Goal: Task Accomplishment & Management: Manage account settings

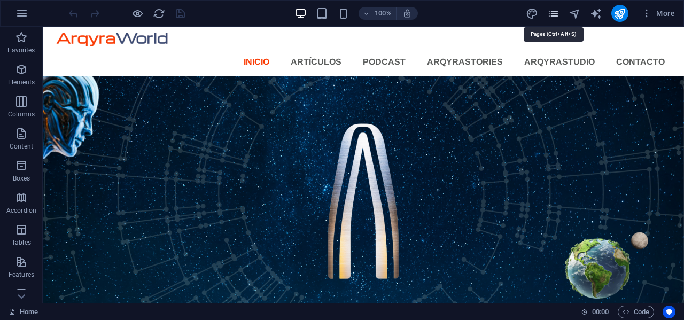
click at [553, 14] on icon "pages" at bounding box center [553, 13] width 12 height 12
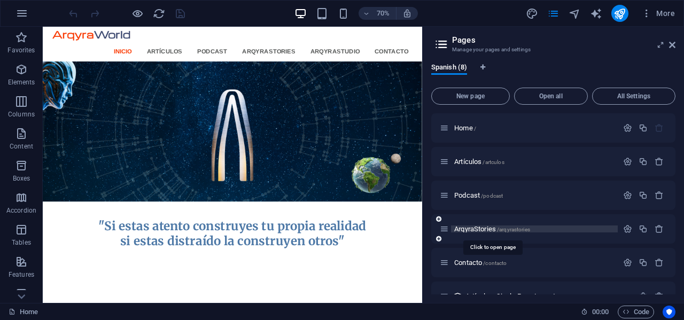
click at [492, 230] on span "ArqyraStories /arqyrastories" at bounding box center [492, 229] width 76 height 8
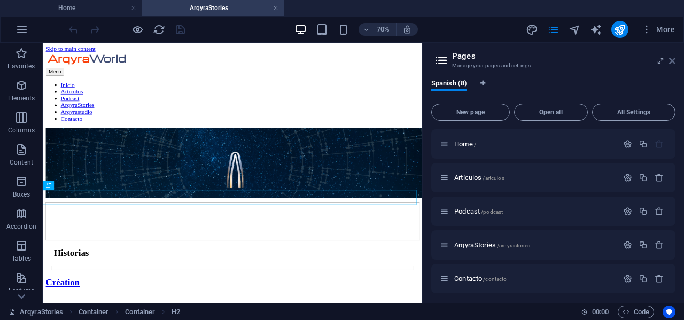
click at [670, 60] on icon at bounding box center [672, 61] width 6 height 9
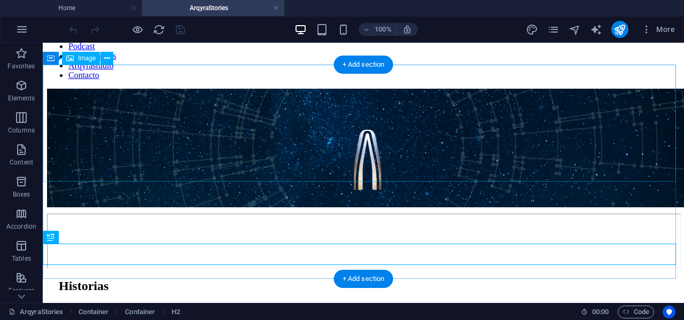
scroll to position [214, 0]
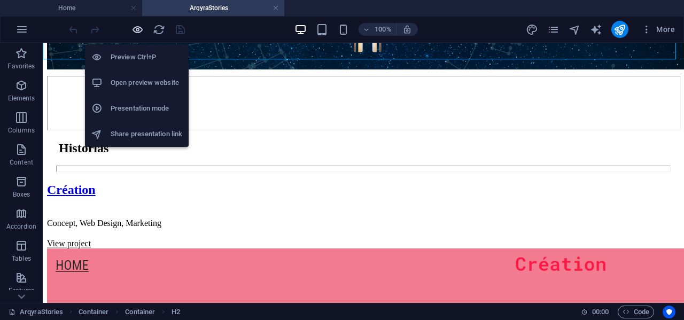
click at [136, 30] on icon "button" at bounding box center [137, 30] width 12 height 12
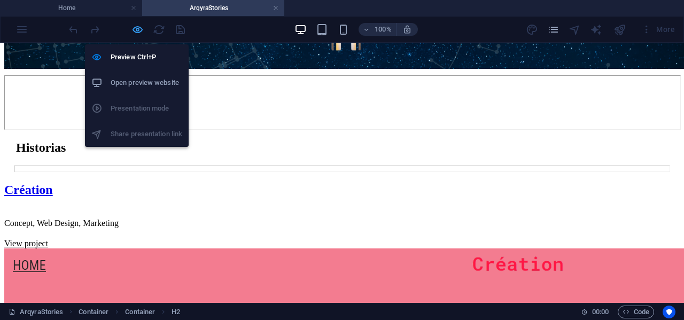
click at [136, 30] on icon "button" at bounding box center [137, 30] width 12 height 12
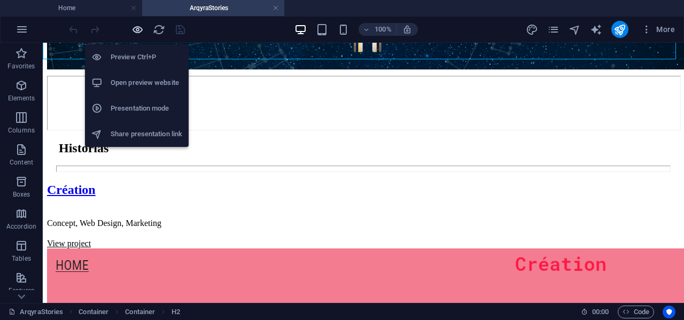
click at [136, 30] on icon "button" at bounding box center [137, 30] width 12 height 12
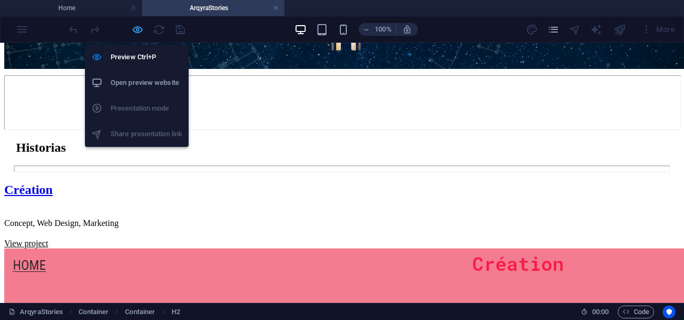
click at [136, 30] on icon "button" at bounding box center [137, 30] width 12 height 12
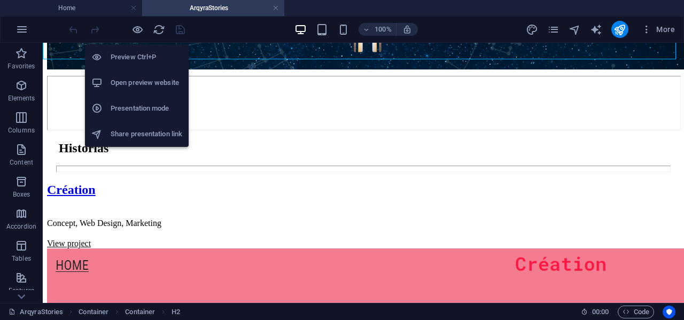
click at [138, 79] on h6 "Open preview website" at bounding box center [147, 82] width 72 height 13
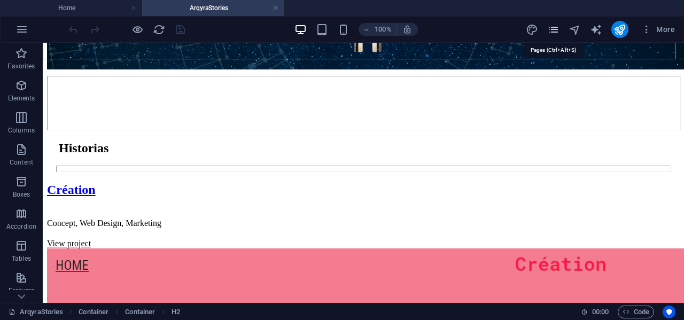
click at [552, 30] on icon "pages" at bounding box center [553, 30] width 12 height 12
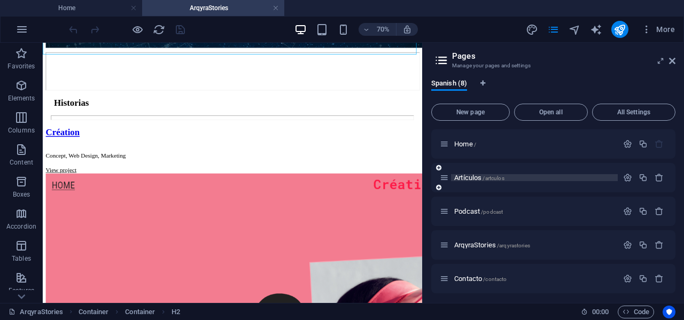
scroll to position [104, 0]
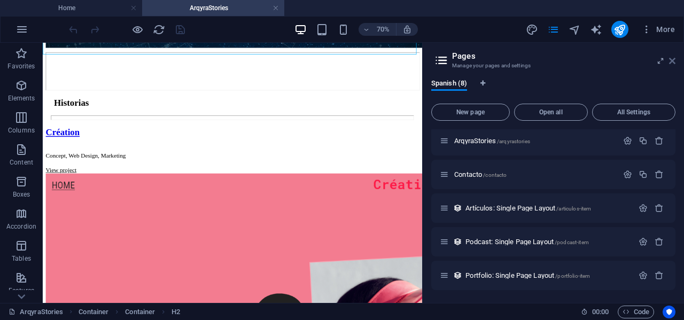
click at [675, 61] on icon at bounding box center [672, 61] width 6 height 9
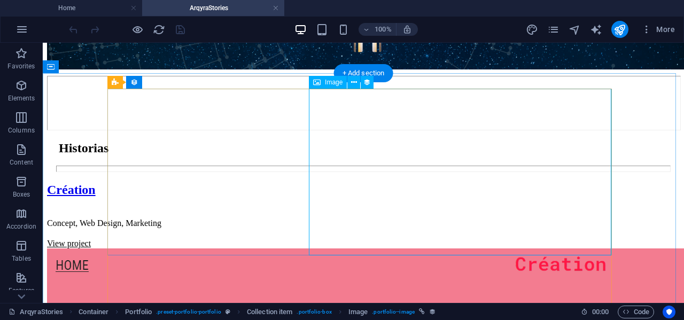
click at [354, 82] on icon at bounding box center [354, 82] width 6 height 11
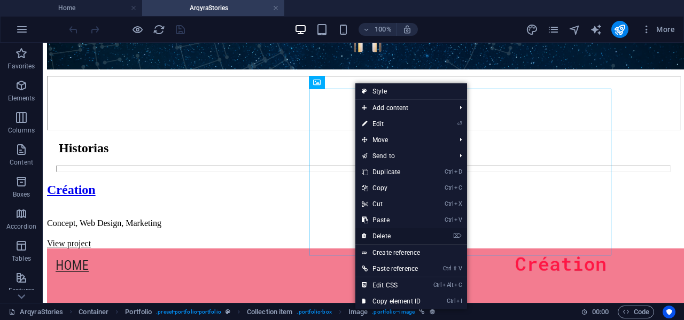
click at [385, 235] on link "⌦ Delete" at bounding box center [391, 236] width 72 height 16
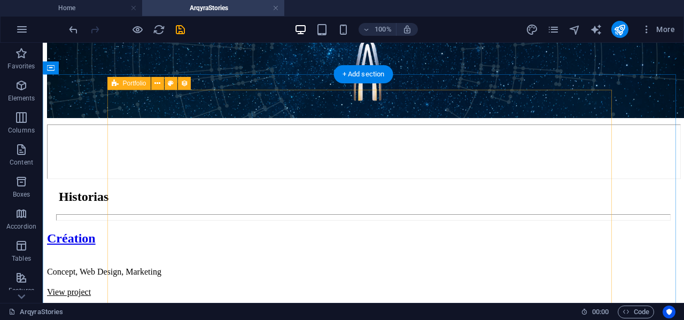
scroll to position [160, 0]
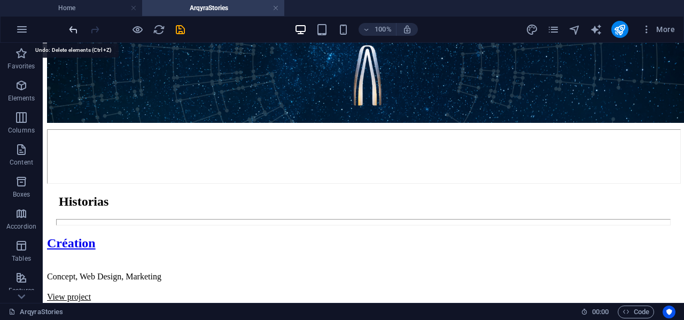
click at [68, 29] on icon "undo" at bounding box center [73, 30] width 12 height 12
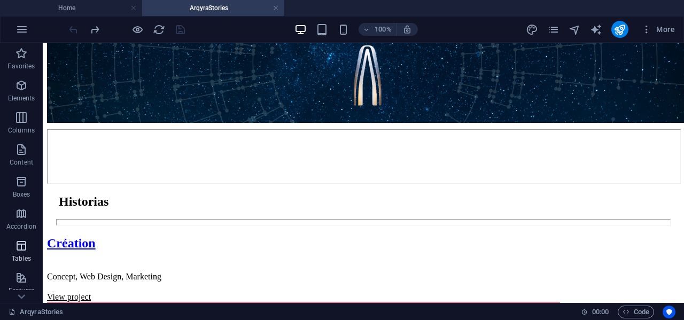
scroll to position [53, 0]
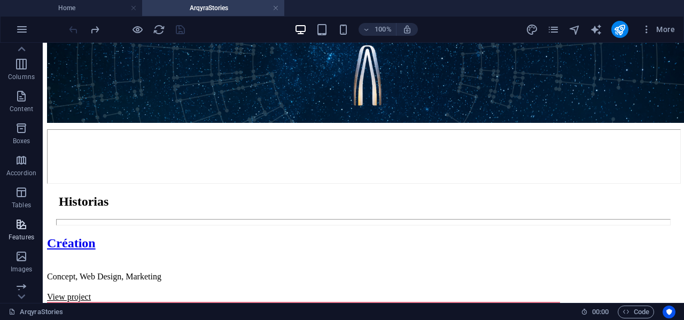
click at [27, 222] on icon "button" at bounding box center [21, 224] width 13 height 13
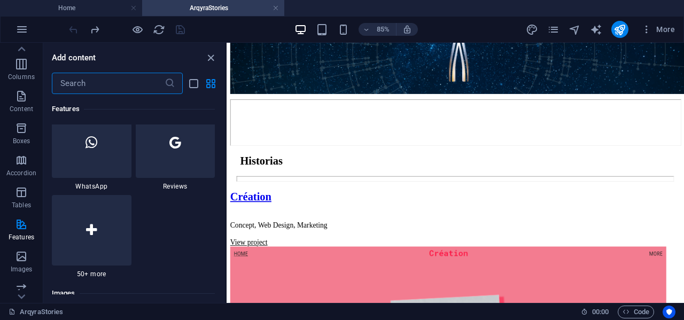
scroll to position [5286, 0]
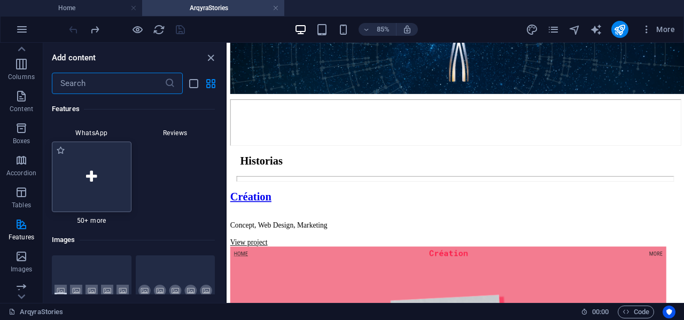
click at [96, 178] on icon at bounding box center [91, 177] width 11 height 14
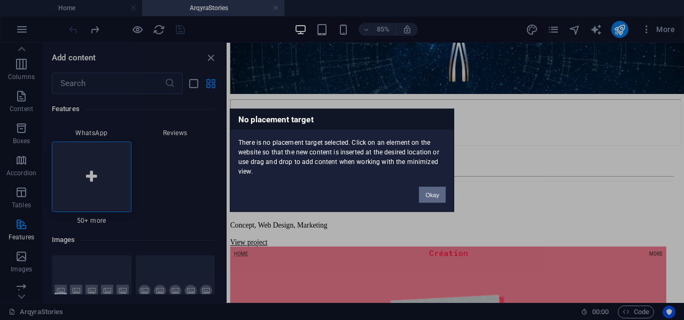
click at [436, 191] on button "Okay" at bounding box center [432, 194] width 27 height 16
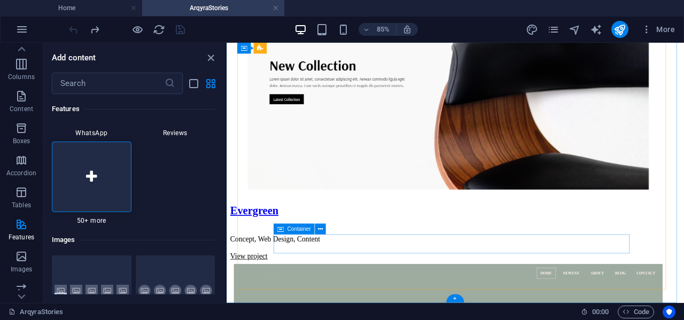
scroll to position [1588, 0]
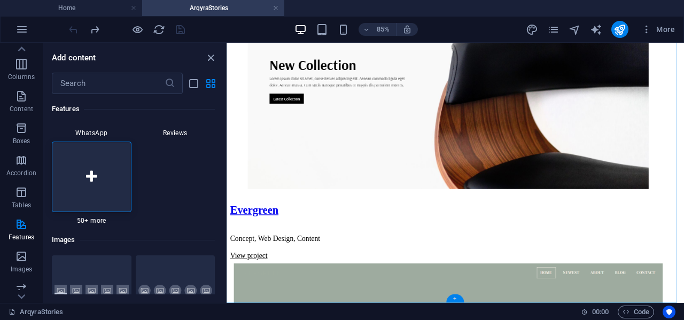
click at [457, 299] on div "+" at bounding box center [455, 298] width 18 height 8
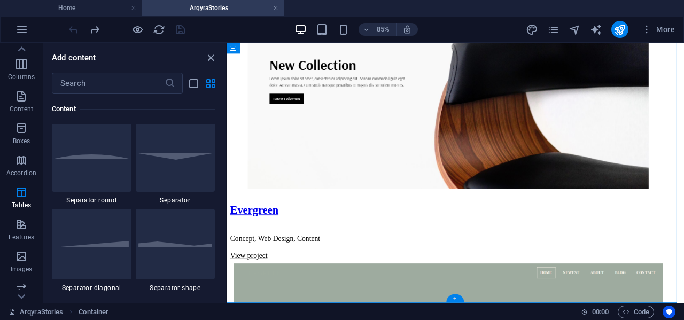
scroll to position [1869, 0]
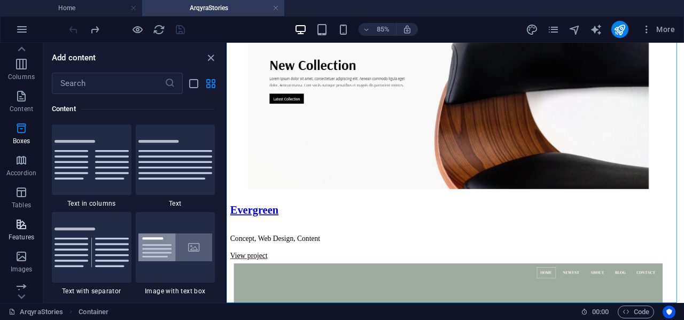
click at [14, 224] on span "Features" at bounding box center [21, 231] width 43 height 26
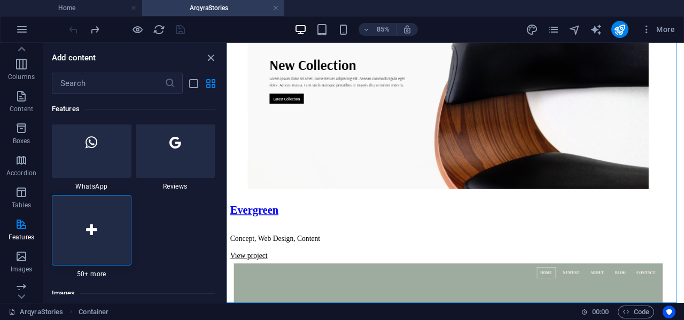
scroll to position [5286, 0]
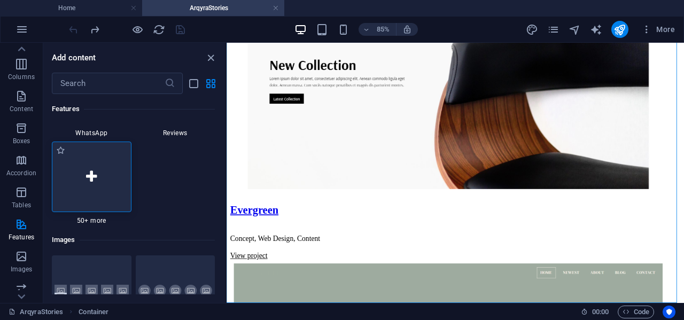
click at [97, 184] on div at bounding box center [92, 177] width 80 height 71
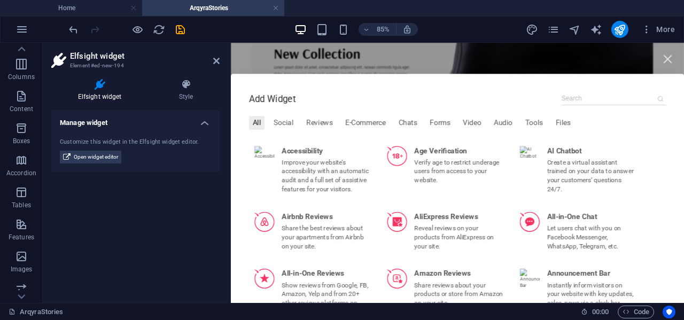
scroll to position [0, 0]
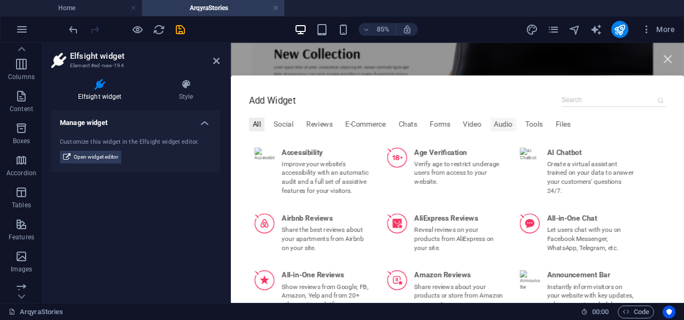
click at [550, 141] on div "Audio" at bounding box center [551, 139] width 30 height 16
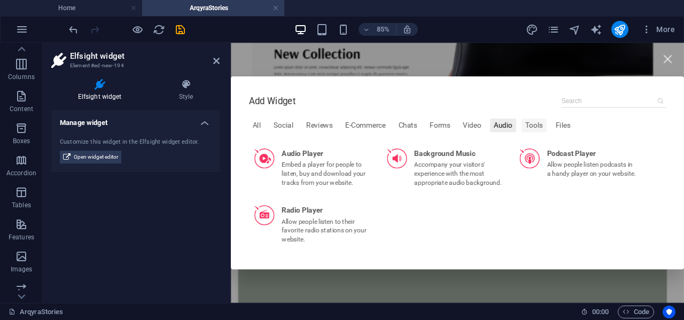
click at [583, 139] on div "Tools" at bounding box center [587, 140] width 29 height 16
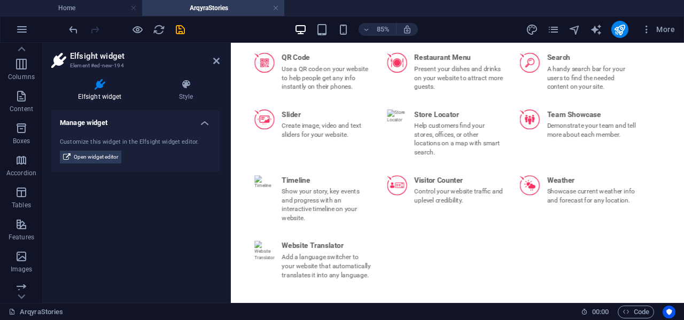
scroll to position [427, 0]
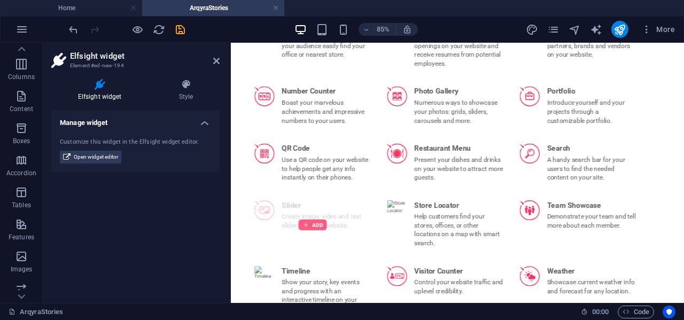
click at [320, 257] on div at bounding box center [326, 257] width 33 height 13
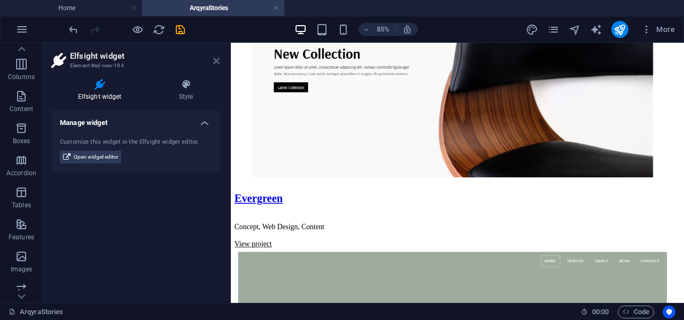
click at [217, 59] on icon at bounding box center [216, 61] width 6 height 9
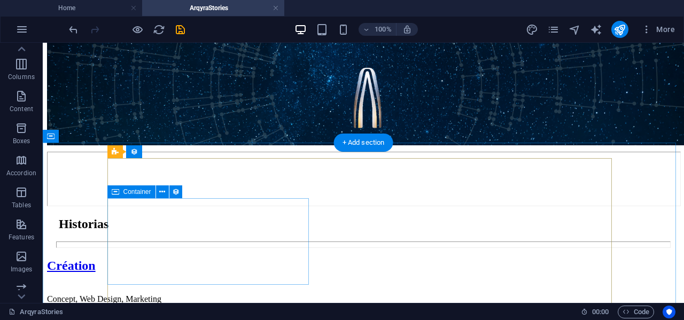
scroll to position [191, 0]
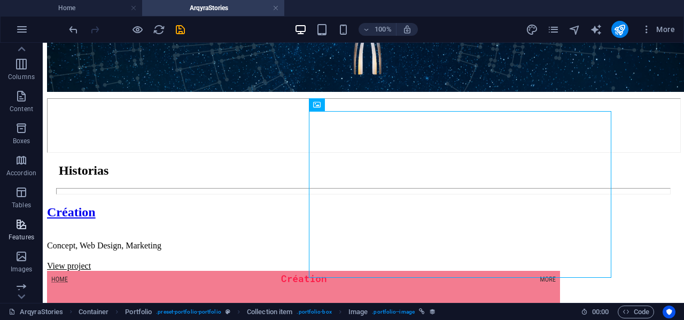
click at [23, 230] on icon "button" at bounding box center [21, 224] width 13 height 13
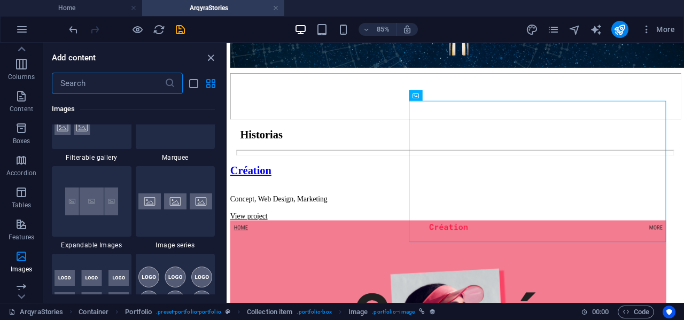
scroll to position [5713, 0]
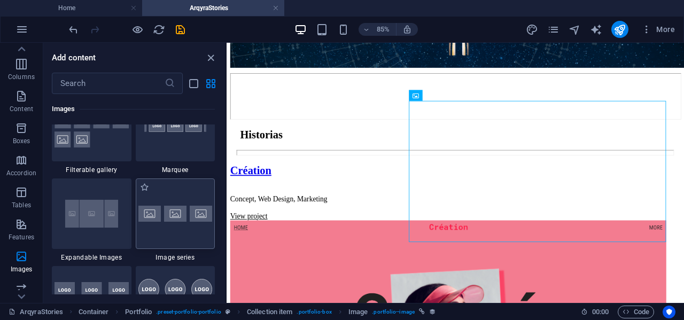
click at [171, 219] on div at bounding box center [176, 213] width 80 height 71
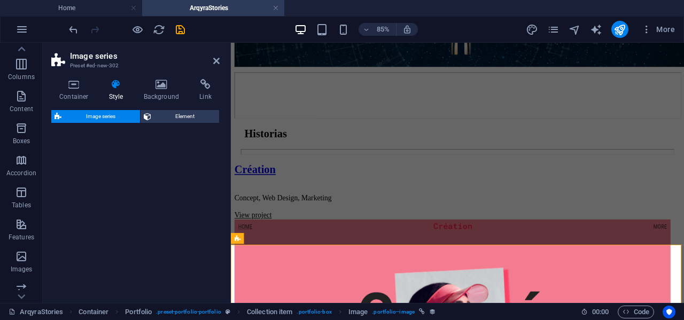
select select "rem"
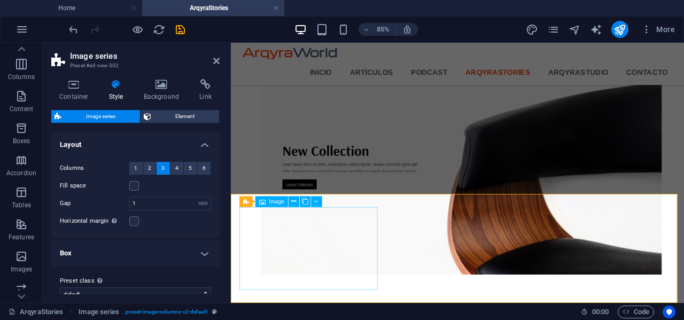
scroll to position [1715, 0]
click at [180, 26] on icon "save" at bounding box center [180, 30] width 12 height 12
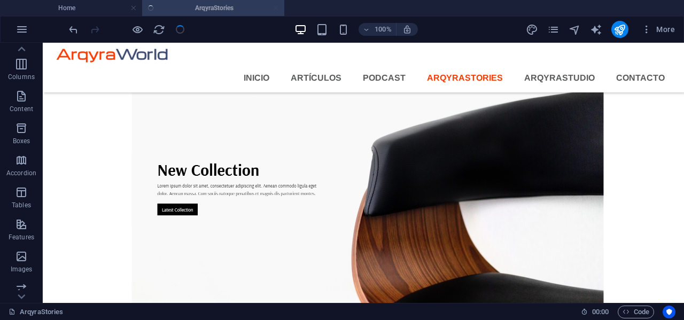
scroll to position [1716, 0]
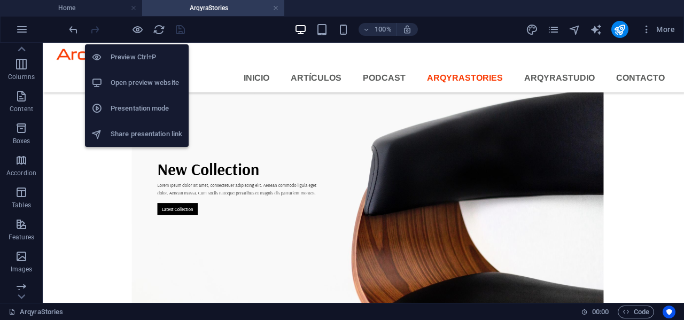
click at [135, 60] on h6 "Preview Ctrl+P" at bounding box center [147, 57] width 72 height 13
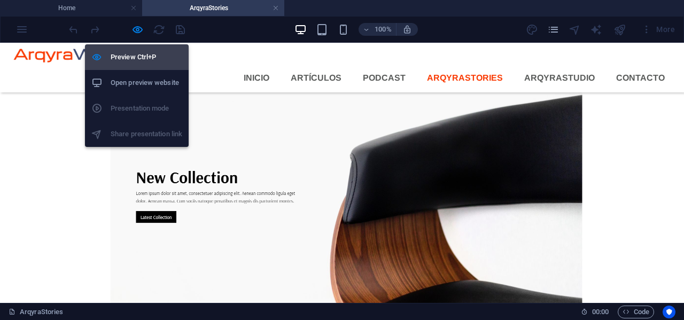
scroll to position [1662, 0]
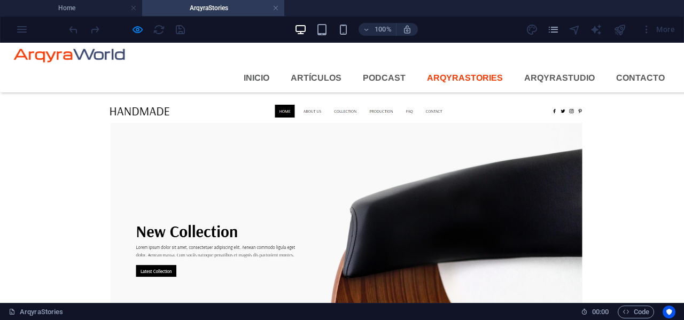
click at [144, 32] on div at bounding box center [127, 29] width 120 height 17
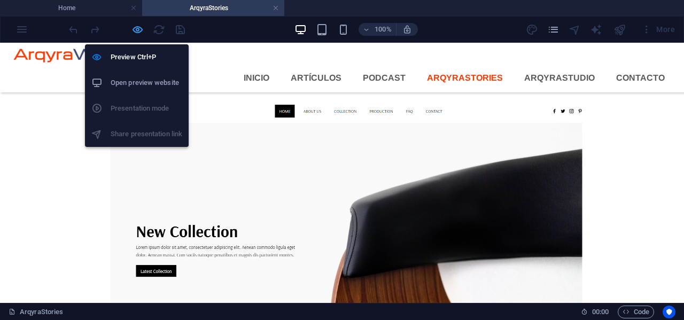
click at [138, 32] on icon "button" at bounding box center [137, 30] width 12 height 12
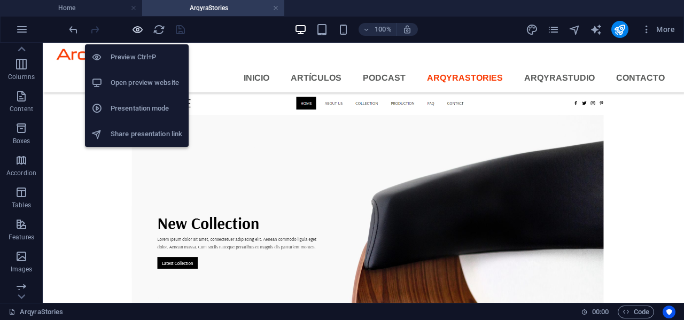
scroll to position [1716, 0]
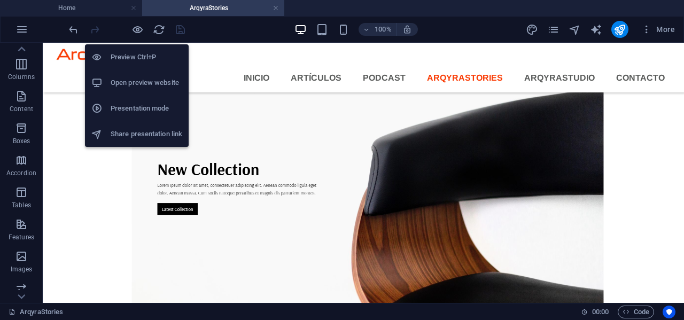
click at [134, 80] on h6 "Open preview website" at bounding box center [147, 82] width 72 height 13
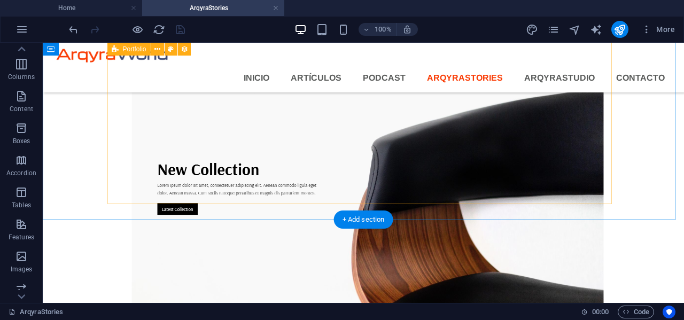
scroll to position [1762, 0]
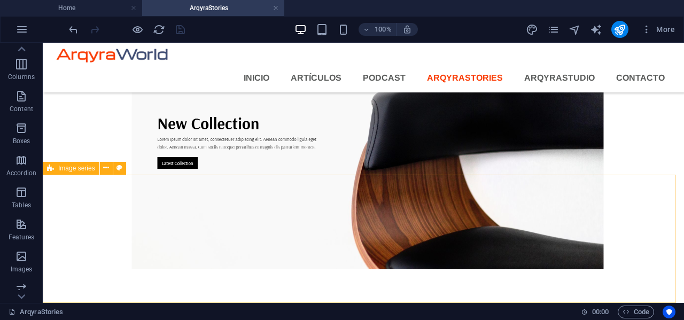
click at [74, 167] on span "Image series" at bounding box center [76, 168] width 37 height 6
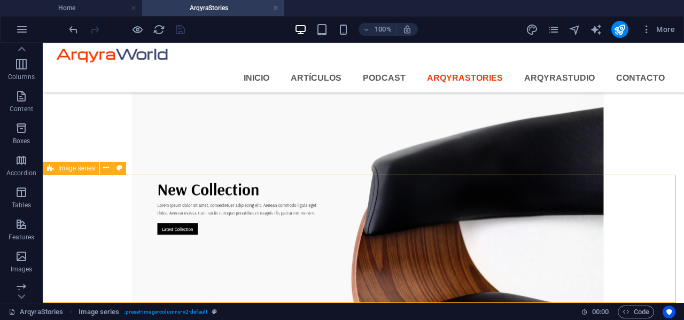
select select "rem"
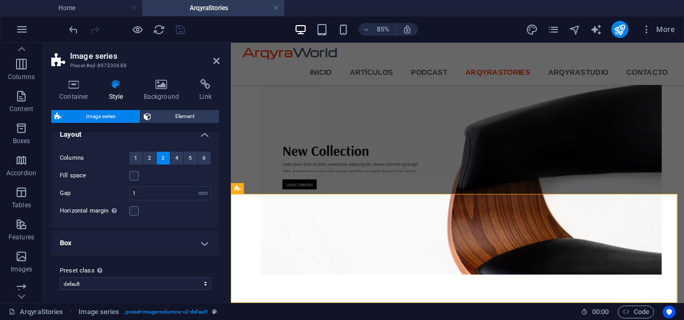
scroll to position [14, 0]
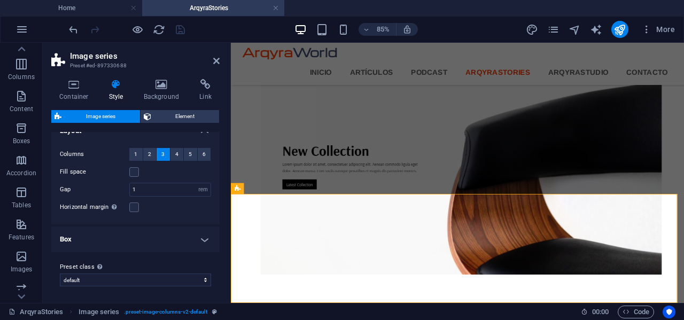
click at [203, 239] on h4 "Box" at bounding box center [135, 239] width 168 height 26
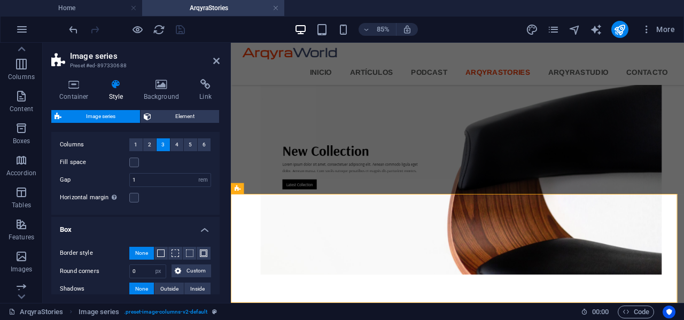
scroll to position [0, 0]
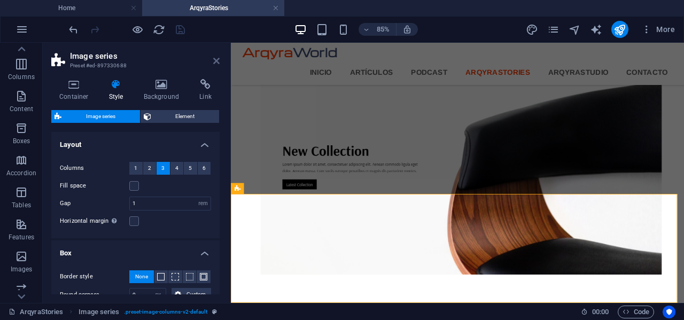
click at [217, 62] on icon at bounding box center [216, 61] width 6 height 9
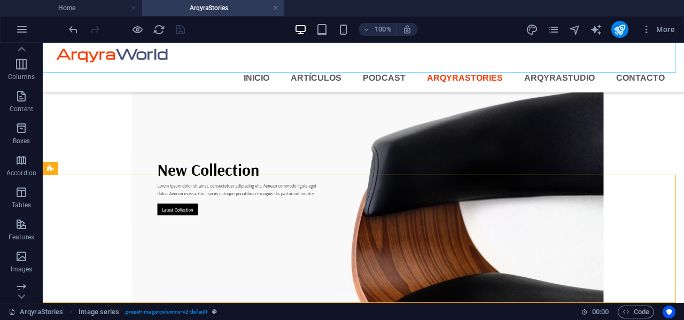
scroll to position [1762, 0]
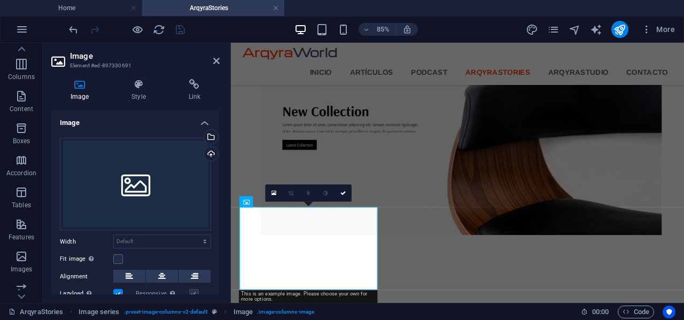
scroll to position [1715, 0]
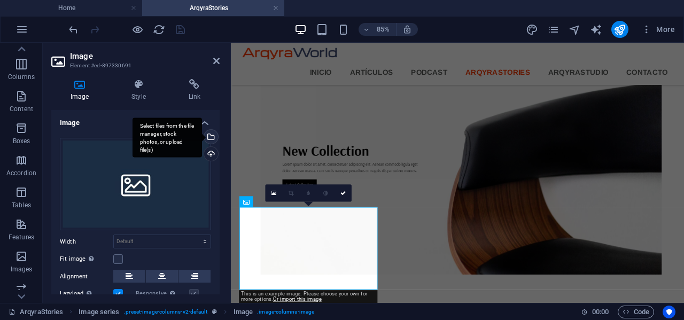
click at [209, 139] on div "Select files from the file manager, stock photos, or upload file(s)" at bounding box center [210, 138] width 16 height 16
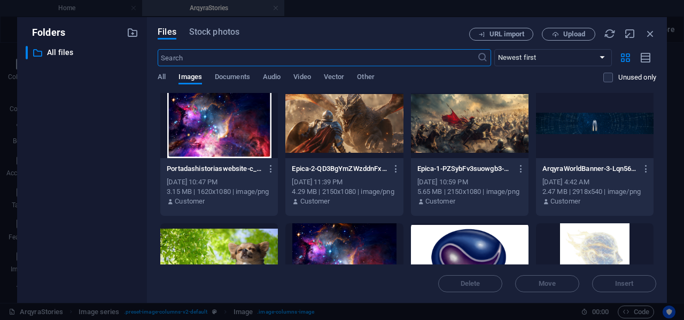
scroll to position [0, 0]
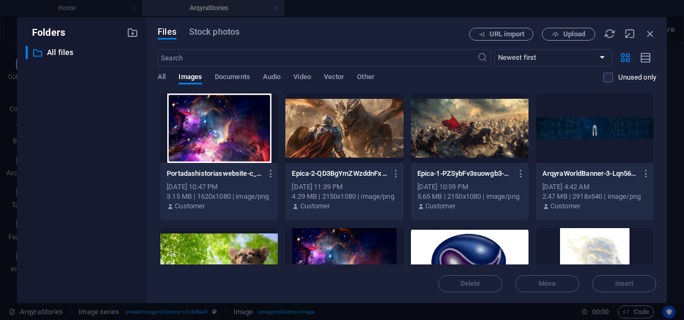
click at [229, 129] on div at bounding box center [219, 127] width 118 height 69
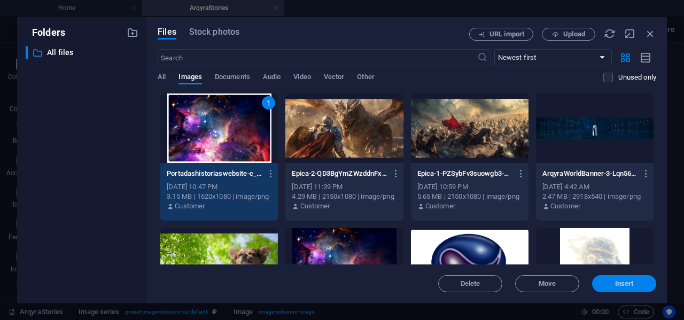
click at [635, 281] on span "Insert" at bounding box center [624, 283] width 56 height 6
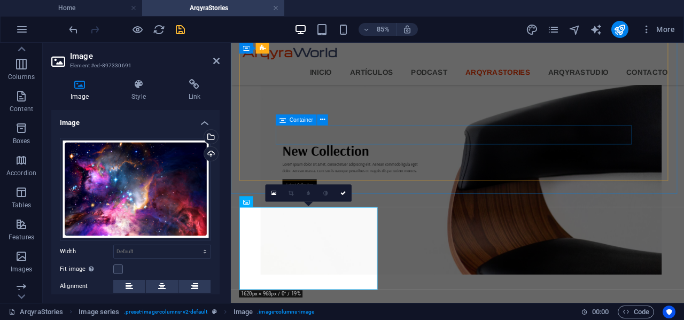
scroll to position [1726, 0]
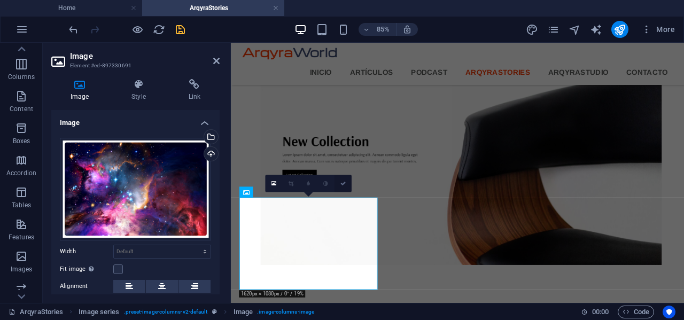
click at [343, 184] on icon at bounding box center [342, 183] width 5 height 5
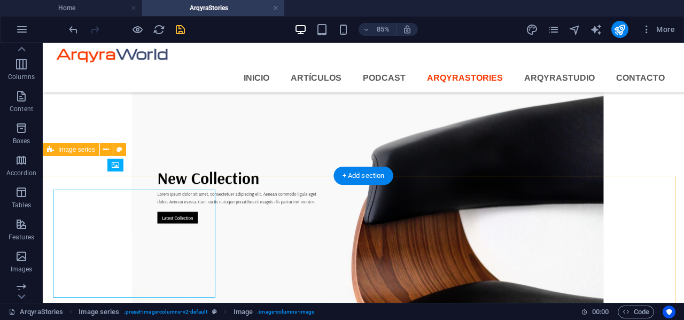
scroll to position [1762, 0]
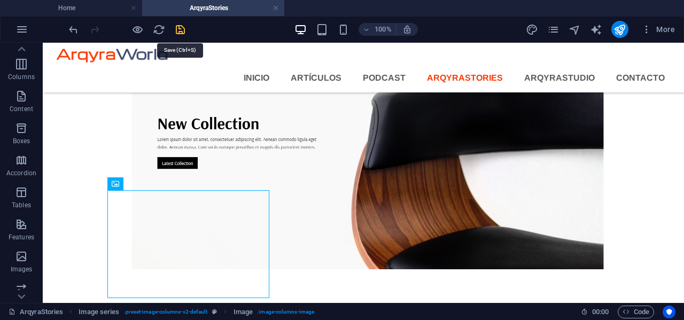
click at [178, 26] on icon "save" at bounding box center [180, 30] width 12 height 12
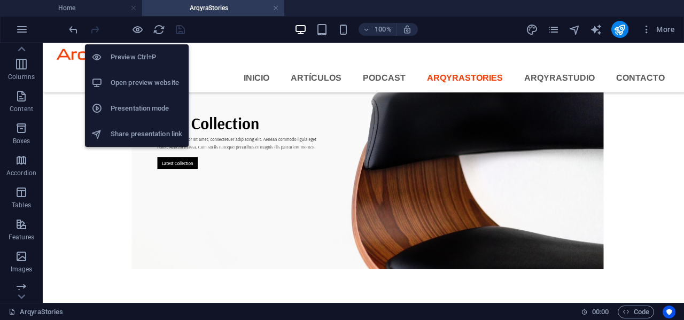
click at [143, 83] on h6 "Open preview website" at bounding box center [147, 82] width 72 height 13
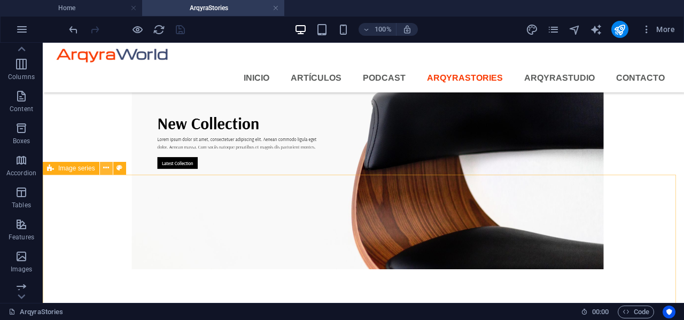
click at [108, 168] on icon at bounding box center [106, 167] width 6 height 11
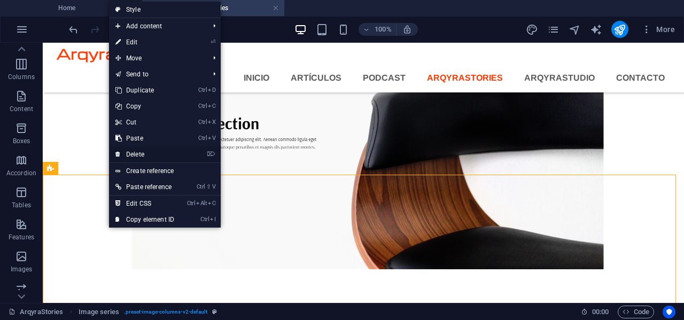
click at [144, 151] on link "⌦ Delete" at bounding box center [145, 154] width 72 height 16
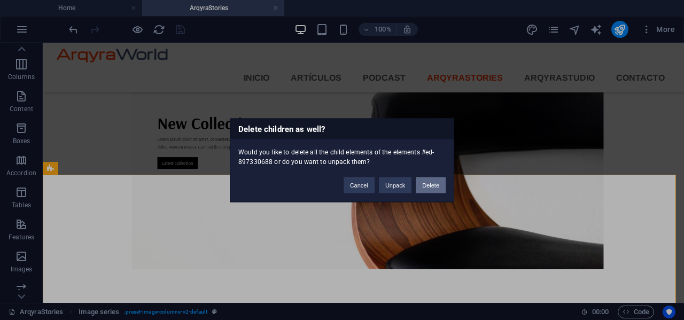
click at [428, 181] on button "Delete" at bounding box center [431, 185] width 30 height 16
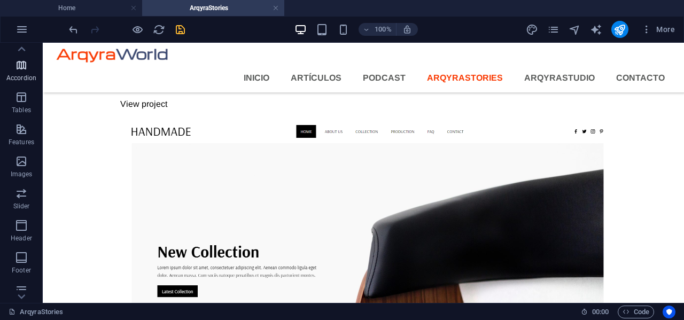
scroll to position [160, 0]
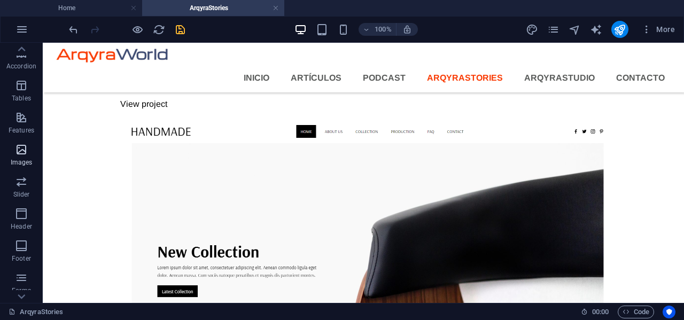
click at [24, 150] on icon "button" at bounding box center [21, 149] width 13 height 13
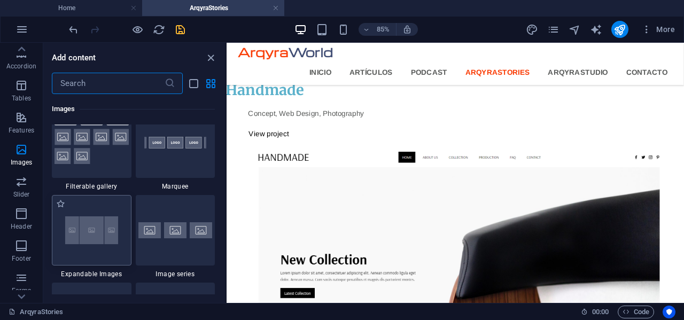
scroll to position [5737, 0]
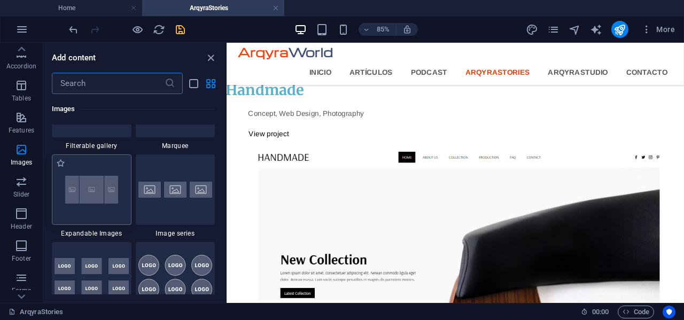
click at [104, 209] on img at bounding box center [91, 189] width 74 height 49
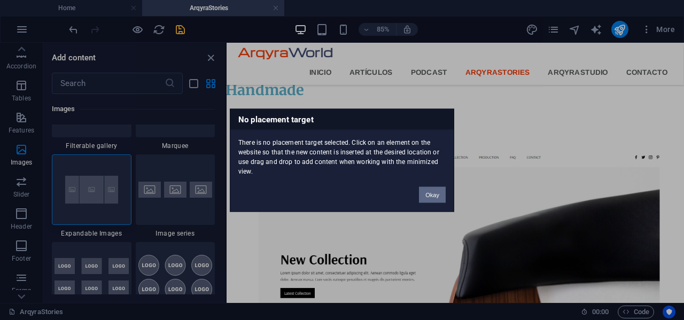
click at [433, 192] on button "Okay" at bounding box center [432, 194] width 27 height 16
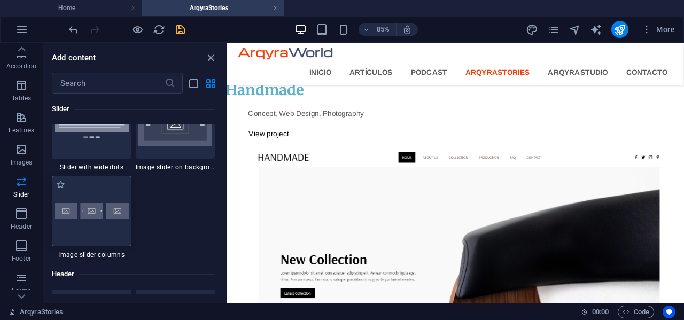
scroll to position [6271, 0]
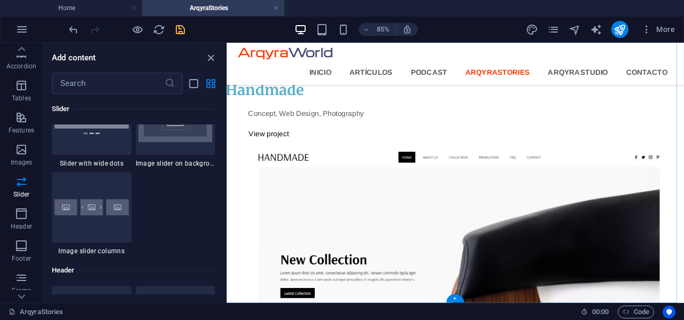
click at [457, 295] on div "+" at bounding box center [455, 298] width 18 height 8
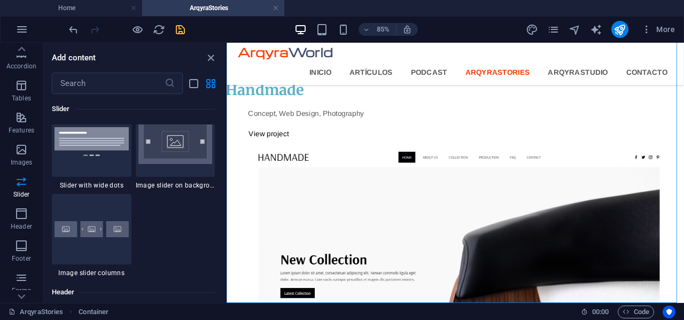
scroll to position [6303, 0]
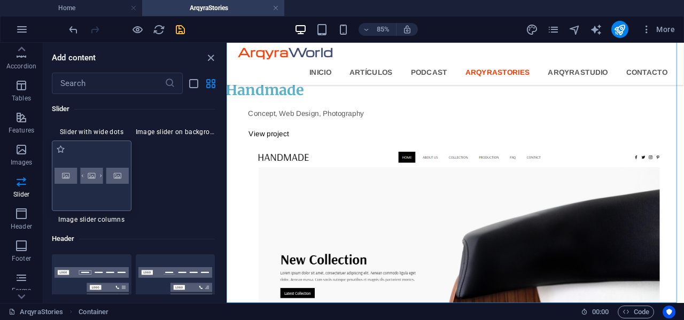
click at [82, 191] on div at bounding box center [92, 175] width 80 height 71
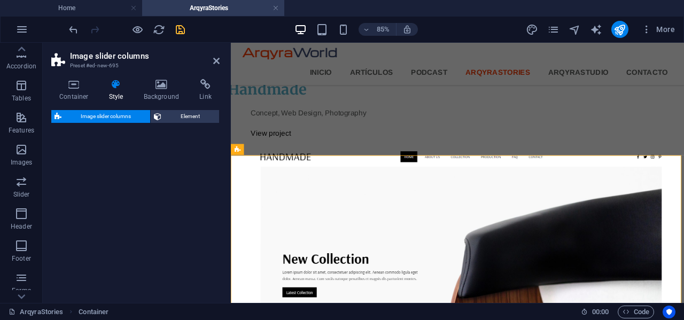
select select "rem"
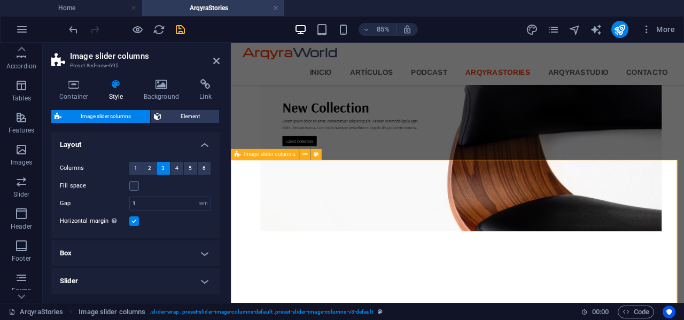
scroll to position [1768, 0]
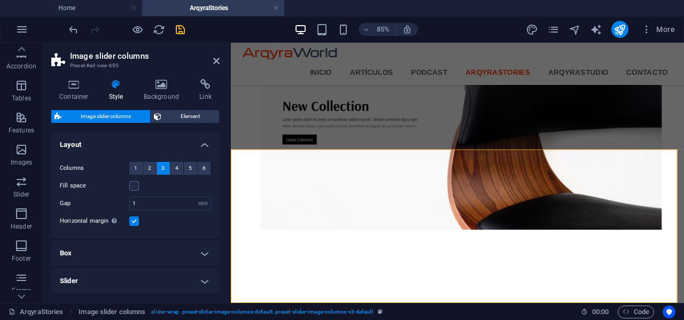
click at [191, 29] on div "85% More" at bounding box center [373, 29] width 612 height 17
click at [179, 32] on icon "save" at bounding box center [180, 30] width 12 height 12
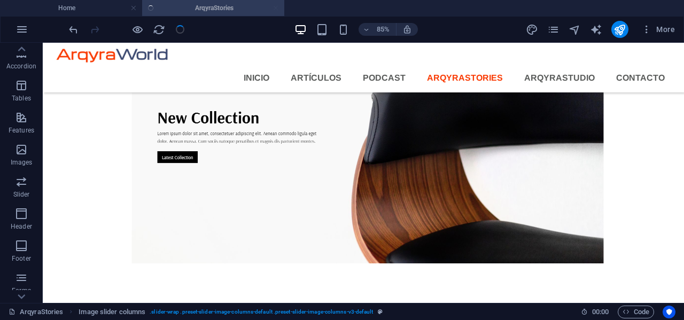
scroll to position [1768, 0]
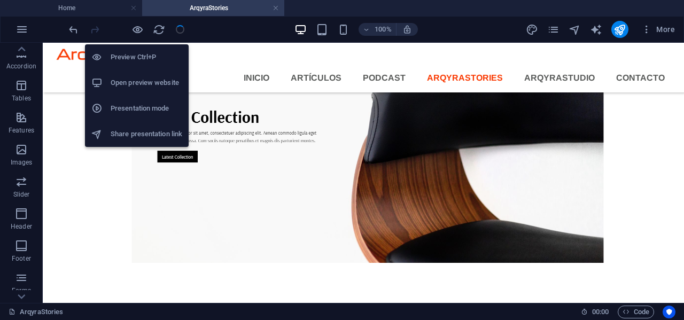
click at [135, 80] on h6 "Open preview website" at bounding box center [147, 82] width 72 height 13
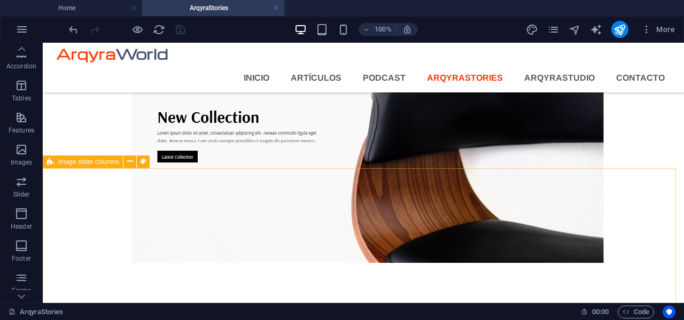
click at [90, 162] on span "Image slider columns" at bounding box center [88, 162] width 60 height 6
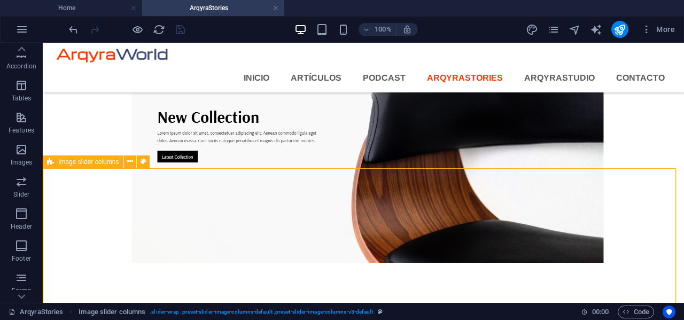
click at [90, 162] on span "Image slider columns" at bounding box center [88, 162] width 60 height 6
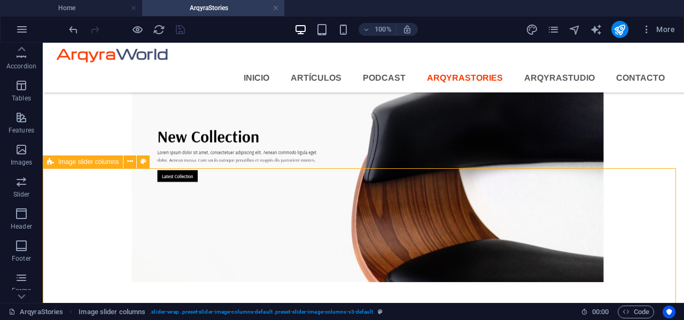
select select "rem"
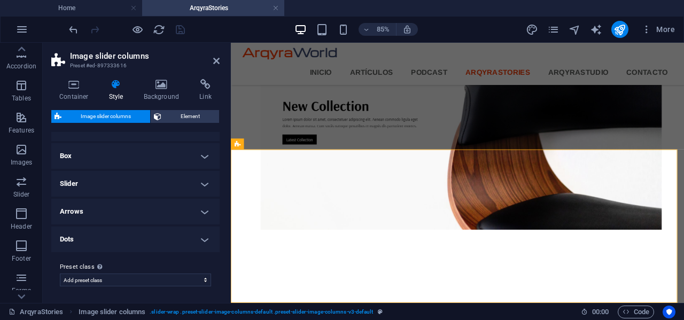
scroll to position [0, 0]
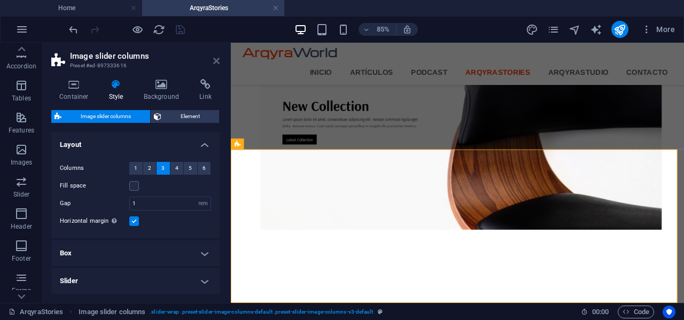
click at [217, 59] on icon at bounding box center [216, 61] width 6 height 9
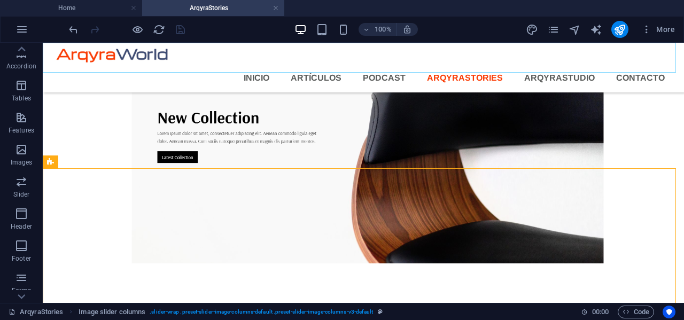
scroll to position [1768, 0]
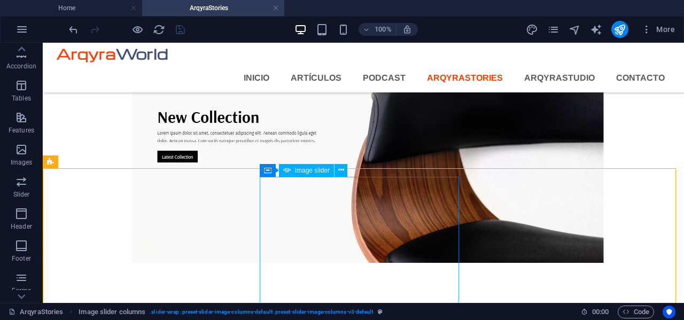
click at [304, 169] on span "Image slider" at bounding box center [312, 170] width 35 height 6
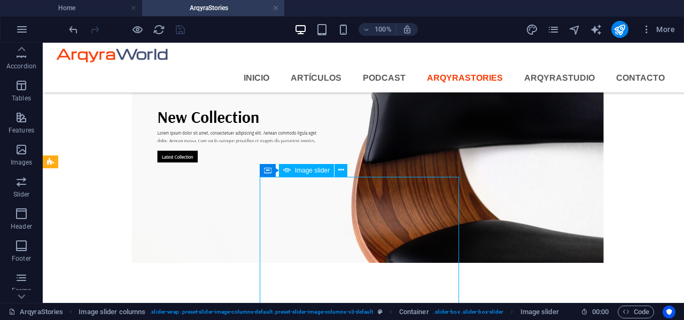
click at [304, 169] on span "Image slider" at bounding box center [312, 170] width 35 height 6
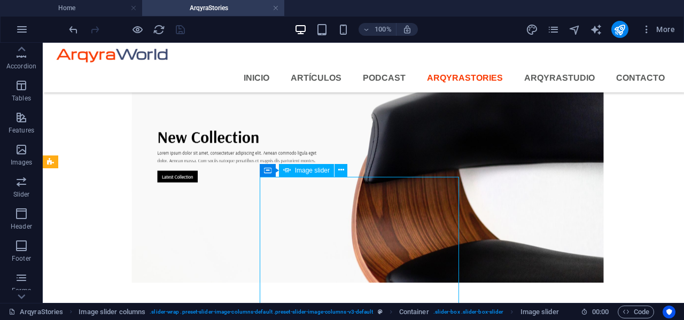
select select "px"
select select "ms"
select select "s"
select select "progressive"
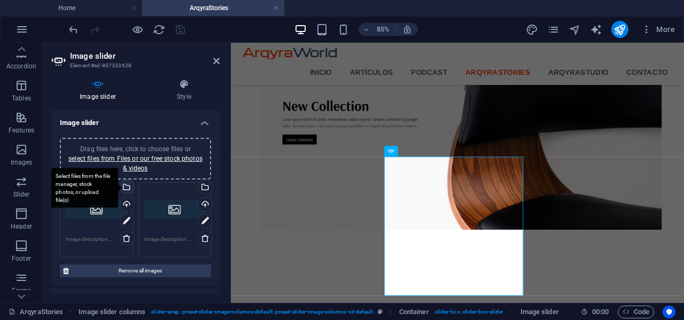
click at [127, 186] on div "Select files from the file manager, stock photos, or upload file(s)" at bounding box center [126, 188] width 16 height 16
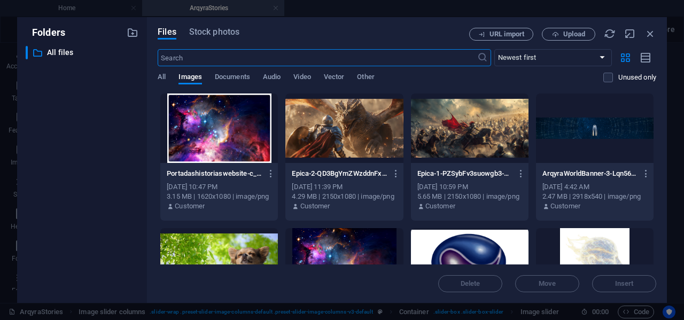
scroll to position [1338, 0]
click at [224, 143] on div at bounding box center [219, 127] width 118 height 69
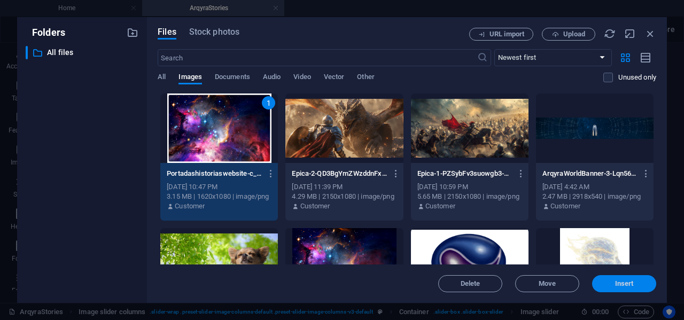
click at [621, 282] on span "Insert" at bounding box center [624, 283] width 19 height 6
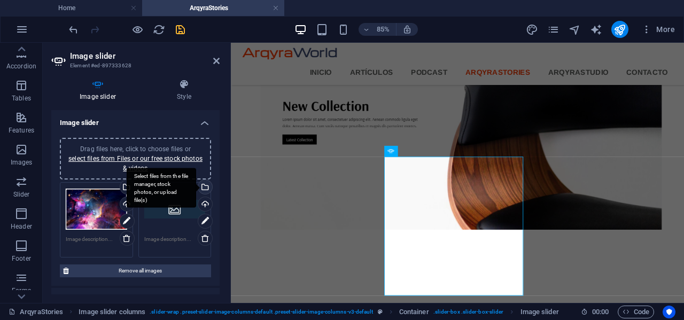
click at [196, 186] on div "Select files from the file manager, stock photos, or upload file(s)" at bounding box center [161, 188] width 69 height 40
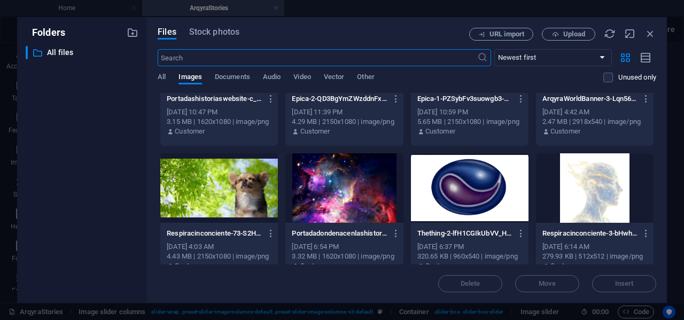
scroll to position [107, 0]
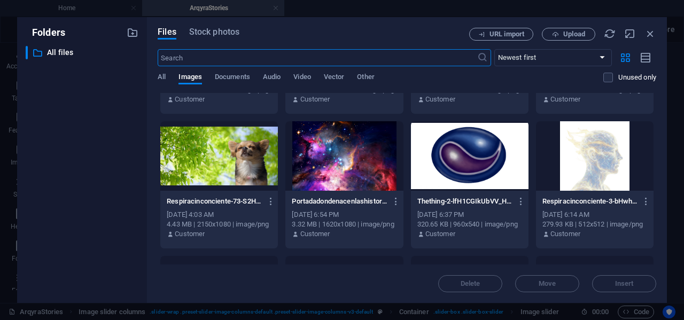
click at [358, 167] on div at bounding box center [344, 155] width 118 height 69
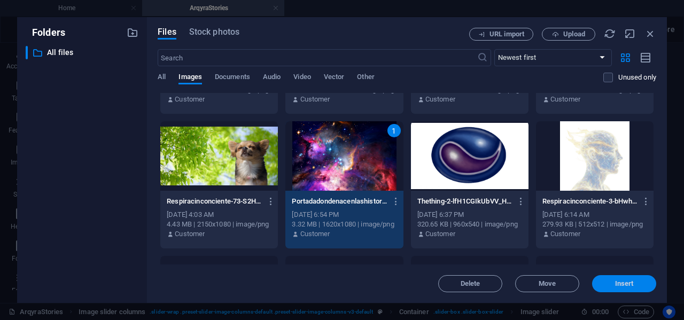
click at [624, 283] on span "Insert" at bounding box center [624, 283] width 19 height 6
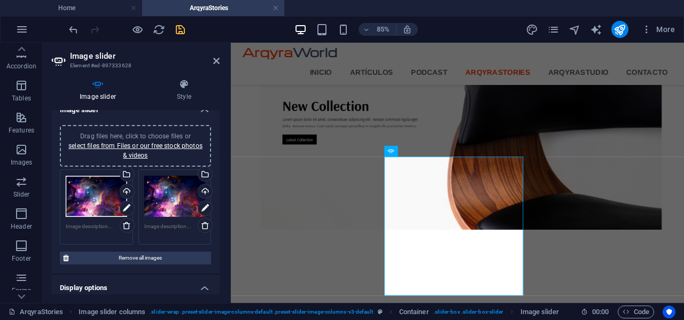
scroll to position [0, 0]
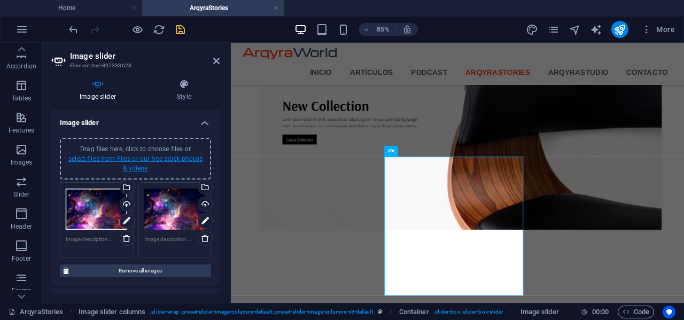
click at [122, 162] on link "select files from Files or our free stock photos & videos" at bounding box center [135, 163] width 134 height 17
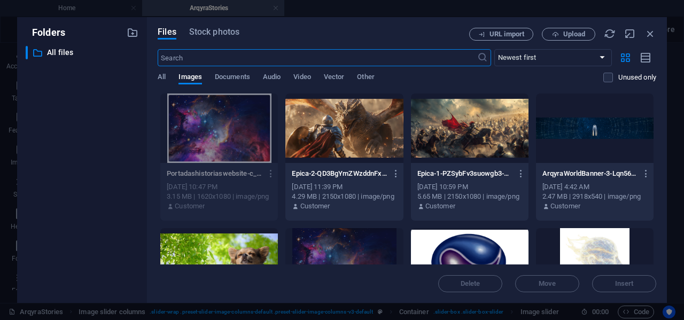
scroll to position [1338, 0]
click at [363, 140] on div at bounding box center [344, 127] width 118 height 69
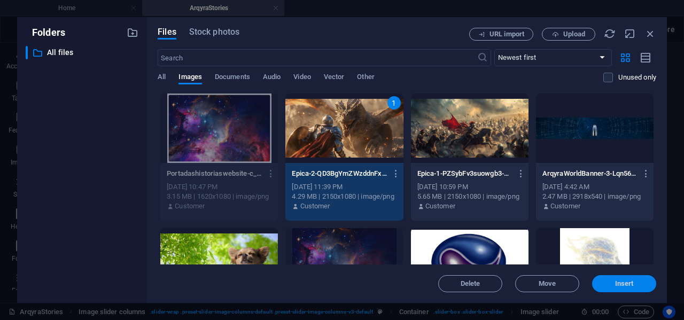
click at [635, 286] on span "Insert" at bounding box center [624, 283] width 56 height 6
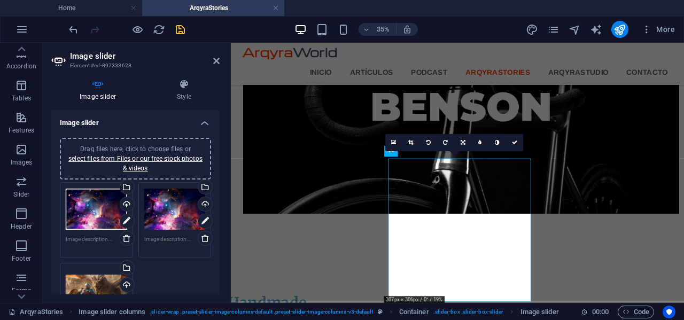
scroll to position [1768, 0]
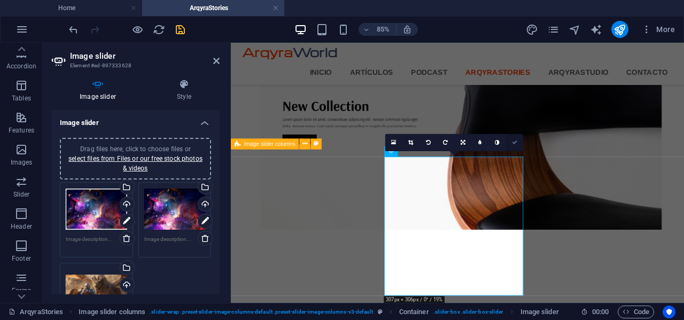
click at [514, 145] on link at bounding box center [514, 142] width 17 height 17
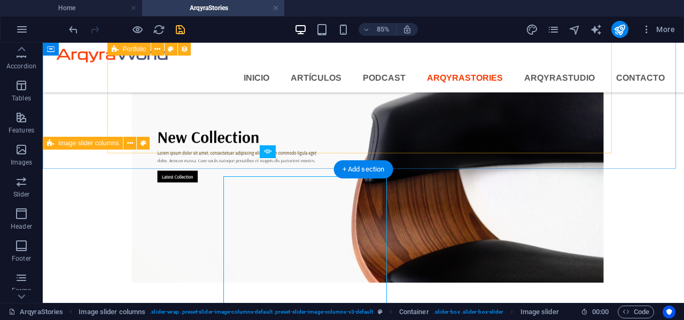
scroll to position [1768, 0]
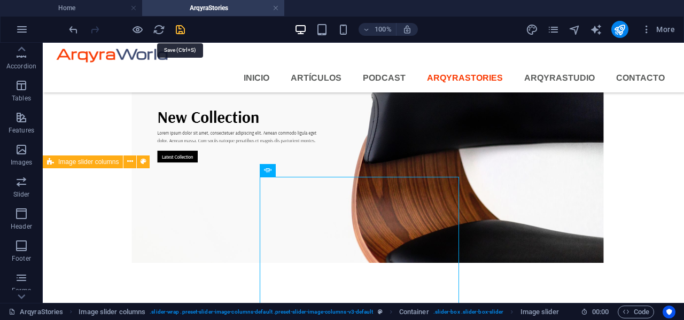
click at [182, 30] on icon "save" at bounding box center [180, 30] width 12 height 12
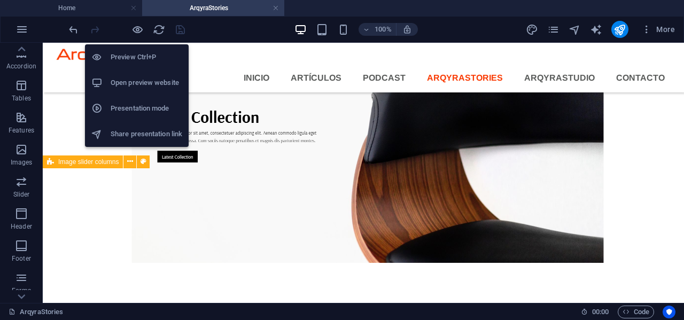
click at [144, 81] on h6 "Open preview website" at bounding box center [147, 82] width 72 height 13
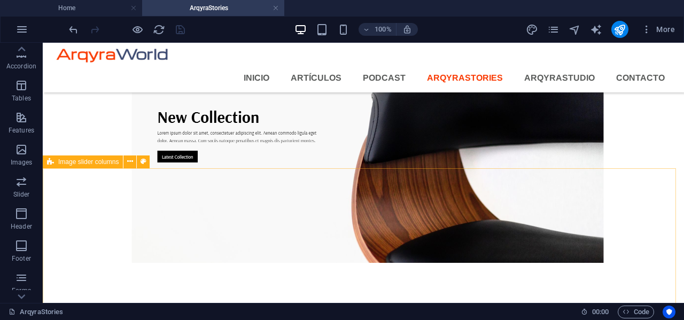
click at [94, 161] on span "Image slider columns" at bounding box center [88, 162] width 60 height 6
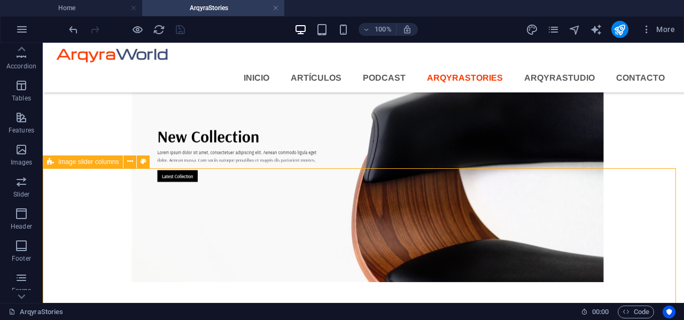
scroll to position [1768, 0]
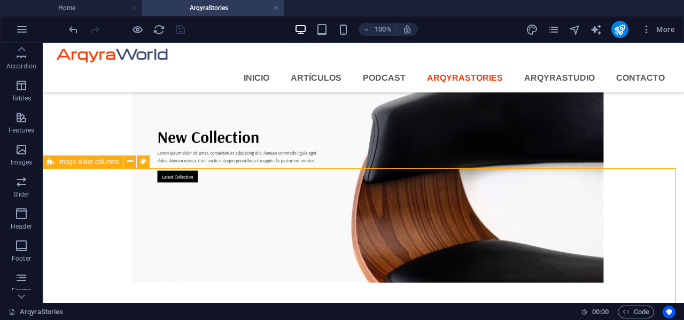
select select "rem"
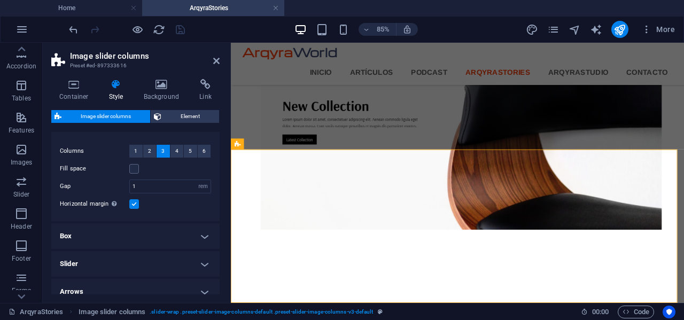
scroll to position [0, 0]
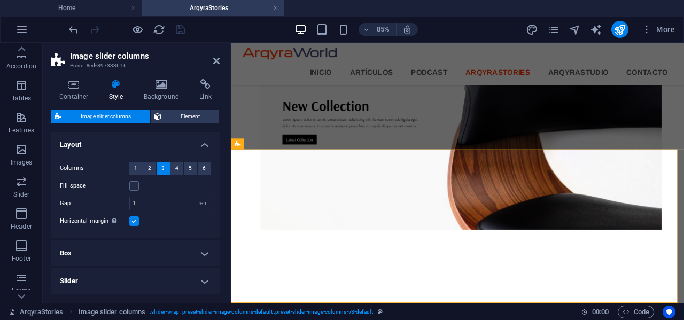
click at [220, 61] on aside "Image slider columns Preset #ed-897333616 Container Style Background Link Size …" at bounding box center [137, 173] width 188 height 260
click at [218, 61] on icon at bounding box center [216, 61] width 6 height 9
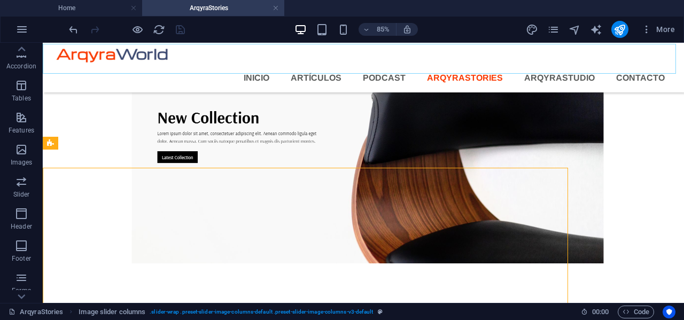
scroll to position [1768, 0]
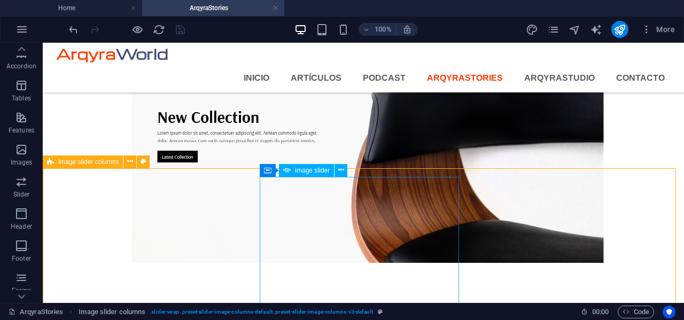
click at [308, 170] on span "Image slider" at bounding box center [312, 170] width 35 height 6
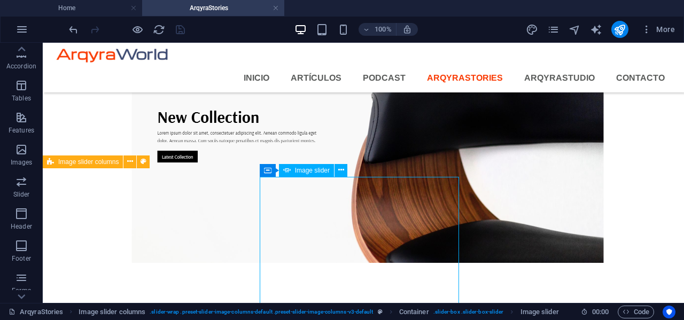
click at [308, 170] on span "Image slider" at bounding box center [312, 170] width 35 height 6
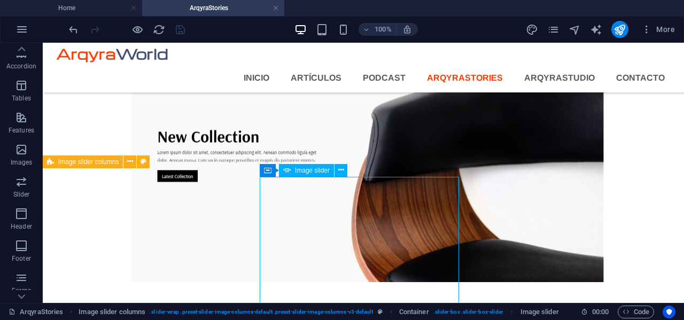
scroll to position [1768, 0]
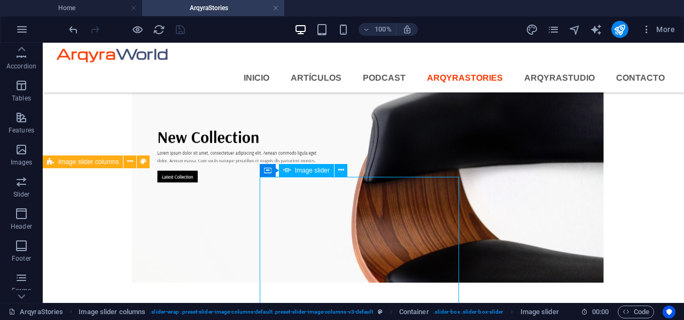
select select "px"
select select "ms"
select select "s"
select select "progressive"
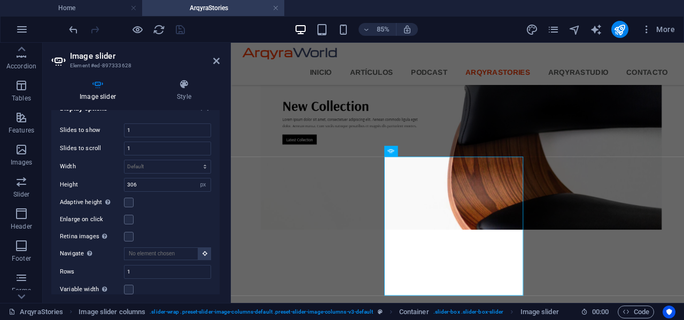
scroll to position [267, 0]
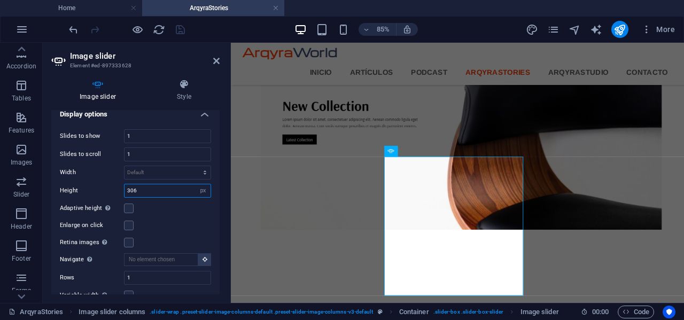
click at [150, 191] on input "306" at bounding box center [167, 190] width 86 height 13
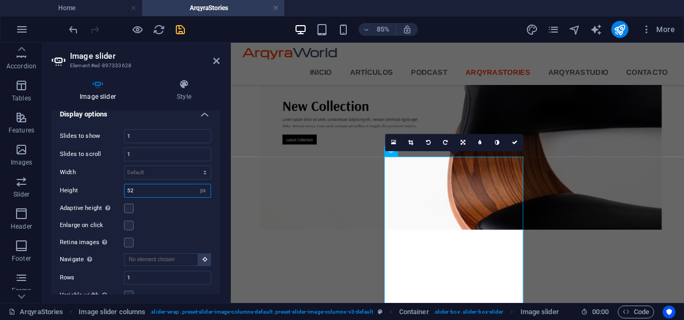
type input "5"
click at [71, 28] on icon "undo" at bounding box center [73, 30] width 12 height 12
select select "DISABLED_OPTION_VALUE"
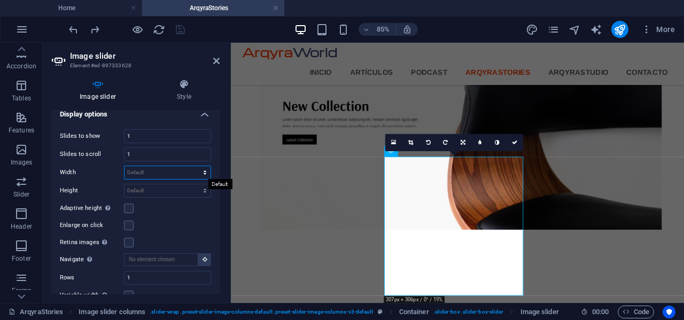
click at [167, 173] on select "Default px % rem em vw vh" at bounding box center [167, 172] width 86 height 13
select select "px"
click at [193, 166] on select "Default px % rem em vw vh" at bounding box center [167, 172] width 86 height 13
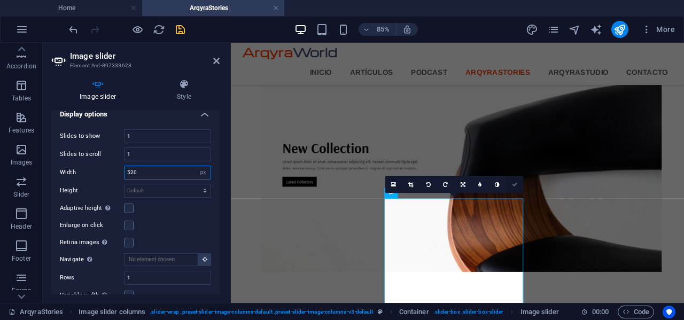
type input "520"
click at [517, 183] on icon at bounding box center [514, 184] width 5 height 5
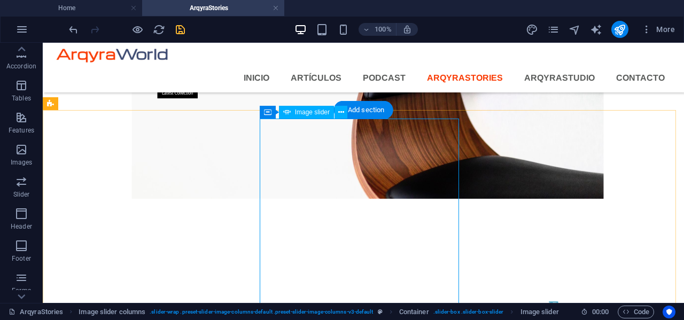
scroll to position [1850, 0]
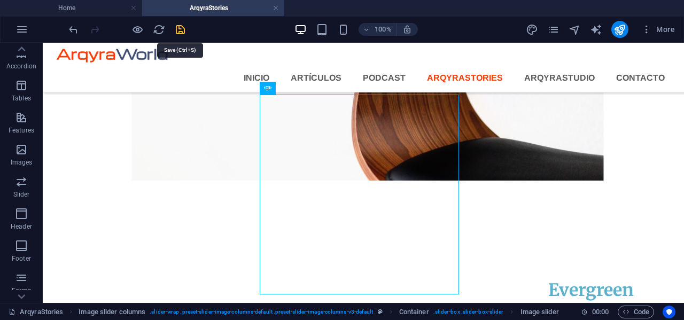
click at [179, 24] on icon "save" at bounding box center [180, 30] width 12 height 12
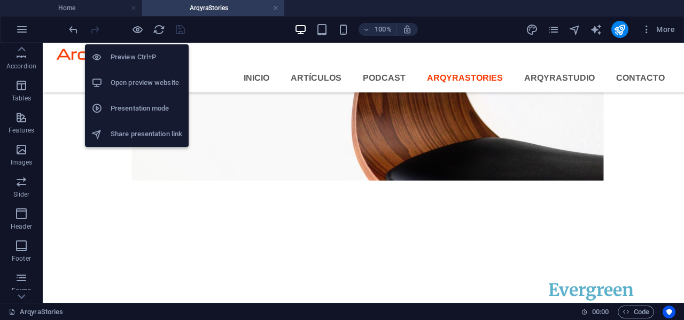
click at [138, 80] on h6 "Open preview website" at bounding box center [147, 82] width 72 height 13
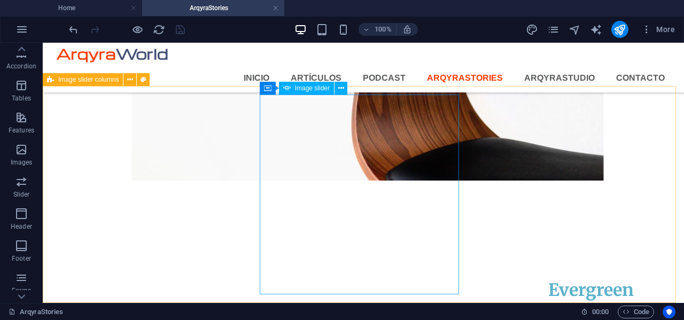
click at [305, 87] on span "Image slider" at bounding box center [312, 88] width 35 height 6
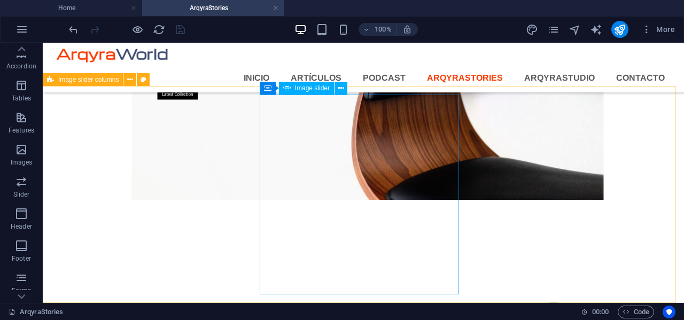
select select "px"
select select "ms"
select select "s"
select select "progressive"
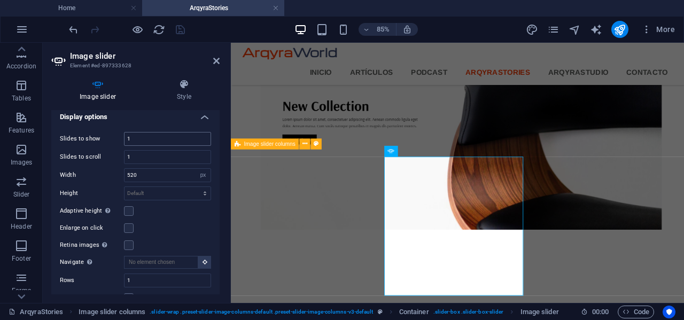
scroll to position [267, 0]
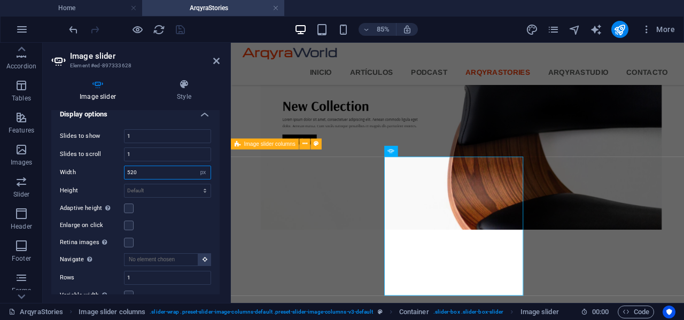
click at [167, 173] on input "520" at bounding box center [167, 172] width 86 height 13
type input "5"
click at [182, 155] on input "1" at bounding box center [167, 154] width 86 height 13
click at [162, 170] on input "680" at bounding box center [167, 172] width 86 height 13
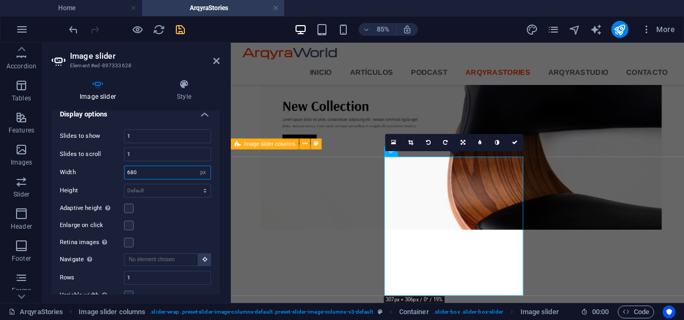
click at [162, 170] on input "680" at bounding box center [167, 172] width 86 height 13
type input "840"
click at [172, 155] on input "1" at bounding box center [167, 154] width 86 height 13
click at [129, 208] on label at bounding box center [129, 209] width 10 height 10
click at [0, 0] on input "Adaptive height Automatically adjust the height for single slide horizontal sli…" at bounding box center [0, 0] width 0 height 0
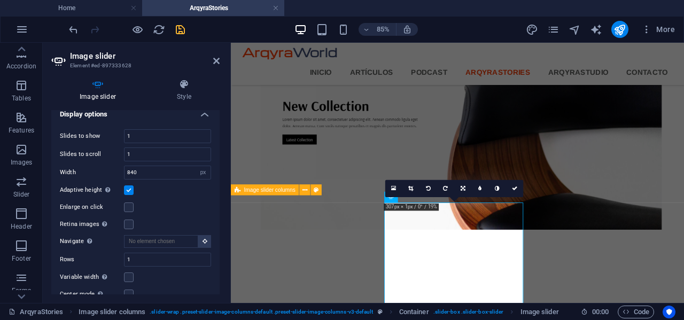
scroll to position [1714, 0]
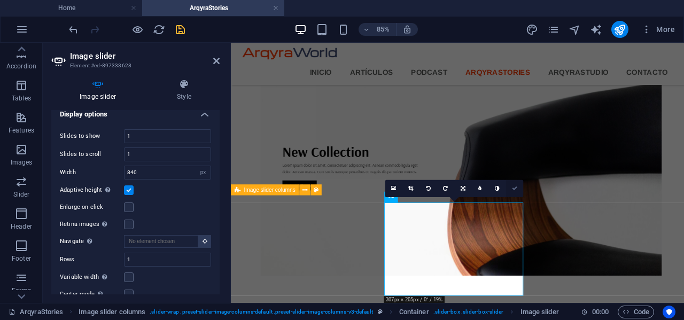
click at [515, 187] on icon at bounding box center [514, 188] width 5 height 5
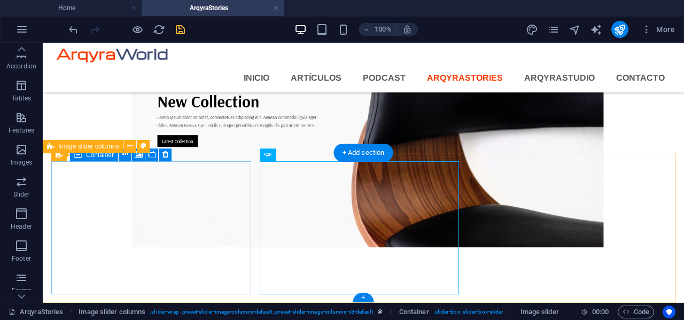
scroll to position [1784, 0]
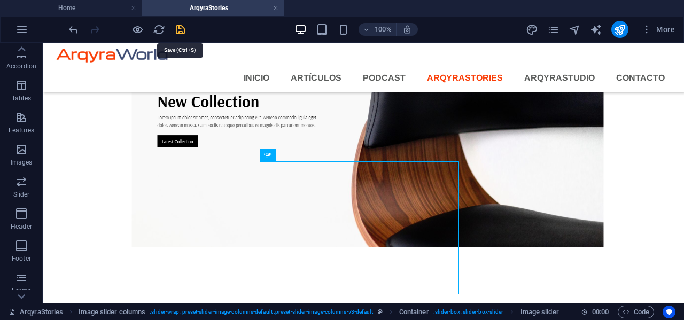
click at [177, 28] on icon "save" at bounding box center [180, 30] width 12 height 12
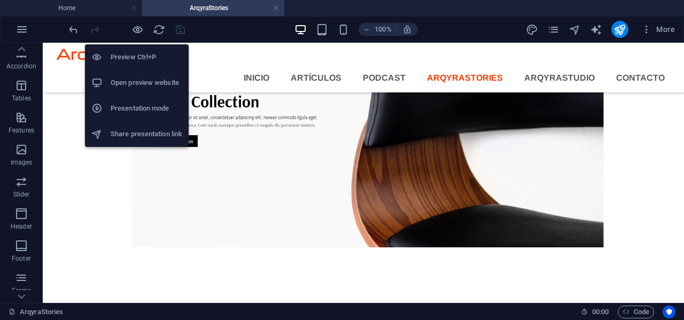
click at [143, 82] on h6 "Open preview website" at bounding box center [147, 82] width 72 height 13
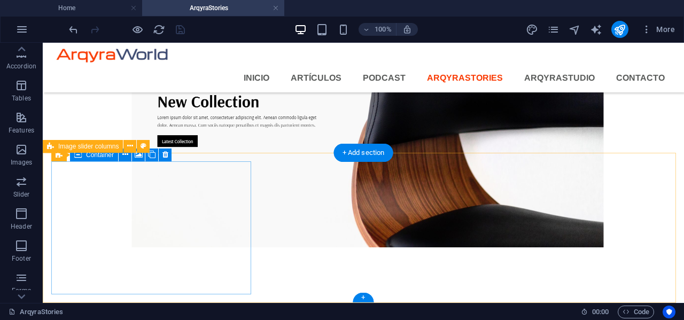
scroll to position [1776, 0]
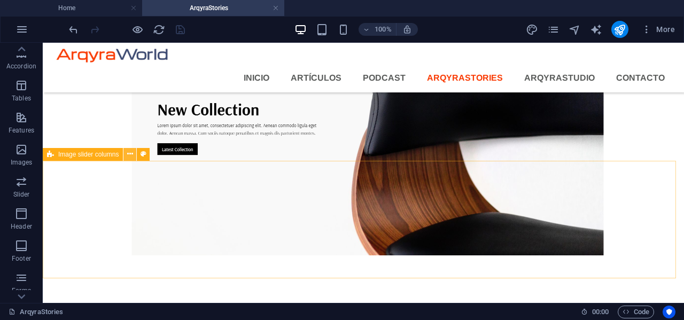
click at [130, 150] on icon at bounding box center [130, 154] width 6 height 11
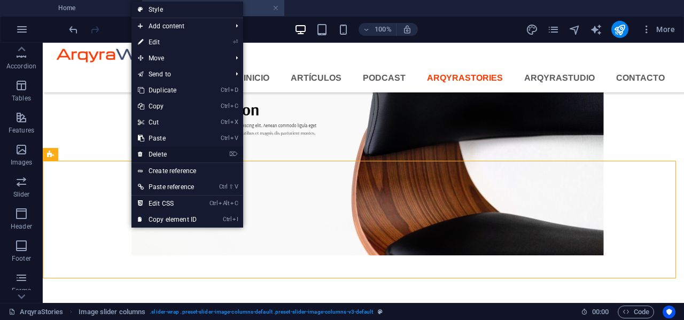
click at [159, 152] on link "⌦ Delete" at bounding box center [167, 154] width 72 height 16
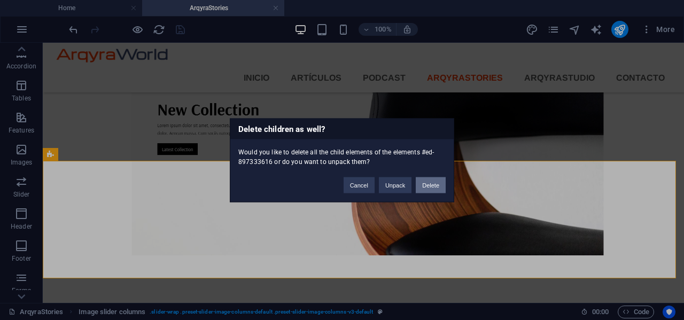
drag, startPoint x: 437, startPoint y: 185, endPoint x: 393, endPoint y: 142, distance: 61.6
click at [437, 185] on button "Delete" at bounding box center [431, 185] width 30 height 16
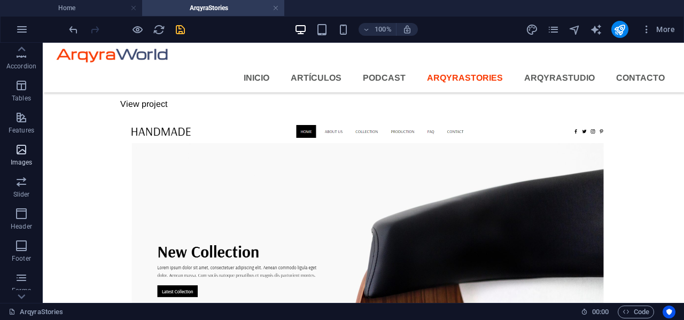
click at [25, 154] on icon "button" at bounding box center [21, 149] width 13 height 13
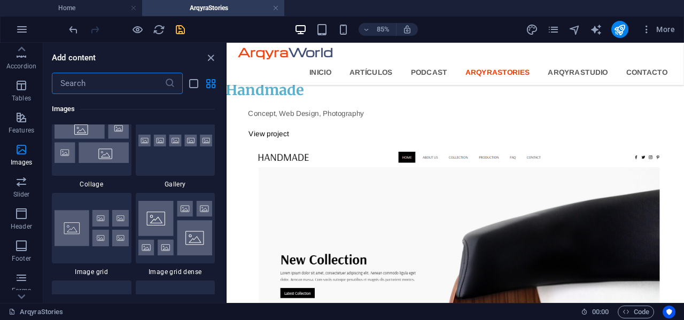
scroll to position [5470, 0]
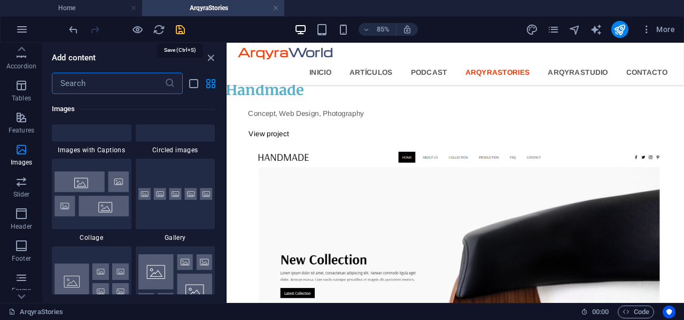
click at [179, 27] on icon "save" at bounding box center [180, 30] width 12 height 12
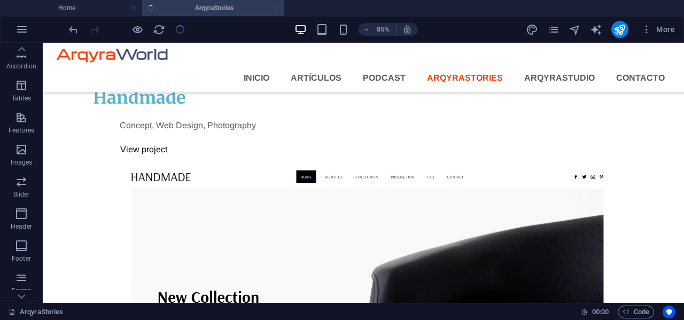
scroll to position [1634, 0]
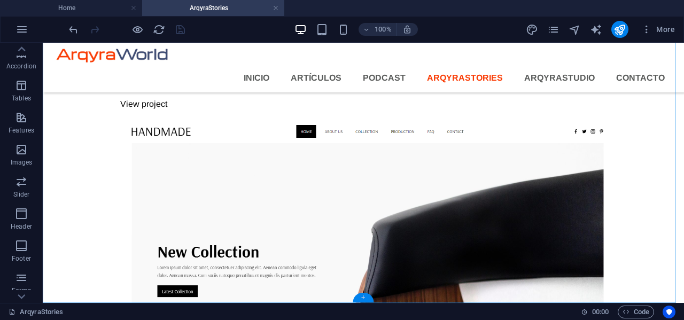
click at [364, 298] on div "+" at bounding box center [363, 298] width 21 height 10
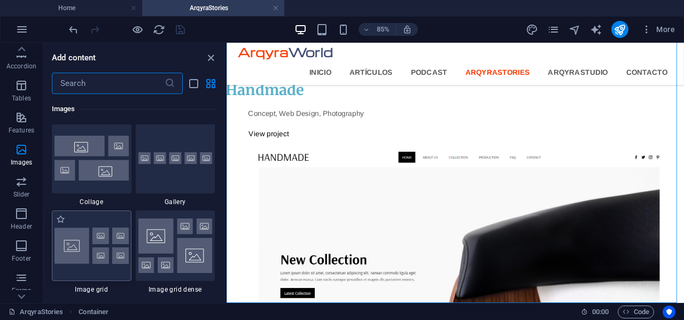
scroll to position [5501, 0]
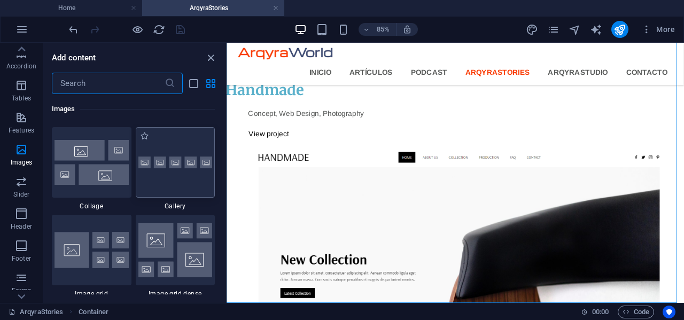
click at [183, 166] on img at bounding box center [175, 163] width 74 height 12
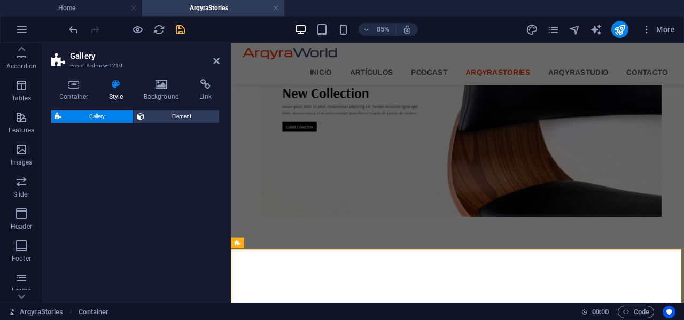
select select "rem"
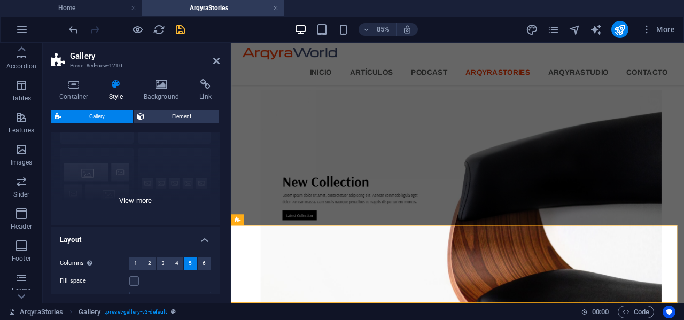
scroll to position [107, 0]
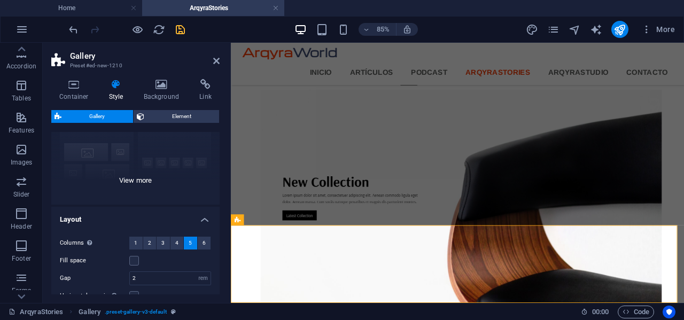
click at [134, 178] on div "Captions Circle Collage Default Grid Grid shifted" at bounding box center [135, 124] width 168 height 160
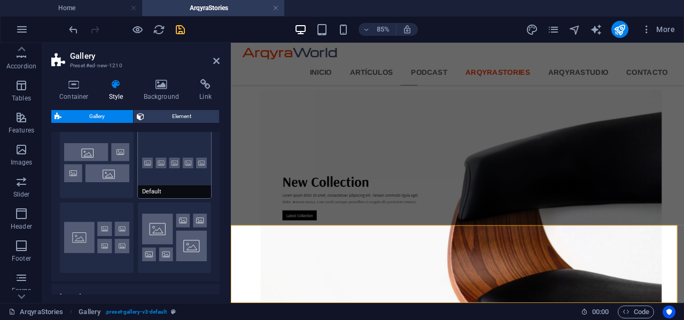
click at [150, 170] on button "Default" at bounding box center [175, 163] width 74 height 71
click at [92, 174] on button "Collage" at bounding box center [97, 163] width 74 height 71
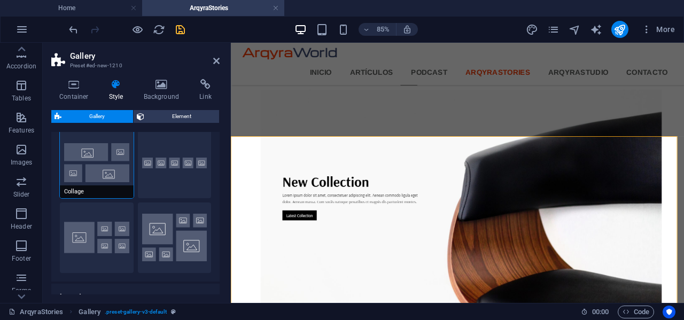
scroll to position [1783, 0]
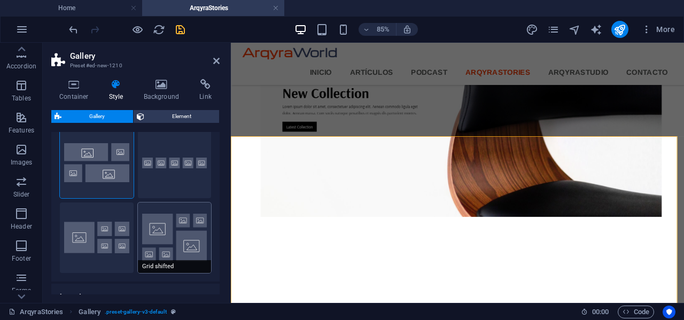
click at [176, 226] on button "Grid shifted" at bounding box center [175, 237] width 74 height 71
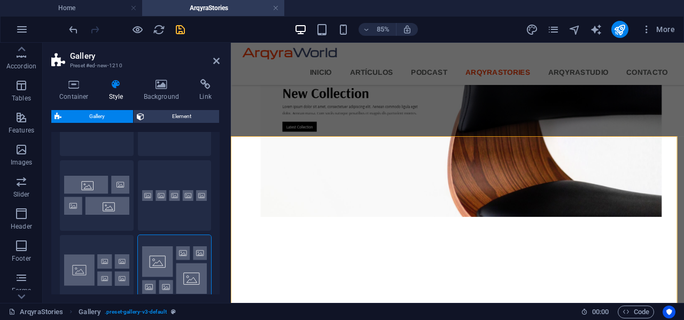
scroll to position [107, 0]
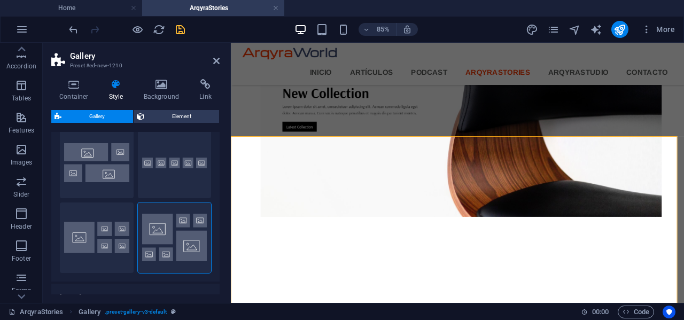
click at [170, 165] on div "Default" at bounding box center [175, 163] width 74 height 71
click at [147, 165] on button "Default" at bounding box center [175, 163] width 74 height 71
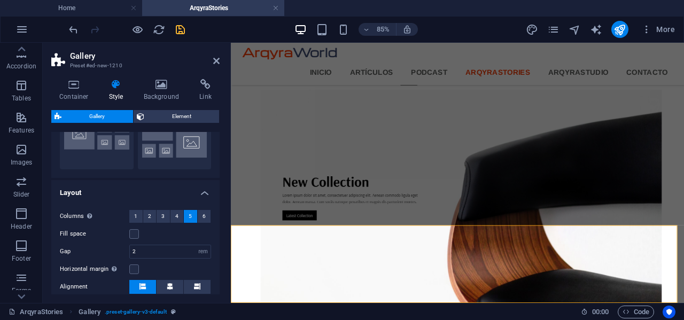
scroll to position [214, 0]
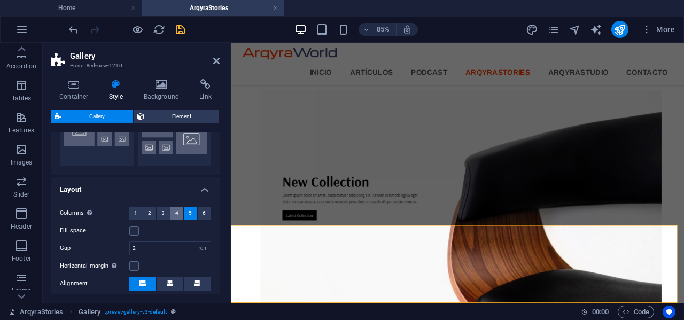
click at [176, 214] on span "4" at bounding box center [176, 213] width 3 height 13
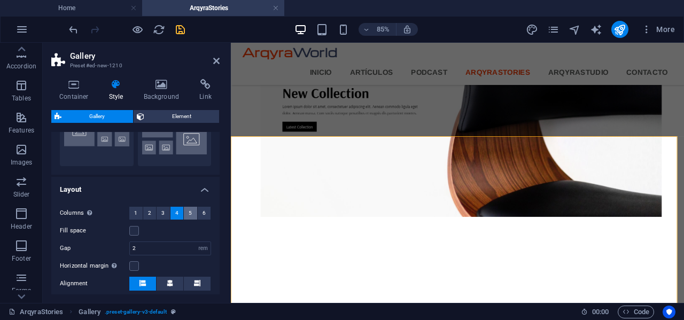
click at [193, 214] on button "5" at bounding box center [190, 213] width 13 height 13
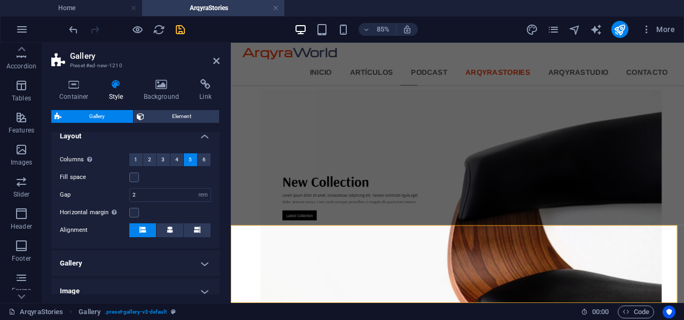
scroll to position [319, 0]
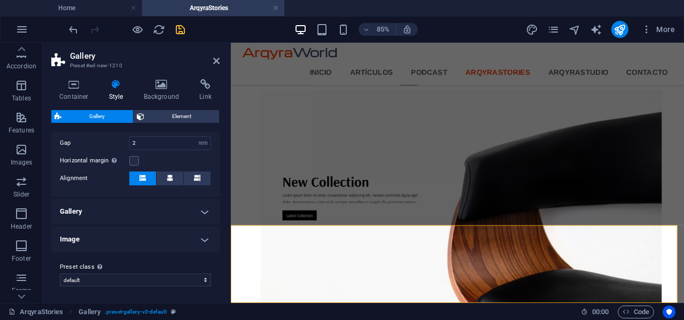
click at [181, 218] on h4 "Gallery" at bounding box center [135, 212] width 168 height 26
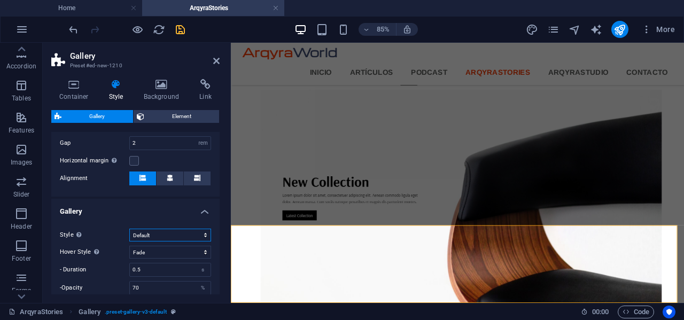
click at [205, 236] on select "Default Grid Grid reverse Grid shifted Collage" at bounding box center [170, 235] width 82 height 13
click at [129, 229] on select "Default Grid Grid reverse Grid shifted Collage" at bounding box center [170, 235] width 82 height 13
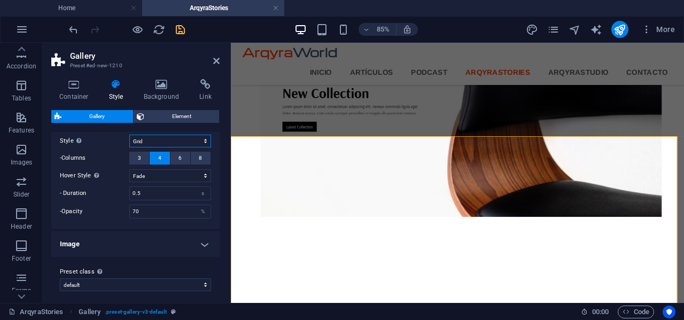
scroll to position [418, 0]
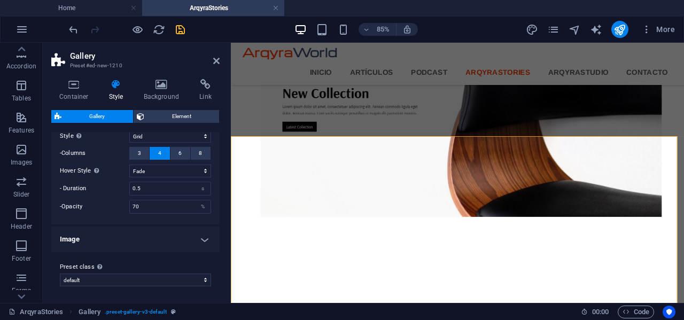
click at [183, 243] on h4 "Image" at bounding box center [135, 239] width 168 height 26
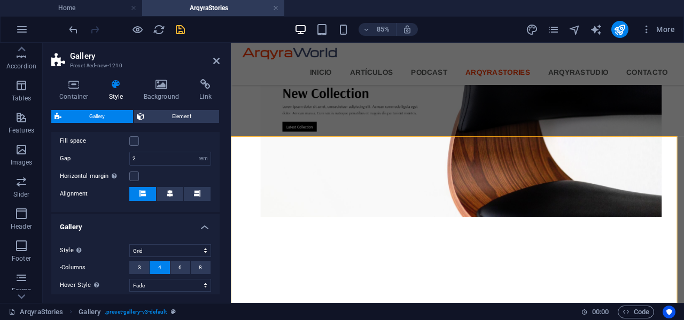
scroll to position [322, 0]
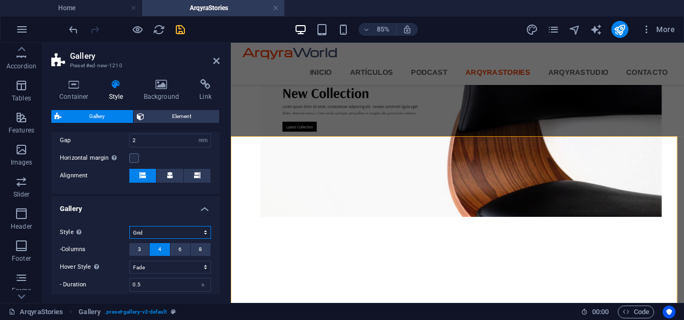
click at [201, 232] on select "Default Grid Grid reverse Grid shifted Collage" at bounding box center [170, 232] width 82 height 13
click at [129, 226] on select "Default Grid Grid reverse Grid shifted Collage" at bounding box center [170, 232] width 82 height 13
click at [205, 233] on select "Default Grid Grid reverse Grid shifted Collage" at bounding box center [170, 232] width 82 height 13
click at [129, 226] on select "Default Grid Grid reverse Grid shifted Collage" at bounding box center [170, 232] width 82 height 13
click at [204, 230] on select "Default Grid Grid reverse Grid shifted Collage" at bounding box center [170, 232] width 82 height 13
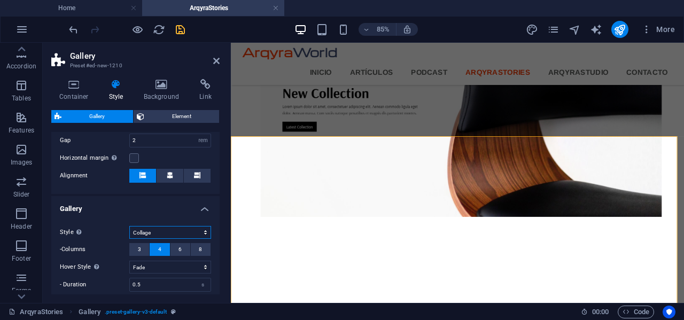
click at [129, 226] on select "Default Grid Grid reverse Grid shifted Collage" at bounding box center [170, 232] width 82 height 13
click at [201, 232] on select "Default Grid Grid reverse Grid shifted Collage" at bounding box center [170, 232] width 82 height 13
click at [129, 226] on select "Default Grid Grid reverse Grid shifted Collage" at bounding box center [170, 232] width 82 height 13
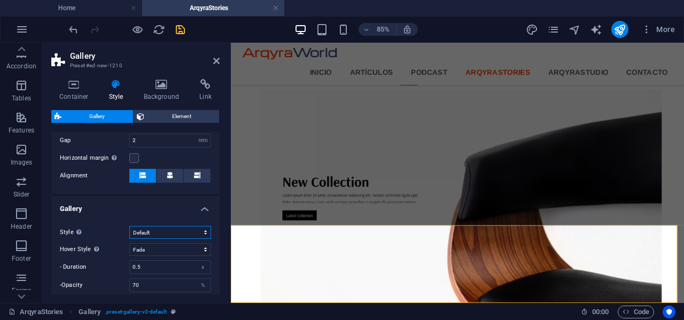
click at [202, 231] on select "Default Grid Grid reverse Grid shifted Collage" at bounding box center [170, 232] width 82 height 13
click at [129, 226] on select "Default Grid Grid reverse Grid shifted Collage" at bounding box center [170, 232] width 82 height 13
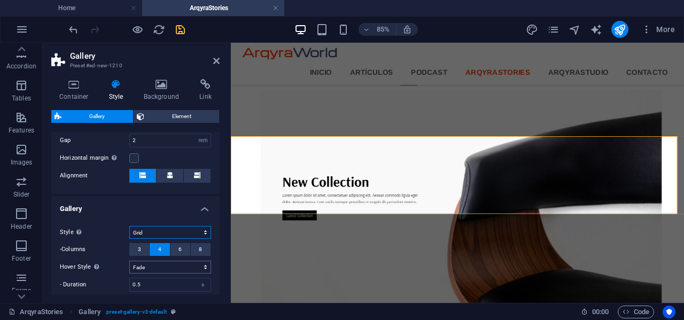
scroll to position [1783, 0]
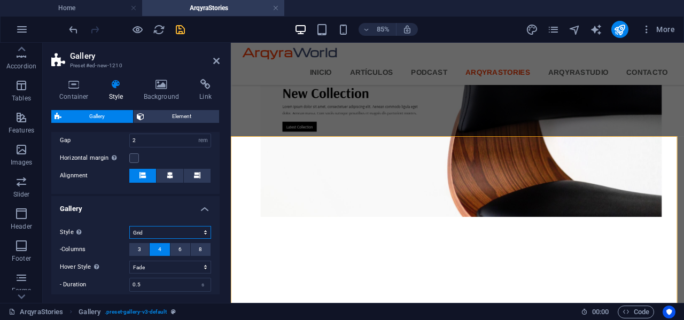
click at [204, 231] on select "Default Grid Grid reverse Grid shifted Collage" at bounding box center [170, 232] width 82 height 13
click at [129, 226] on select "Default Grid Grid reverse Grid shifted Collage" at bounding box center [170, 232] width 82 height 13
click at [203, 231] on select "Default Grid Grid reverse Grid shifted Collage" at bounding box center [170, 232] width 82 height 13
select select "grid-dense"
click at [129, 226] on select "Default Grid Grid reverse Grid shifted Collage" at bounding box center [170, 232] width 82 height 13
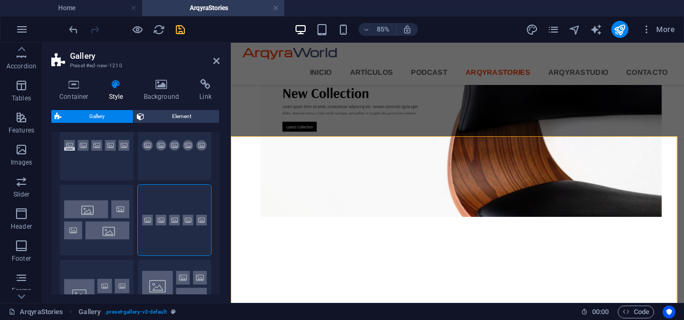
scroll to position [1, 0]
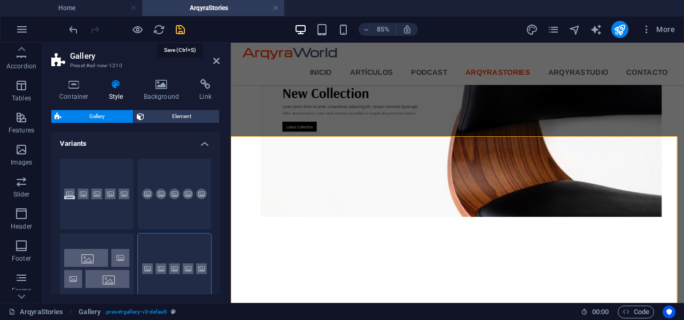
click at [177, 33] on icon "save" at bounding box center [180, 30] width 12 height 12
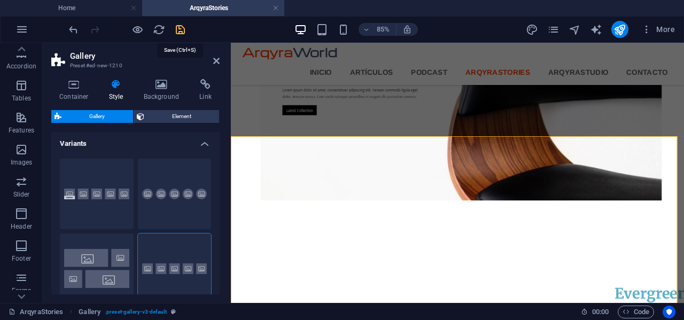
scroll to position [1784, 0]
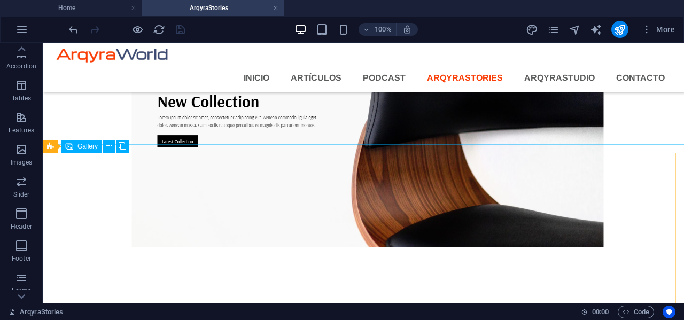
click at [93, 147] on span "Gallery" at bounding box center [87, 146] width 20 height 6
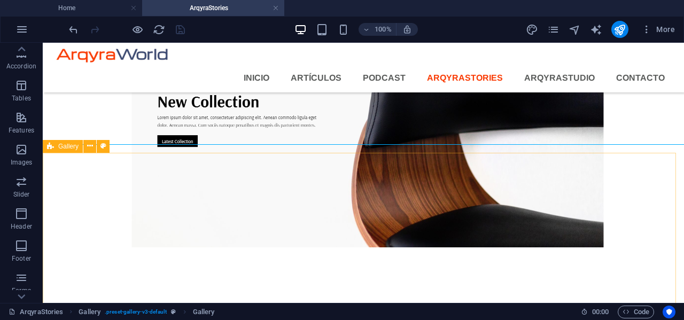
click at [67, 147] on span "Gallery" at bounding box center [68, 146] width 20 height 6
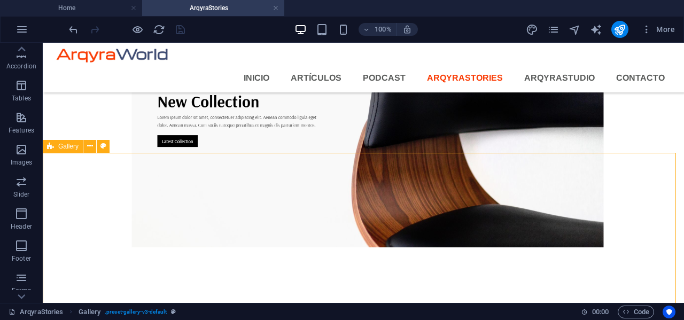
click at [67, 147] on span "Gallery" at bounding box center [68, 146] width 20 height 6
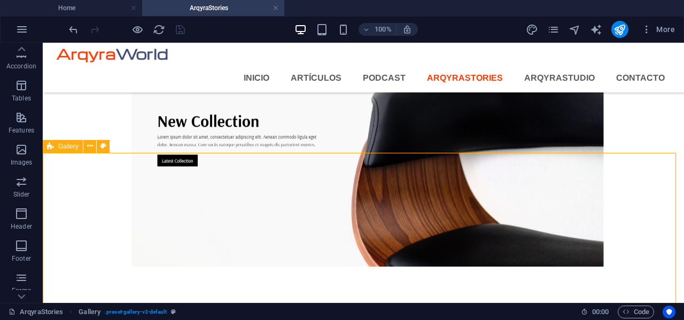
select select "rem"
select select "grid-dense"
select select "fade"
select select "px"
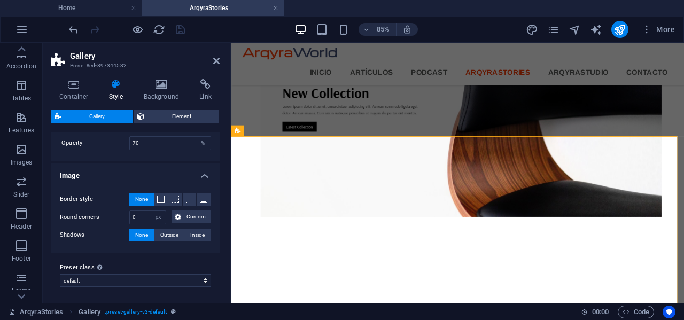
scroll to position [482, 0]
click at [215, 61] on icon at bounding box center [216, 61] width 6 height 9
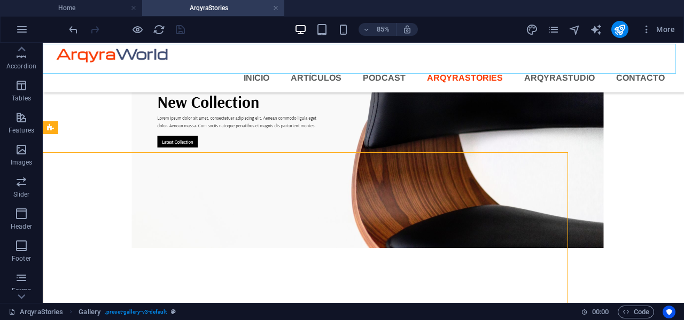
scroll to position [1784, 0]
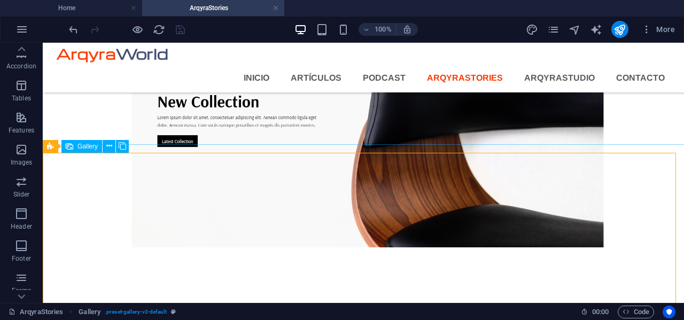
click at [91, 147] on span "Gallery" at bounding box center [87, 146] width 20 height 6
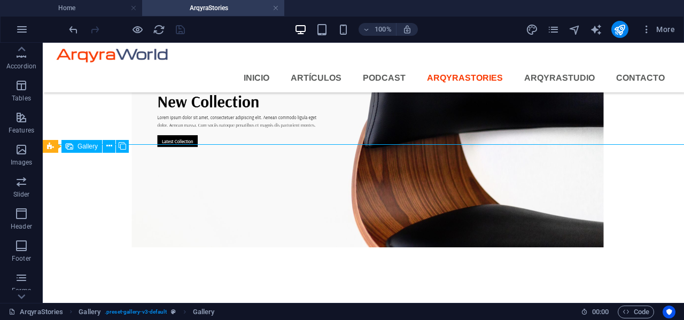
click at [91, 147] on span "Gallery" at bounding box center [87, 146] width 20 height 6
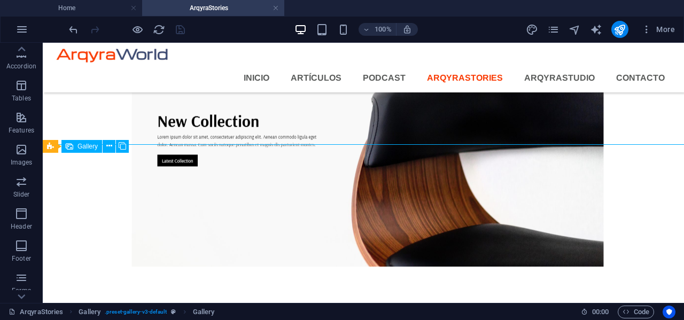
select select "4"
select select "px"
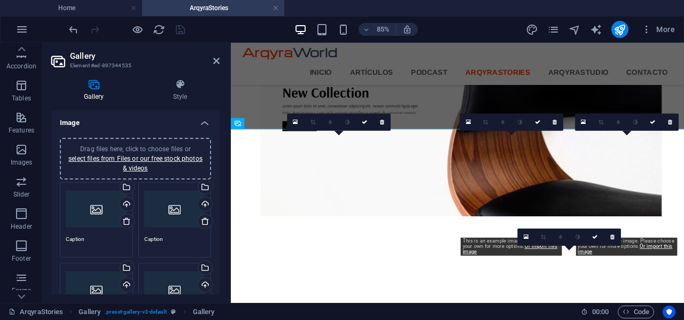
scroll to position [1783, 0]
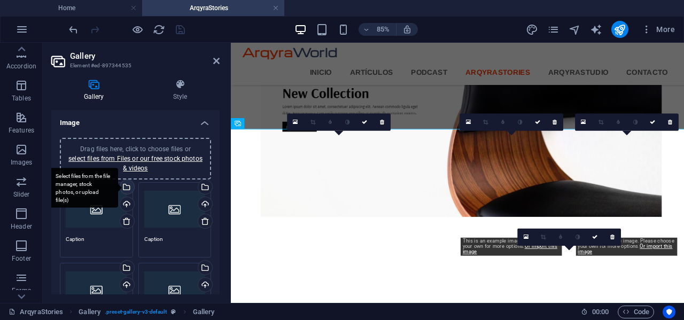
click at [126, 185] on div "Select files from the file manager, stock photos, or upload file(s)" at bounding box center [126, 188] width 16 height 16
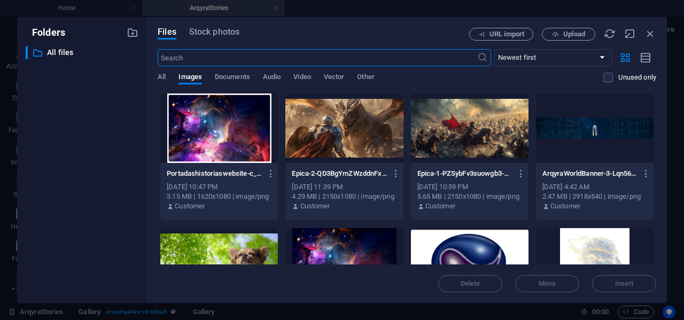
click at [231, 133] on div at bounding box center [219, 127] width 118 height 69
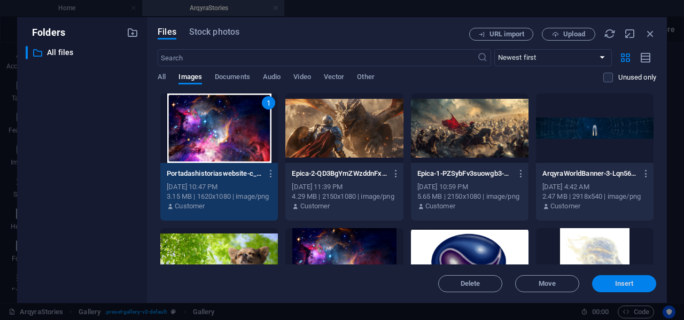
click at [622, 282] on span "Insert" at bounding box center [624, 283] width 19 height 6
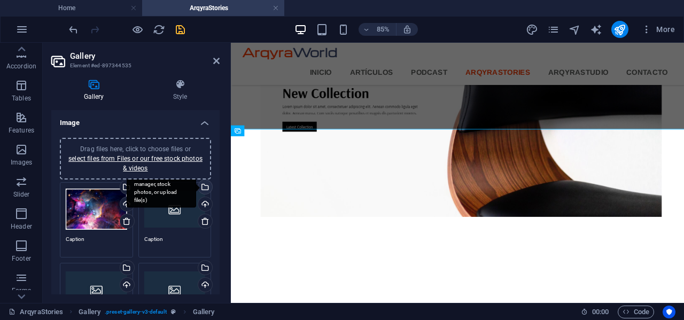
click at [205, 186] on div "Select files from the file manager, stock photos, or upload file(s)" at bounding box center [204, 188] width 16 height 16
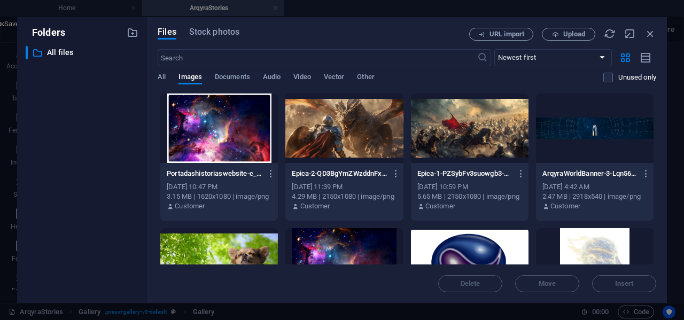
click at [362, 135] on div at bounding box center [344, 127] width 118 height 69
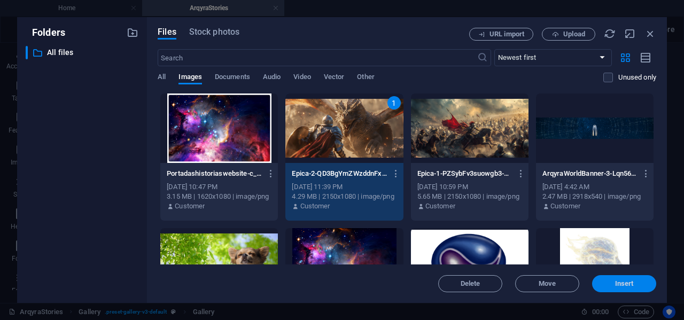
click at [616, 285] on span "Insert" at bounding box center [624, 283] width 19 height 6
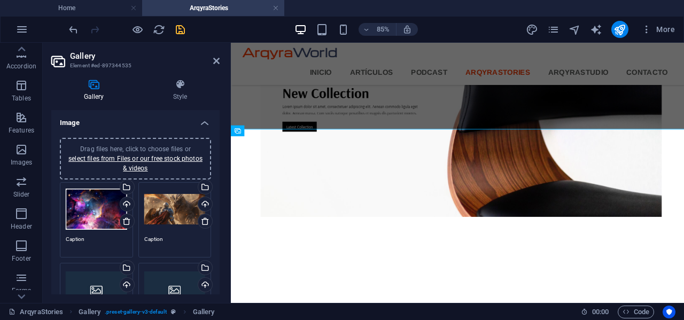
scroll to position [53, 0]
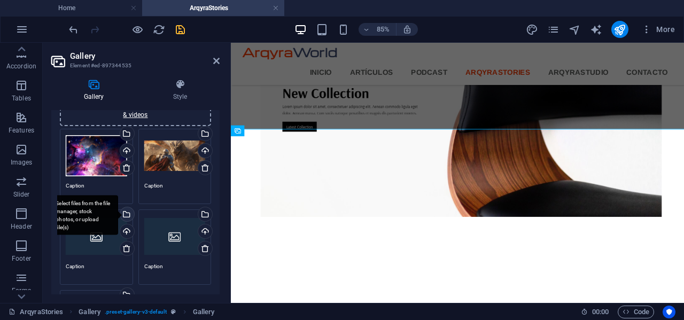
click at [126, 213] on div "Select files from the file manager, stock photos, or upload file(s)" at bounding box center [126, 215] width 16 height 16
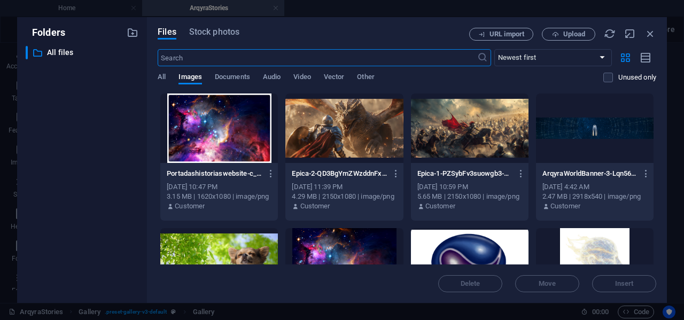
scroll to position [1552, 0]
click at [475, 138] on div at bounding box center [470, 127] width 118 height 69
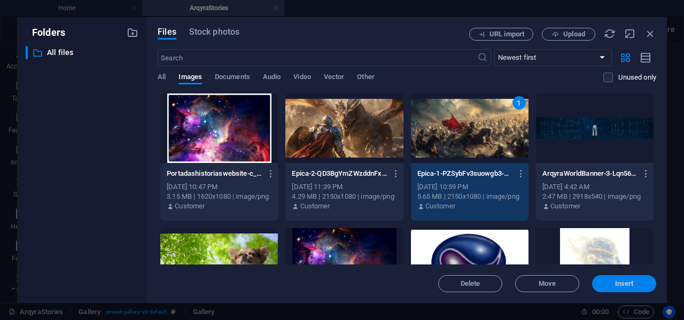
click at [627, 281] on span "Insert" at bounding box center [624, 283] width 19 height 6
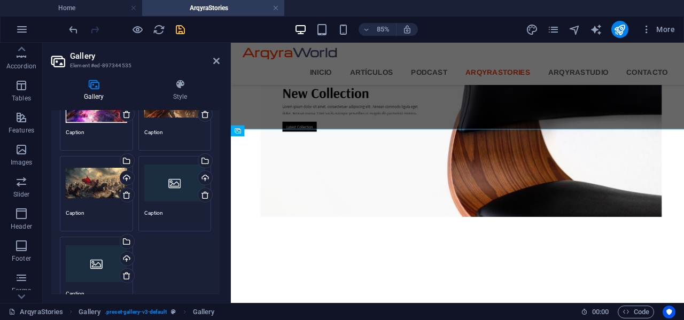
scroll to position [53, 0]
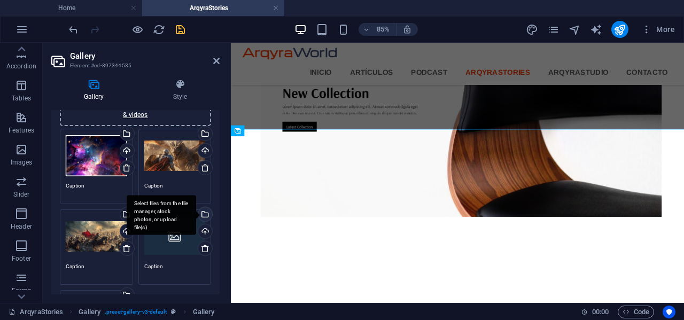
click at [205, 214] on div "Select files from the file manager, stock photos, or upload file(s)" at bounding box center [204, 215] width 16 height 16
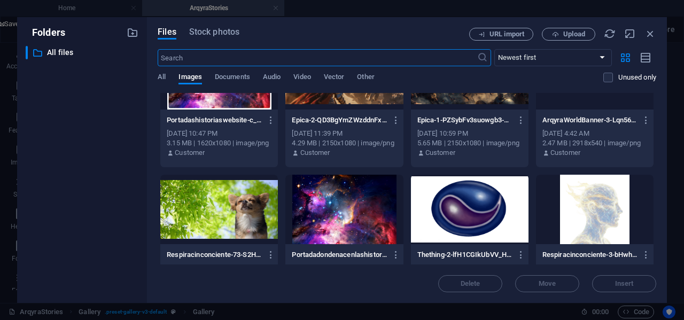
click at [215, 215] on div at bounding box center [219, 209] width 118 height 69
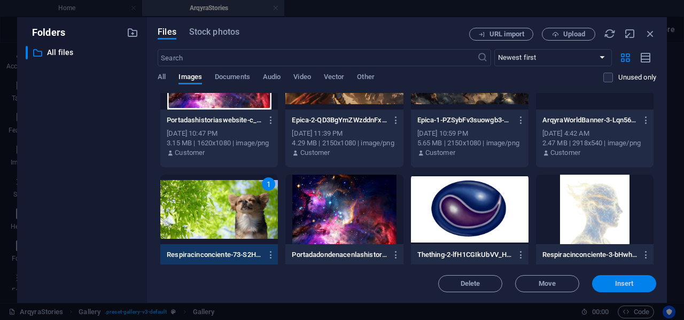
click at [622, 282] on span "Insert" at bounding box center [624, 283] width 19 height 6
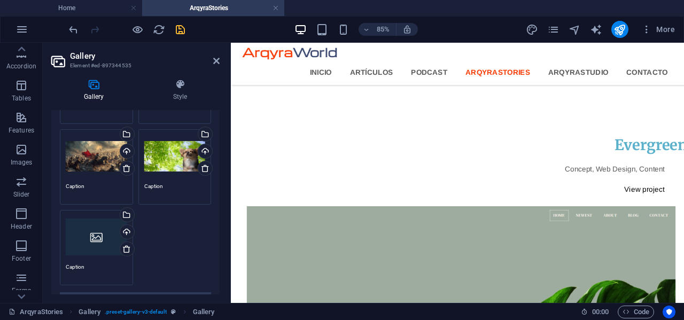
scroll to position [160, 0]
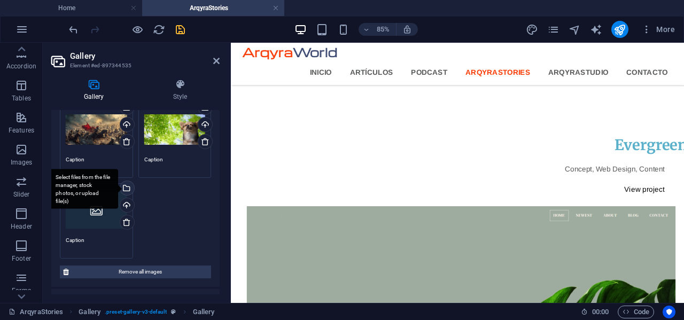
click at [127, 187] on div "Select files from the file manager, stock photos, or upload file(s)" at bounding box center [126, 189] width 16 height 16
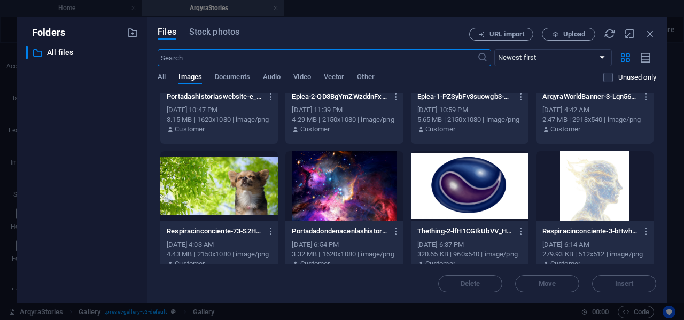
scroll to position [107, 0]
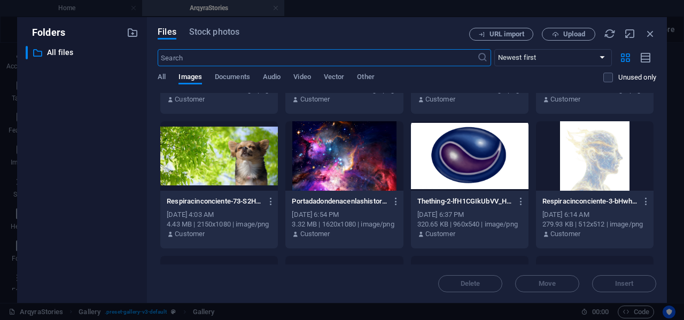
click at [345, 163] on div at bounding box center [344, 155] width 118 height 69
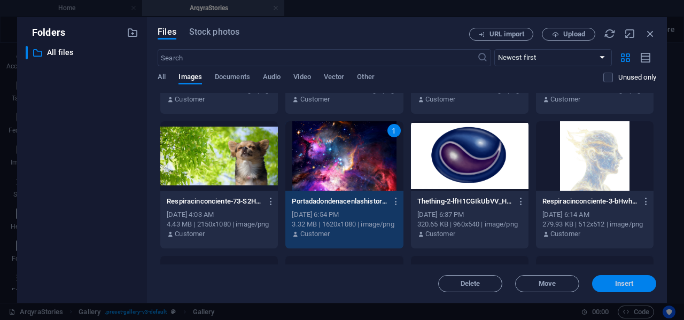
click at [620, 283] on span "Insert" at bounding box center [624, 283] width 19 height 6
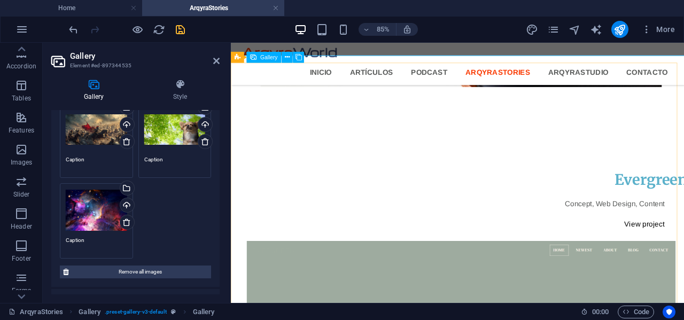
scroll to position [1976, 0]
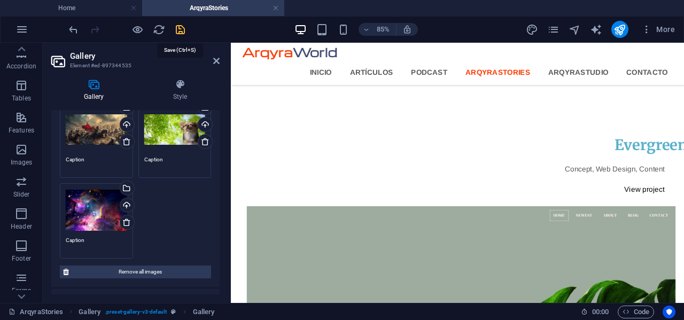
click at [178, 27] on icon "save" at bounding box center [180, 30] width 12 height 12
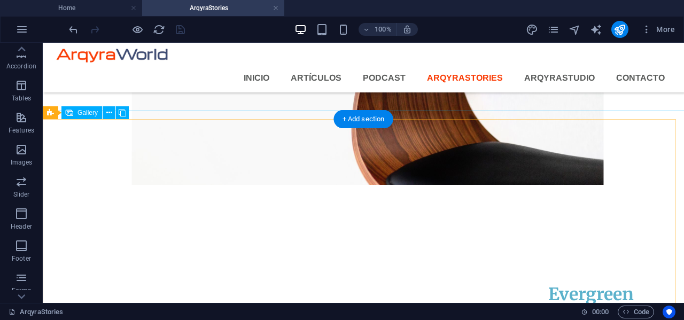
scroll to position [1817, 0]
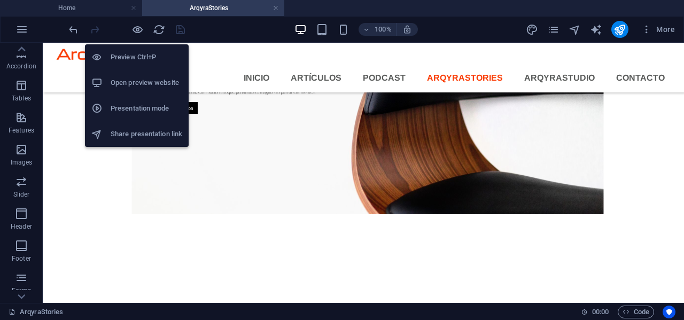
click at [137, 81] on h6 "Open preview website" at bounding box center [147, 82] width 72 height 13
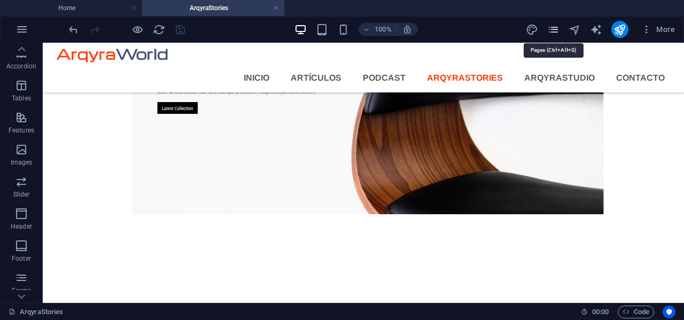
click at [555, 30] on icon "pages" at bounding box center [553, 30] width 12 height 12
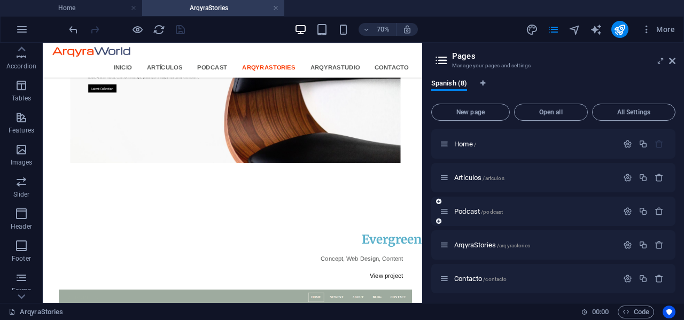
scroll to position [104, 0]
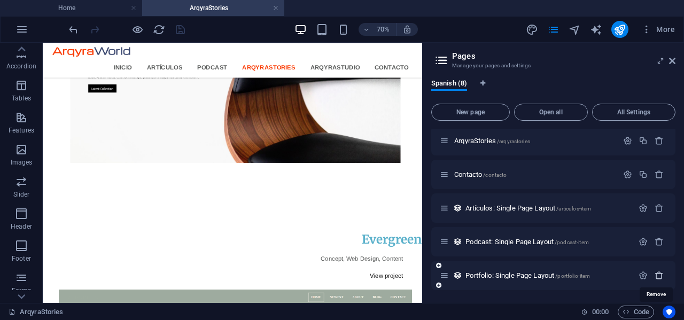
click at [658, 277] on icon "button" at bounding box center [658, 275] width 9 height 9
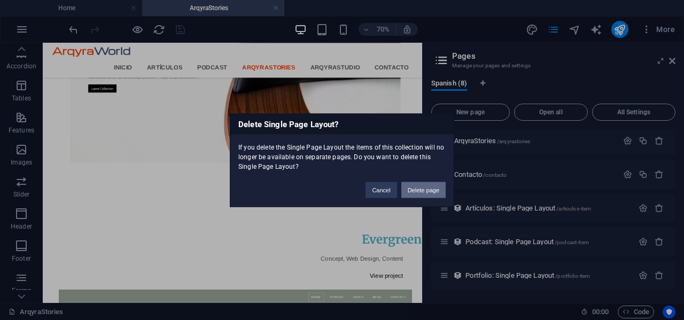
click at [414, 187] on button "Delete page" at bounding box center [423, 190] width 44 height 16
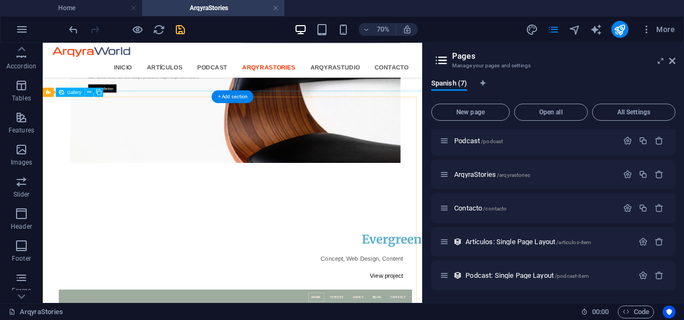
scroll to position [71, 0]
click at [676, 59] on aside "Pages Manage your pages and settings Spanish (7) New page Open all All Settings…" at bounding box center [553, 173] width 262 height 260
click at [675, 60] on icon at bounding box center [672, 61] width 6 height 9
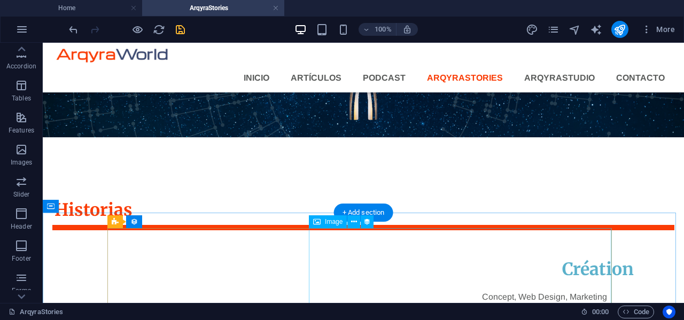
scroll to position [161, 0]
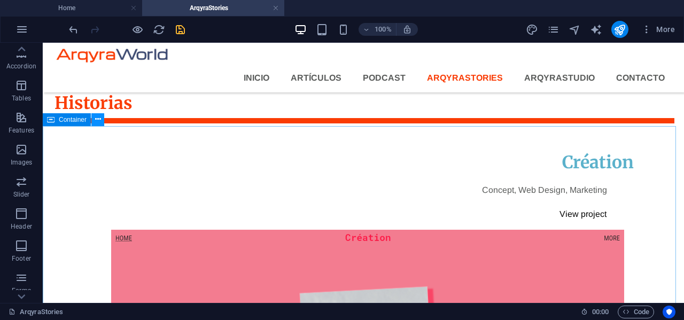
click at [100, 120] on icon at bounding box center [98, 119] width 6 height 11
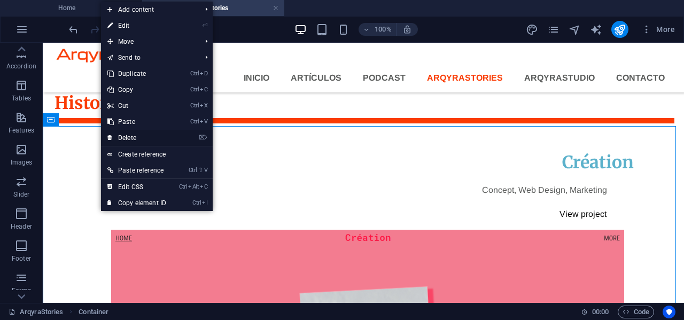
click at [132, 138] on link "⌦ Delete" at bounding box center [137, 138] width 72 height 16
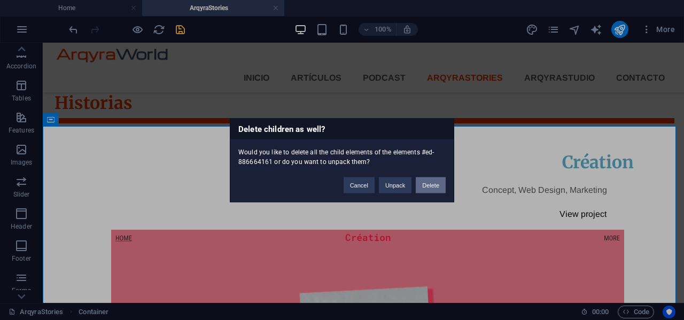
click at [429, 182] on button "Delete" at bounding box center [431, 185] width 30 height 16
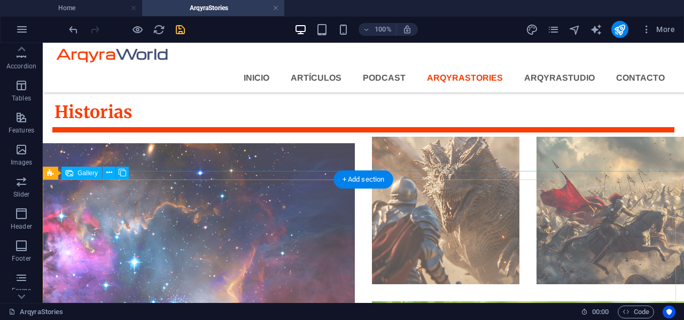
scroll to position [107, 0]
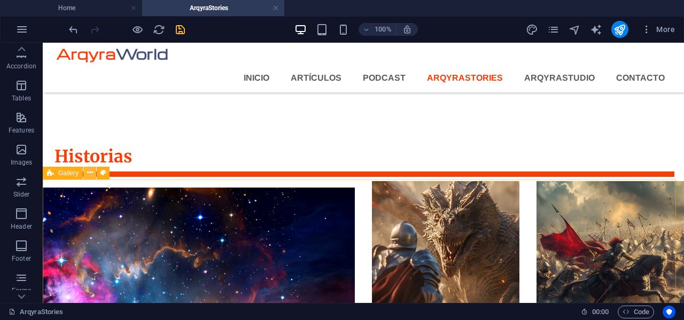
click at [90, 173] on icon at bounding box center [90, 172] width 6 height 11
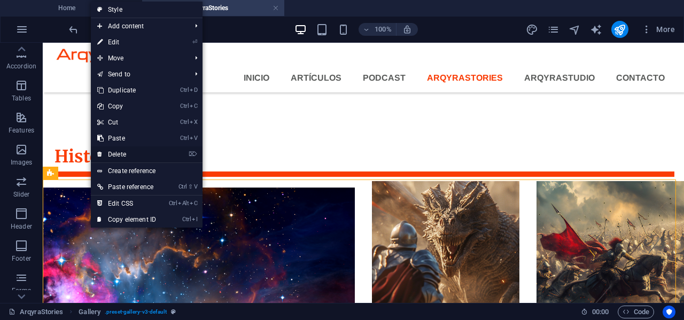
click at [121, 153] on link "⌦ Delete" at bounding box center [127, 154] width 72 height 16
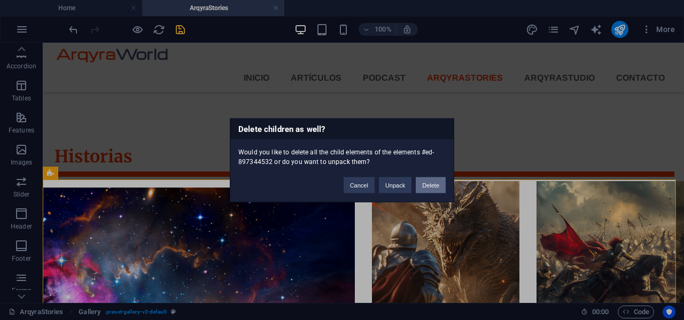
click at [433, 184] on button "Delete" at bounding box center [431, 185] width 30 height 16
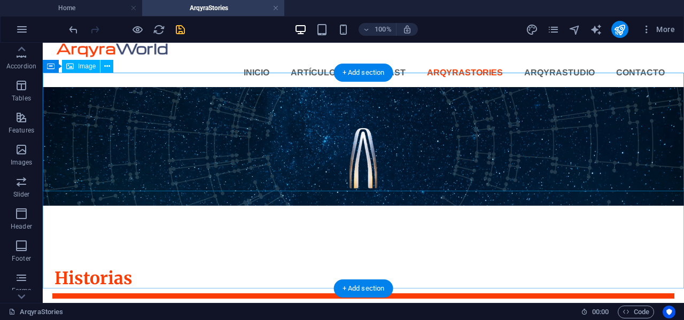
scroll to position [0, 0]
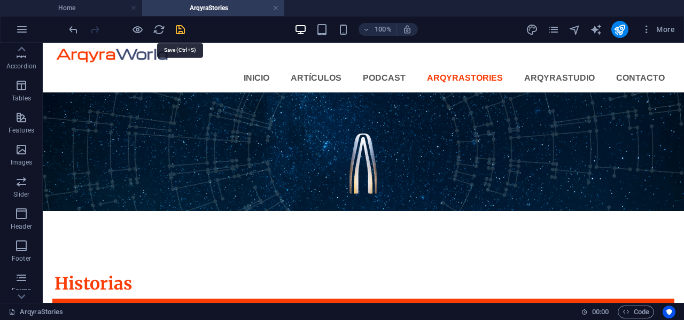
click at [181, 27] on icon "save" at bounding box center [180, 30] width 12 height 12
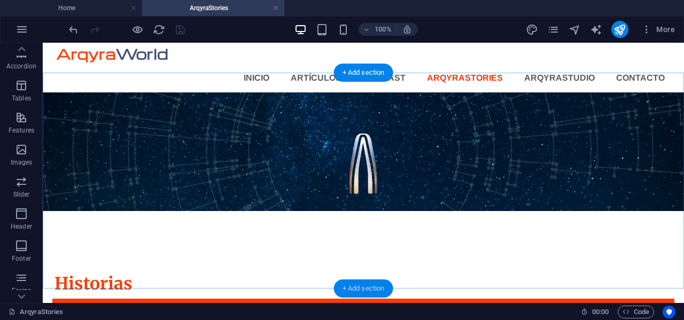
click at [358, 287] on div "+ Add section" at bounding box center [363, 288] width 59 height 18
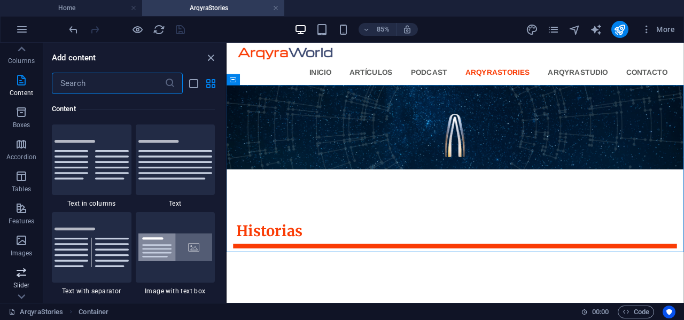
scroll to position [53, 0]
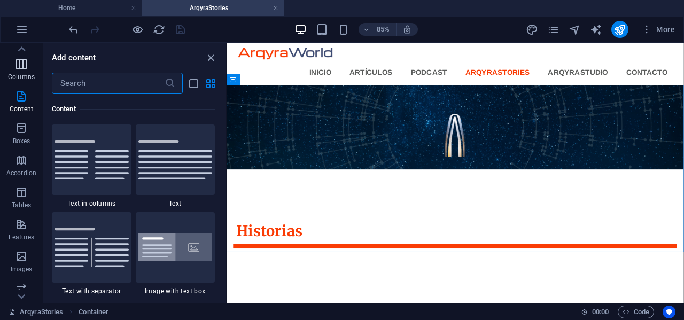
click at [24, 59] on icon "button" at bounding box center [21, 64] width 13 height 13
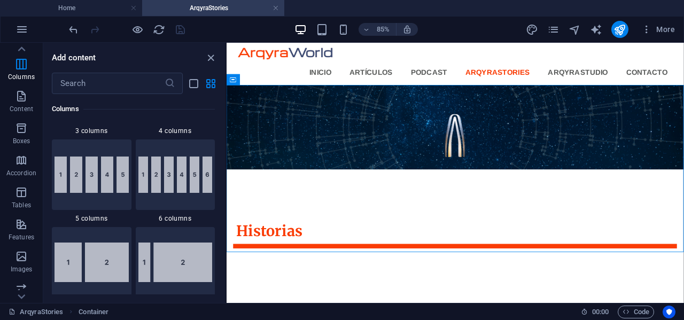
scroll to position [743, 0]
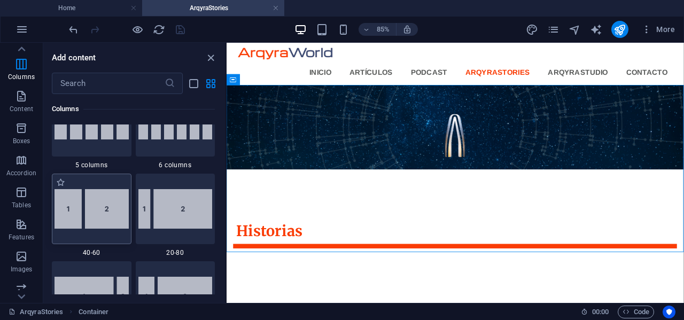
click at [101, 214] on img at bounding box center [91, 209] width 74 height 40
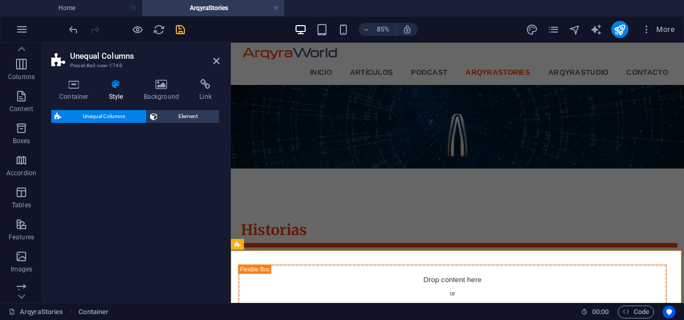
select select "%"
select select "rem"
select select "preset-unequal-columns-v2-1-40-60"
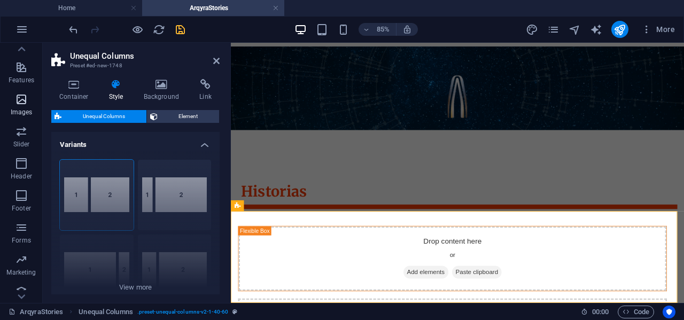
scroll to position [214, 0]
click at [22, 103] on span "Images" at bounding box center [21, 103] width 43 height 26
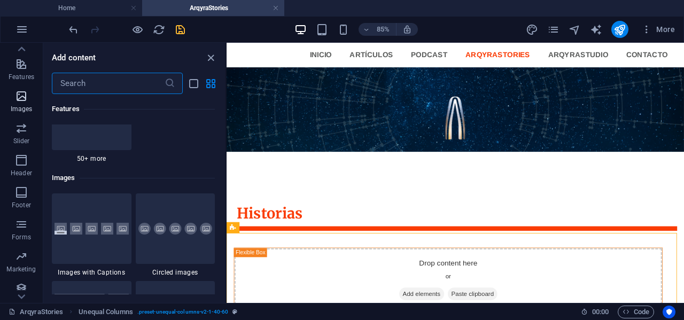
scroll to position [5417, 0]
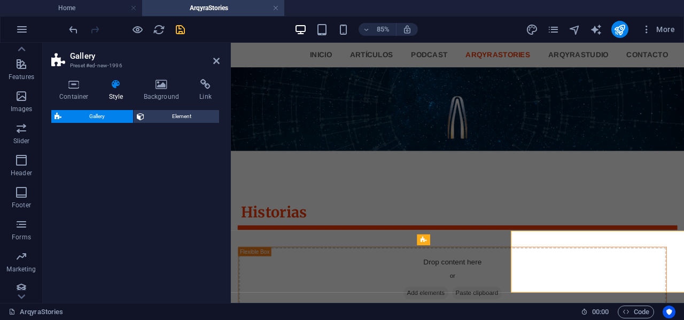
select select "rem"
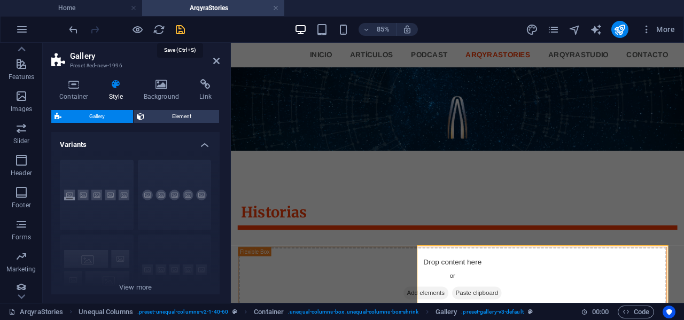
click at [181, 29] on icon "save" at bounding box center [180, 30] width 12 height 12
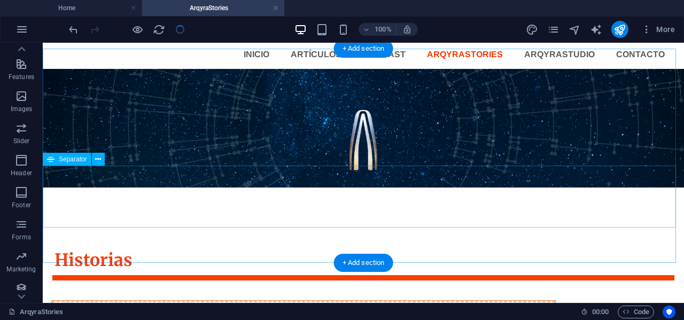
scroll to position [184, 0]
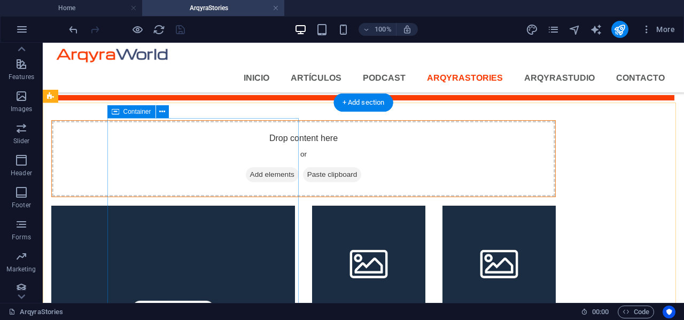
click at [246, 169] on span "Add elements" at bounding box center [272, 174] width 53 height 15
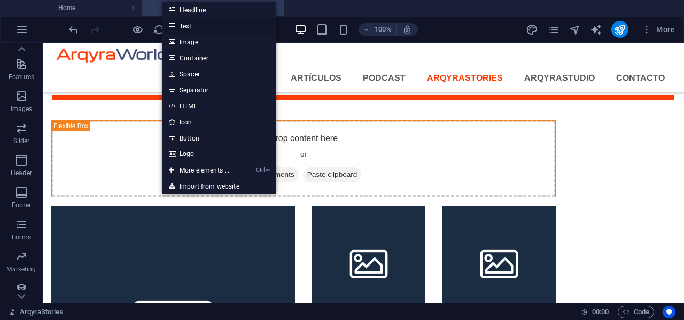
click at [192, 25] on link "Text" at bounding box center [218, 26] width 113 height 16
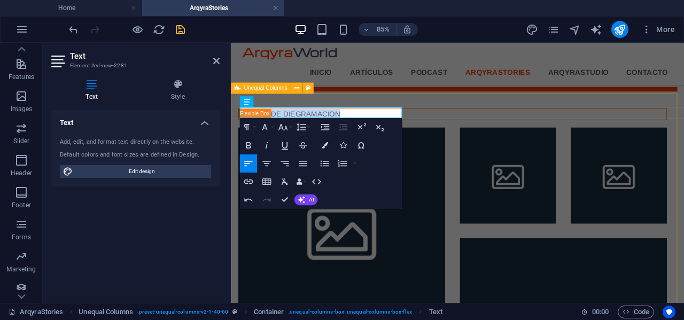
drag, startPoint x: 365, startPoint y: 125, endPoint x: 240, endPoint y: 123, distance: 125.0
click at [240, 123] on div "​PRUEBA DE DIEGRAMACION" at bounding box center [497, 317] width 533 height 427
click at [250, 145] on icon "button" at bounding box center [248, 145] width 11 height 11
click at [379, 126] on p "​PRUEBA DE DIEGRAMACION" at bounding box center [491, 126] width 503 height 13
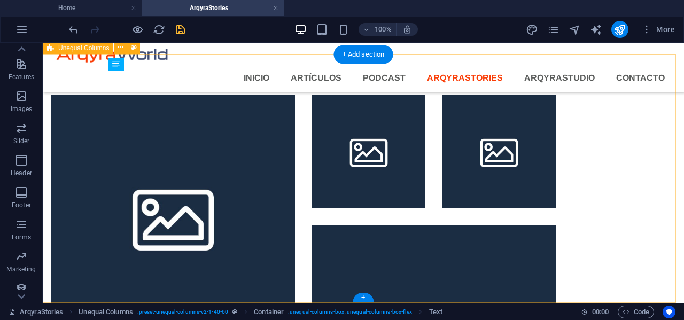
scroll to position [232, 0]
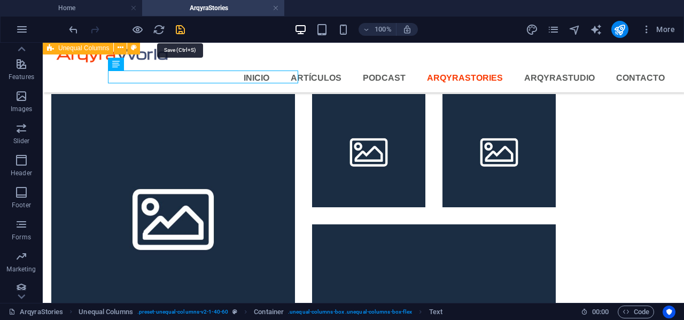
click at [176, 30] on icon "save" at bounding box center [180, 30] width 12 height 12
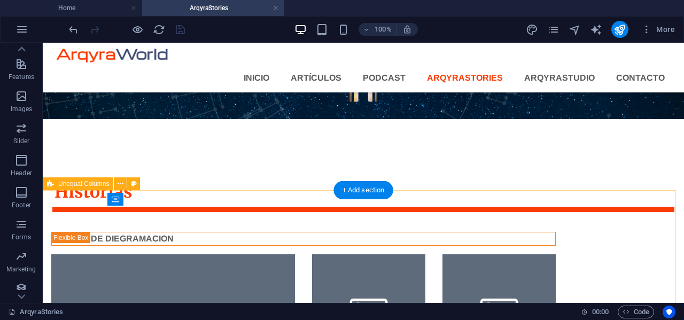
scroll to position [126, 0]
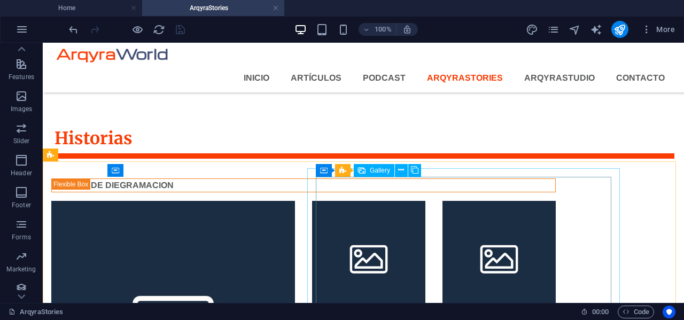
click at [380, 170] on span "Gallery" at bounding box center [380, 170] width 20 height 6
select select "4"
select select "px"
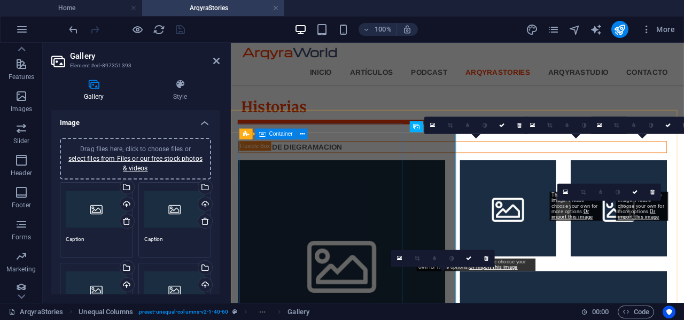
scroll to position [145, 0]
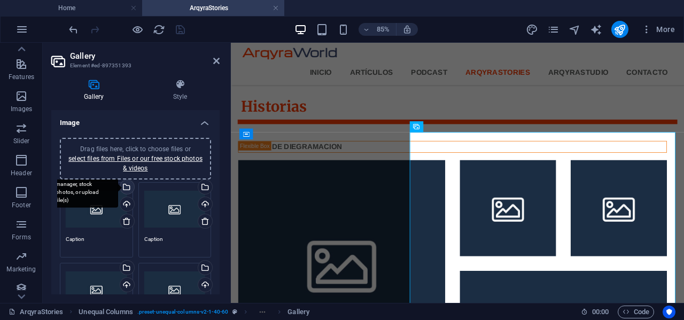
click at [125, 187] on div "Select files from the file manager, stock photos, or upload file(s)" at bounding box center [126, 188] width 16 height 16
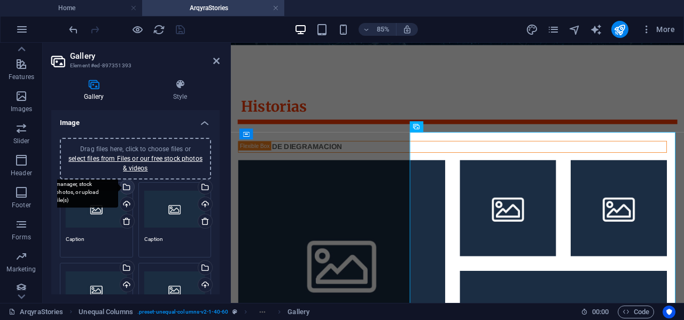
scroll to position [0, 0]
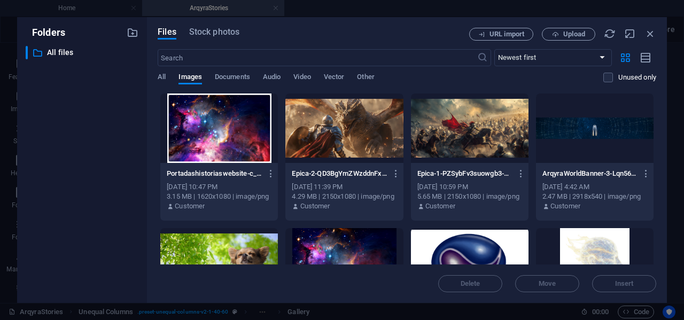
click at [245, 141] on div at bounding box center [219, 127] width 118 height 69
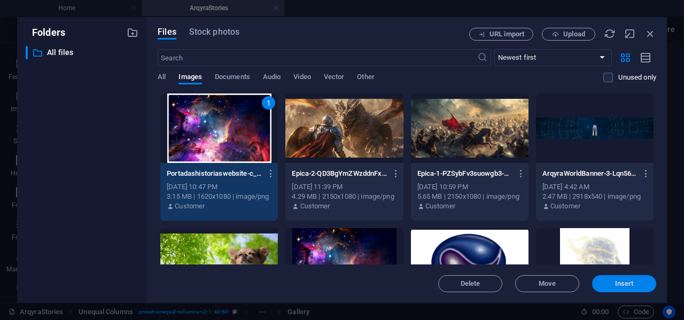
click at [615, 284] on span "Insert" at bounding box center [624, 283] width 19 height 6
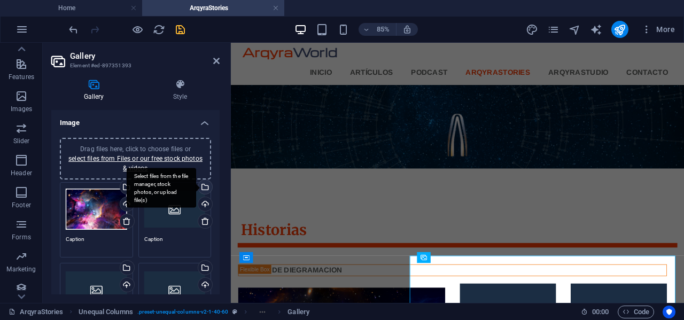
click at [202, 188] on div "Select files from the file manager, stock photos, or upload file(s)" at bounding box center [204, 188] width 16 height 16
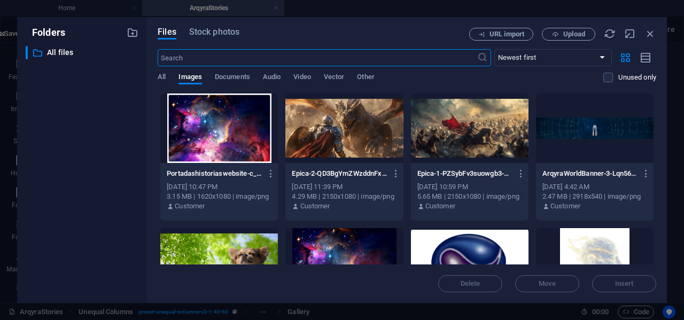
click at [340, 126] on div at bounding box center [344, 127] width 118 height 69
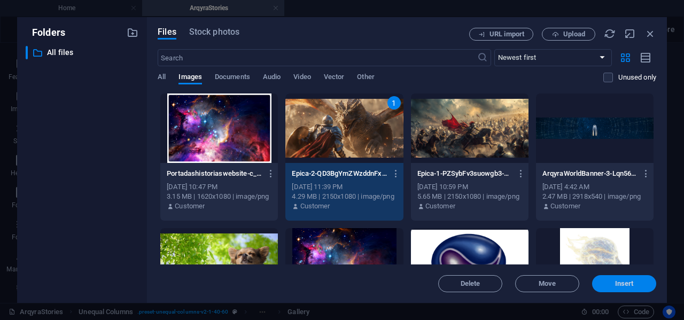
click at [628, 285] on span "Insert" at bounding box center [624, 283] width 19 height 6
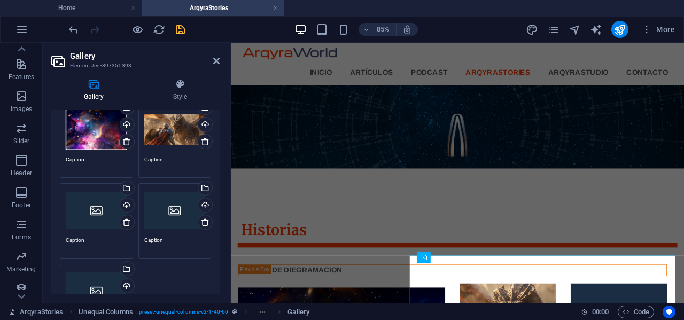
scroll to position [107, 0]
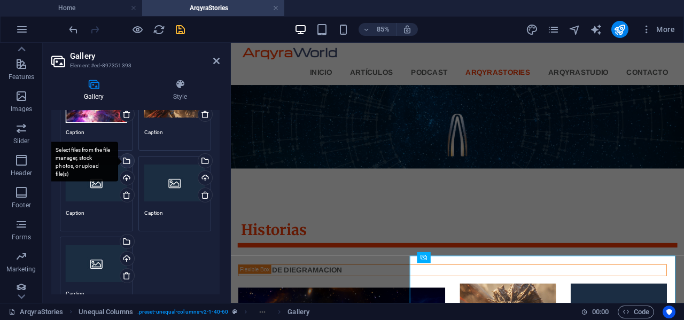
click at [125, 162] on div "Select files from the file manager, stock photos, or upload file(s)" at bounding box center [126, 162] width 16 height 16
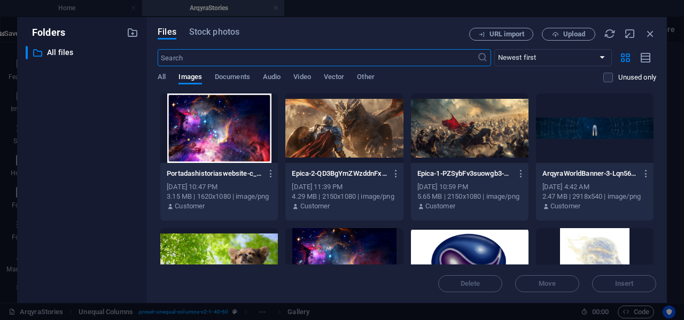
click at [490, 140] on div at bounding box center [470, 127] width 118 height 69
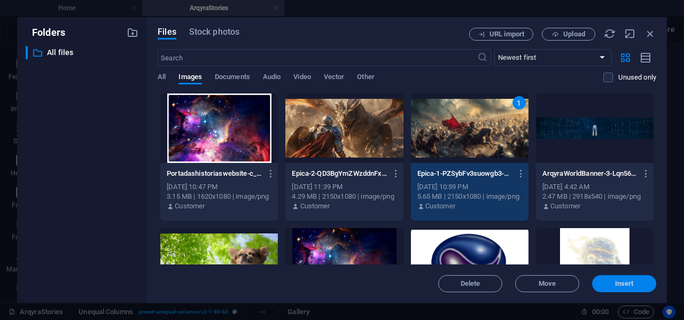
click at [622, 284] on span "Insert" at bounding box center [624, 283] width 19 height 6
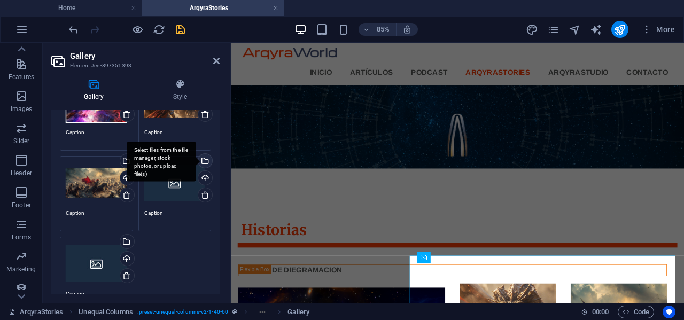
click at [202, 160] on div "Select files from the file manager, stock photos, or upload file(s)" at bounding box center [204, 162] width 16 height 16
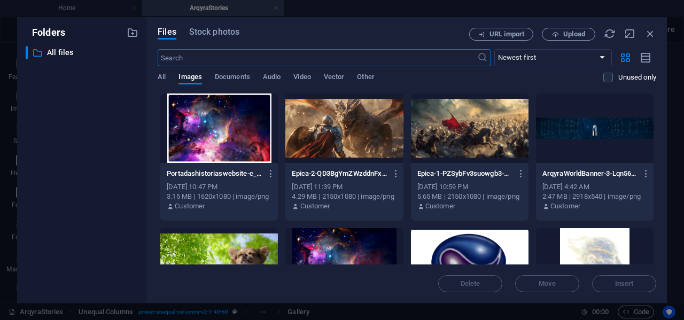
scroll to position [53, 0]
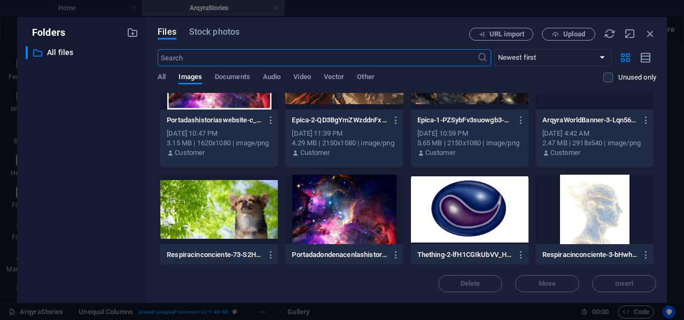
click at [321, 203] on div at bounding box center [344, 209] width 118 height 69
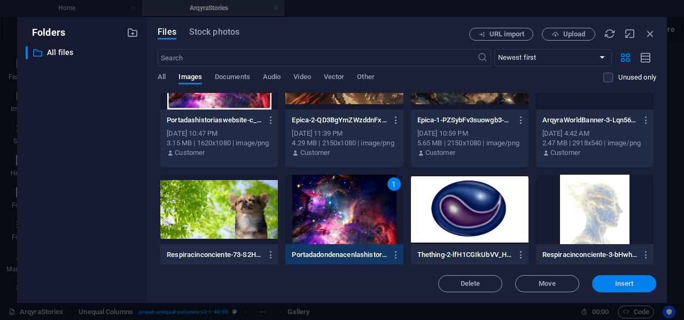
click at [645, 283] on span "Insert" at bounding box center [624, 283] width 56 height 6
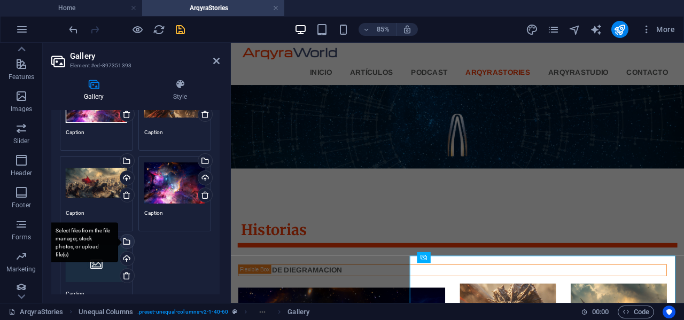
click at [126, 242] on div "Select files from the file manager, stock photos, or upload file(s)" at bounding box center [126, 243] width 16 height 16
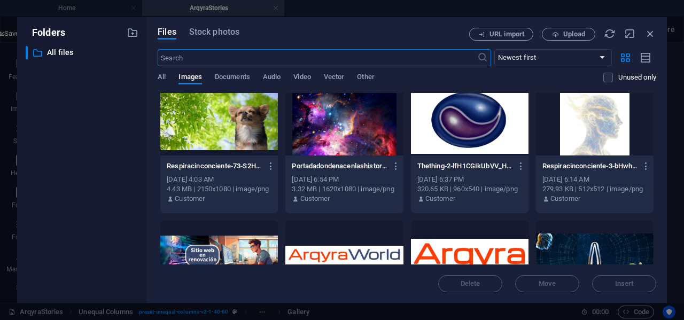
scroll to position [160, 0]
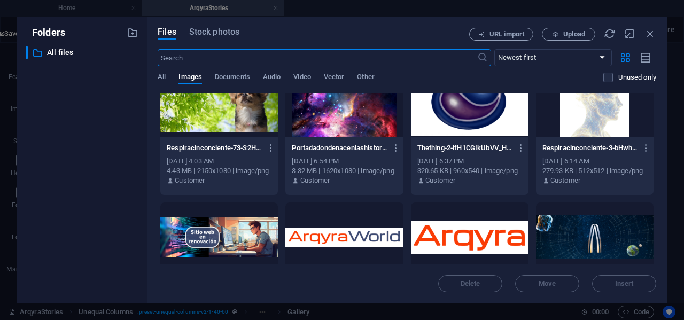
click at [231, 97] on div at bounding box center [219, 102] width 118 height 69
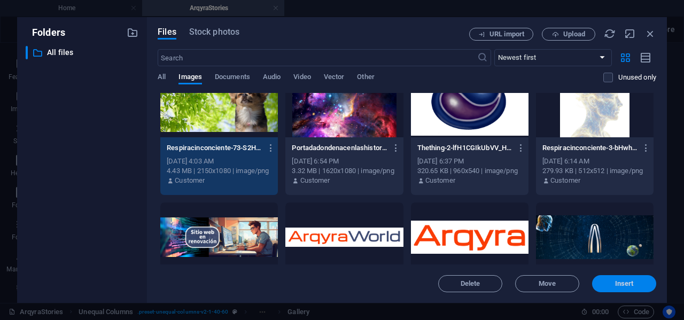
click at [622, 280] on span "Insert" at bounding box center [624, 283] width 19 height 6
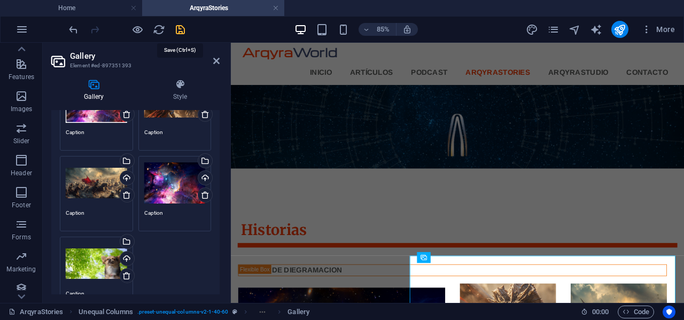
click at [184, 28] on icon "save" at bounding box center [180, 30] width 12 height 12
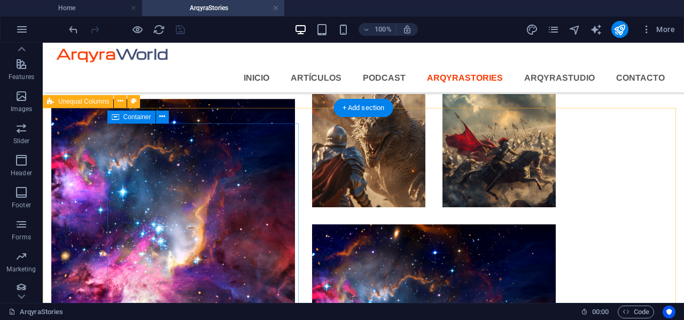
scroll to position [179, 0]
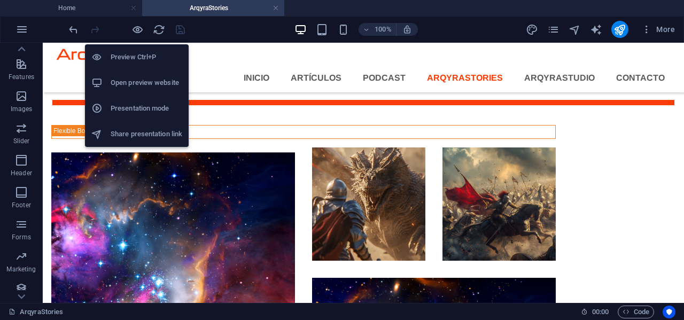
click at [135, 84] on h6 "Open preview website" at bounding box center [147, 82] width 72 height 13
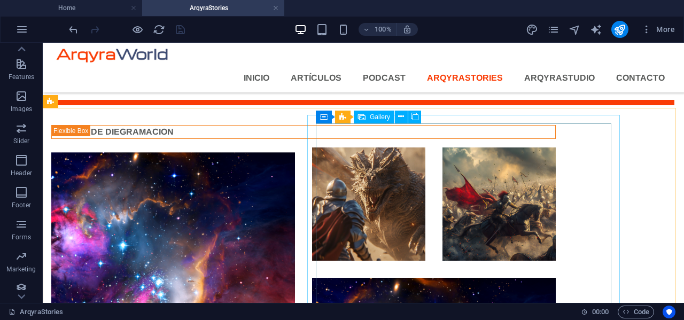
click at [381, 116] on span "Gallery" at bounding box center [380, 117] width 20 height 6
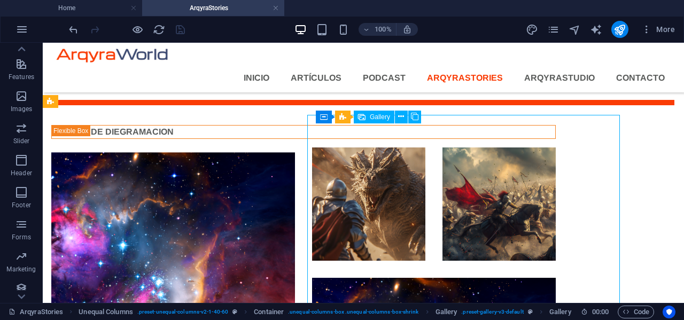
click at [381, 116] on span "Gallery" at bounding box center [380, 117] width 20 height 6
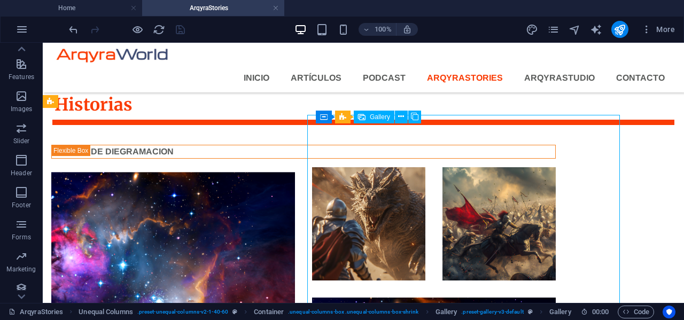
select select "4"
select select "px"
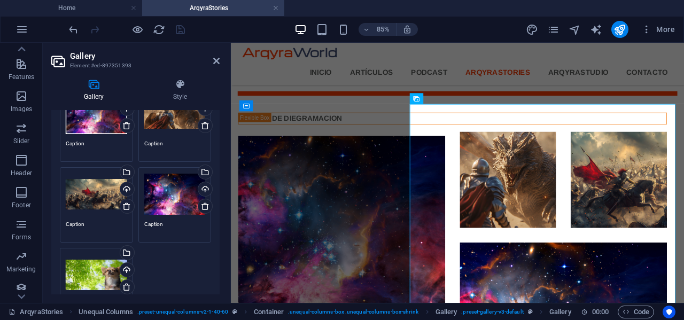
scroll to position [0, 0]
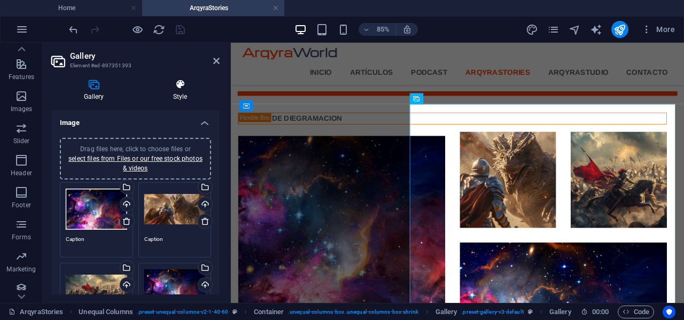
click at [189, 87] on icon at bounding box center [179, 84] width 79 height 11
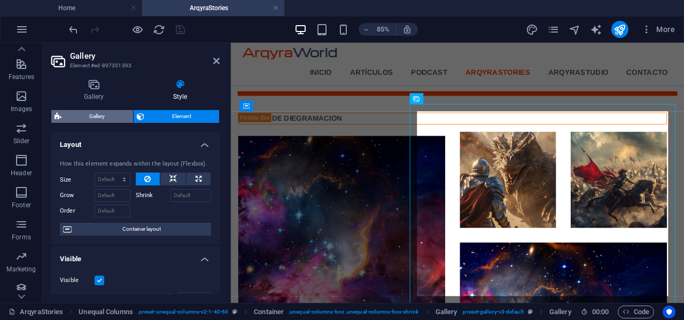
click at [113, 120] on span "Gallery" at bounding box center [97, 116] width 65 height 13
select select "rem"
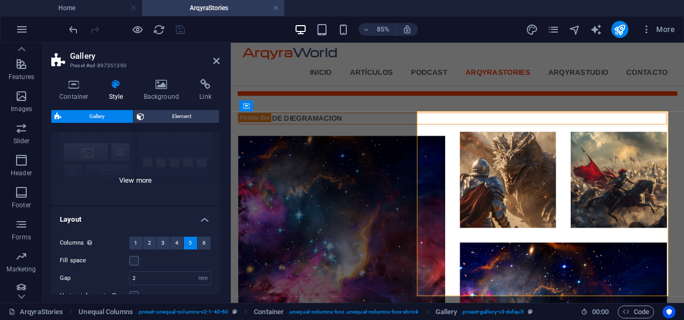
scroll to position [160, 0]
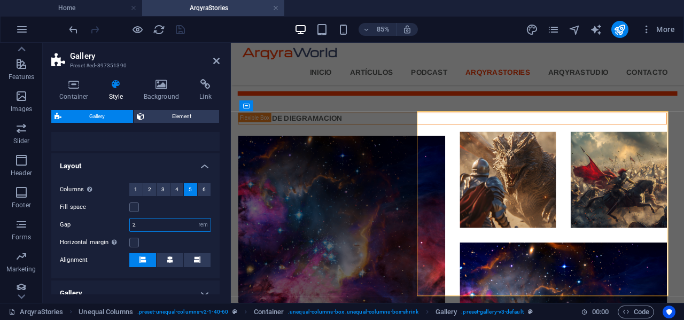
click at [150, 223] on input "2" at bounding box center [170, 224] width 81 height 13
type input "0.5"
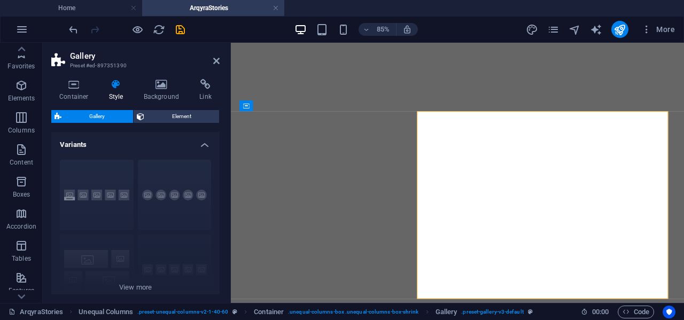
select select "rem"
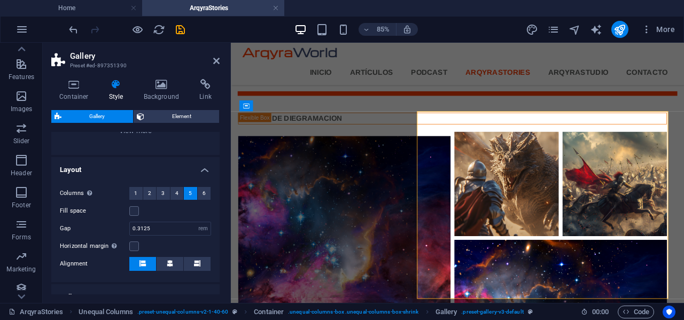
scroll to position [160, 0]
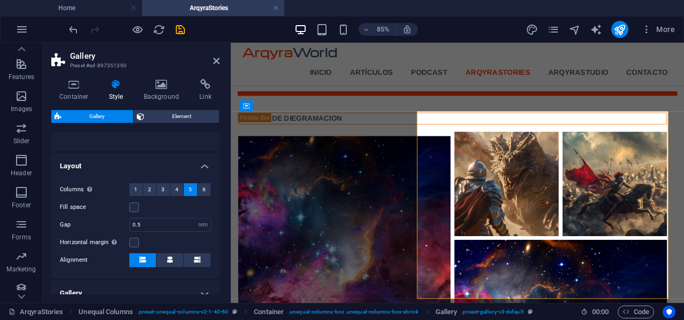
type input "0.5"
click at [103, 279] on ul "Layout Columns Only if "Style" is set to "Default". 1 2 3 4 5 6 Fill space Gap …" at bounding box center [135, 243] width 168 height 181
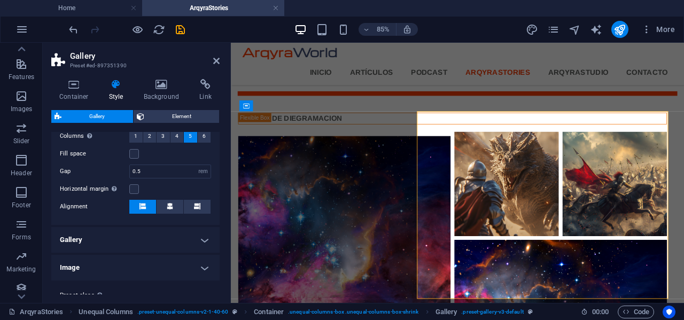
scroll to position [242, 0]
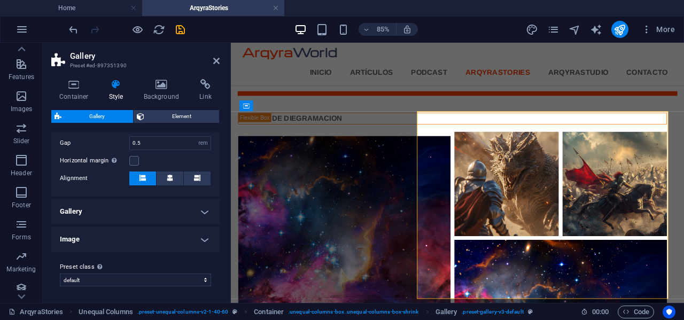
click at [205, 209] on h4 "Gallery" at bounding box center [135, 212] width 168 height 26
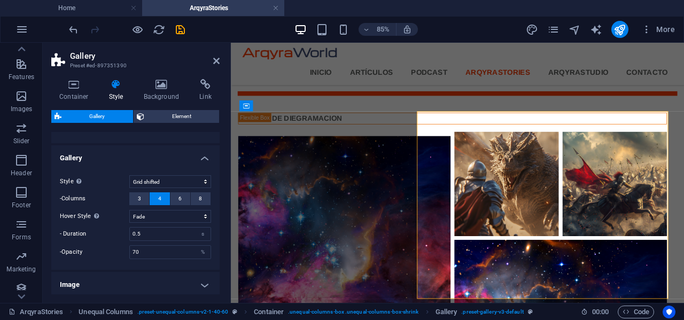
scroll to position [341, 0]
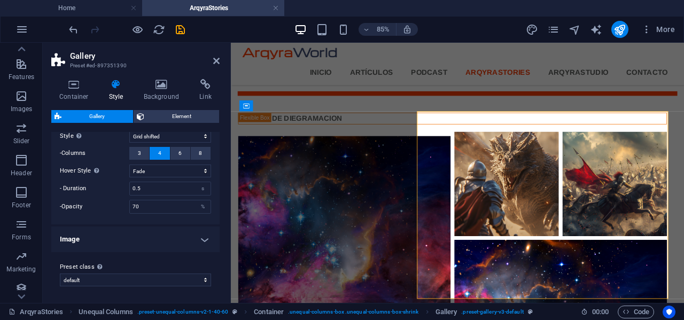
click at [205, 240] on h4 "Image" at bounding box center [135, 239] width 168 height 26
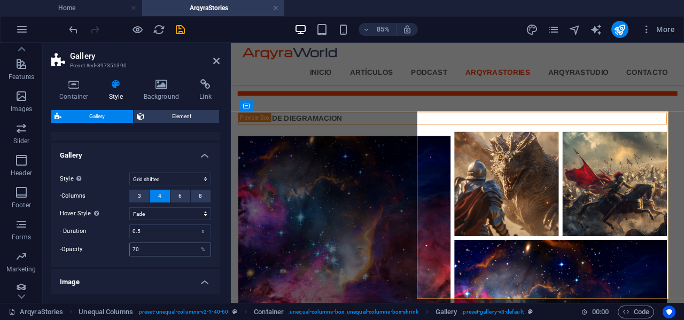
scroll to position [351, 0]
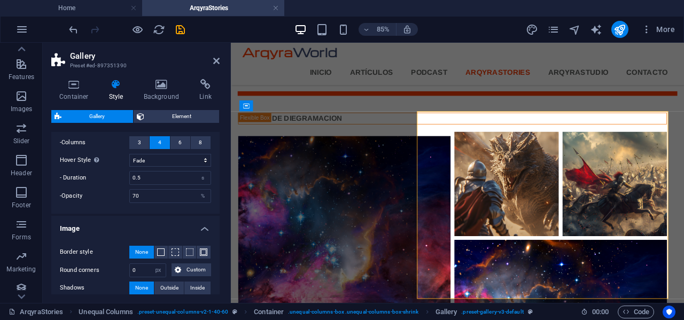
click at [204, 230] on h4 "Image" at bounding box center [135, 225] width 168 height 19
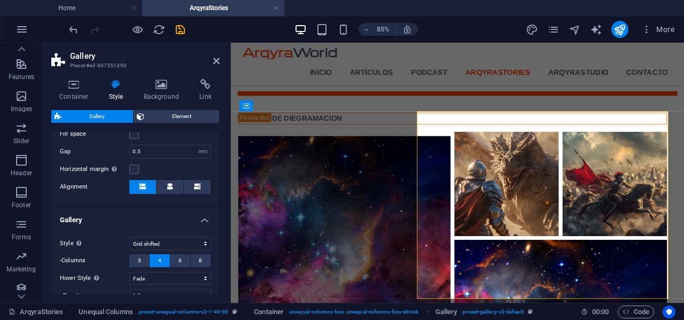
scroll to position [287, 0]
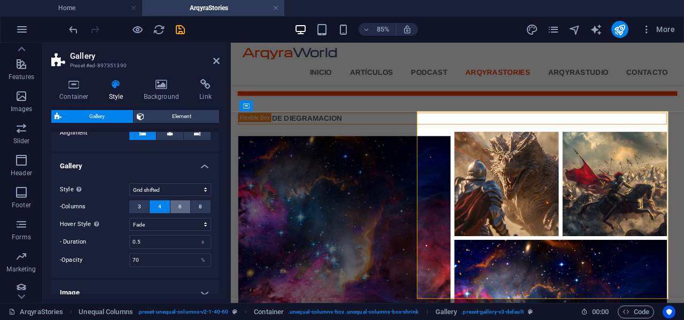
click at [179, 207] on span "6" at bounding box center [179, 206] width 3 height 13
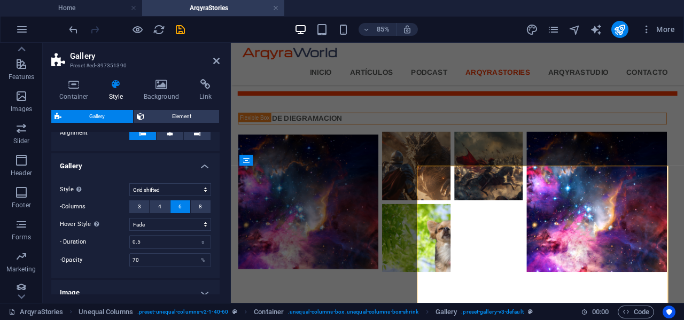
scroll to position [114, 0]
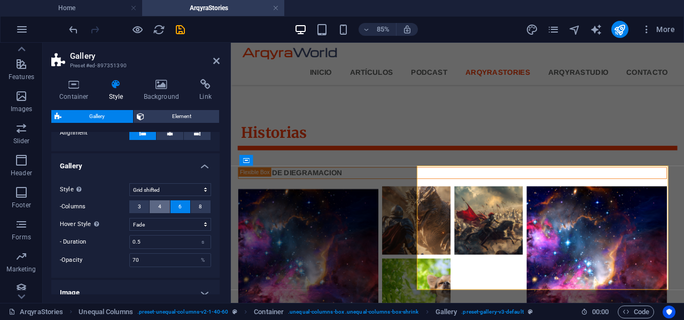
click at [156, 205] on button "4" at bounding box center [160, 206] width 20 height 13
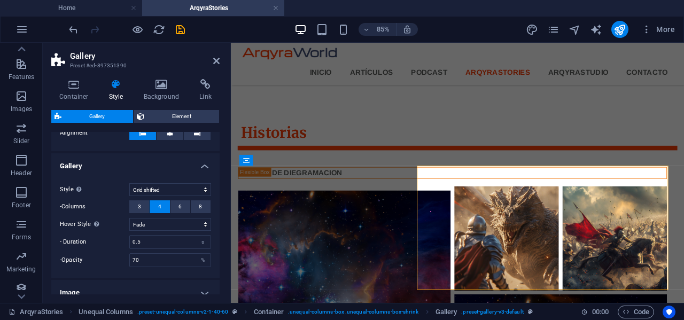
scroll to position [178, 0]
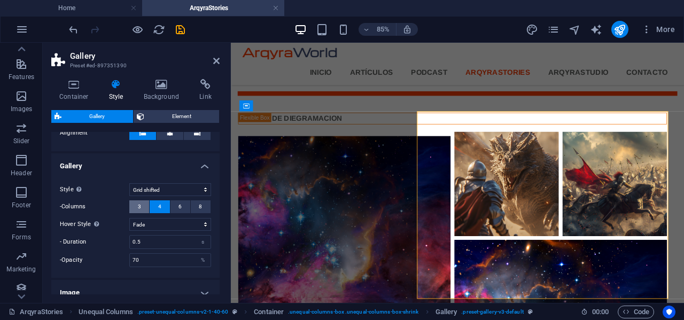
click at [136, 207] on button "3" at bounding box center [139, 206] width 20 height 13
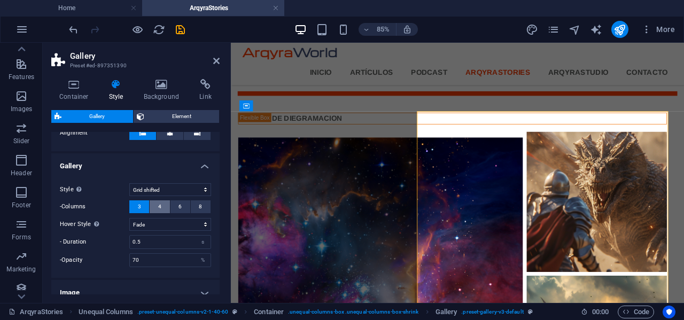
click at [161, 206] on button "4" at bounding box center [160, 206] width 20 height 13
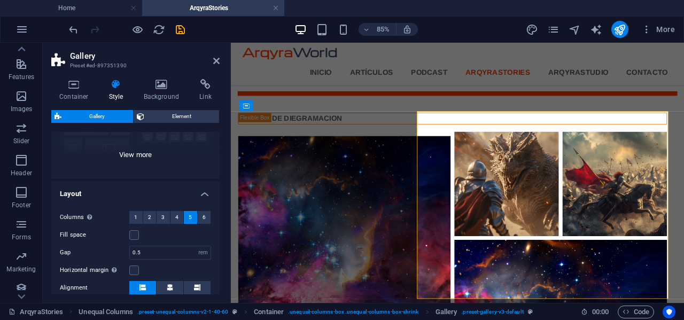
scroll to position [127, 0]
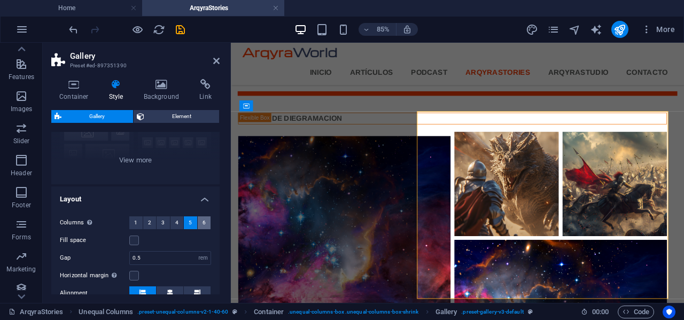
click at [202, 222] on span "6" at bounding box center [203, 222] width 3 height 13
click at [177, 221] on button "4" at bounding box center [176, 222] width 13 height 13
click at [189, 223] on span "5" at bounding box center [190, 222] width 3 height 13
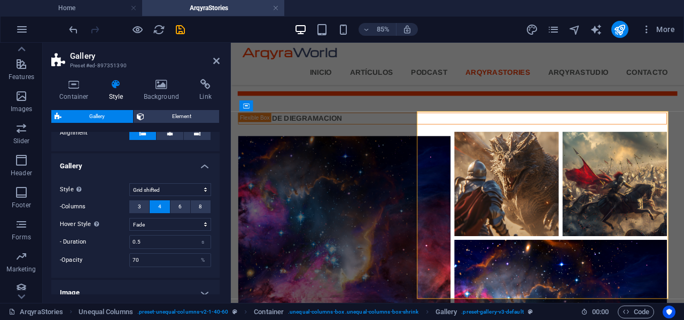
scroll to position [341, 0]
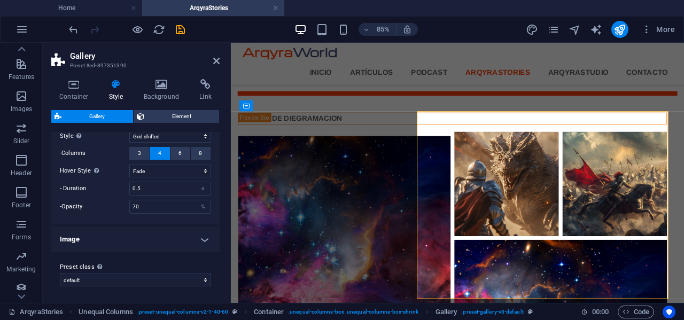
click at [200, 238] on h4 "Image" at bounding box center [135, 239] width 168 height 26
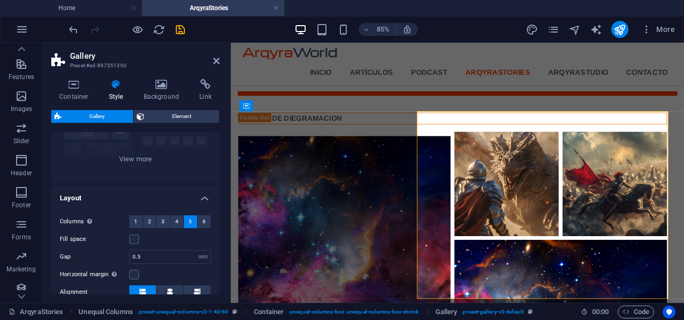
scroll to position [160, 0]
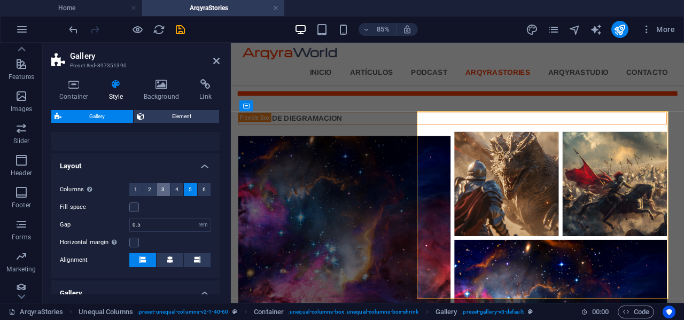
click at [163, 192] on span "3" at bounding box center [162, 189] width 3 height 13
click at [191, 192] on button "5" at bounding box center [190, 189] width 13 height 13
click at [179, 29] on icon "save" at bounding box center [180, 30] width 12 height 12
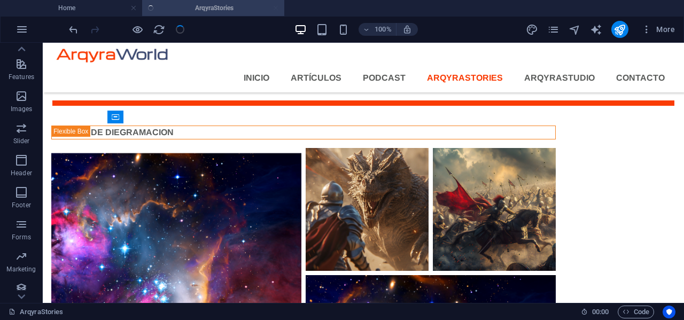
scroll to position [179, 0]
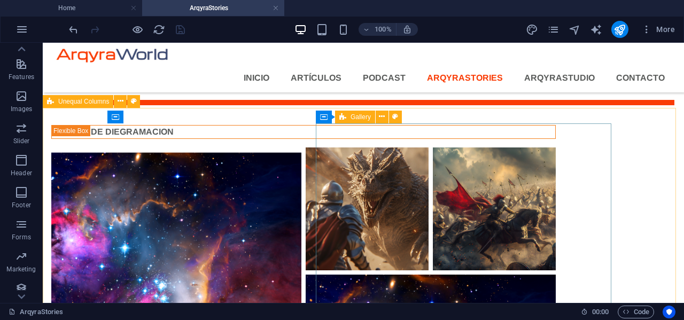
click at [355, 118] on span "Gallery" at bounding box center [360, 117] width 20 height 6
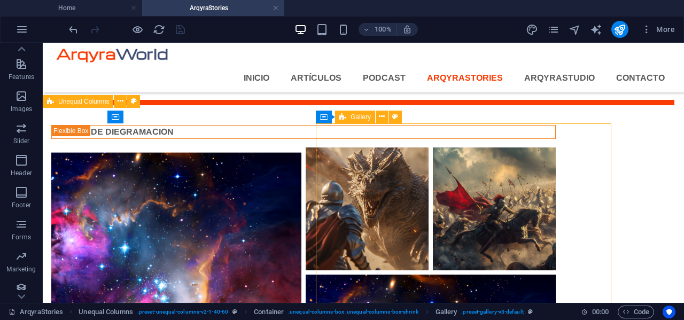
drag, startPoint x: 355, startPoint y: 118, endPoint x: 146, endPoint y: 88, distance: 211.0
click at [355, 118] on span "Gallery" at bounding box center [360, 117] width 20 height 6
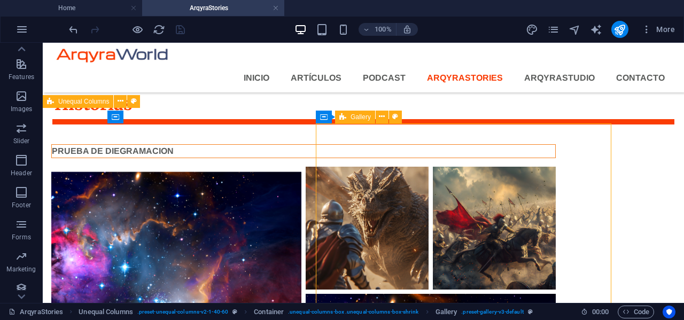
scroll to position [178, 0]
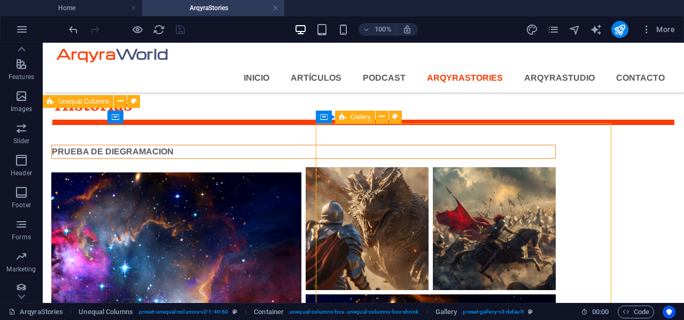
select select "rem"
select select "grid-dense"
select select "fade"
select select "px"
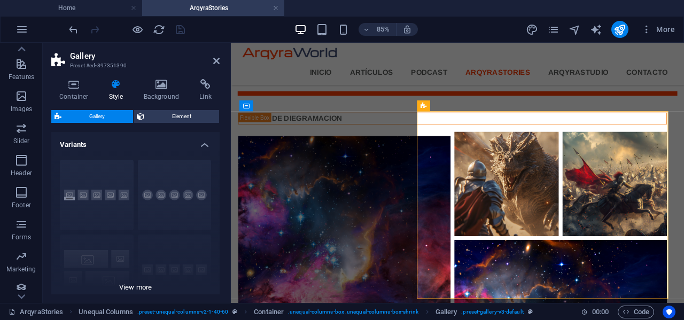
scroll to position [160, 0]
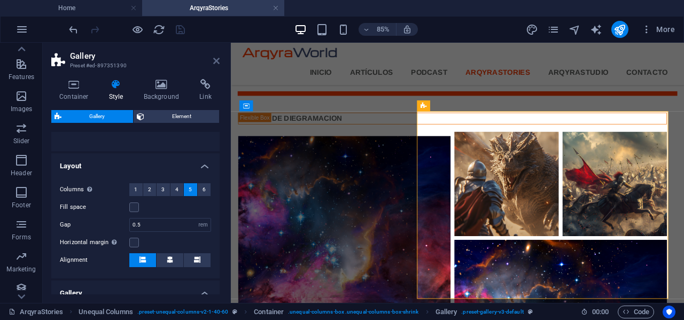
click at [215, 60] on icon at bounding box center [216, 61] width 6 height 9
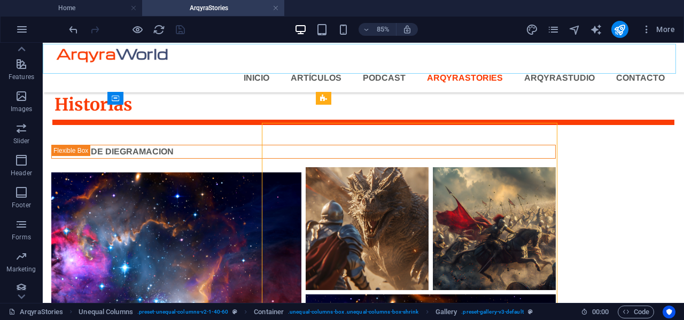
scroll to position [179, 0]
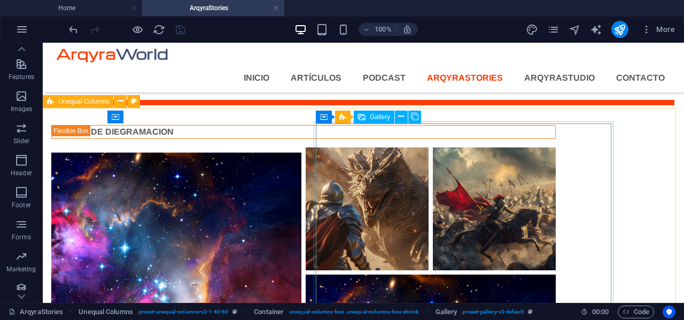
click at [376, 119] on span "Gallery" at bounding box center [380, 117] width 20 height 6
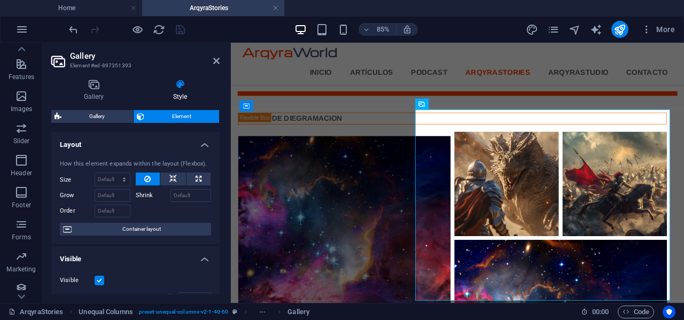
scroll to position [0, 0]
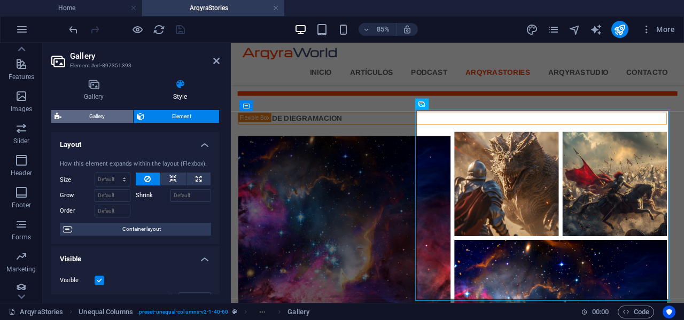
click at [105, 112] on span "Gallery" at bounding box center [97, 116] width 65 height 13
select select "rem"
select select "grid-dense"
select select "fade"
select select "px"
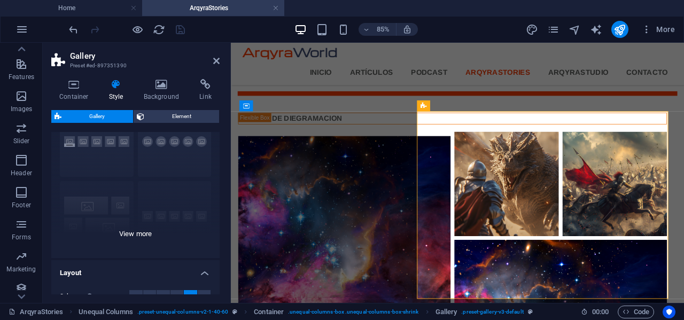
scroll to position [160, 0]
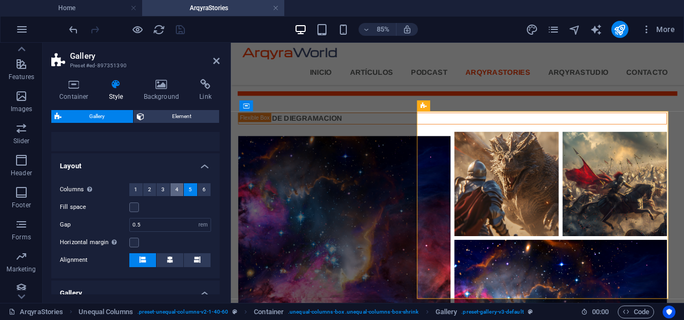
click at [176, 189] on span "4" at bounding box center [176, 189] width 3 height 13
click at [181, 33] on icon "save" at bounding box center [180, 30] width 12 height 12
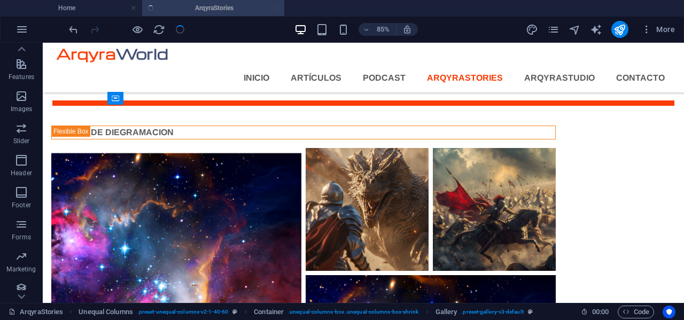
scroll to position [179, 0]
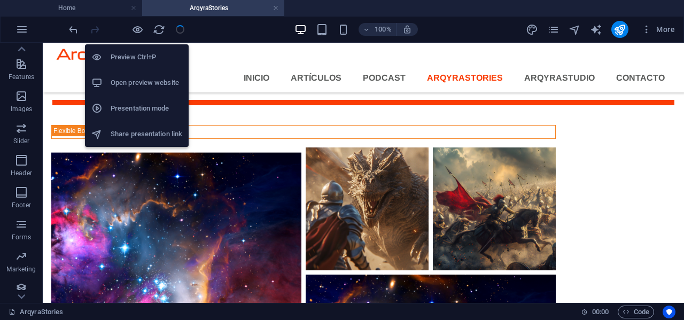
click at [137, 80] on h6 "Open preview website" at bounding box center [147, 82] width 72 height 13
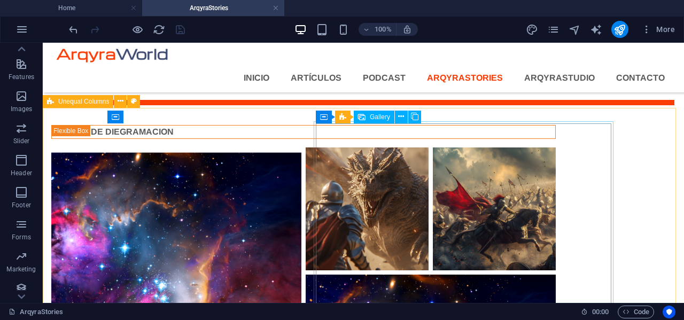
click at [379, 115] on span "Gallery" at bounding box center [380, 117] width 20 height 6
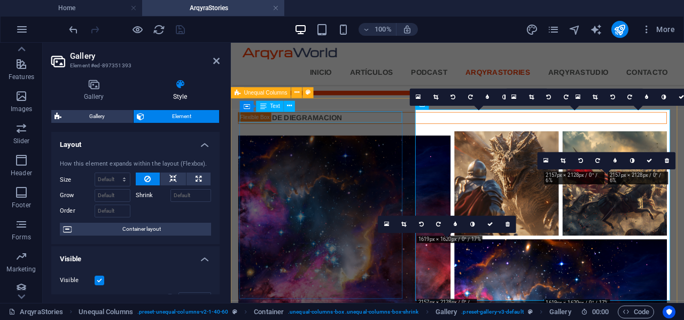
scroll to position [178, 0]
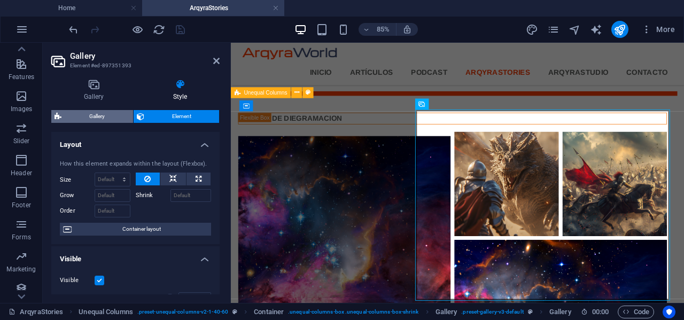
click at [111, 115] on span "Gallery" at bounding box center [97, 116] width 65 height 13
select select "rem"
select select "grid-dense"
select select "fade"
select select "px"
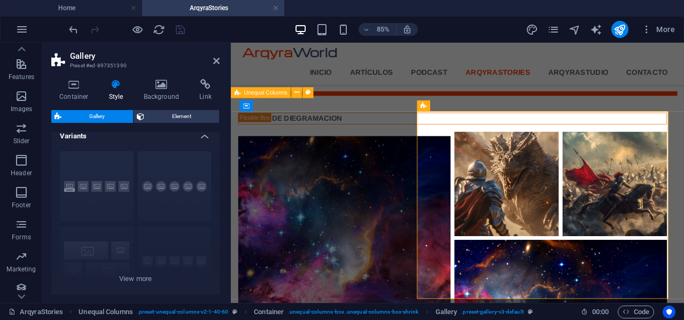
scroll to position [0, 0]
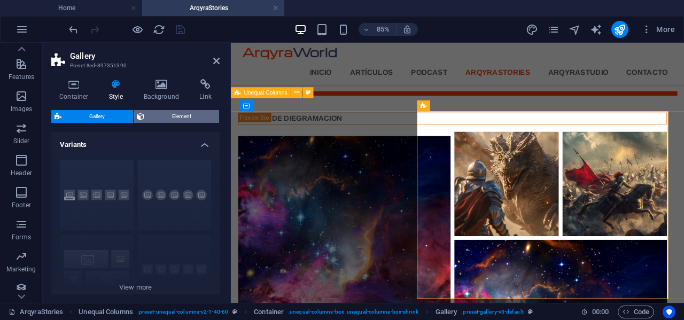
click at [174, 114] on span "Element" at bounding box center [181, 116] width 69 height 13
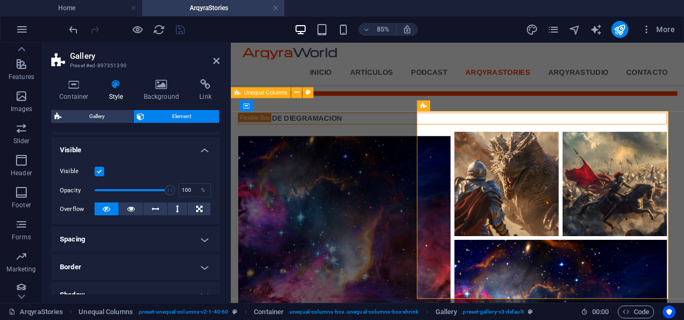
scroll to position [107, 0]
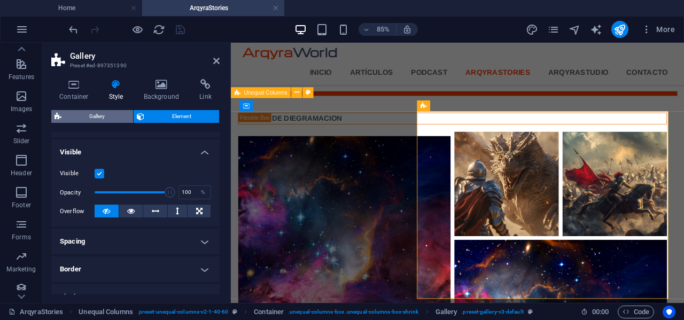
click at [118, 115] on span "Gallery" at bounding box center [97, 116] width 65 height 13
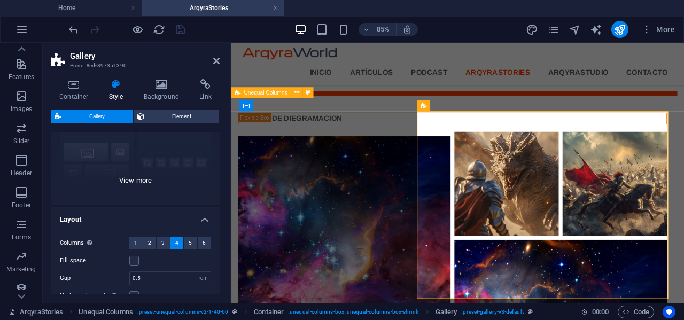
click at [132, 180] on div "Captions Circle Collage Default Grid Grid shifted" at bounding box center [135, 124] width 168 height 160
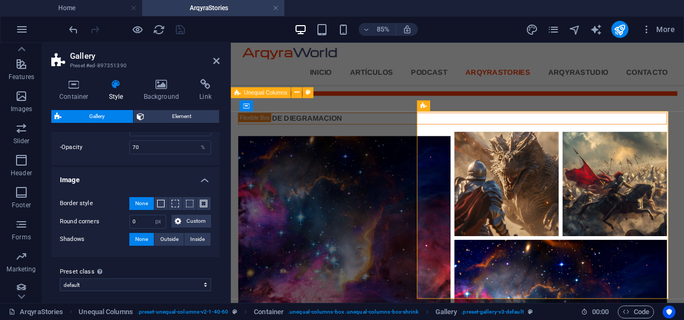
scroll to position [482, 0]
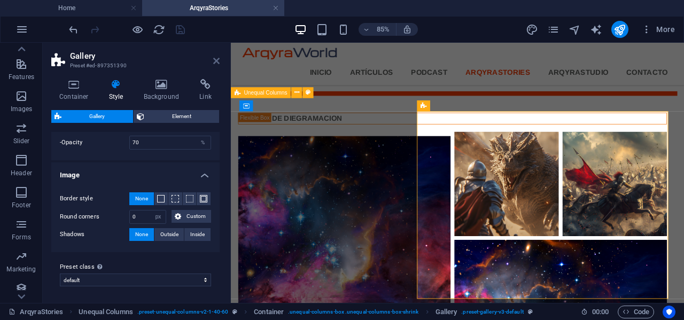
click at [213, 60] on icon at bounding box center [216, 61] width 6 height 9
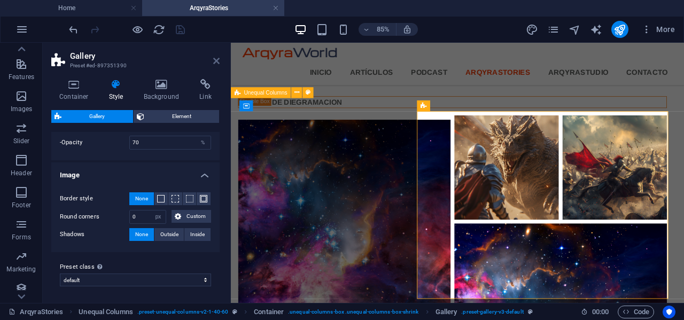
scroll to position [179, 0]
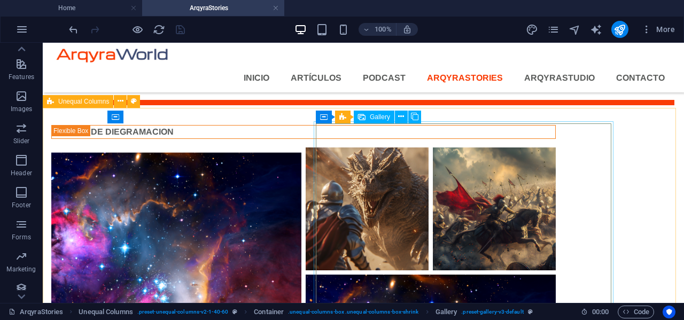
click at [382, 118] on span "Gallery" at bounding box center [380, 117] width 20 height 6
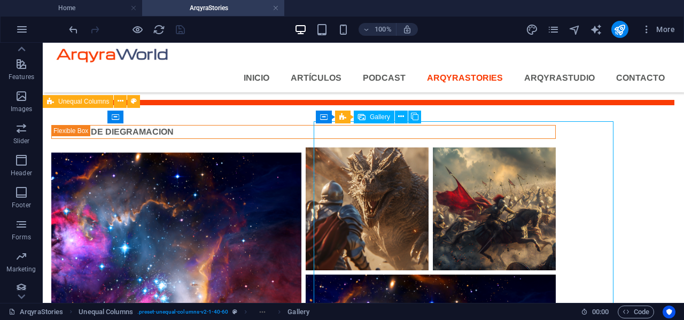
click at [382, 118] on span "Gallery" at bounding box center [380, 117] width 20 height 6
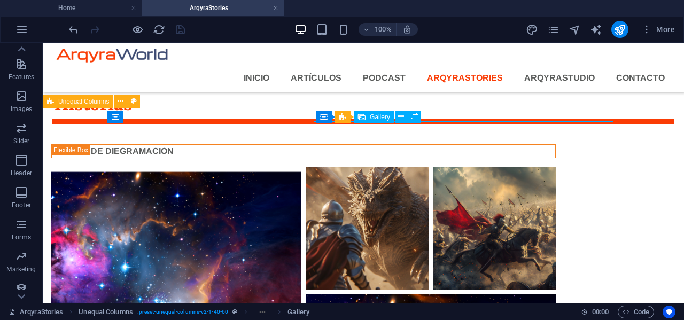
scroll to position [178, 0]
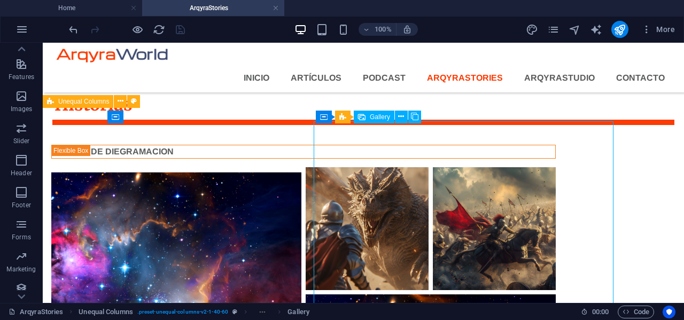
select select "4"
select select "px"
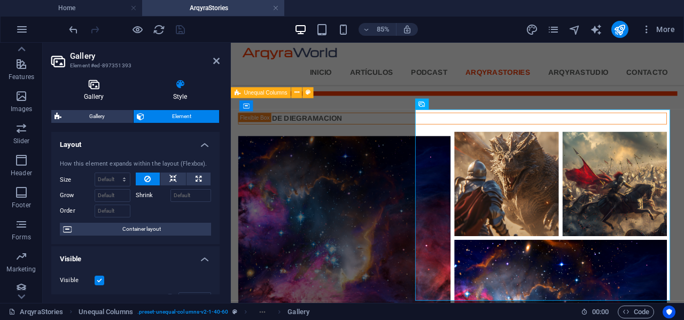
click at [98, 90] on h4 "Gallery" at bounding box center [95, 90] width 89 height 22
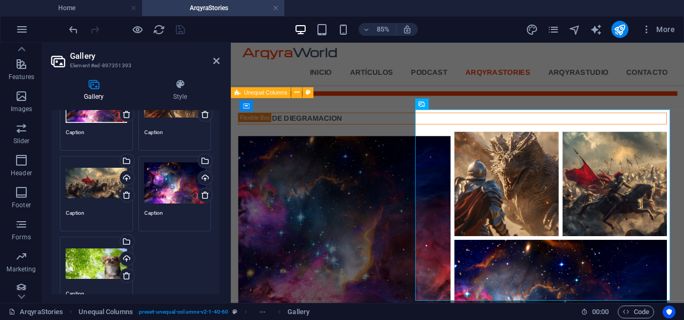
scroll to position [160, 0]
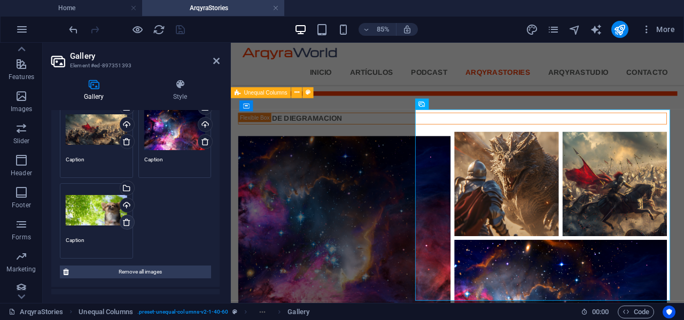
click at [128, 222] on icon at bounding box center [126, 222] width 9 height 9
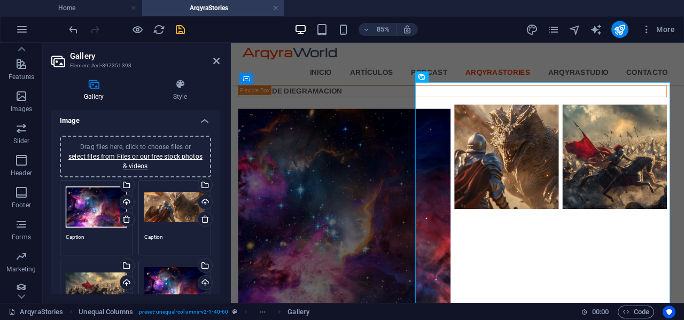
scroll to position [0, 0]
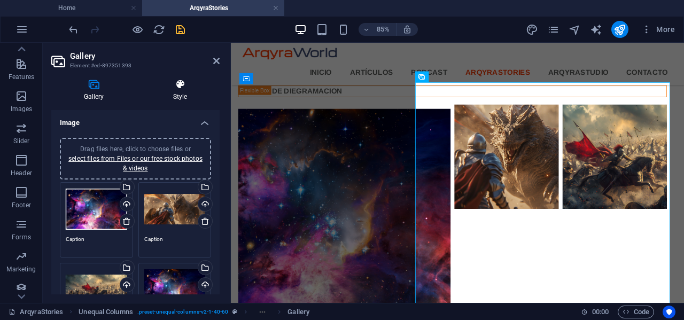
click at [183, 90] on h4 "Style" at bounding box center [179, 90] width 79 height 22
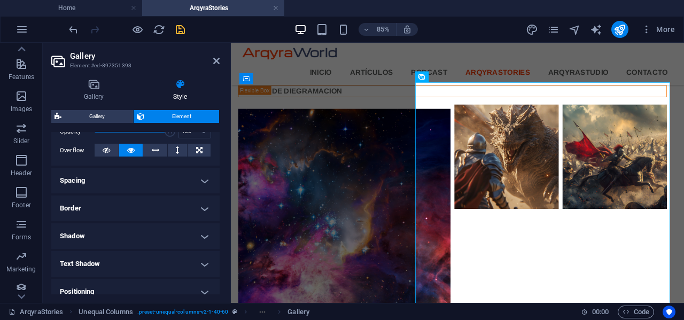
scroll to position [214, 0]
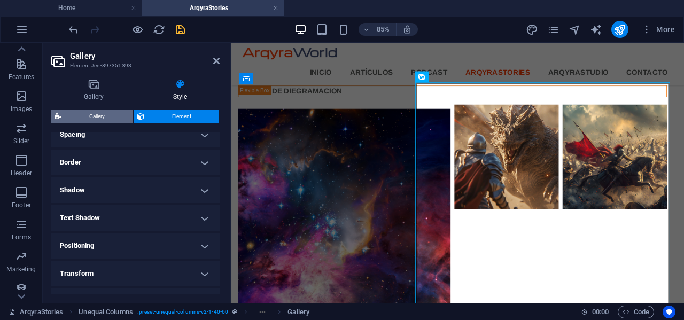
click at [100, 118] on span "Gallery" at bounding box center [97, 116] width 65 height 13
select select "rem"
select select "grid-dense"
select select "fade"
select select "px"
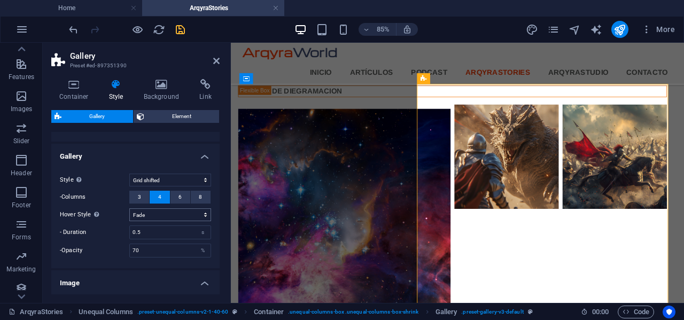
scroll to position [267, 0]
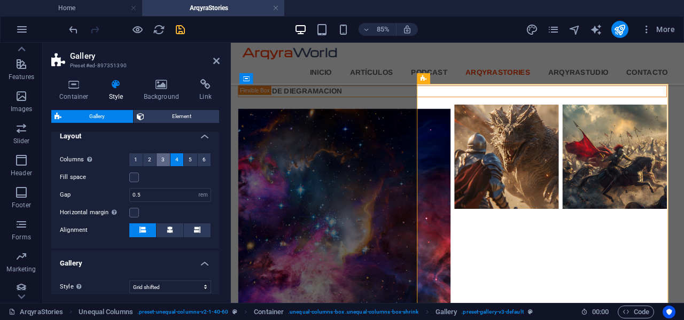
click at [162, 160] on span "3" at bounding box center [162, 159] width 3 height 13
click at [174, 161] on button "4" at bounding box center [176, 159] width 13 height 13
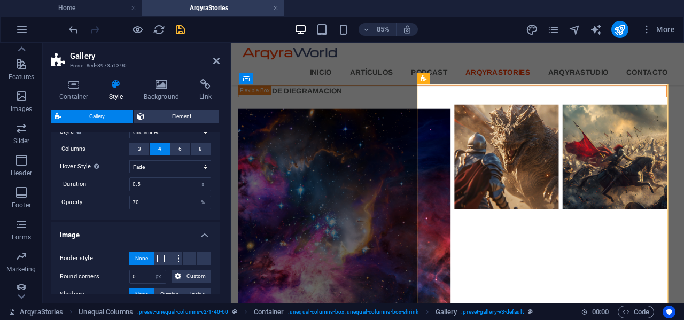
scroll to position [427, 0]
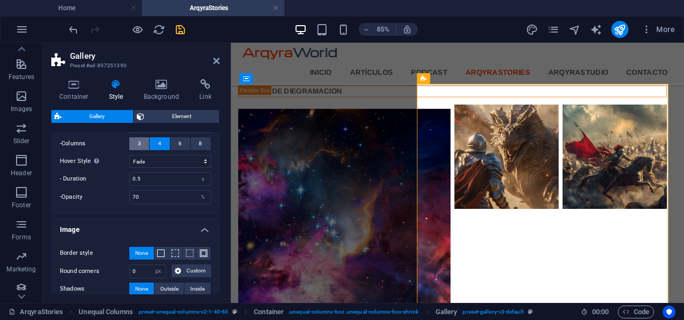
click at [136, 143] on button "3" at bounding box center [139, 143] width 20 height 13
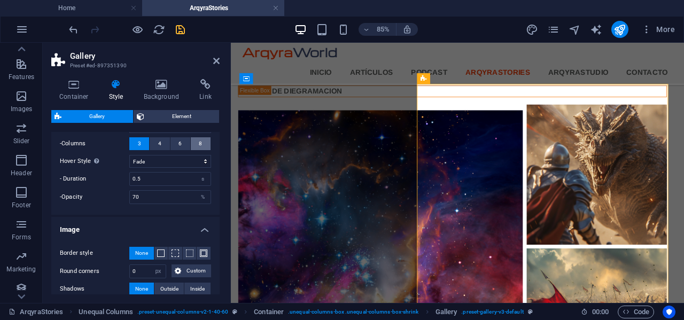
click at [195, 144] on button "8" at bounding box center [201, 143] width 20 height 13
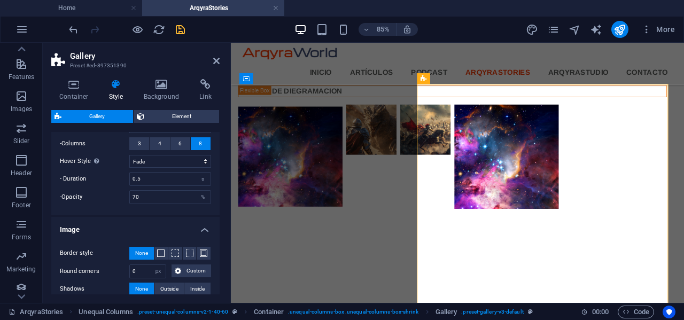
scroll to position [114, 0]
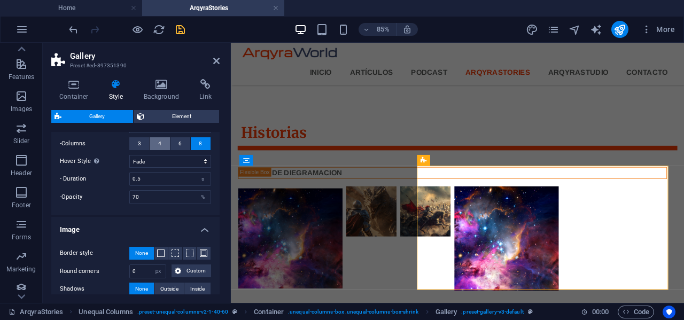
click at [158, 145] on span "4" at bounding box center [159, 143] width 3 height 13
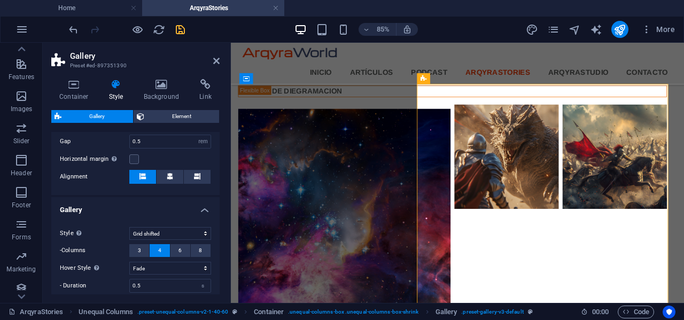
scroll to position [267, 0]
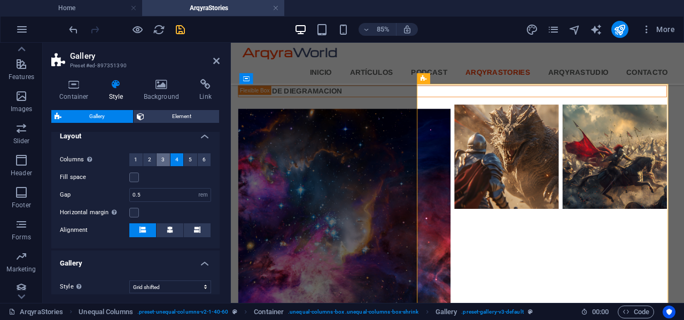
click at [166, 160] on button "3" at bounding box center [163, 159] width 13 height 13
click at [146, 161] on button "2" at bounding box center [149, 159] width 13 height 13
click at [136, 162] on span "1" at bounding box center [135, 159] width 3 height 13
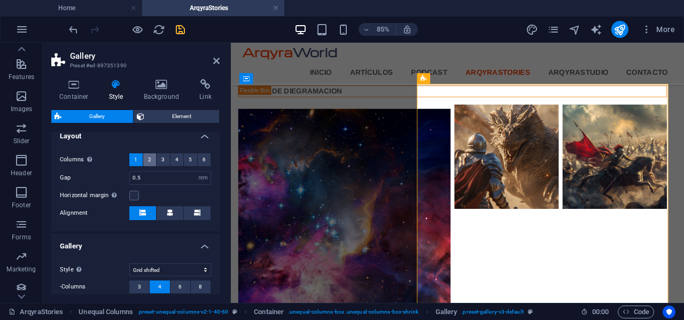
click at [152, 161] on button "2" at bounding box center [149, 159] width 13 height 13
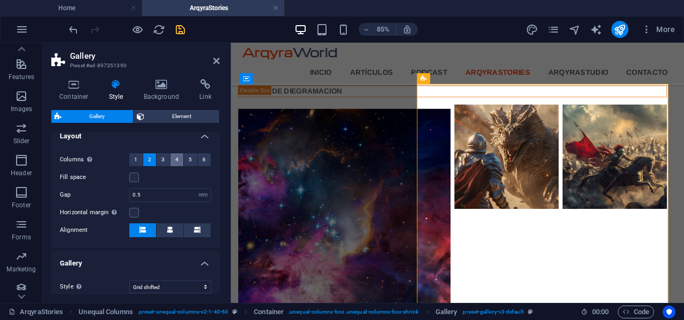
click at [176, 161] on span "4" at bounding box center [176, 159] width 3 height 13
click at [192, 162] on button "5" at bounding box center [190, 159] width 13 height 13
click at [203, 161] on span "6" at bounding box center [203, 159] width 3 height 13
click at [176, 160] on span "4" at bounding box center [176, 159] width 3 height 13
click at [135, 175] on label at bounding box center [134, 178] width 10 height 10
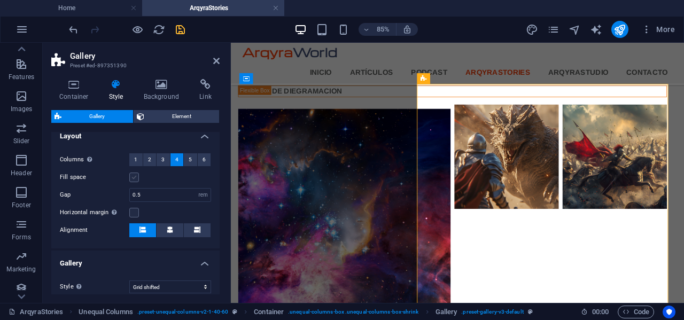
click at [0, 0] on input "Fill space" at bounding box center [0, 0] width 0 height 0
click at [135, 175] on label at bounding box center [134, 178] width 10 height 10
click at [0, 0] on input "Fill space" at bounding box center [0, 0] width 0 height 0
click at [185, 27] on icon "save" at bounding box center [180, 30] width 12 height 12
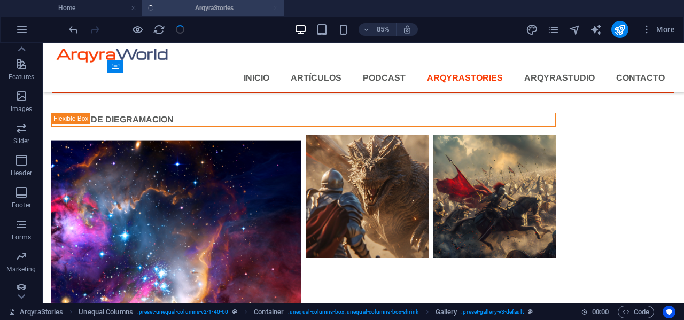
scroll to position [211, 0]
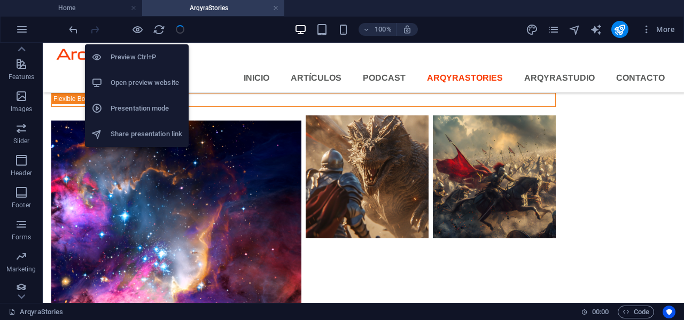
click at [135, 80] on h6 "Open preview website" at bounding box center [147, 82] width 72 height 13
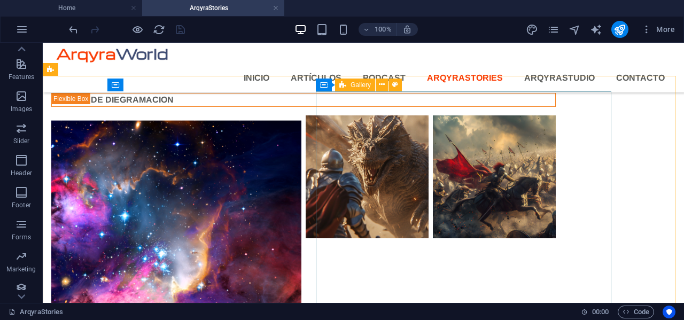
click at [356, 85] on span "Gallery" at bounding box center [360, 85] width 20 height 6
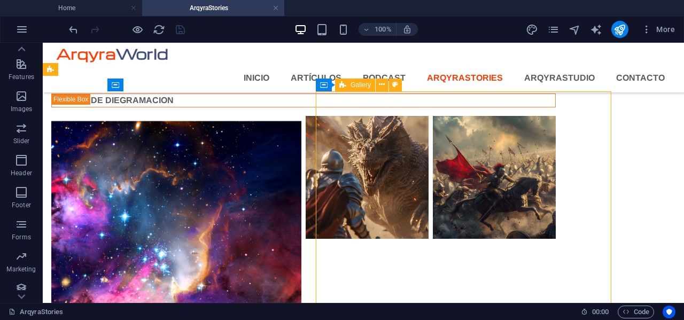
select select "rem"
select select "grid-dense"
select select "fade"
select select "px"
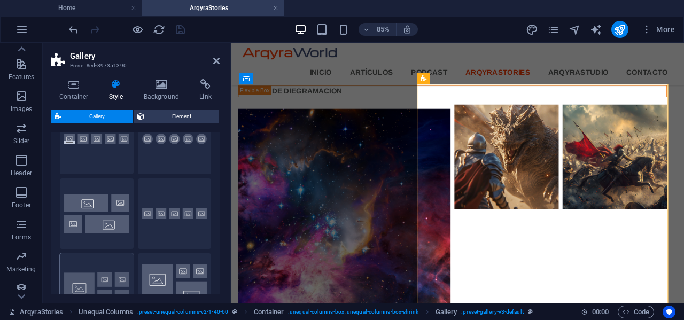
scroll to position [53, 0]
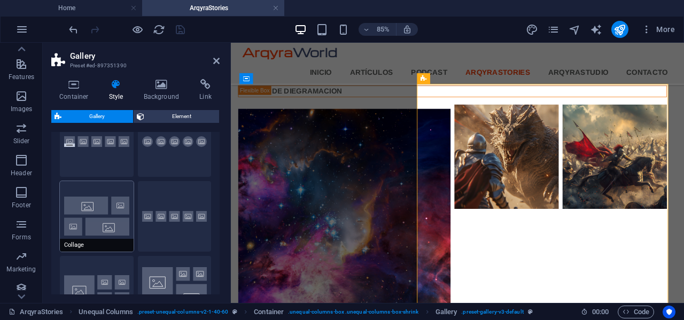
click at [100, 224] on button "Collage" at bounding box center [97, 216] width 74 height 71
type input "2"
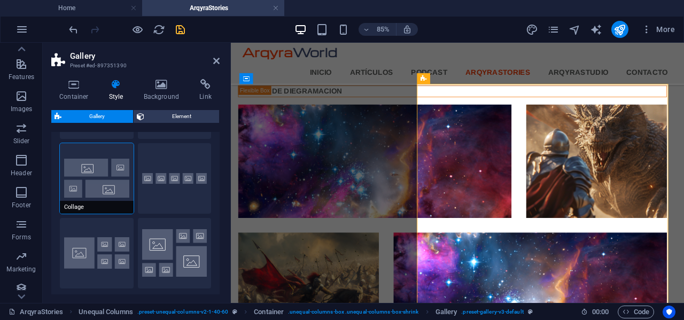
scroll to position [107, 0]
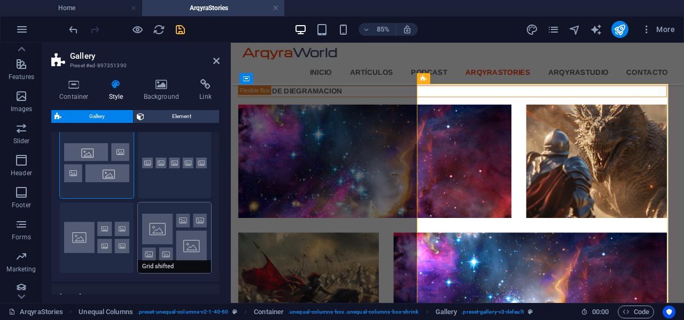
click at [168, 231] on button "Grid shifted" at bounding box center [175, 237] width 74 height 71
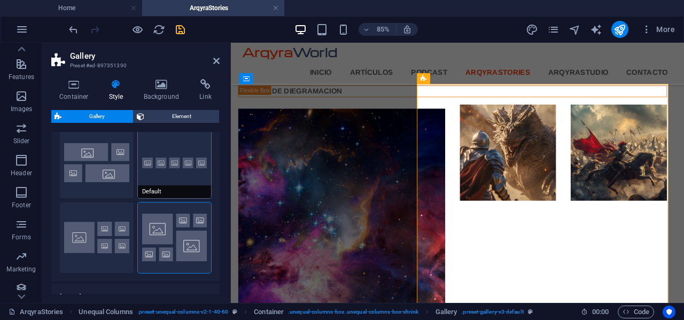
click at [146, 176] on button "Default" at bounding box center [175, 163] width 74 height 71
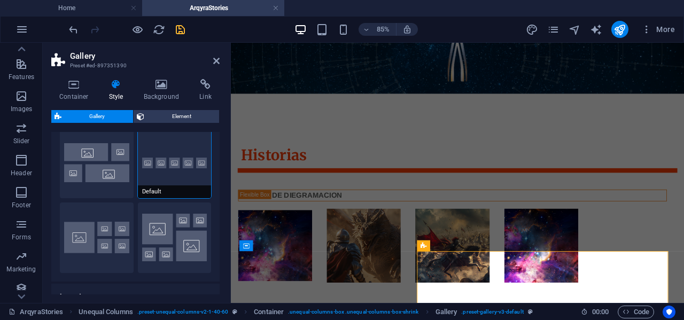
scroll to position [14, 0]
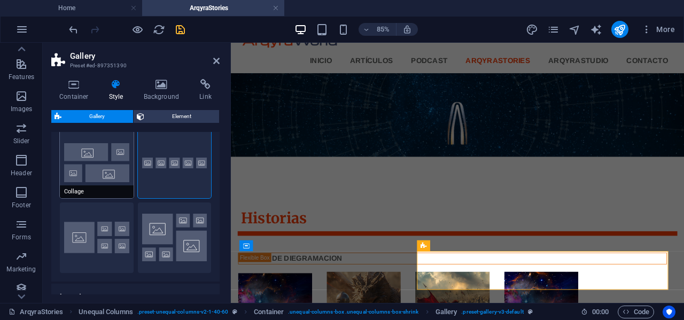
click at [105, 178] on button "Collage" at bounding box center [97, 163] width 74 height 71
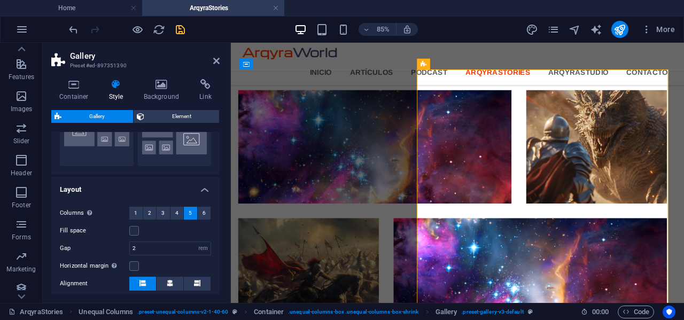
scroll to position [160, 0]
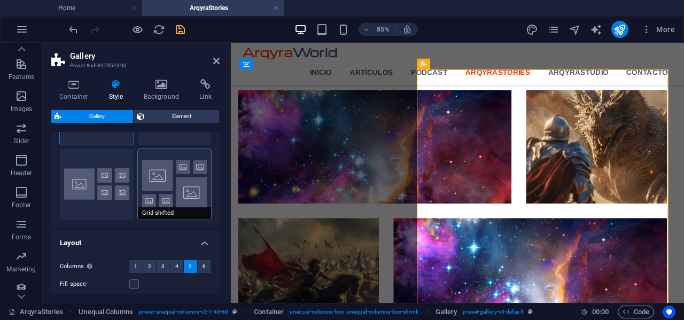
click at [164, 192] on button "Grid shifted" at bounding box center [175, 184] width 74 height 71
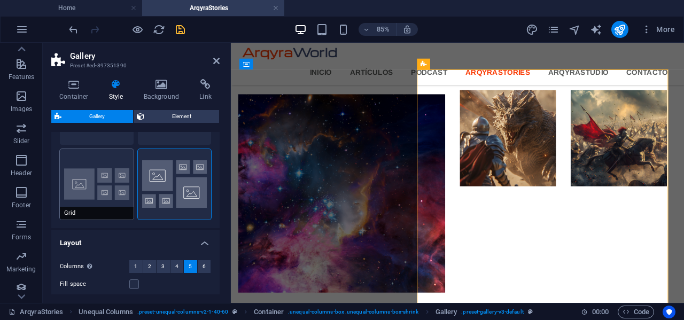
click at [99, 187] on button "Grid" at bounding box center [97, 184] width 74 height 71
select select "grid"
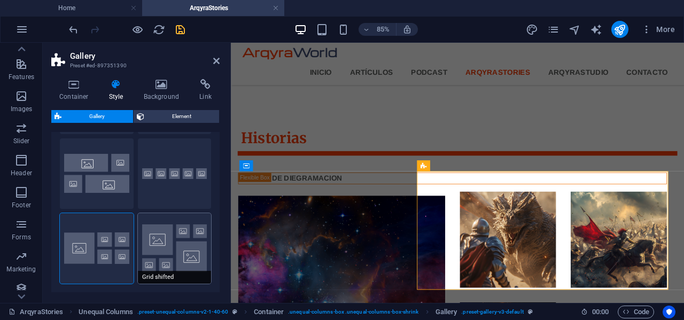
scroll to position [107, 0]
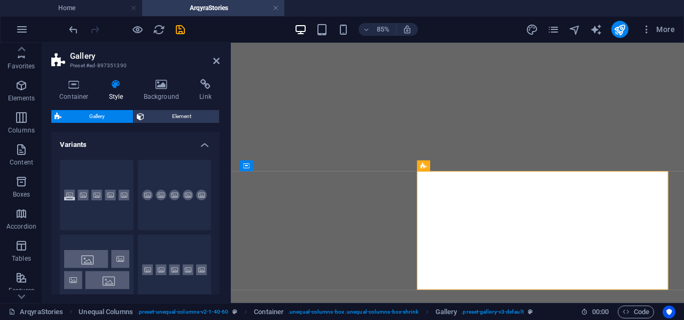
select select "rem"
select select "grid"
select select "fade"
select select "px"
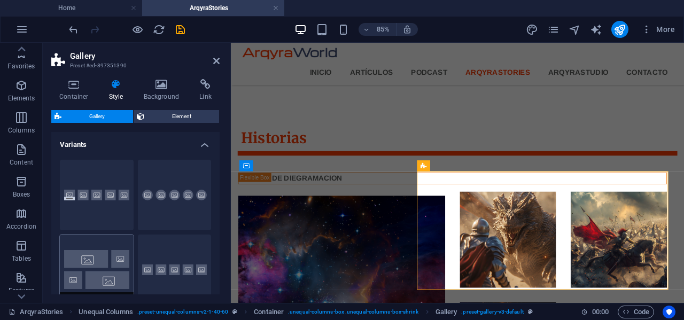
scroll to position [107, 0]
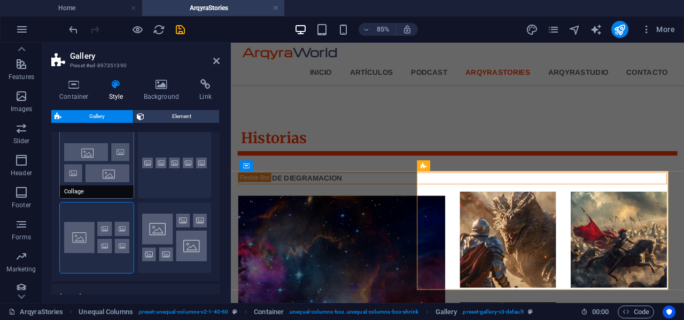
click at [96, 158] on button "Collage" at bounding box center [97, 163] width 74 height 71
select select "collage"
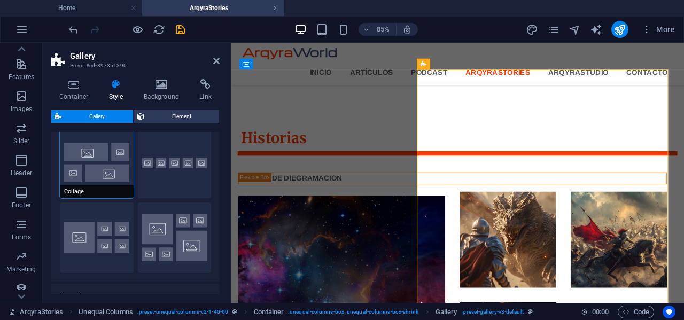
scroll to position [228, 0]
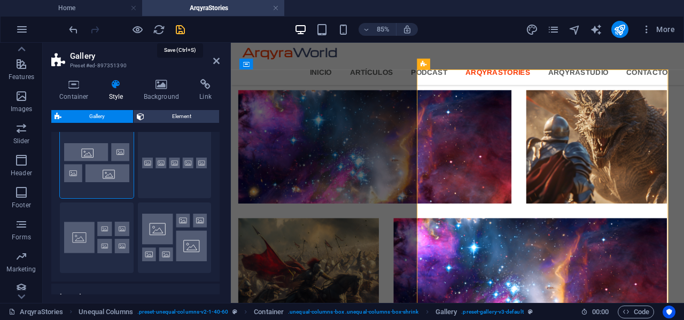
click at [174, 31] on icon "save" at bounding box center [180, 30] width 12 height 12
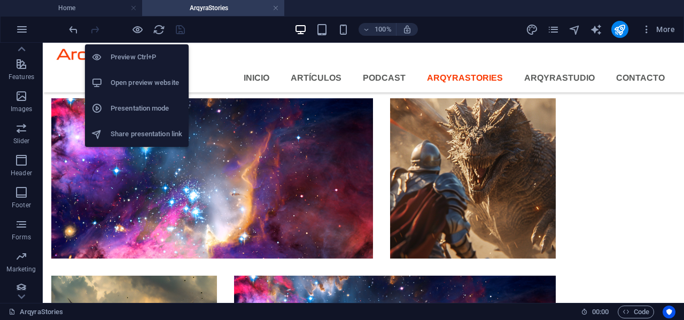
click at [133, 85] on h6 "Open preview website" at bounding box center [147, 82] width 72 height 13
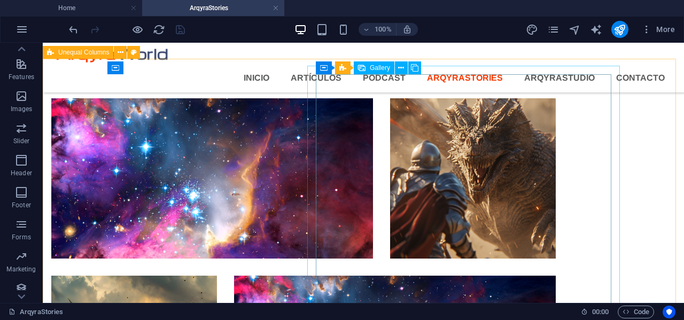
click at [384, 68] on span "Gallery" at bounding box center [380, 68] width 20 height 6
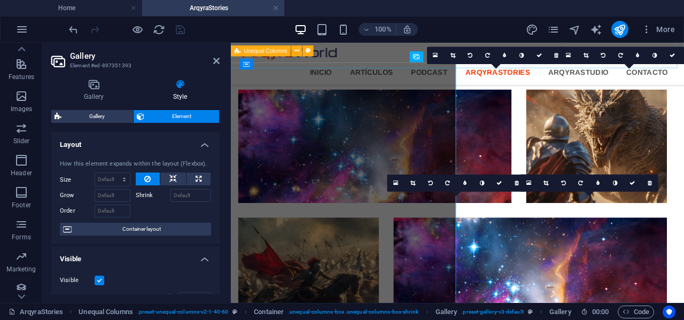
scroll to position [228, 0]
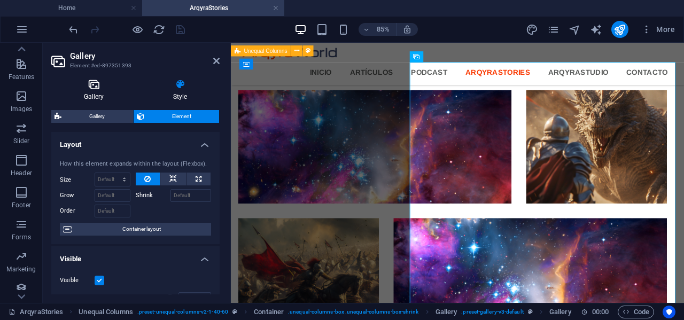
click at [100, 81] on icon at bounding box center [93, 84] width 85 height 11
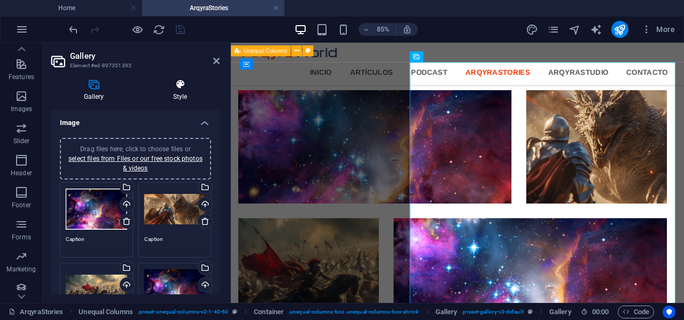
click at [182, 80] on icon at bounding box center [179, 84] width 79 height 11
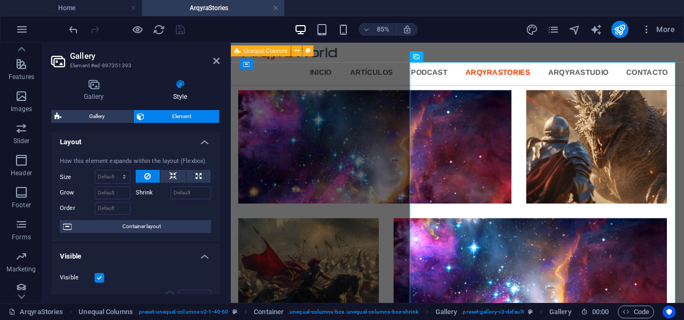
scroll to position [0, 0]
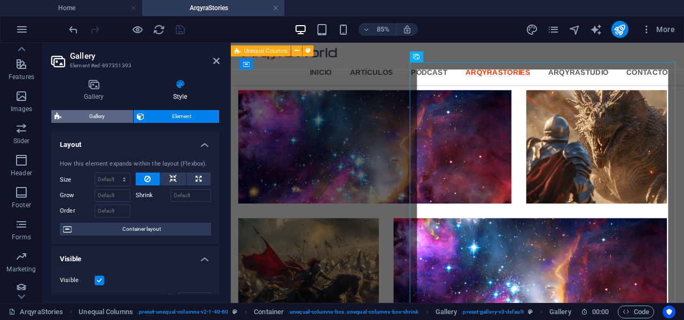
click at [115, 112] on span "Gallery" at bounding box center [97, 116] width 65 height 13
select select "rem"
select select "collage"
select select "fade"
select select "px"
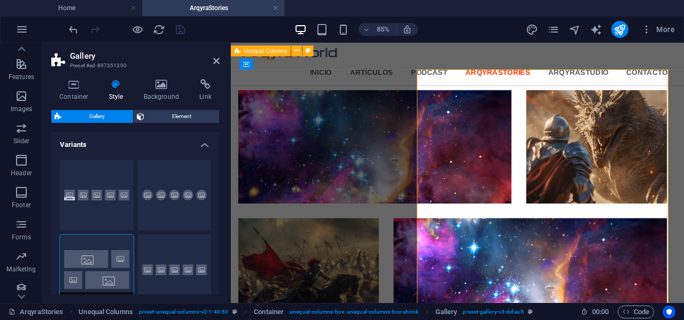
scroll to position [107, 0]
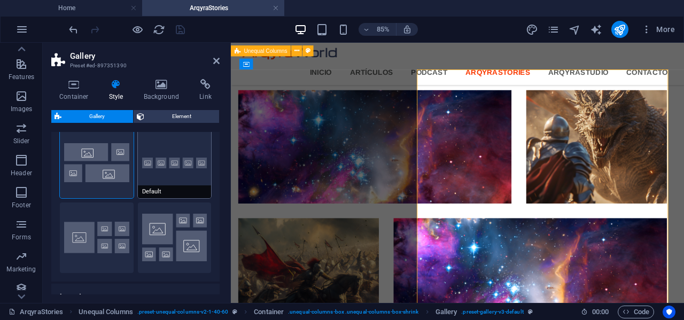
click at [145, 167] on button "Default" at bounding box center [175, 163] width 74 height 71
select select "default"
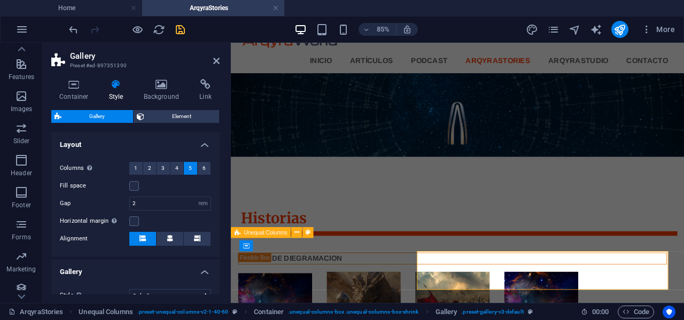
scroll to position [267, 0]
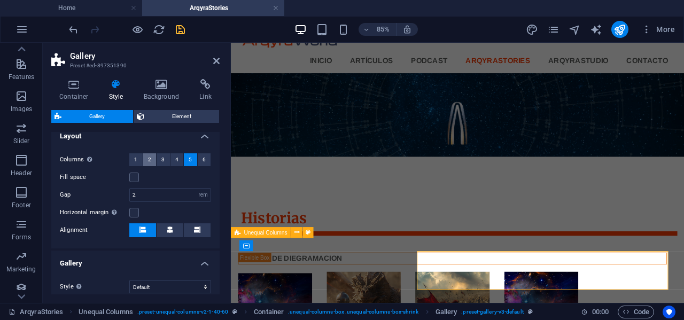
click at [151, 159] on button "2" at bounding box center [149, 159] width 13 height 13
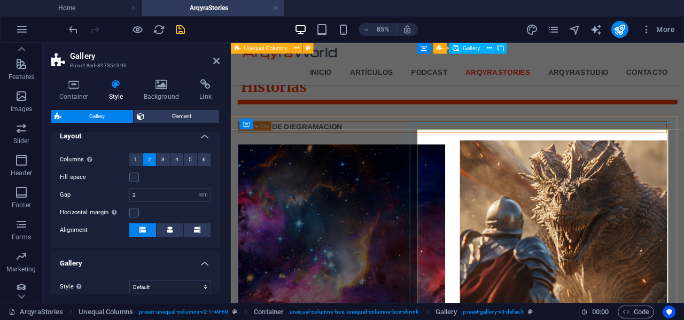
scroll to position [157, 0]
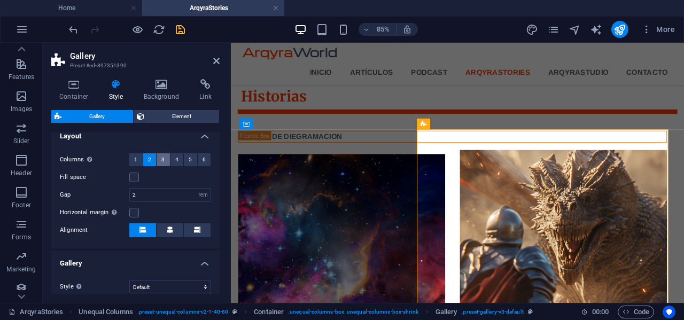
click at [159, 160] on button "3" at bounding box center [163, 159] width 13 height 13
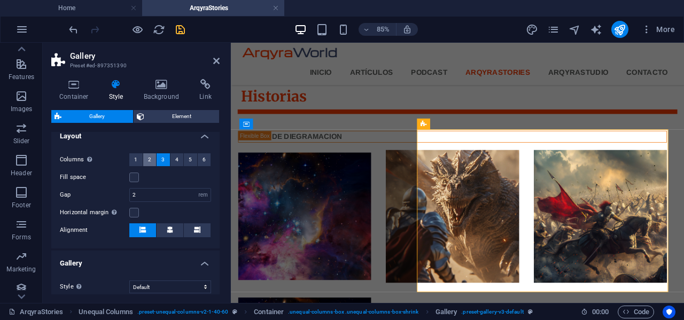
click at [150, 159] on span "2" at bounding box center [149, 159] width 3 height 13
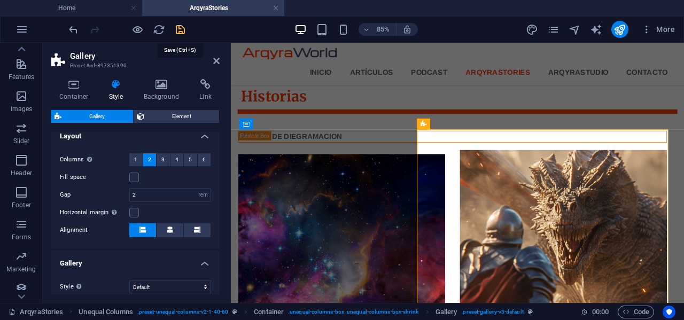
click at [179, 35] on icon "save" at bounding box center [180, 30] width 12 height 12
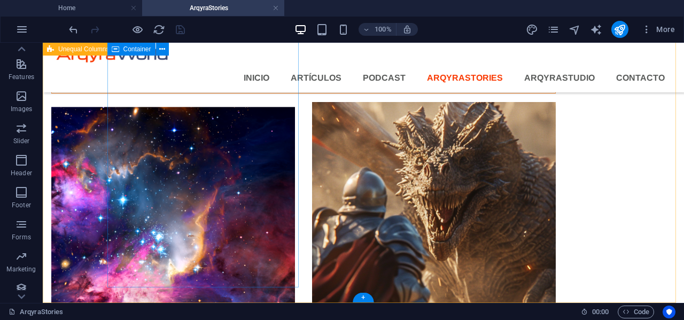
scroll to position [204, 0]
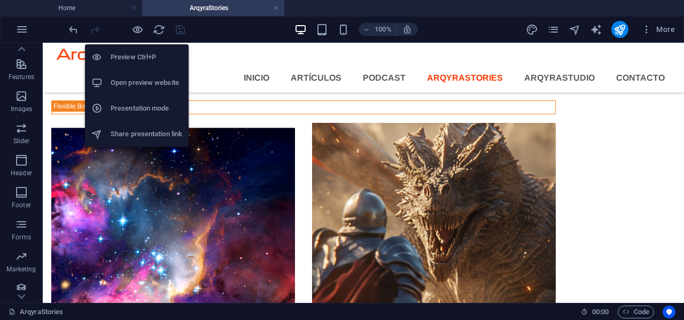
click at [129, 85] on h6 "Open preview website" at bounding box center [147, 82] width 72 height 13
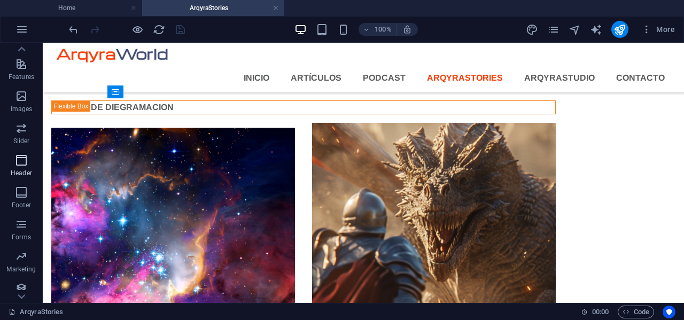
click at [24, 161] on icon "button" at bounding box center [21, 160] width 13 height 13
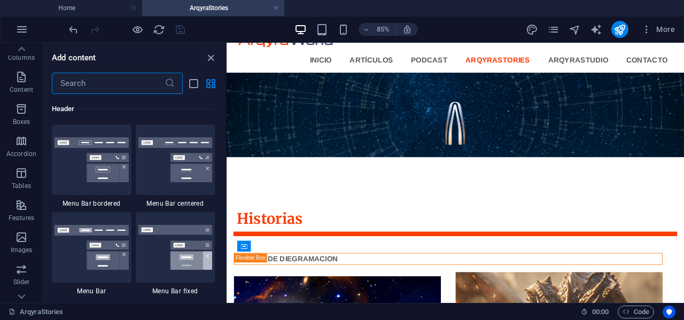
scroll to position [0, 0]
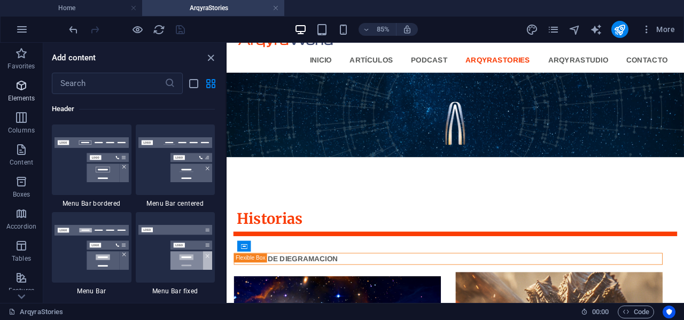
click at [19, 88] on icon "button" at bounding box center [21, 85] width 13 height 13
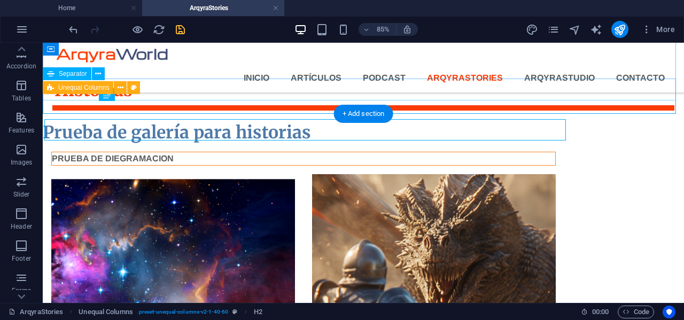
scroll to position [174, 0]
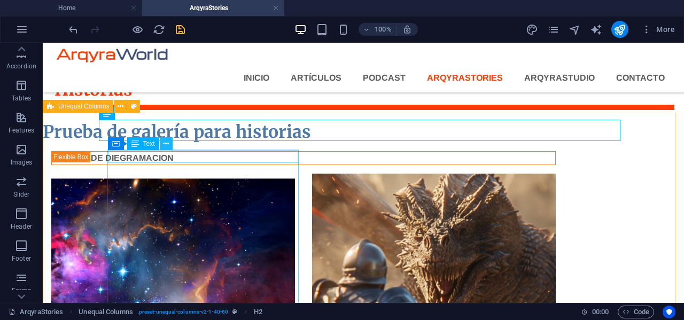
click at [166, 145] on icon at bounding box center [166, 143] width 6 height 11
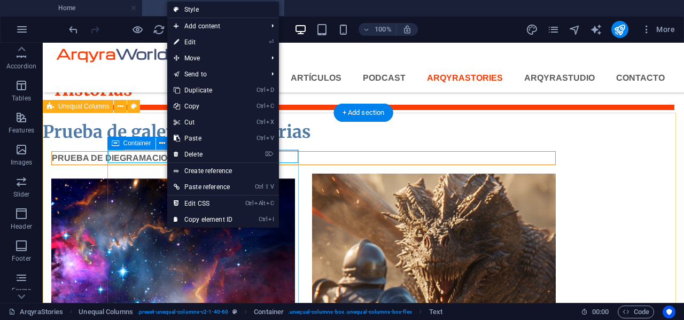
click at [136, 165] on div "PRUEBA DE DIEGRAMACION" at bounding box center [303, 158] width 504 height 14
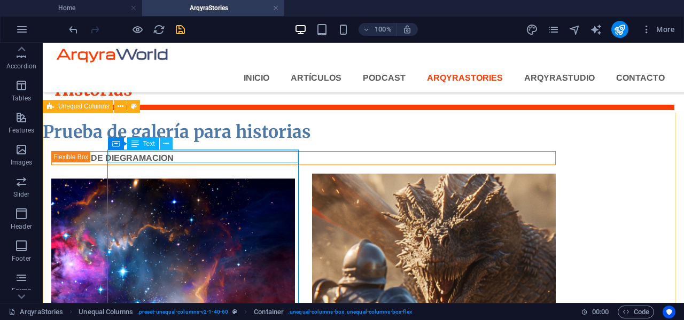
click at [167, 144] on icon at bounding box center [166, 143] width 6 height 11
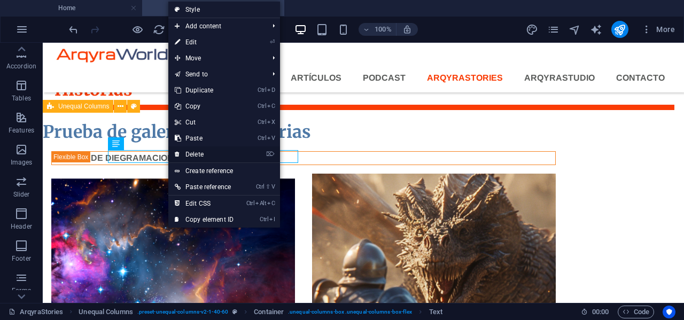
click at [196, 154] on link "⌦ Delete" at bounding box center [204, 154] width 72 height 16
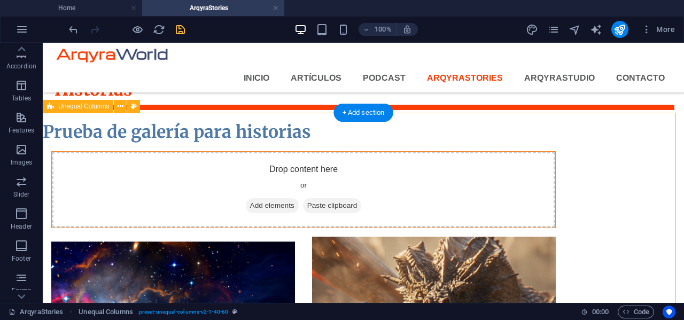
drag, startPoint x: 162, startPoint y: 156, endPoint x: 194, endPoint y: 170, distance: 34.7
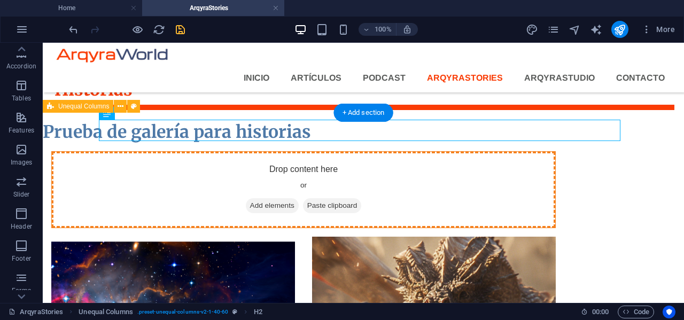
drag, startPoint x: 161, startPoint y: 155, endPoint x: 136, endPoint y: 173, distance: 30.7
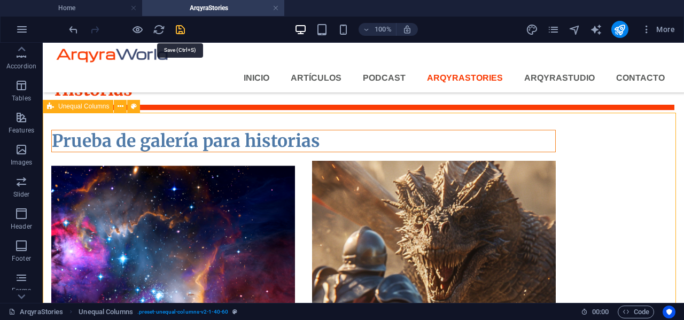
click at [177, 31] on icon "save" at bounding box center [180, 30] width 12 height 12
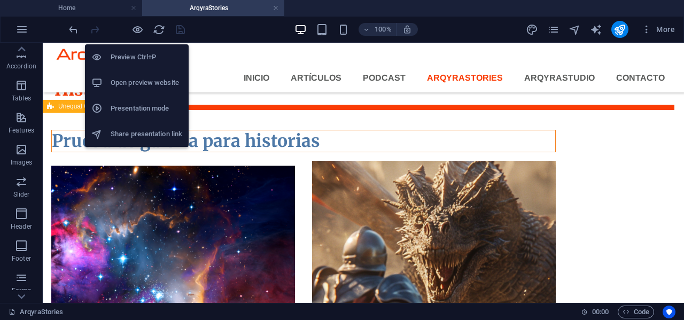
click at [143, 77] on h6 "Open preview website" at bounding box center [147, 82] width 72 height 13
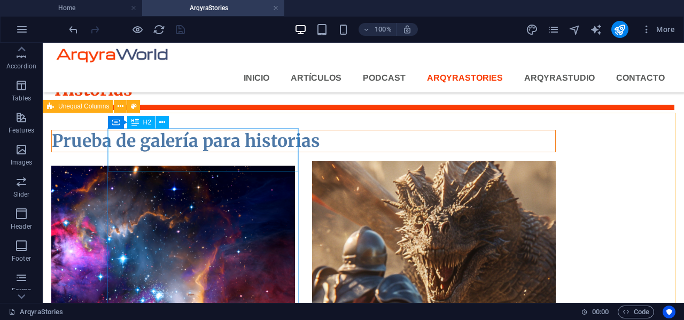
click at [149, 122] on span "H2" at bounding box center [147, 122] width 8 height 6
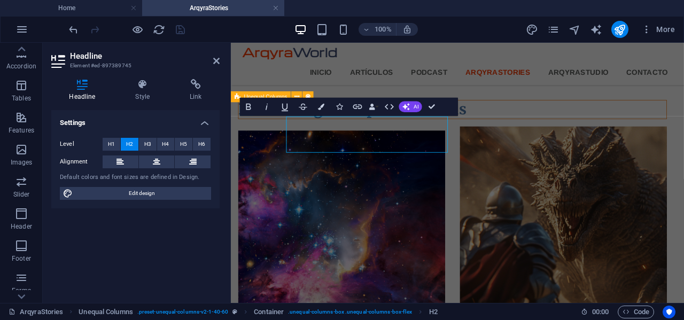
scroll to position [174, 0]
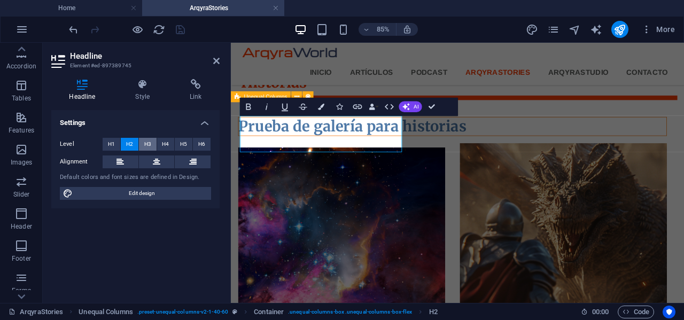
click at [147, 145] on span "H3" at bounding box center [147, 144] width 7 height 13
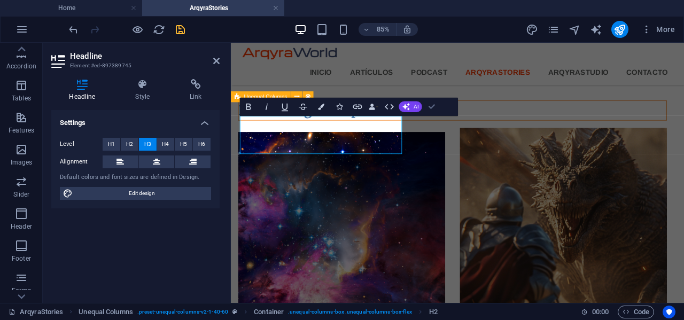
scroll to position [174, 0]
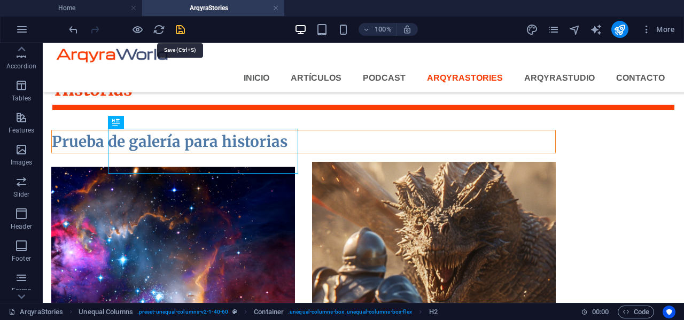
click at [178, 29] on icon "save" at bounding box center [180, 30] width 12 height 12
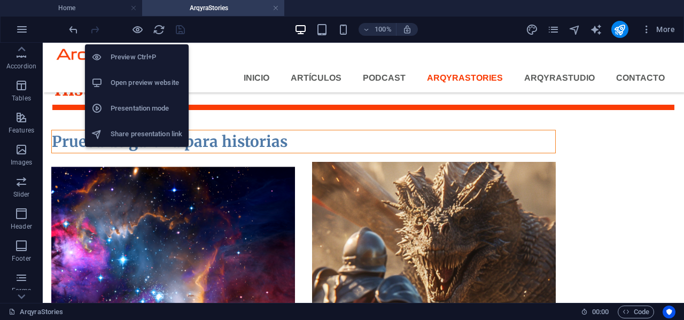
click at [124, 81] on h6 "Open preview website" at bounding box center [147, 82] width 72 height 13
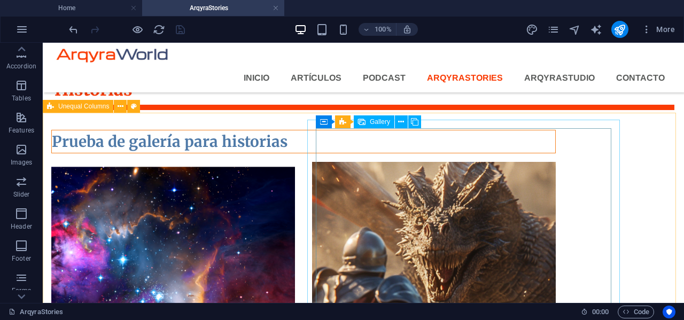
click at [378, 122] on span "Gallery" at bounding box center [380, 122] width 20 height 6
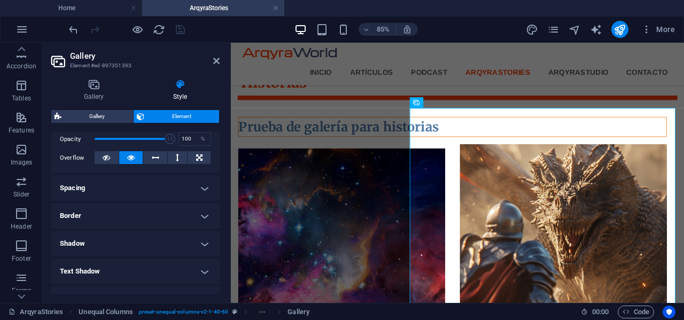
scroll to position [214, 0]
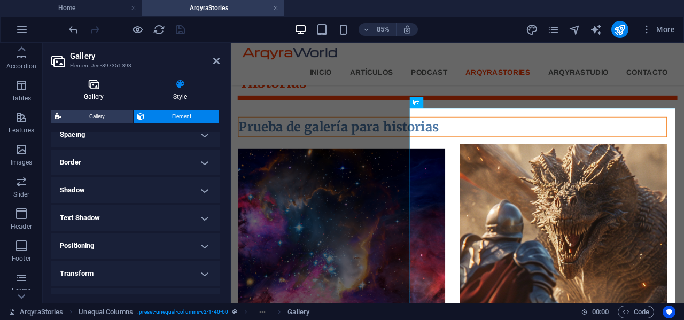
click at [100, 87] on icon at bounding box center [93, 84] width 85 height 11
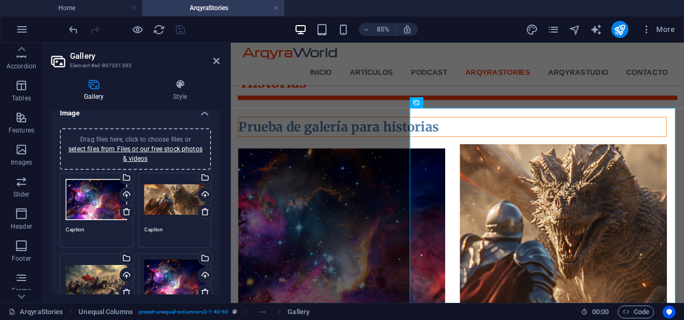
scroll to position [0, 0]
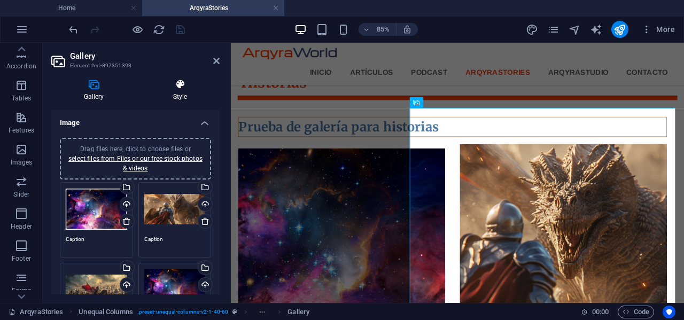
click at [183, 90] on h4 "Style" at bounding box center [179, 90] width 79 height 22
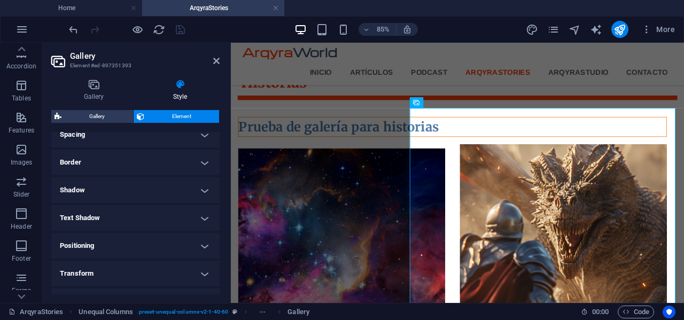
click at [101, 122] on div "Gallery Element" at bounding box center [135, 116] width 168 height 13
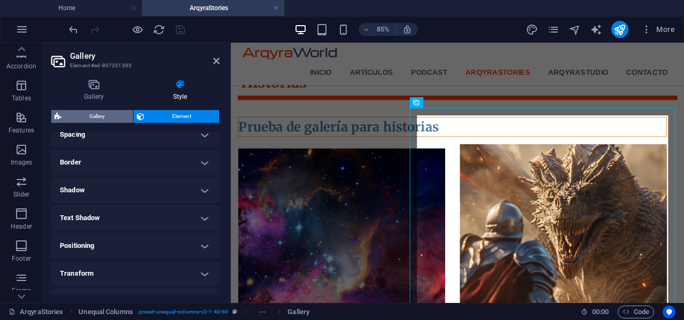
click at [105, 116] on span "Gallery" at bounding box center [97, 116] width 65 height 13
select select "rem"
select select "fade"
select select "px"
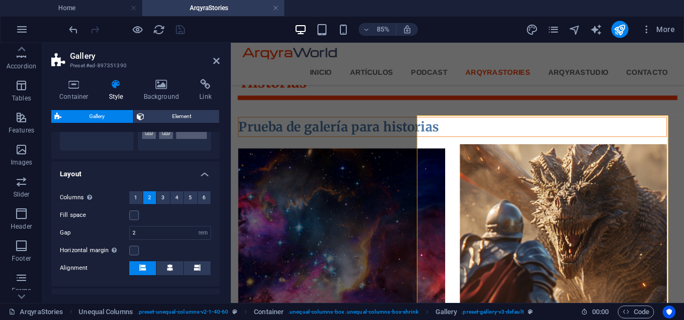
scroll to position [267, 0]
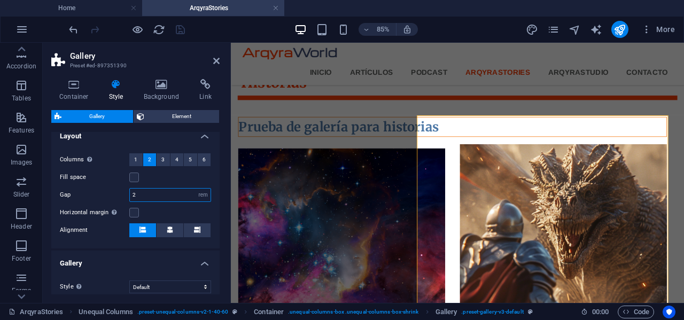
click at [163, 192] on input "2" at bounding box center [170, 195] width 81 height 13
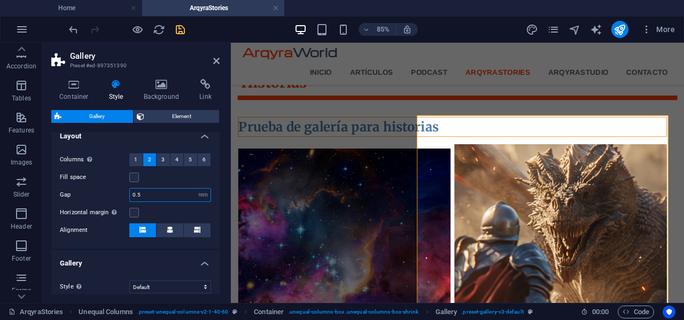
type input "0.5"
click at [185, 178] on div "Fill space" at bounding box center [135, 177] width 151 height 13
click at [176, 29] on icon "save" at bounding box center [180, 30] width 12 height 12
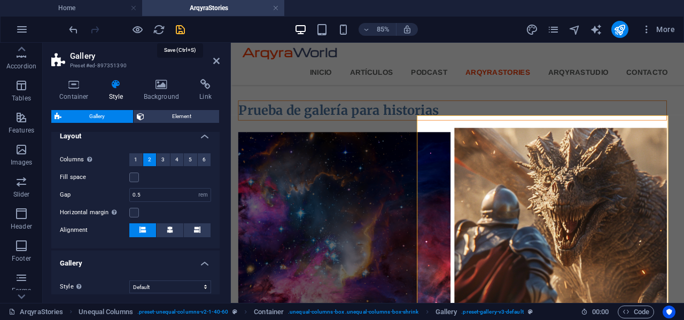
scroll to position [174, 0]
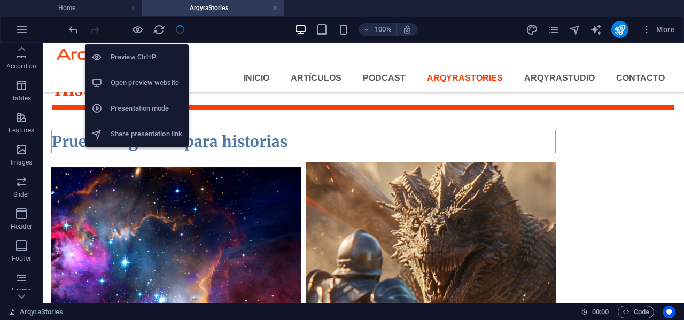
click at [136, 83] on h6 "Open preview website" at bounding box center [147, 82] width 72 height 13
click at [145, 82] on h6 "Open preview website" at bounding box center [147, 82] width 72 height 13
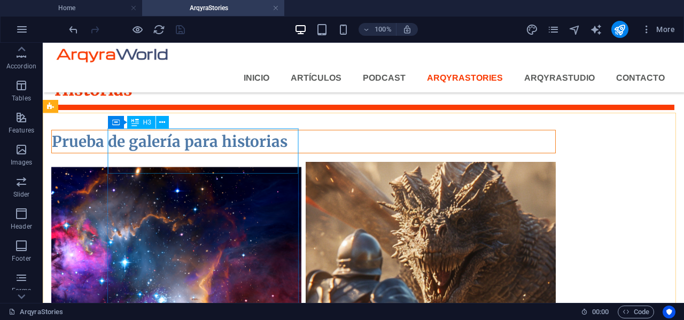
click at [149, 120] on span "H3" at bounding box center [147, 122] width 8 height 6
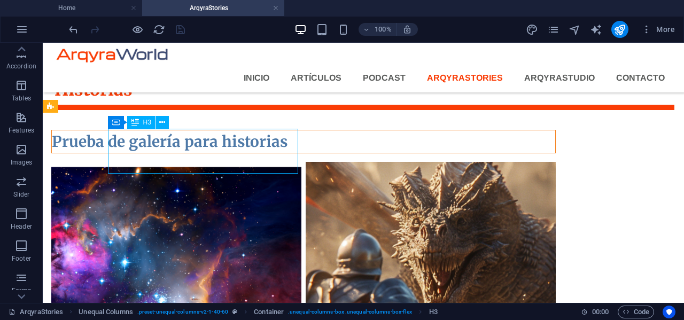
click at [149, 120] on span "H3" at bounding box center [147, 122] width 8 height 6
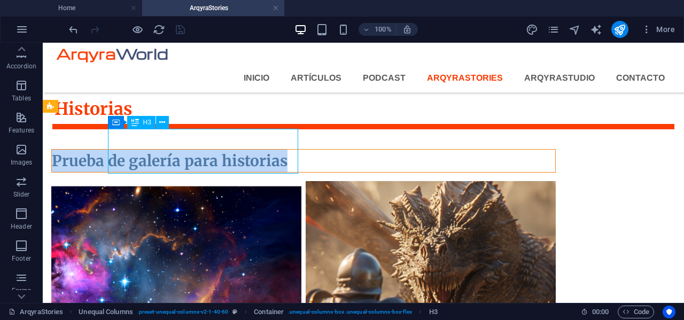
scroll to position [174, 0]
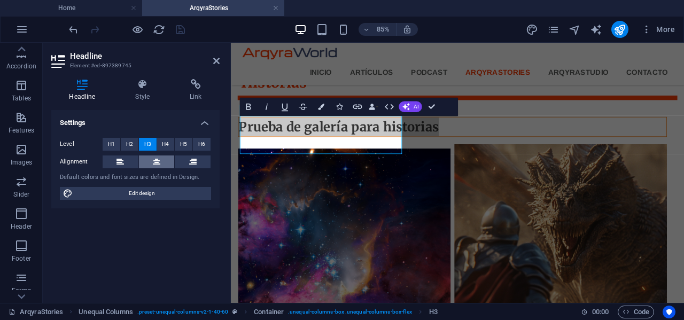
click at [157, 160] on icon at bounding box center [156, 161] width 7 height 13
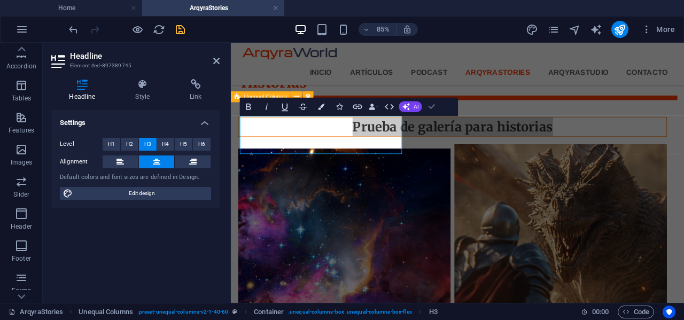
drag, startPoint x: 430, startPoint y: 107, endPoint x: 346, endPoint y: 104, distance: 83.9
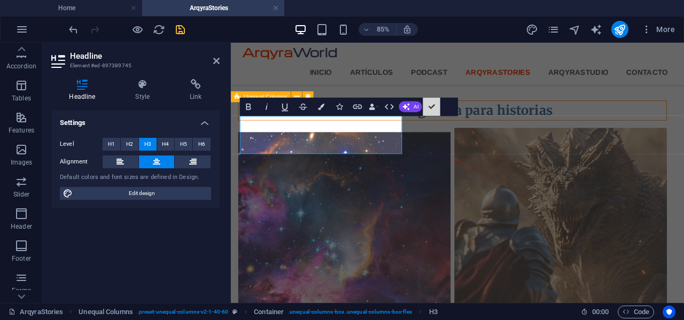
scroll to position [174, 0]
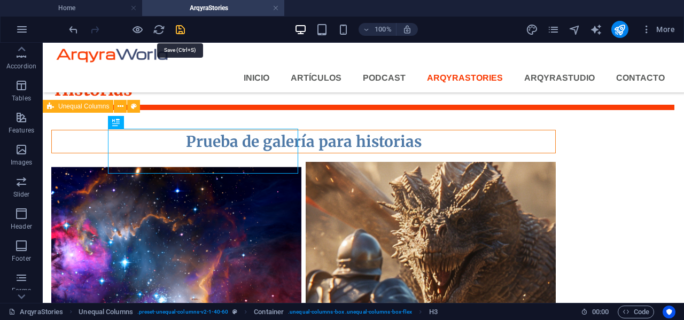
click at [181, 28] on icon "save" at bounding box center [180, 30] width 12 height 12
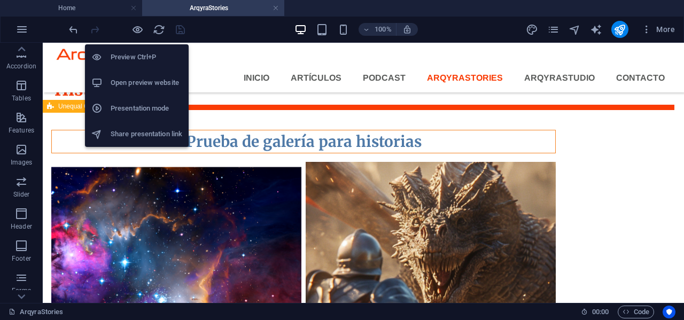
click at [133, 81] on h6 "Open preview website" at bounding box center [147, 82] width 72 height 13
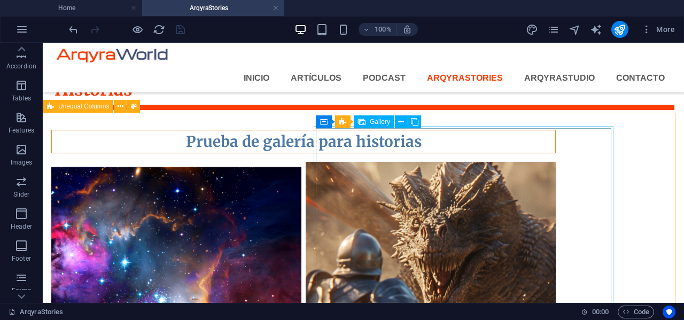
click at [377, 121] on span "Gallery" at bounding box center [380, 122] width 20 height 6
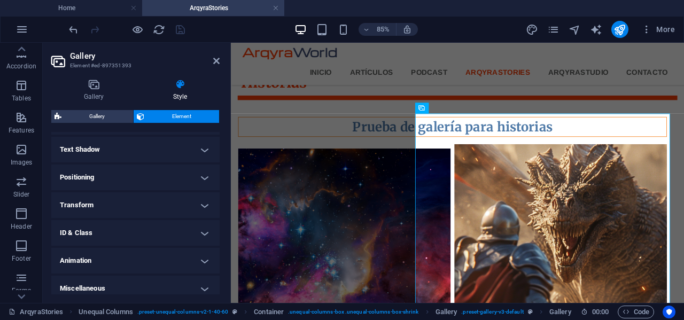
scroll to position [289, 0]
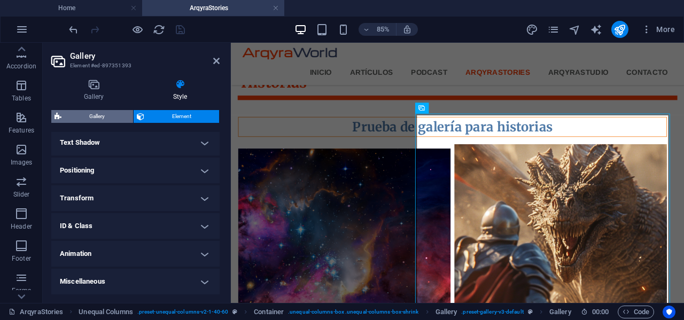
click at [108, 117] on span "Gallery" at bounding box center [97, 116] width 65 height 13
select select "rem"
select select "fade"
select select "px"
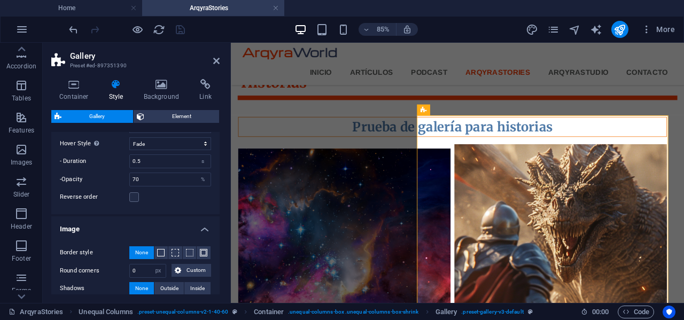
scroll to position [374, 0]
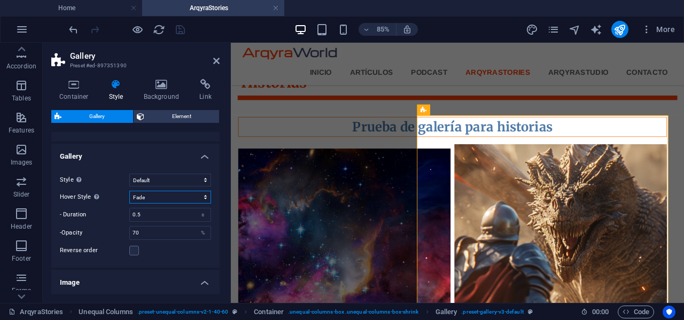
click at [203, 197] on select "Off Rotate Zoom Fade Captions" at bounding box center [170, 197] width 82 height 13
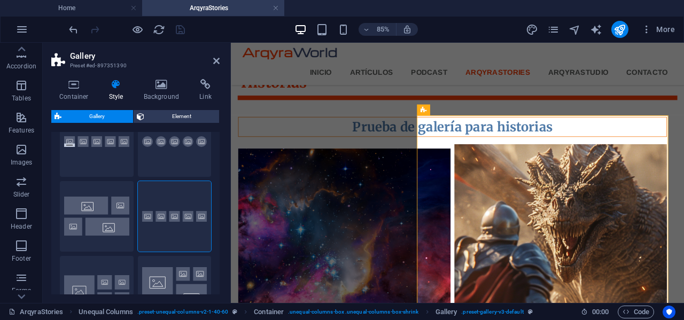
scroll to position [0, 0]
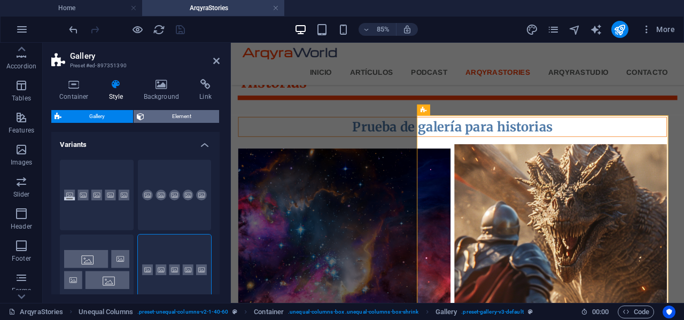
click at [173, 112] on span "Element" at bounding box center [181, 116] width 69 height 13
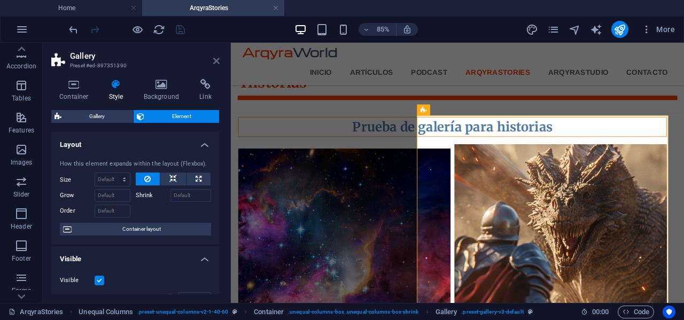
click at [217, 58] on icon at bounding box center [216, 61] width 6 height 9
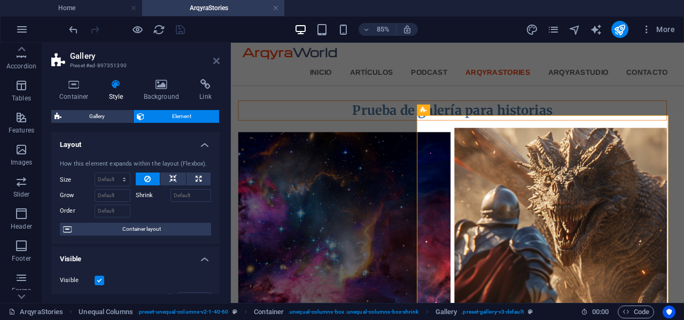
scroll to position [174, 0]
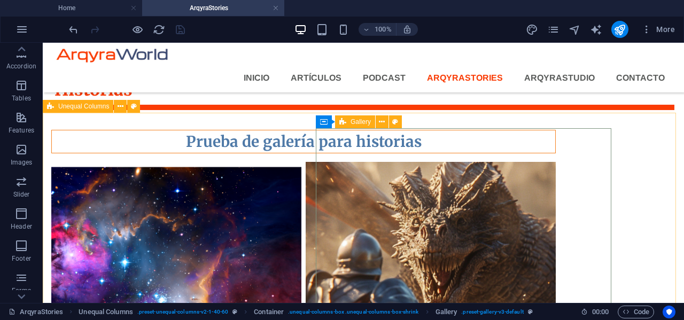
click at [351, 123] on span "Gallery" at bounding box center [360, 122] width 20 height 6
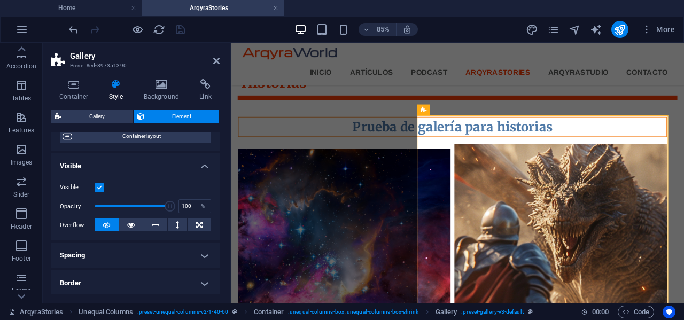
scroll to position [107, 0]
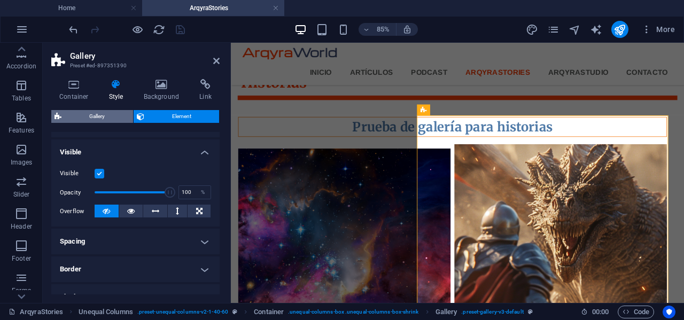
click at [100, 111] on span "Gallery" at bounding box center [97, 116] width 65 height 13
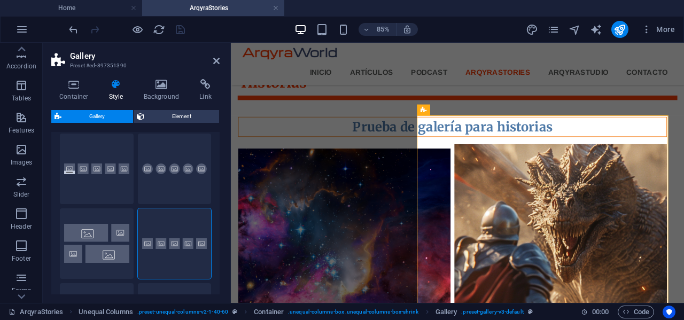
scroll to position [0, 0]
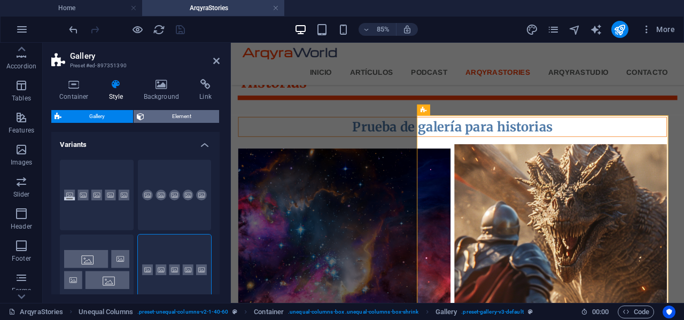
click at [185, 116] on span "Element" at bounding box center [181, 116] width 69 height 13
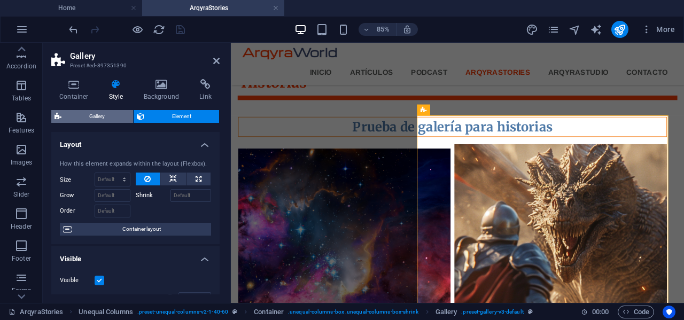
click at [113, 121] on span "Gallery" at bounding box center [97, 116] width 65 height 13
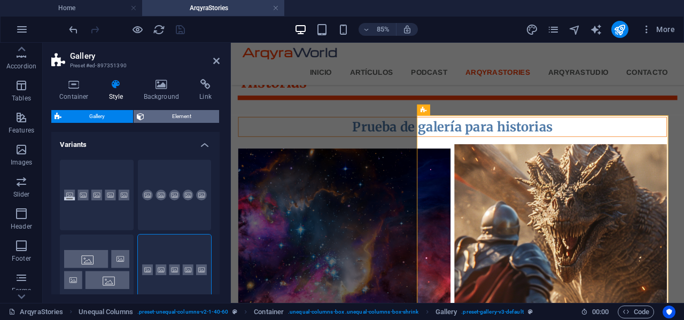
click at [181, 113] on span "Element" at bounding box center [181, 116] width 69 height 13
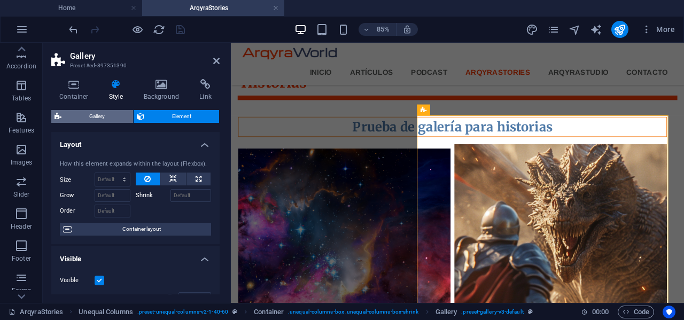
click at [120, 114] on span "Gallery" at bounding box center [97, 116] width 65 height 13
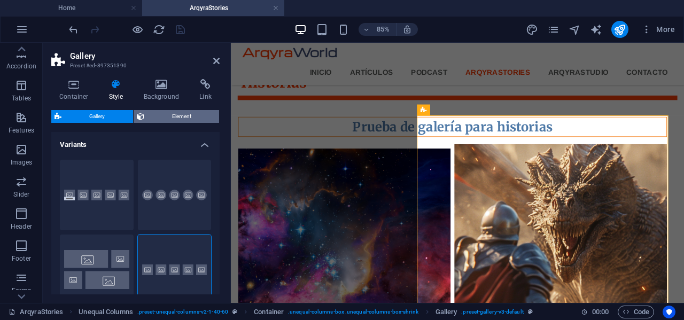
click at [170, 116] on span "Element" at bounding box center [181, 116] width 69 height 13
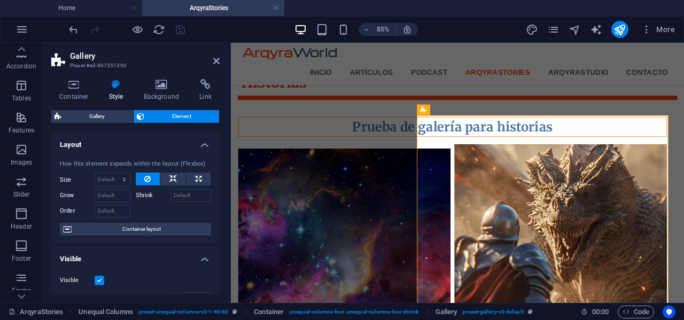
click at [212, 58] on h2 "Gallery" at bounding box center [145, 56] width 150 height 10
click at [216, 61] on icon at bounding box center [216, 61] width 6 height 9
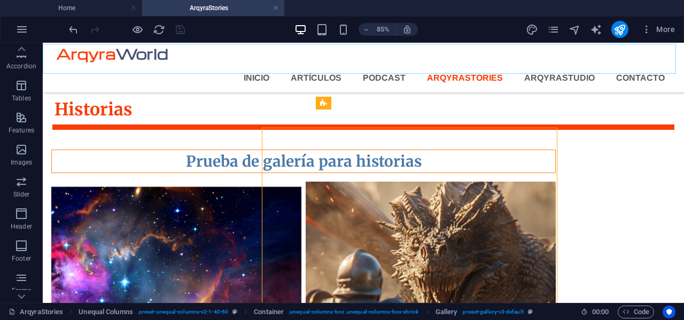
scroll to position [174, 0]
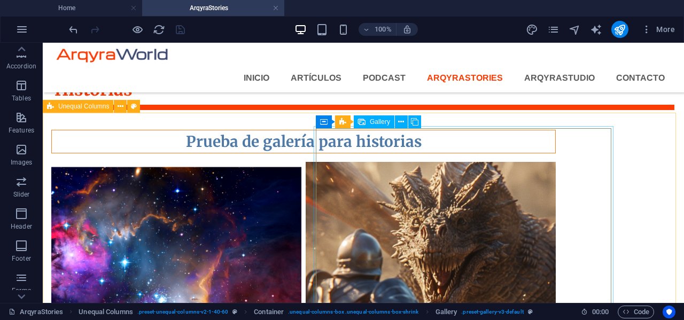
click at [381, 123] on span "Gallery" at bounding box center [380, 122] width 20 height 6
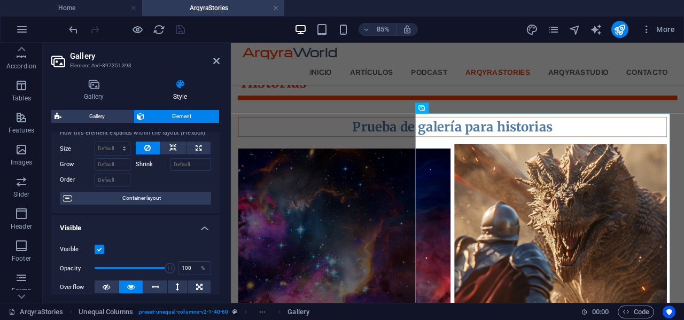
scroll to position [22, 0]
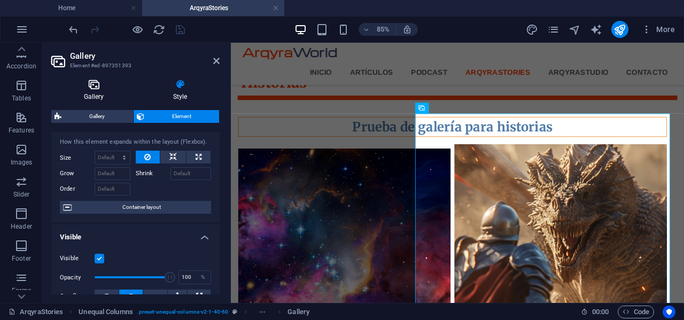
click at [95, 92] on h4 "Gallery" at bounding box center [95, 90] width 89 height 22
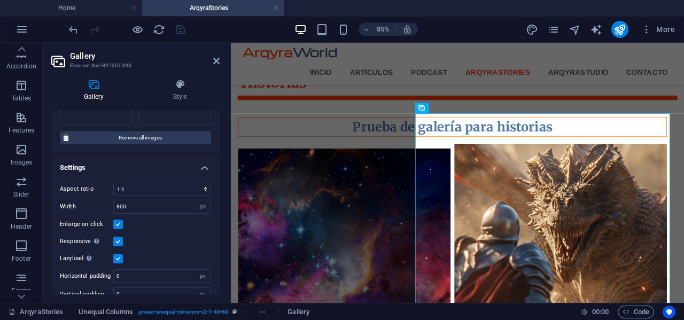
scroll to position [229, 0]
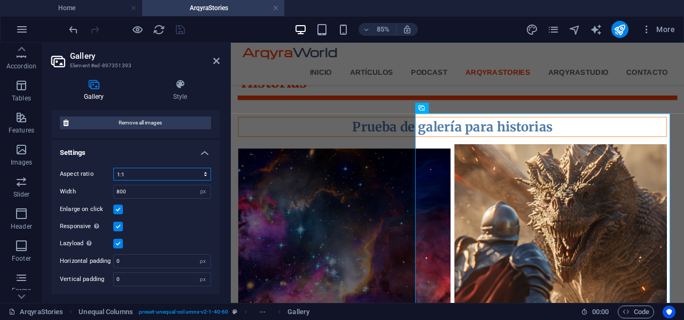
click at [202, 174] on select "No fixed aspect ratio 16:9 16:10 4:3 1:1 1:2 2:1" at bounding box center [162, 174] width 98 height 13
click at [203, 175] on select "No fixed aspect ratio 16:9 16:10 4:3 1:1 1:2 2:1" at bounding box center [162, 174] width 98 height 13
click at [113, 168] on select "No fixed aspect ratio 16:9 16:10 4:3 1:1 1:2 2:1" at bounding box center [162, 174] width 98 height 13
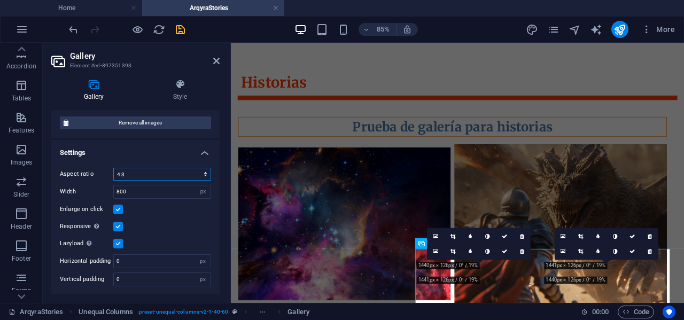
scroll to position [14, 0]
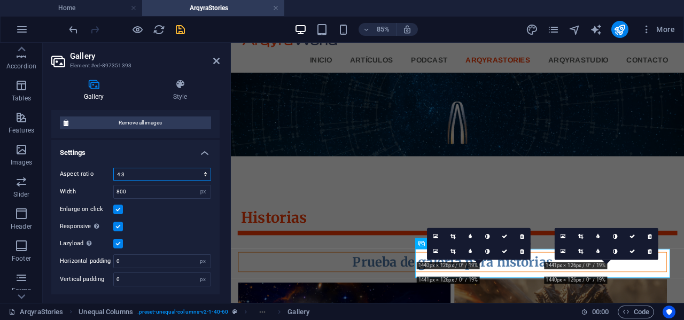
click at [204, 175] on select "No fixed aspect ratio 16:9 16:10 4:3 1:1 1:2 2:1" at bounding box center [162, 174] width 98 height 13
click at [113, 168] on select "No fixed aspect ratio 16:9 16:10 4:3 1:1 1:2 2:1" at bounding box center [162, 174] width 98 height 13
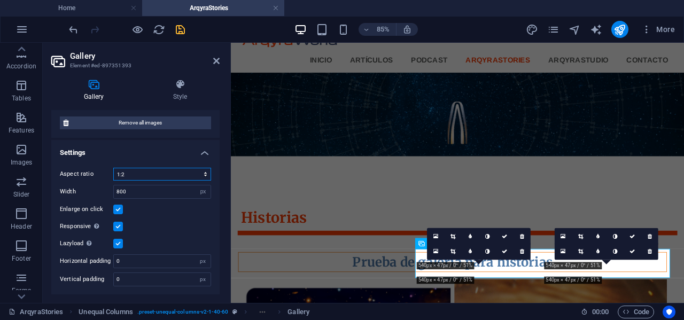
click at [203, 171] on select "No fixed aspect ratio 16:9 16:10 4:3 1:1 1:2 2:1" at bounding box center [162, 174] width 98 height 13
click at [113, 168] on select "No fixed aspect ratio 16:9 16:10 4:3 1:1 1:2 2:1" at bounding box center [162, 174] width 98 height 13
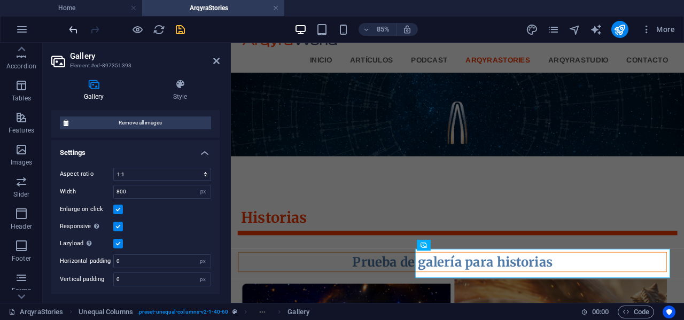
click at [75, 28] on icon "undo" at bounding box center [73, 30] width 12 height 12
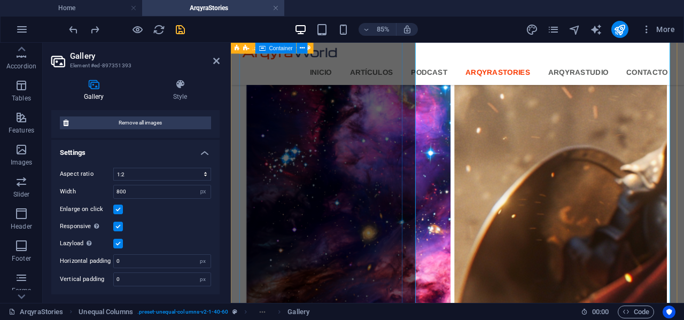
scroll to position [288, 0]
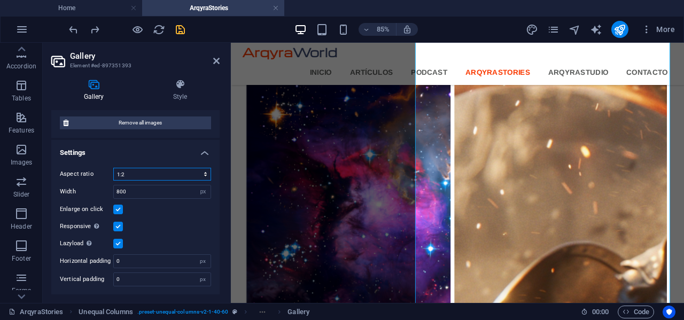
click at [204, 174] on select "No fixed aspect ratio 16:9 16:10 4:3 1:1 1:2 2:1" at bounding box center [162, 174] width 98 height 13
select select "3"
click at [113, 168] on select "No fixed aspect ratio 16:9 16:10 4:3 1:1 1:2 2:1" at bounding box center [162, 174] width 98 height 13
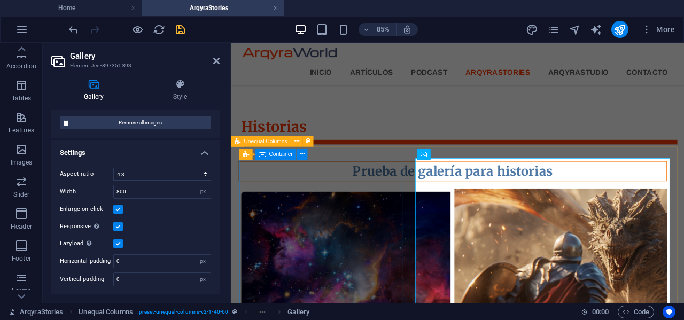
scroll to position [191, 0]
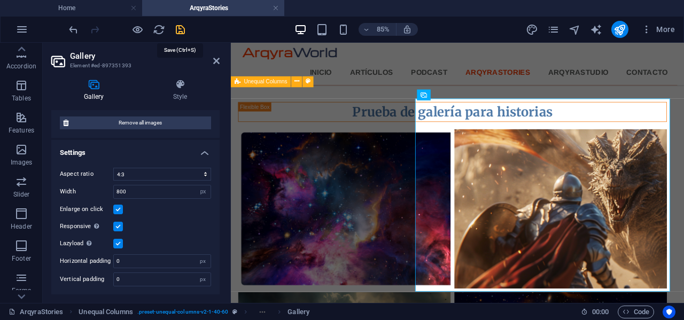
click at [182, 30] on icon "save" at bounding box center [180, 30] width 12 height 12
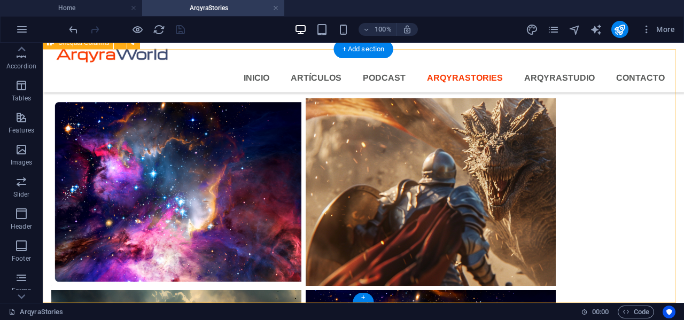
scroll to position [184, 0]
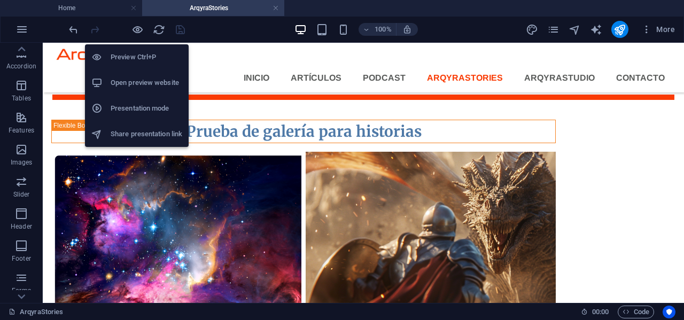
click at [137, 82] on h6 "Open preview website" at bounding box center [147, 82] width 72 height 13
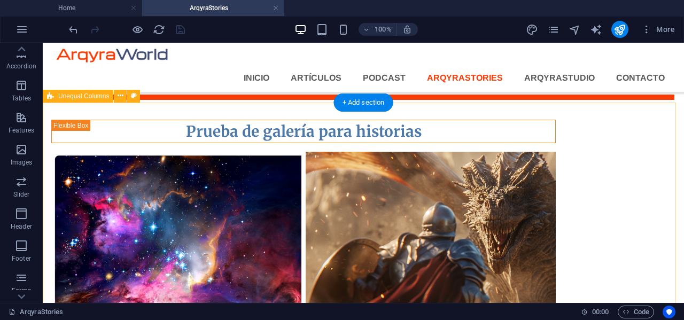
click at [76, 187] on div "Prueba de galería para historias" at bounding box center [363, 325] width 641 height 442
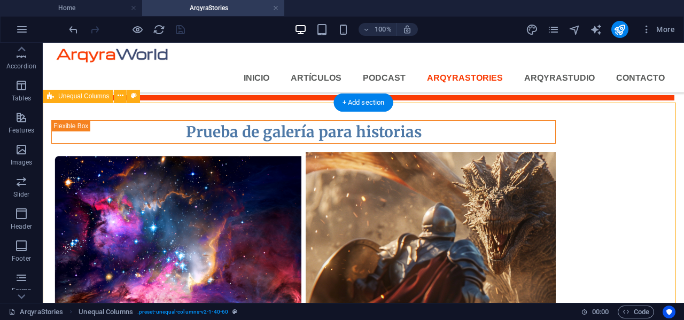
select select "%"
select select "rem"
select select "preset-unequal-columns-v2-1-40-60"
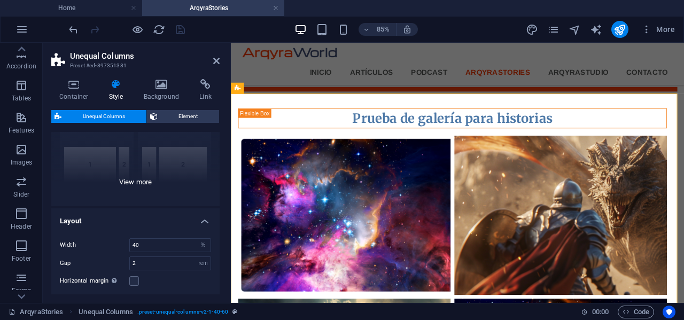
scroll to position [107, 0]
click at [215, 62] on icon at bounding box center [216, 61] width 6 height 9
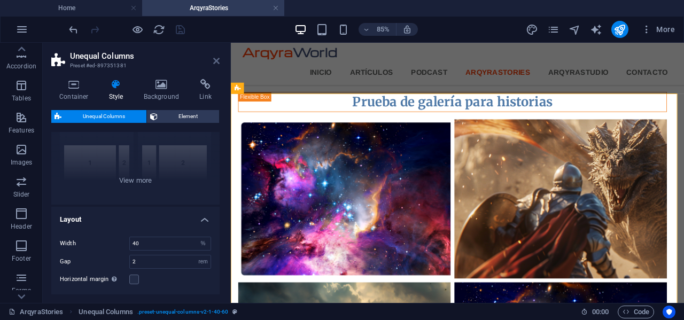
scroll to position [184, 0]
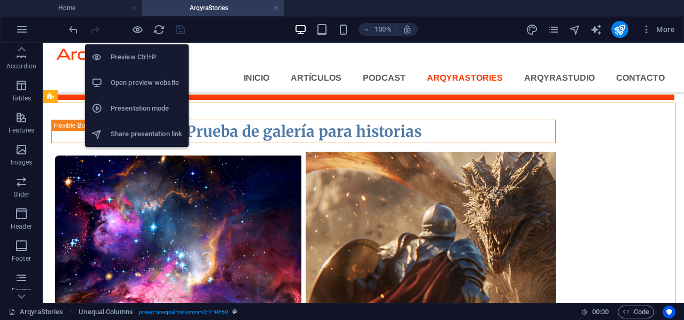
click at [135, 87] on h6 "Open preview website" at bounding box center [147, 82] width 72 height 13
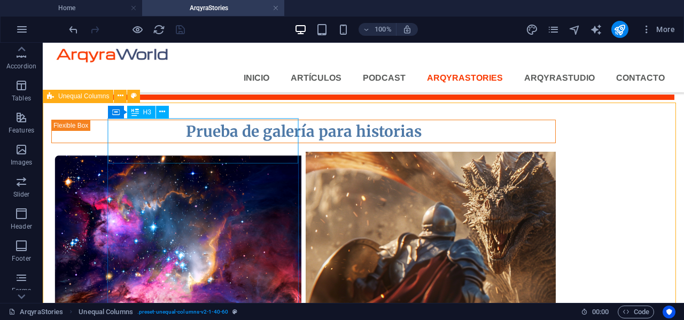
click at [143, 113] on span "H3" at bounding box center [147, 112] width 8 height 6
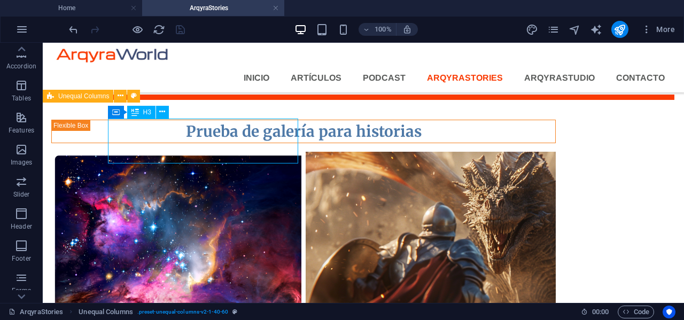
click at [143, 113] on span "H3" at bounding box center [147, 112] width 8 height 6
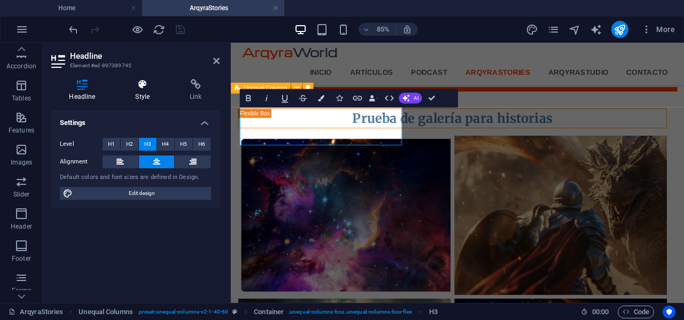
click at [144, 83] on icon at bounding box center [143, 84] width 50 height 11
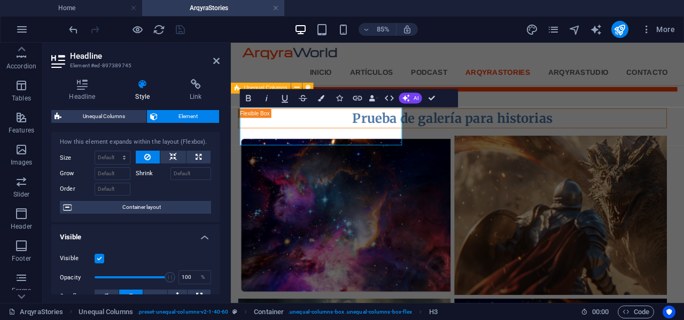
scroll to position [0, 0]
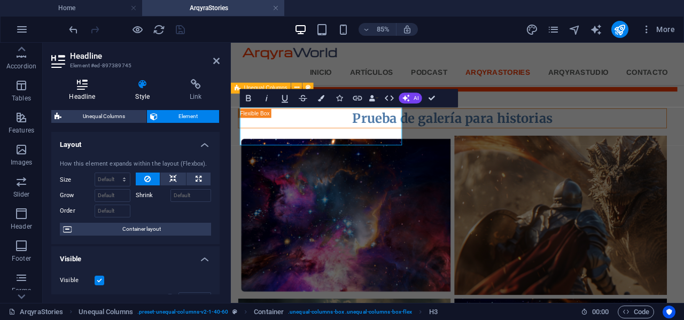
click at [86, 90] on h4 "Headline" at bounding box center [84, 90] width 66 height 22
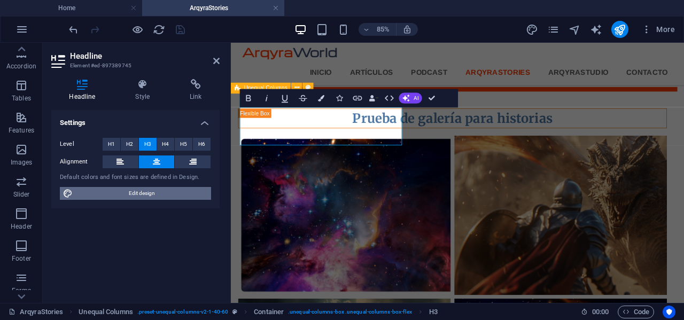
click at [140, 191] on span "Edit design" at bounding box center [142, 193] width 132 height 13
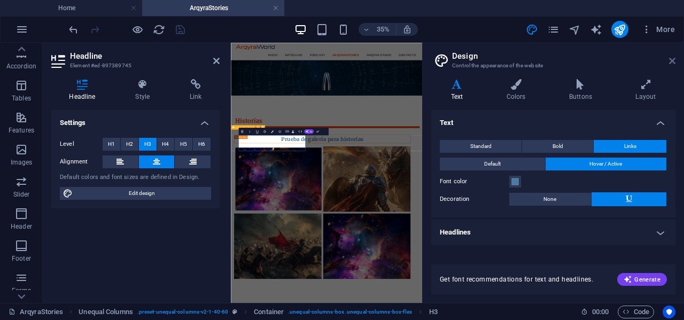
click at [673, 61] on icon at bounding box center [672, 61] width 6 height 9
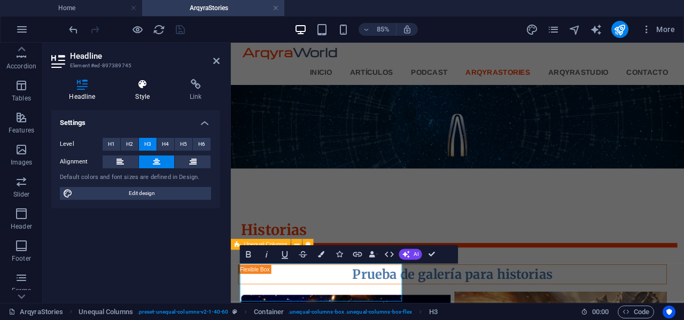
click at [137, 81] on icon at bounding box center [143, 84] width 50 height 11
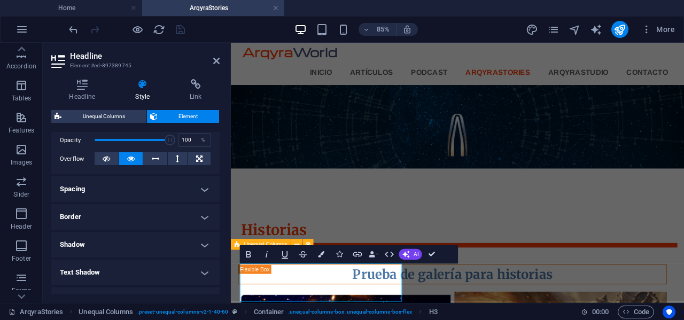
scroll to position [214, 0]
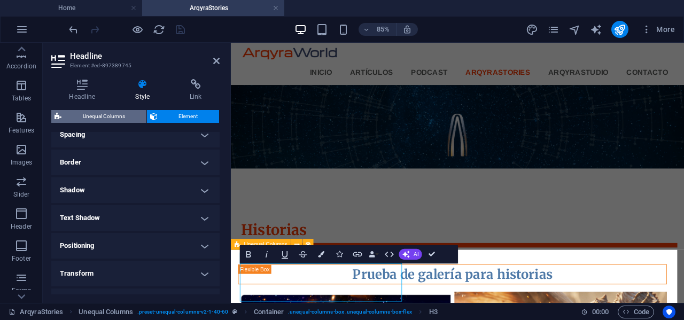
click at [118, 117] on span "Unequal Columns" at bounding box center [104, 116] width 79 height 13
select select "%"
select select "rem"
select select "preset-unequal-columns-v2-1-40-60"
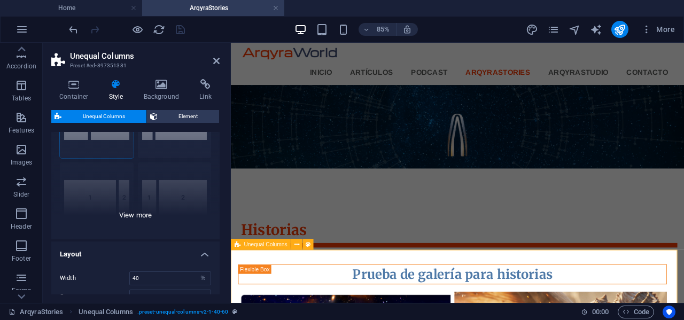
scroll to position [0, 0]
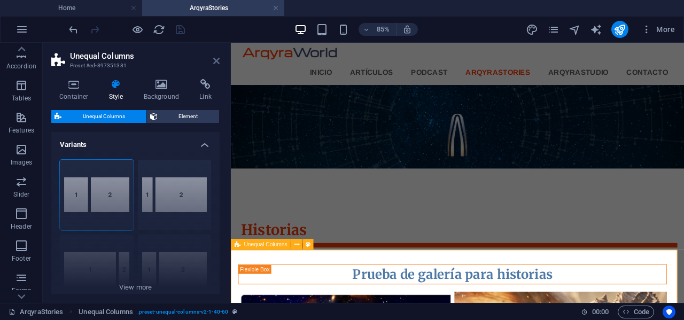
click at [214, 59] on icon at bounding box center [216, 61] width 6 height 9
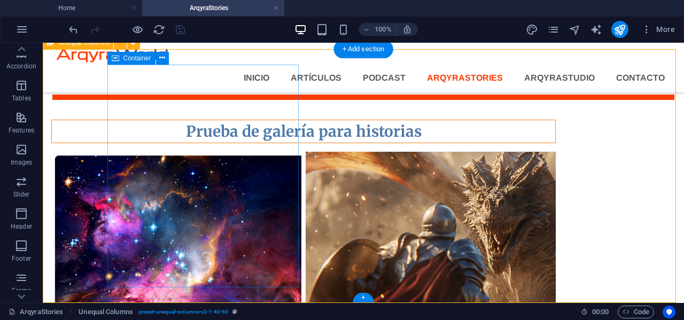
scroll to position [238, 0]
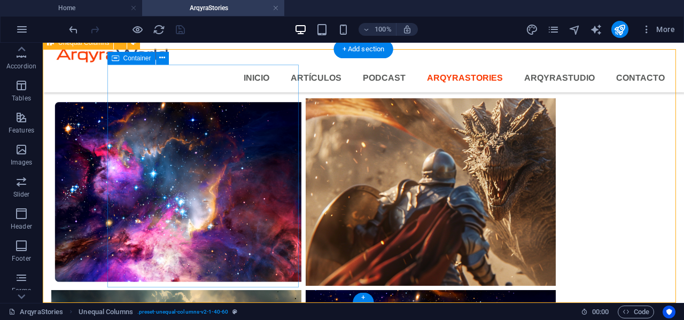
click at [152, 90] on div "Prueba de galería para historias" at bounding box center [303, 78] width 504 height 24
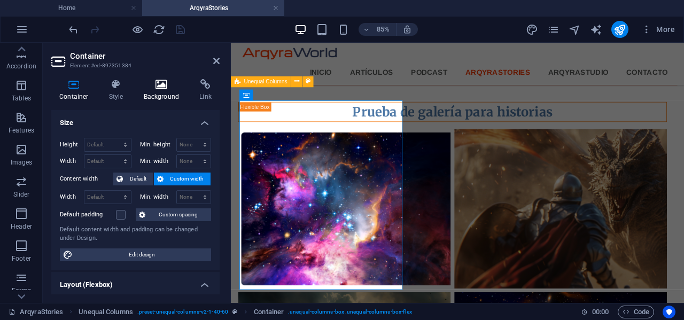
click at [165, 87] on icon at bounding box center [162, 84] width 52 height 11
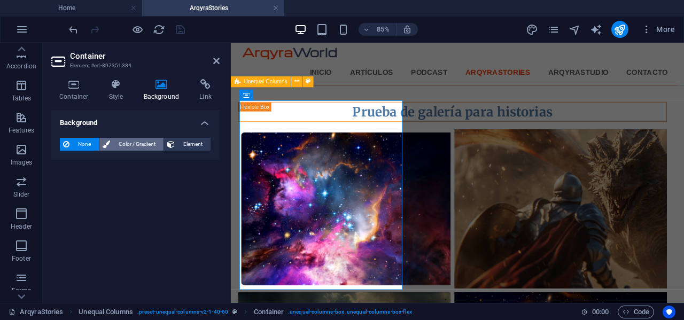
click at [140, 144] on span "Color / Gradient" at bounding box center [136, 144] width 47 height 13
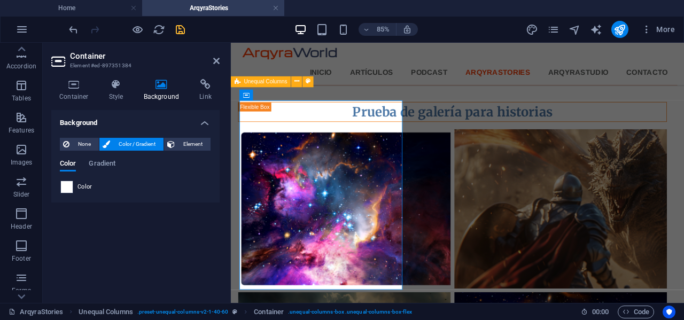
click at [64, 190] on span at bounding box center [67, 187] width 12 height 12
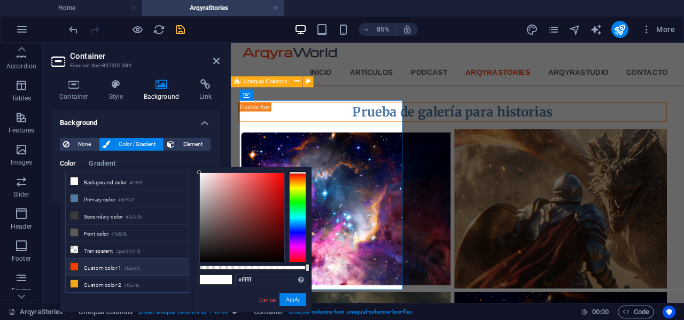
scroll to position [31, 0]
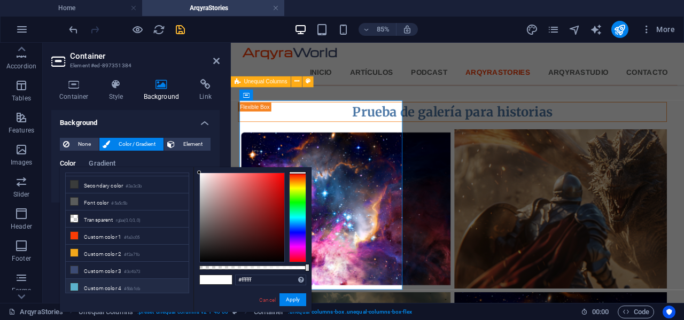
click at [105, 282] on li "Custom color 4 #5bb1cb" at bounding box center [127, 287] width 123 height 17
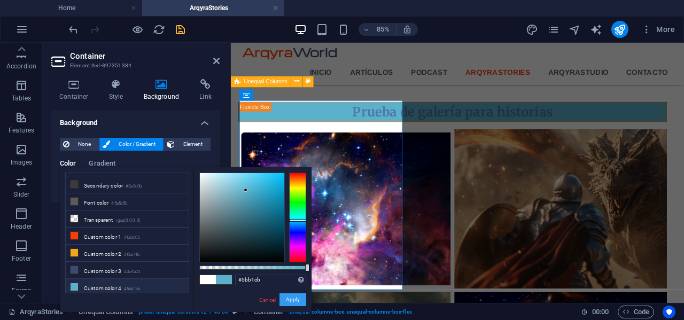
click at [296, 301] on button "Apply" at bounding box center [292, 299] width 27 height 13
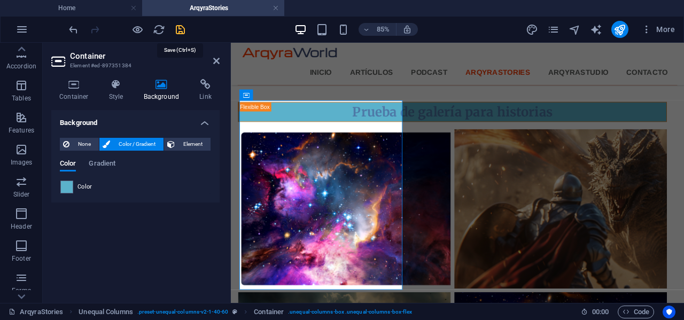
click at [182, 31] on icon "save" at bounding box center [180, 30] width 12 height 12
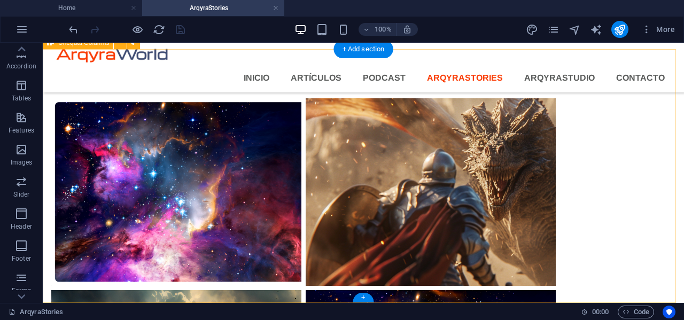
scroll to position [131, 0]
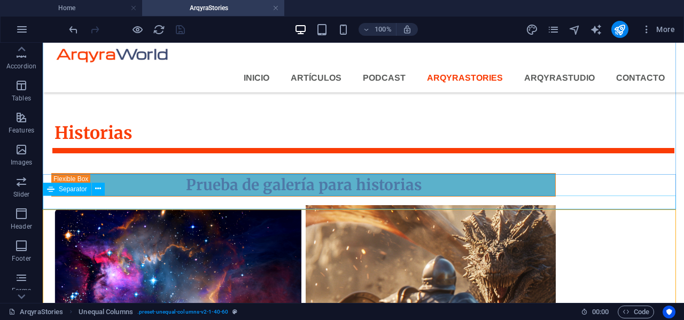
scroll to position [77, 0]
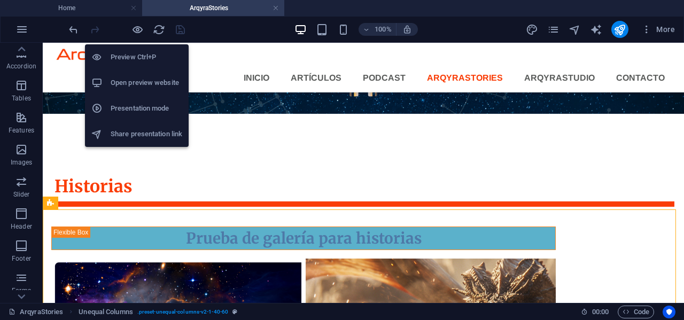
click at [136, 81] on h6 "Open preview website" at bounding box center [147, 82] width 72 height 13
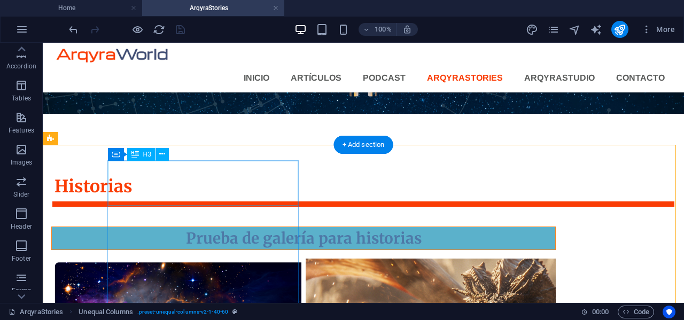
scroll to position [184, 0]
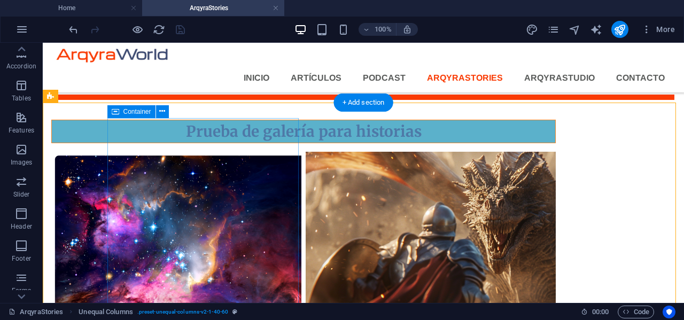
click at [166, 143] on div "Prueba de galería para historias" at bounding box center [303, 132] width 504 height 24
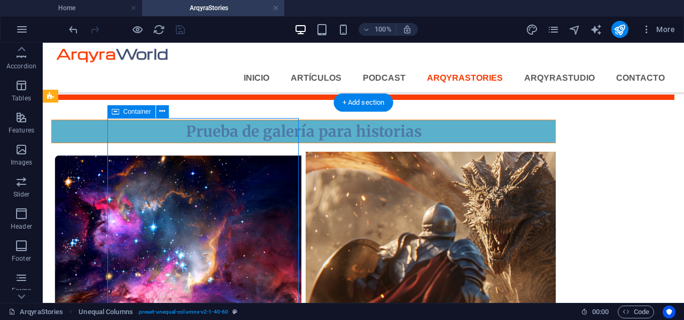
click at [166, 143] on div "Prueba de galería para historias" at bounding box center [303, 132] width 504 height 24
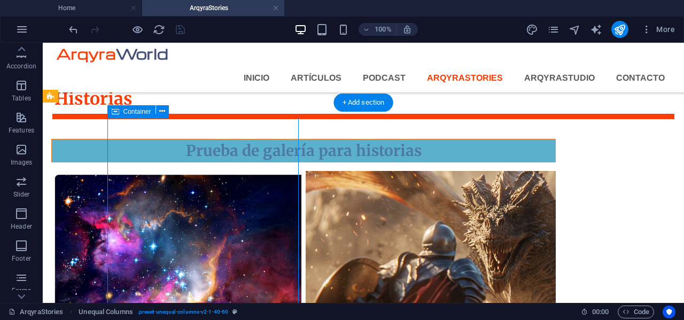
scroll to position [184, 0]
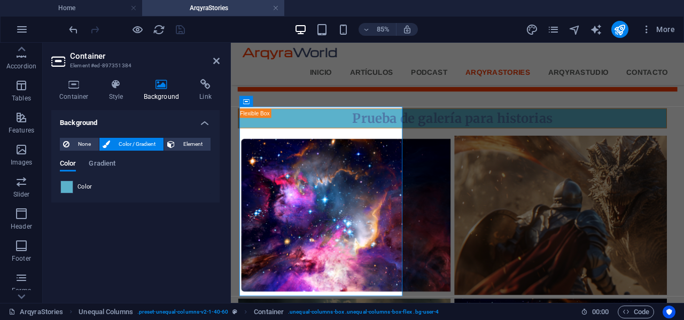
click at [68, 190] on span at bounding box center [67, 187] width 12 height 12
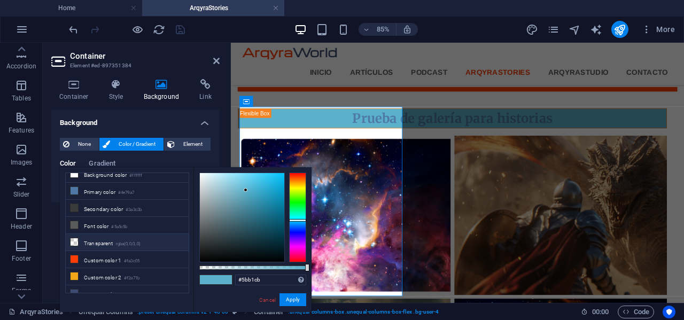
scroll to position [0, 0]
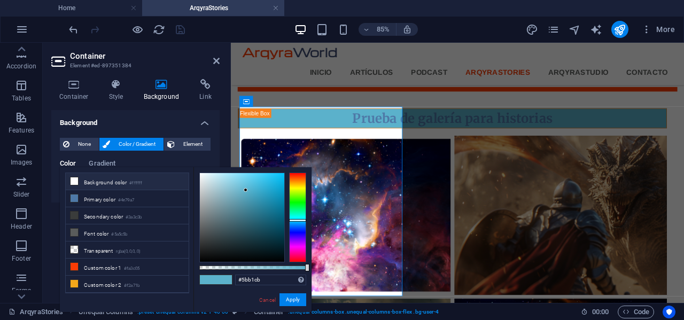
click at [113, 184] on li "Background color #ffffff" at bounding box center [127, 181] width 123 height 17
type input "#ffffff"
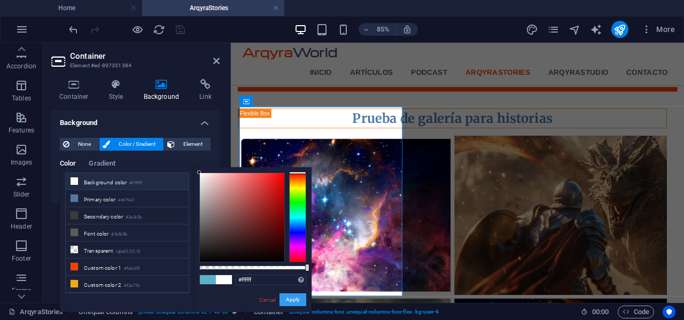
click at [292, 296] on button "Apply" at bounding box center [292, 299] width 27 height 13
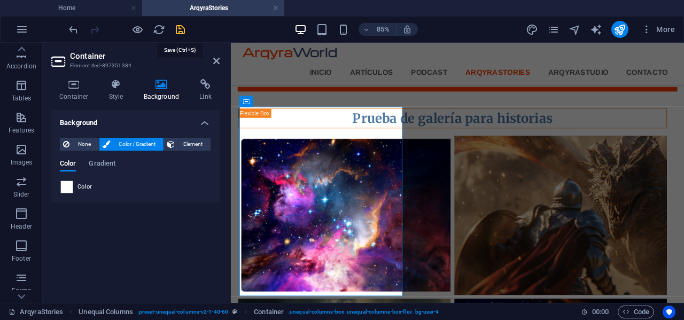
click at [180, 27] on icon "save" at bounding box center [180, 30] width 12 height 12
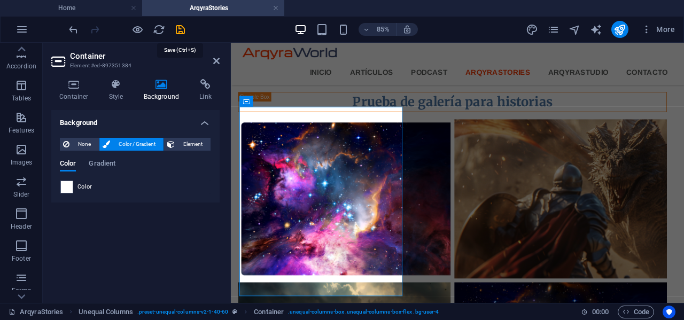
scroll to position [184, 0]
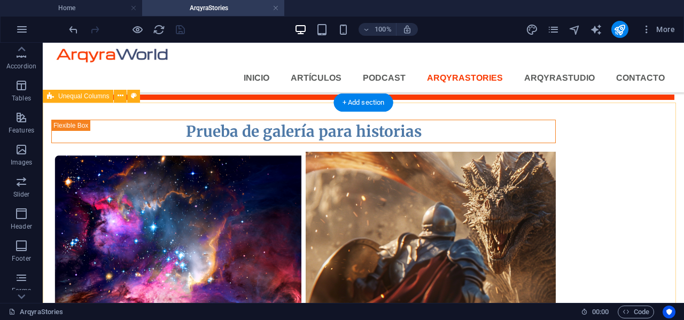
click at [74, 173] on div "Prueba de galería para historias" at bounding box center [363, 325] width 641 height 442
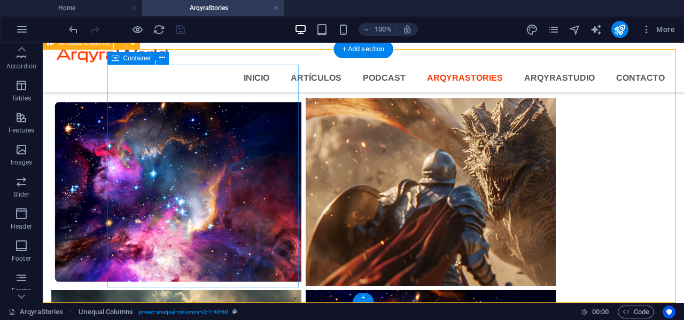
scroll to position [131, 0]
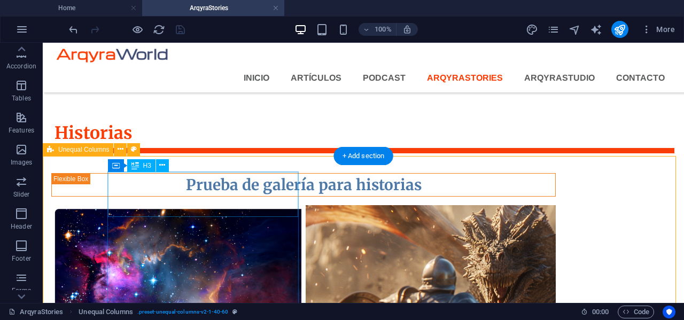
click at [218, 193] on div "Prueba de galería para historias" at bounding box center [303, 185] width 503 height 22
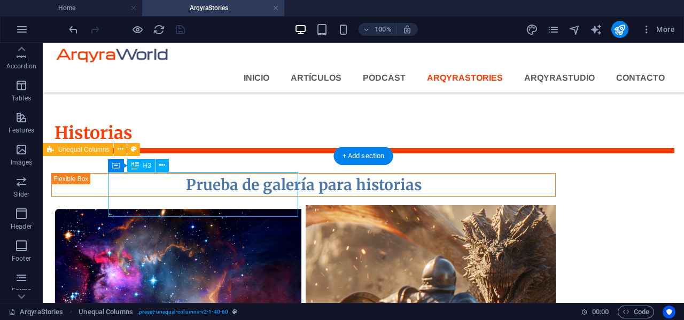
click at [218, 193] on div "Prueba de galería para historias" at bounding box center [303, 185] width 503 height 22
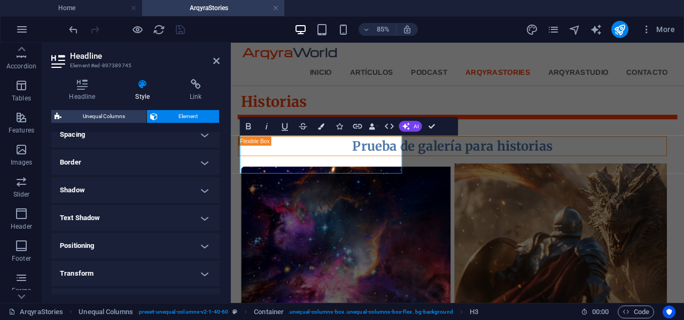
scroll to position [289, 0]
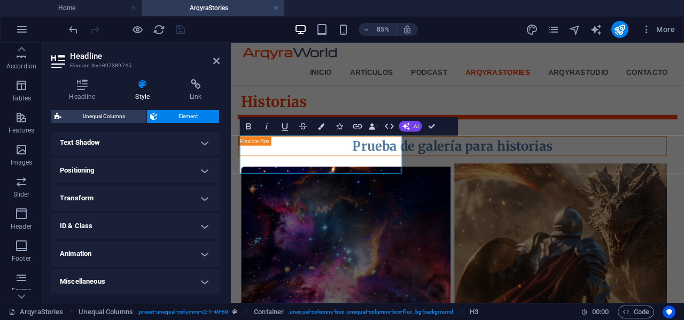
click at [157, 283] on h4 "Miscellaneous" at bounding box center [135, 282] width 168 height 26
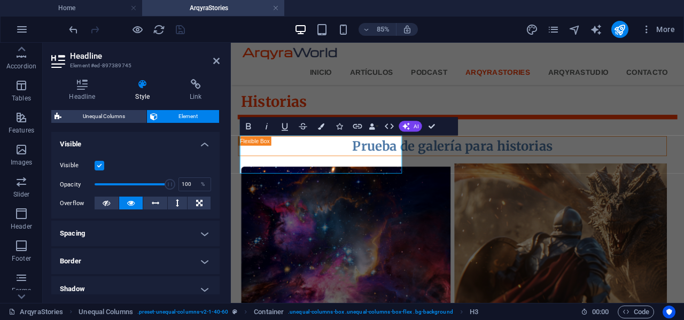
scroll to position [35, 0]
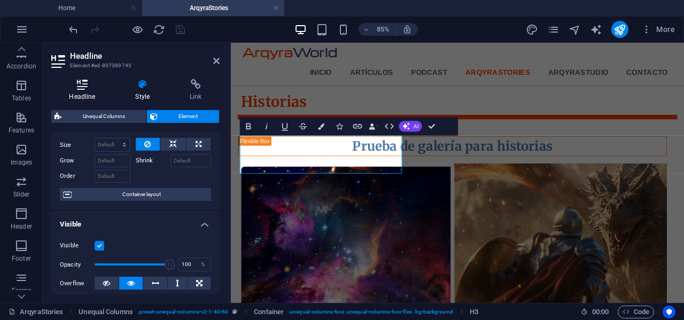
click at [85, 87] on icon at bounding box center [82, 84] width 62 height 11
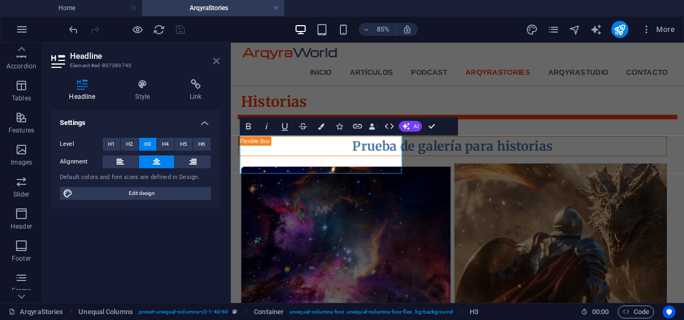
click at [217, 59] on icon at bounding box center [216, 61] width 6 height 9
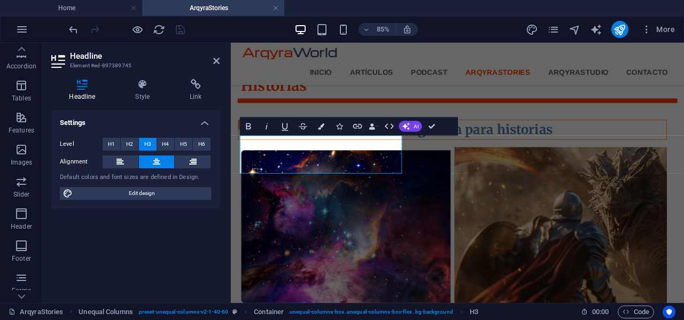
scroll to position [151, 0]
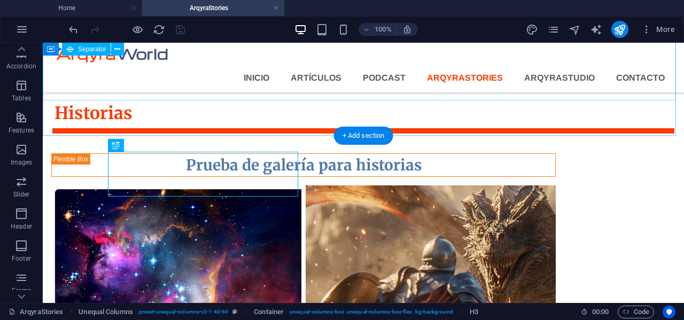
click at [266, 91] on div at bounding box center [363, 71] width 641 height 53
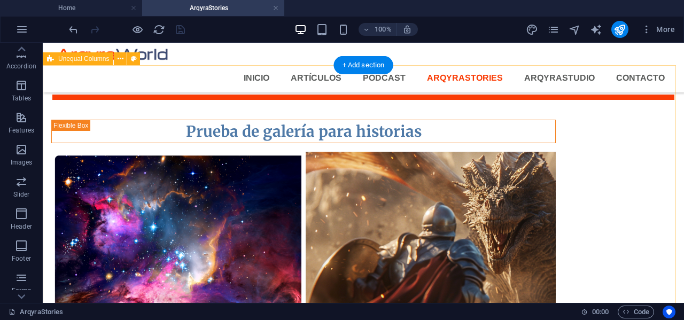
scroll to position [238, 0]
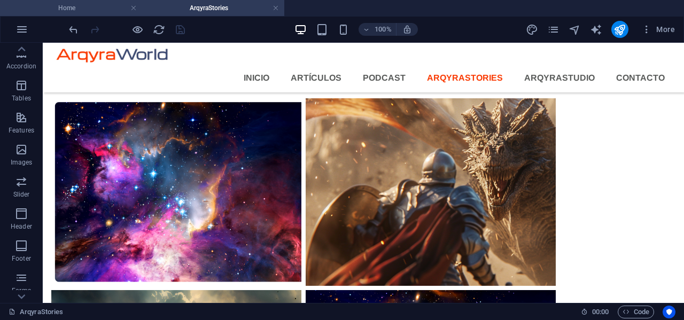
click at [92, 6] on h4 "Home" at bounding box center [71, 8] width 142 height 12
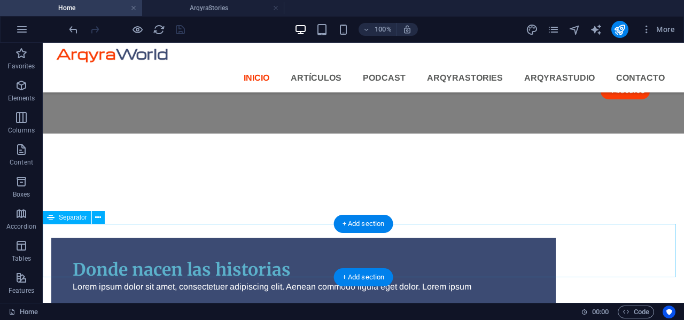
scroll to position [1312, 0]
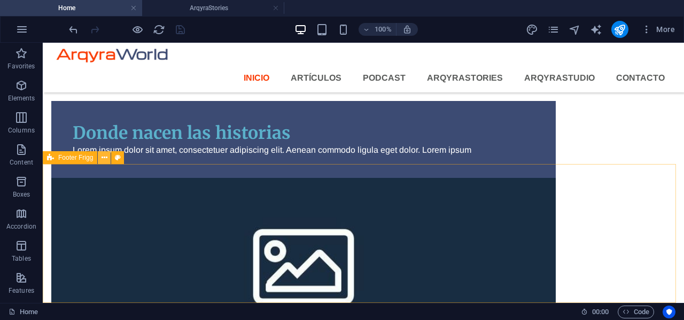
click at [104, 160] on icon at bounding box center [104, 157] width 6 height 11
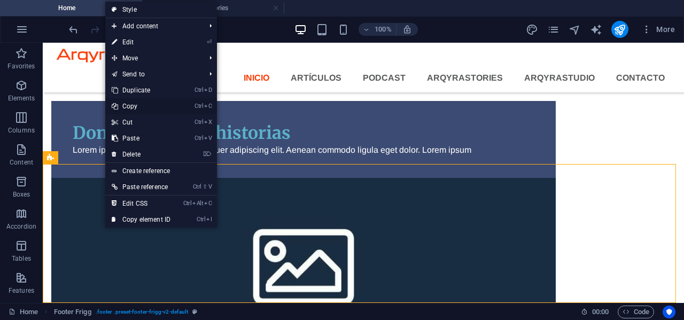
click at [133, 106] on link "Ctrl C Copy" at bounding box center [141, 106] width 72 height 16
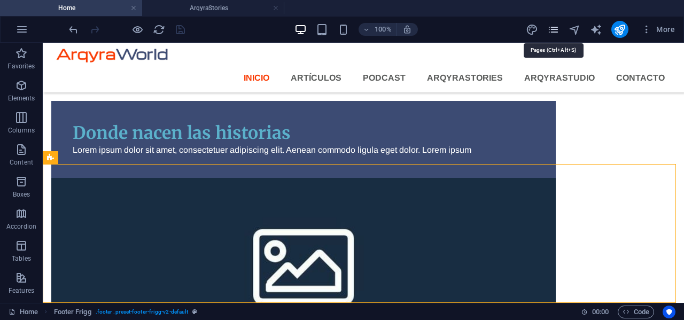
click at [557, 30] on icon "pages" at bounding box center [553, 30] width 12 height 12
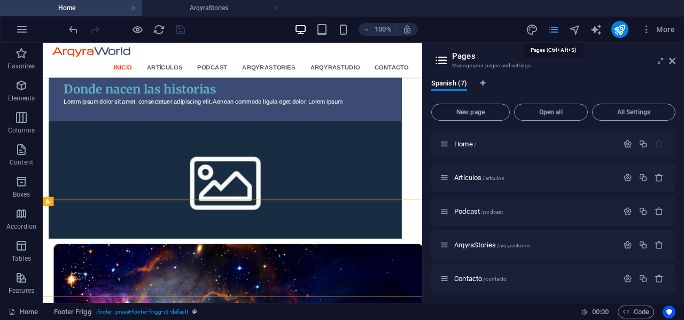
scroll to position [1209, 0]
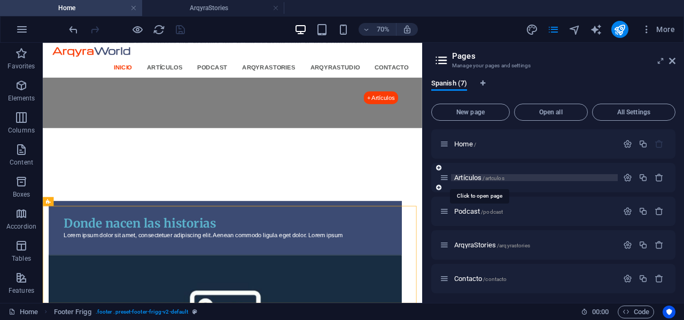
click at [487, 177] on span "/artculos" at bounding box center [492, 178] width 21 height 6
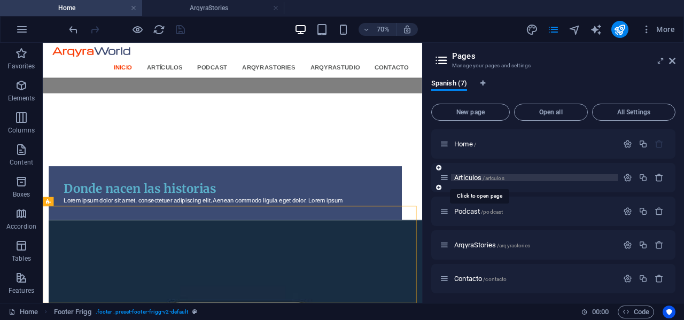
scroll to position [0, 0]
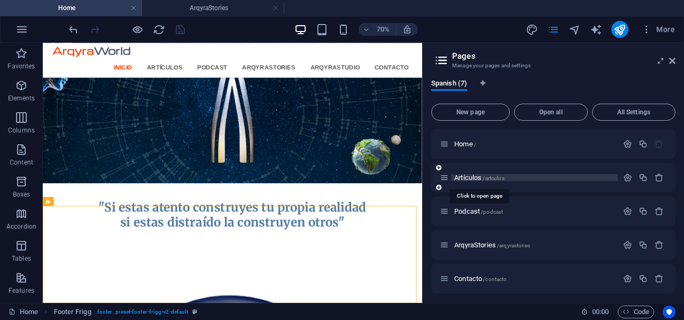
click at [487, 197] on div "Podcast /podcast" at bounding box center [553, 211] width 244 height 29
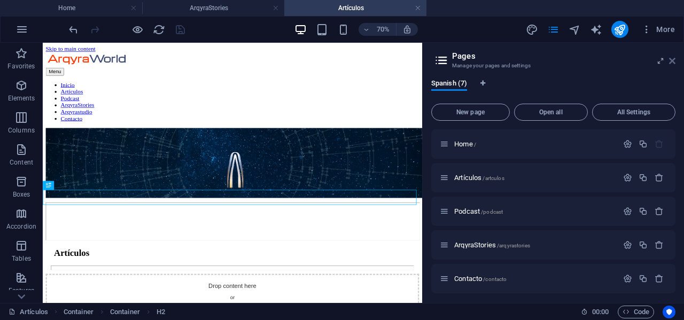
click at [670, 61] on icon at bounding box center [672, 61] width 6 height 9
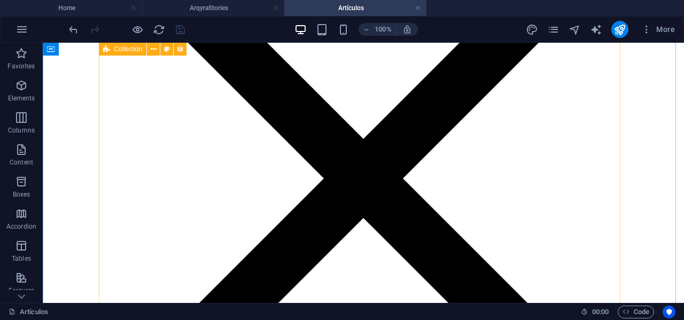
scroll to position [776, 0]
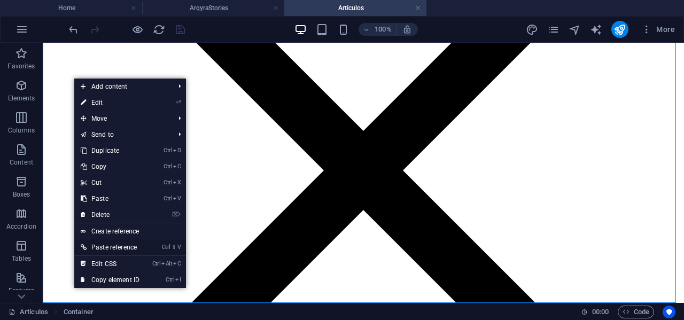
click at [114, 248] on link "Ctrl ⇧ V Paste reference" at bounding box center [110, 247] width 72 height 16
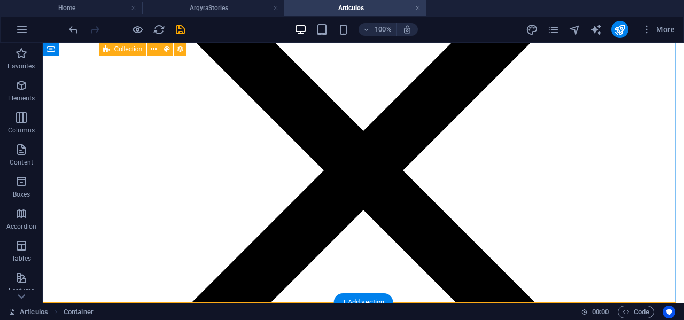
scroll to position [915, 0]
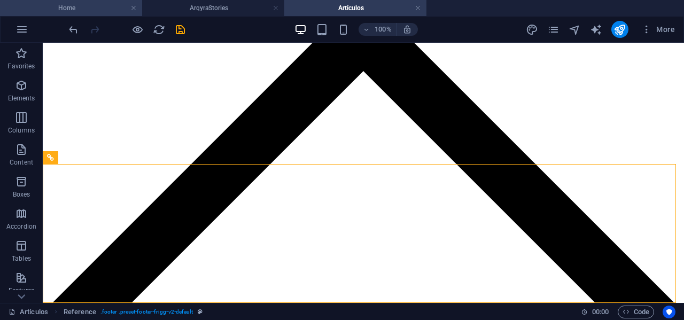
click at [98, 9] on h4 "Home" at bounding box center [71, 8] width 142 height 12
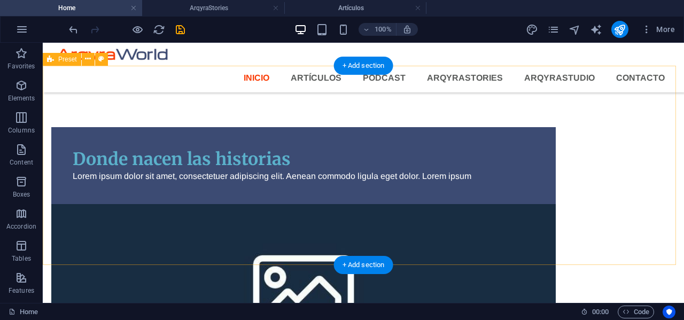
scroll to position [1312, 0]
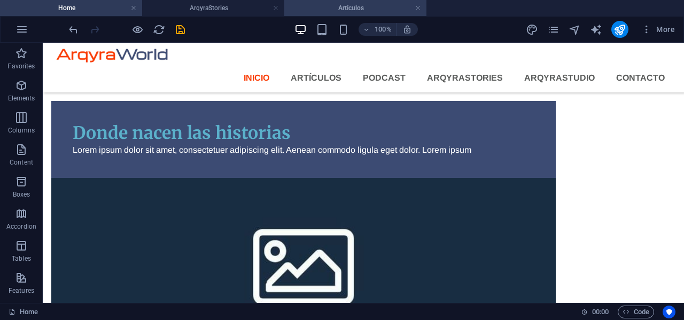
click at [349, 6] on h4 "Artículos" at bounding box center [355, 8] width 142 height 12
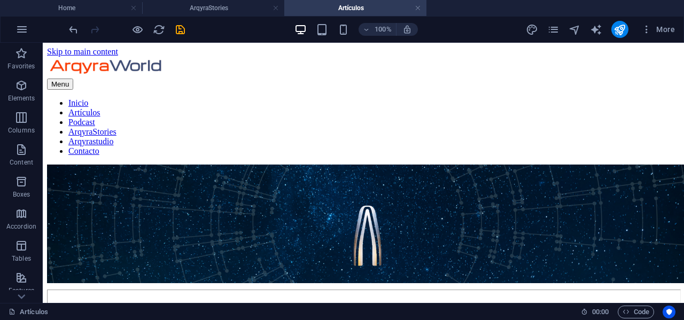
scroll to position [915, 0]
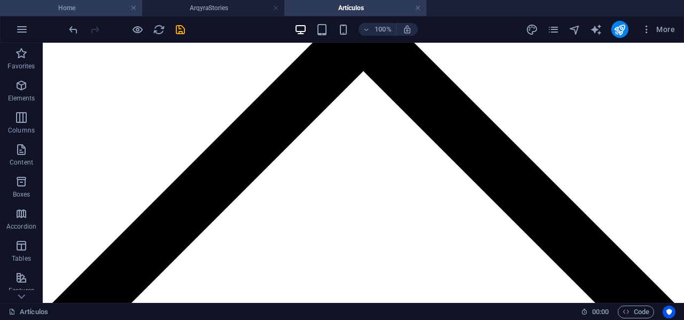
click at [79, 5] on h4 "Home" at bounding box center [71, 8] width 142 height 12
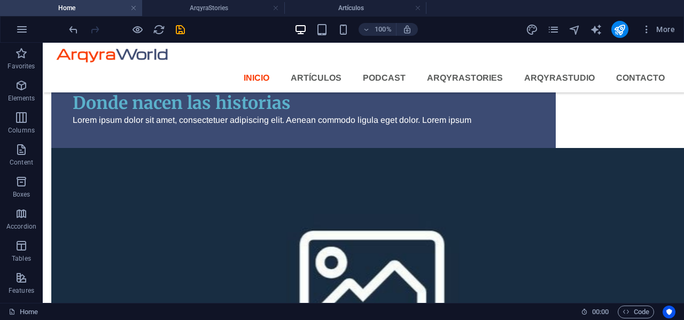
scroll to position [0, 0]
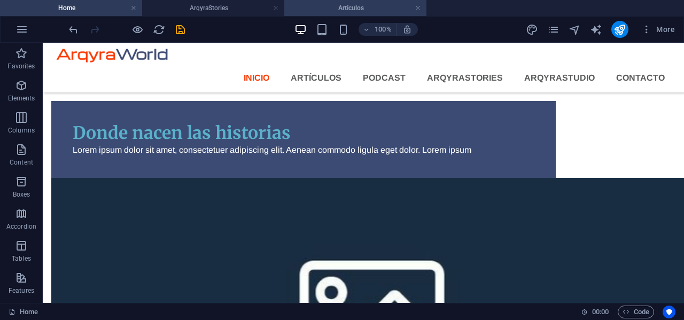
click at [339, 7] on h4 "Artículos" at bounding box center [355, 8] width 142 height 12
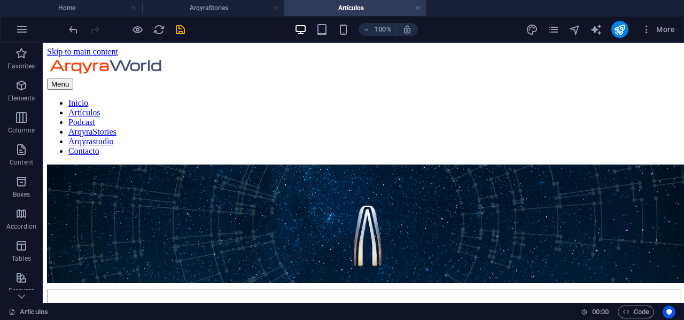
scroll to position [915, 0]
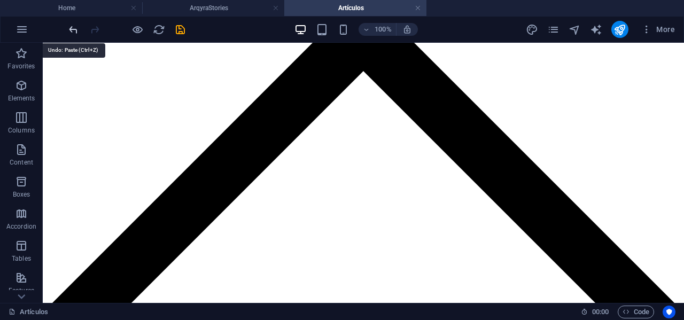
click at [72, 30] on icon "undo" at bounding box center [73, 30] width 12 height 12
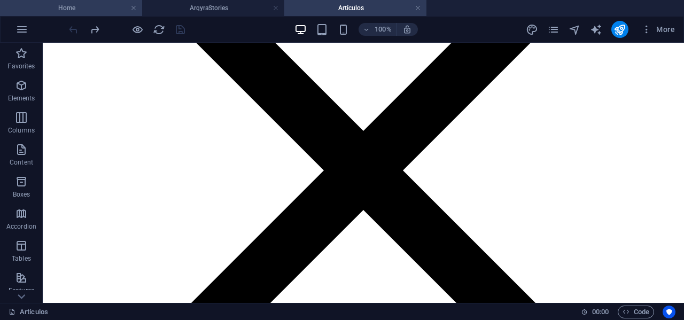
click at [73, 1] on li "Home" at bounding box center [71, 8] width 142 height 16
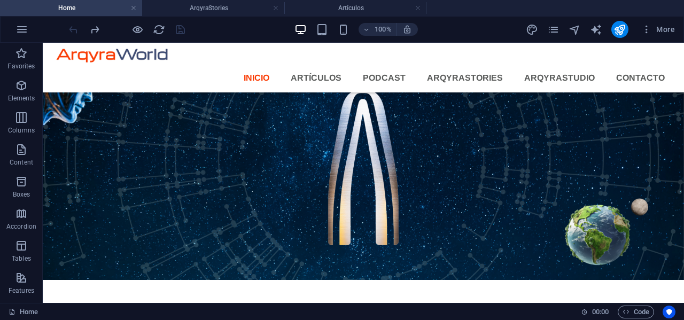
scroll to position [1312, 0]
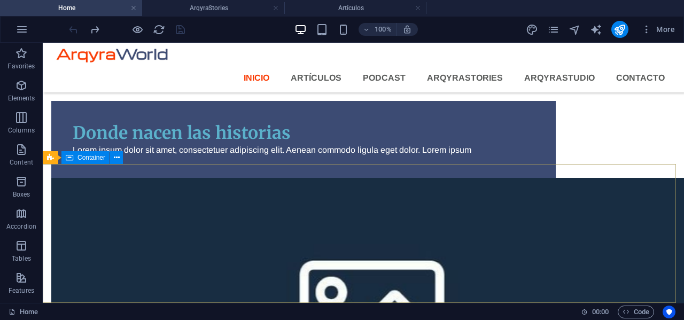
click at [87, 158] on span "Container" at bounding box center [91, 157] width 28 height 6
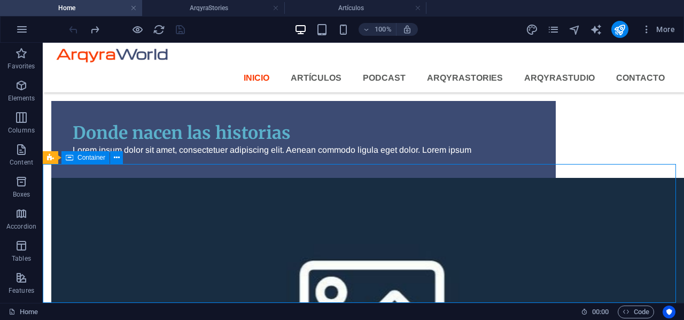
click at [87, 158] on span "Container" at bounding box center [91, 157] width 28 height 6
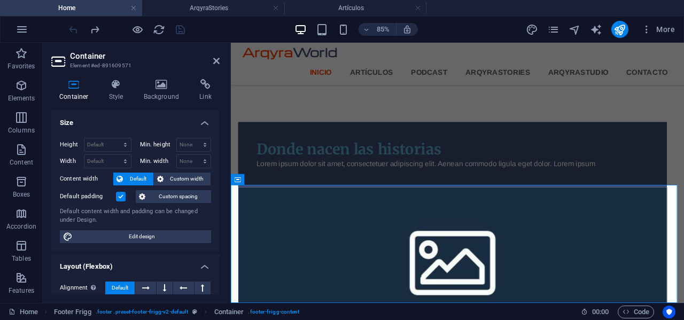
scroll to position [1284, 0]
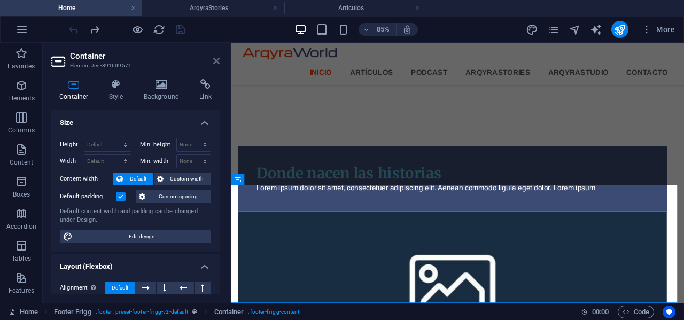
click at [220, 60] on aside "Container Element #ed-891609571 Container Style Background Link Size Height Def…" at bounding box center [137, 173] width 188 height 260
click at [215, 65] on icon at bounding box center [216, 61] width 6 height 9
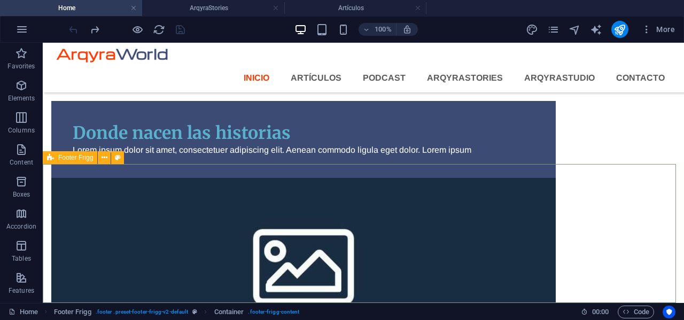
click at [50, 159] on icon at bounding box center [50, 157] width 7 height 13
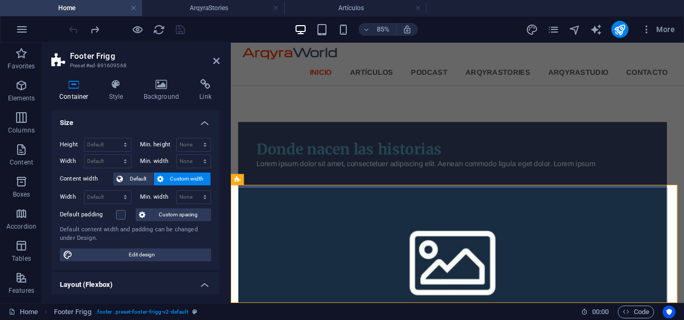
scroll to position [1284, 0]
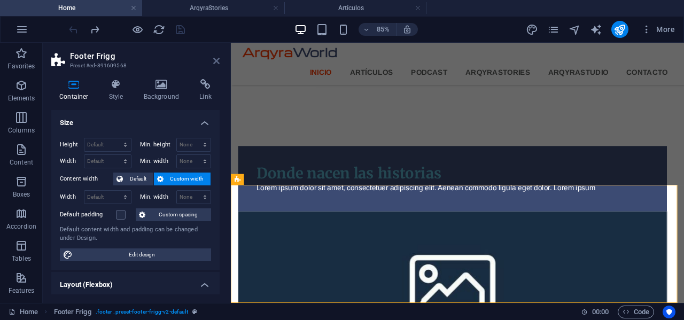
click at [217, 63] on icon at bounding box center [216, 61] width 6 height 9
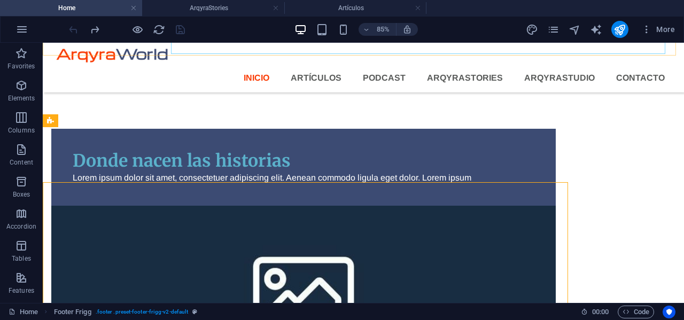
scroll to position [1312, 0]
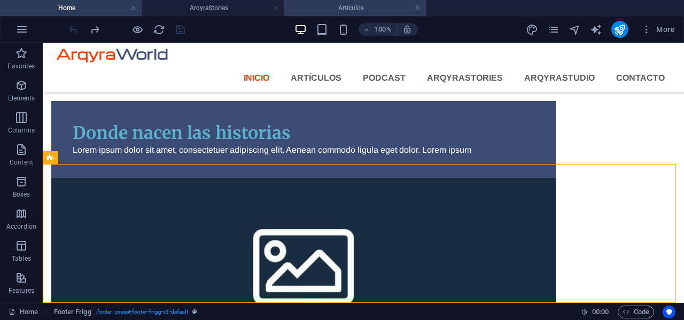
click at [345, 6] on h4 "Artículos" at bounding box center [355, 8] width 142 height 12
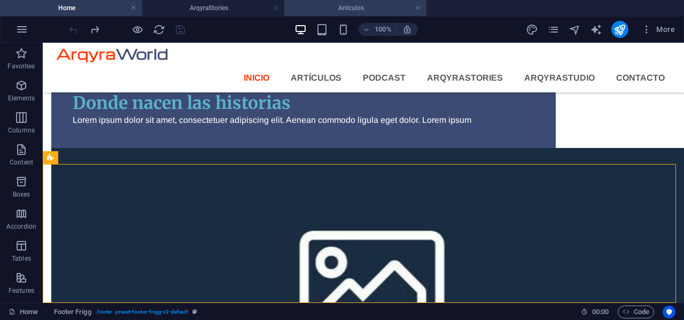
scroll to position [0, 0]
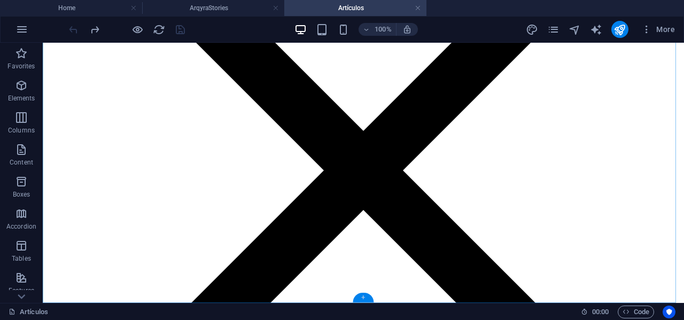
click at [366, 296] on div "+" at bounding box center [363, 298] width 21 height 10
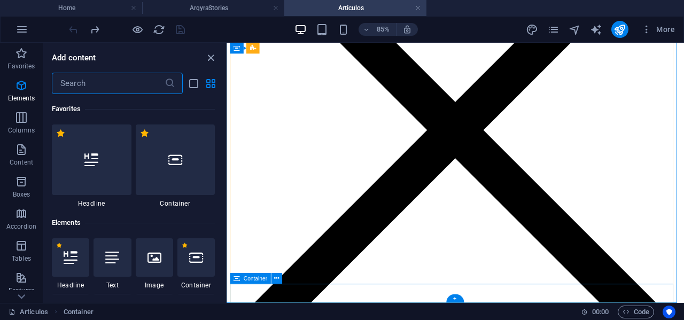
scroll to position [1869, 0]
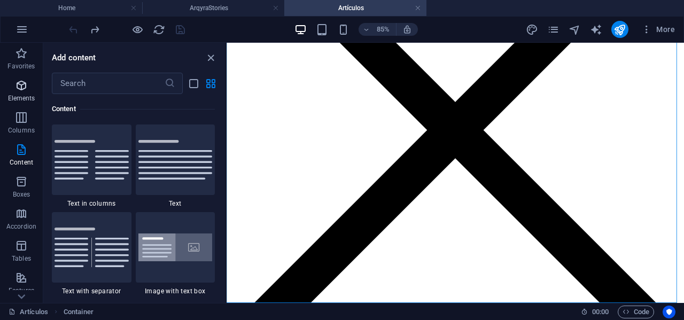
click at [21, 87] on icon "button" at bounding box center [21, 85] width 13 height 13
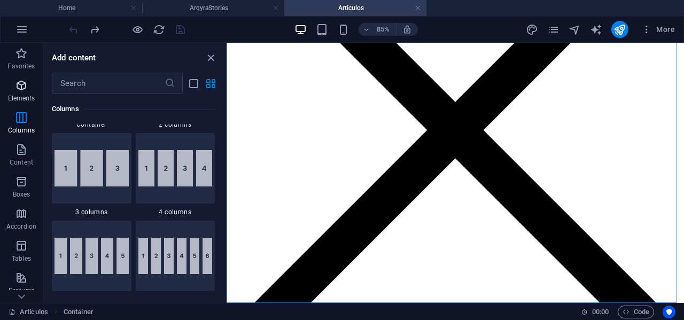
scroll to position [114, 0]
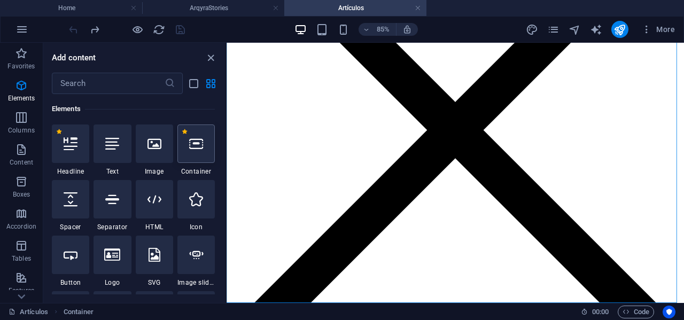
click at [201, 141] on icon at bounding box center [196, 144] width 14 height 14
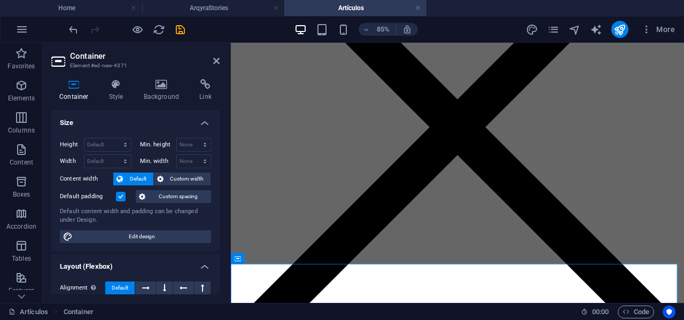
scroll to position [775, 0]
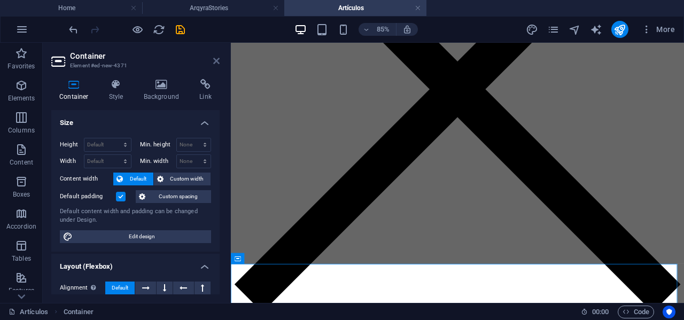
click at [213, 59] on icon at bounding box center [216, 61] width 6 height 9
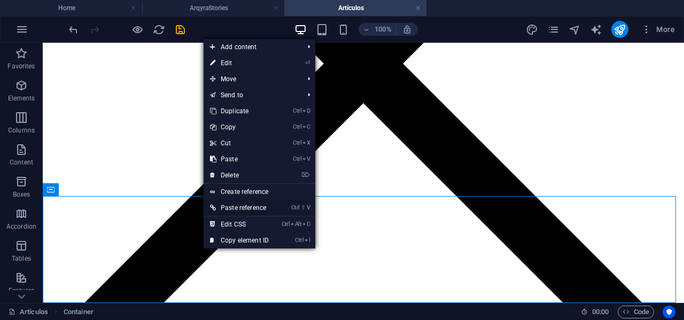
click at [240, 202] on link "Ctrl ⇧ V Paste reference" at bounding box center [240, 208] width 72 height 16
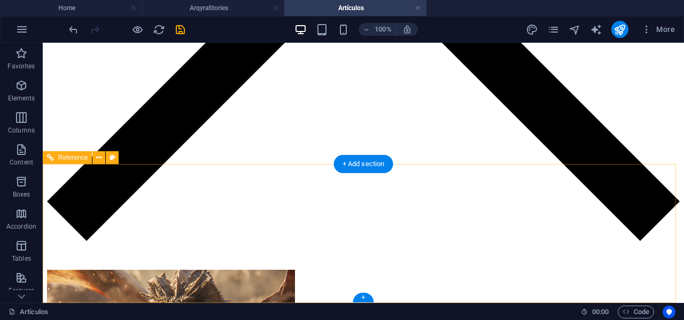
scroll to position [968, 0]
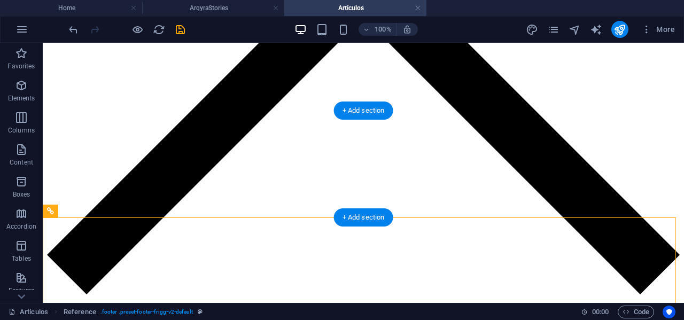
drag, startPoint x: 118, startPoint y: 256, endPoint x: 122, endPoint y: 166, distance: 90.4
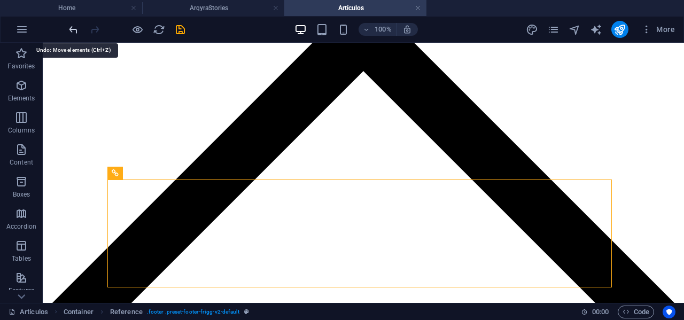
click at [73, 27] on icon "undo" at bounding box center [73, 30] width 12 height 12
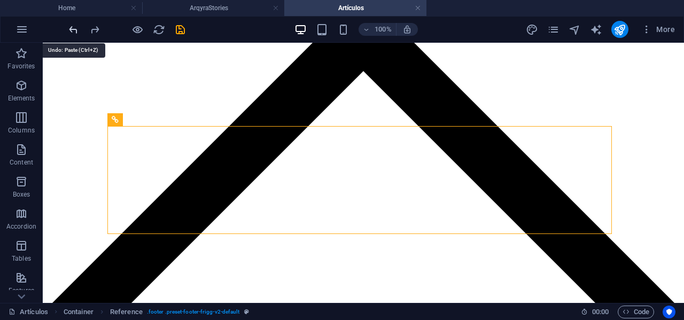
scroll to position [968, 0]
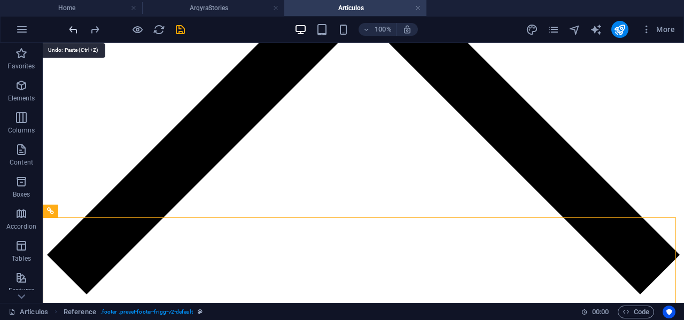
click at [70, 28] on icon "undo" at bounding box center [73, 30] width 12 height 12
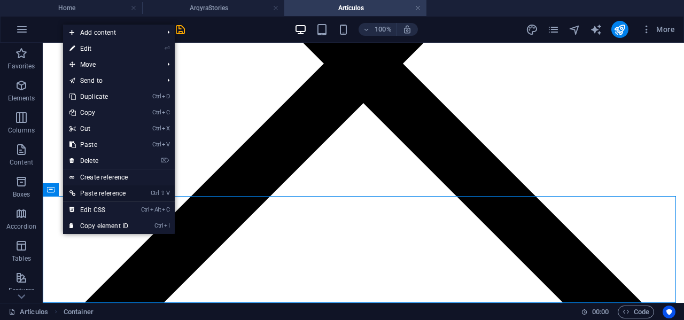
drag, startPoint x: 92, startPoint y: 193, endPoint x: 50, endPoint y: 150, distance: 60.4
click at [92, 193] on link "Ctrl ⇧ V Paste reference" at bounding box center [99, 193] width 72 height 16
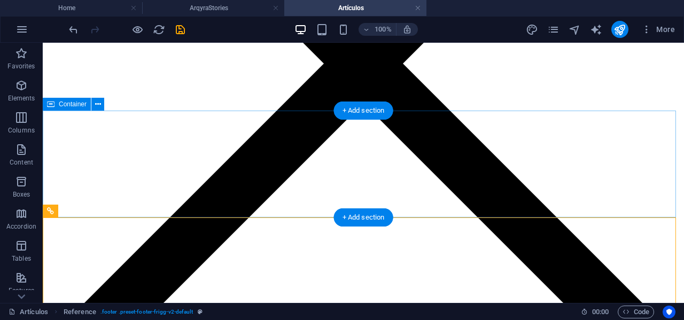
scroll to position [968, 0]
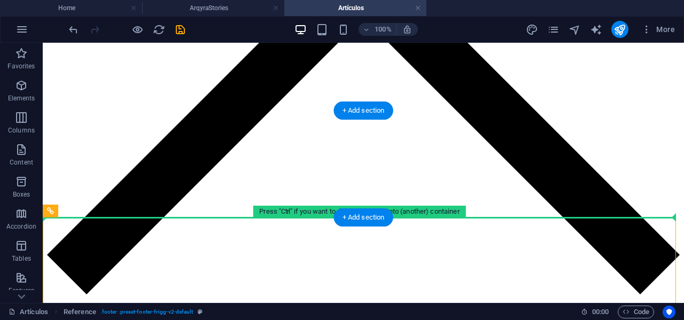
drag, startPoint x: 107, startPoint y: 255, endPoint x: 73, endPoint y: 183, distance: 80.0
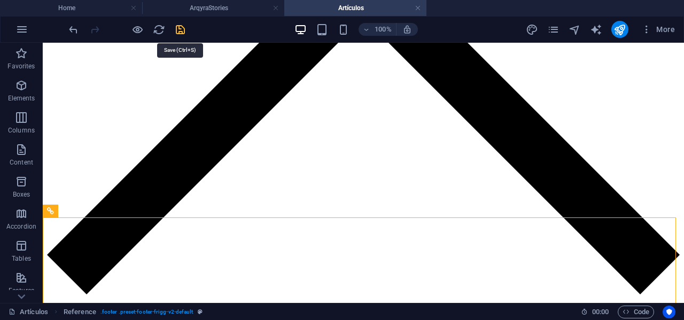
click at [182, 30] on icon "save" at bounding box center [180, 30] width 12 height 12
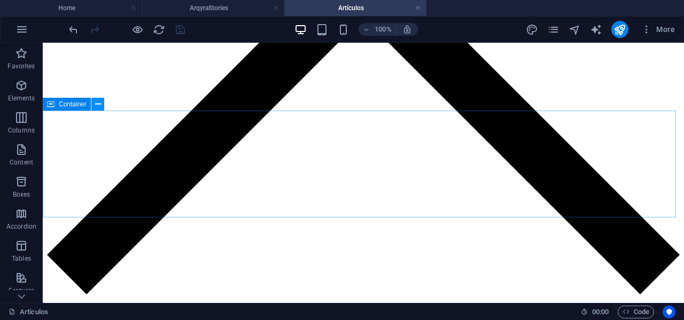
click at [100, 106] on button at bounding box center [97, 104] width 13 height 13
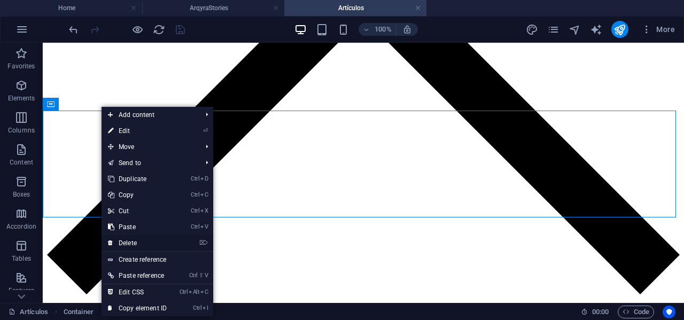
click at [133, 240] on link "⌦ Delete" at bounding box center [137, 243] width 72 height 16
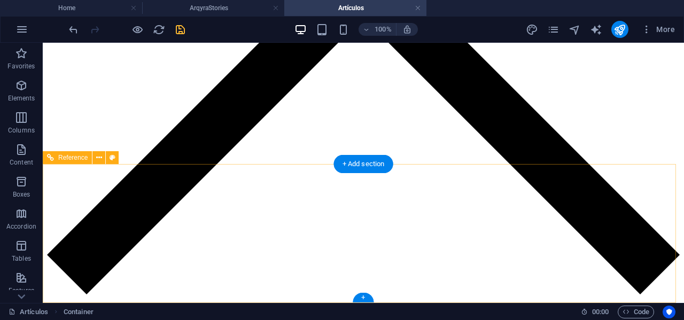
scroll to position [915, 0]
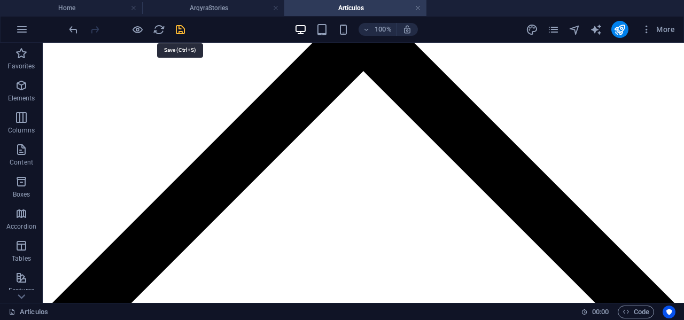
click at [178, 30] on icon "save" at bounding box center [180, 30] width 12 height 12
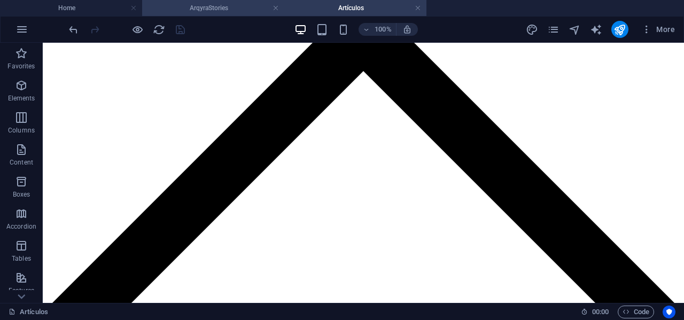
click at [218, 6] on h4 "ArqyraStories" at bounding box center [213, 8] width 142 height 12
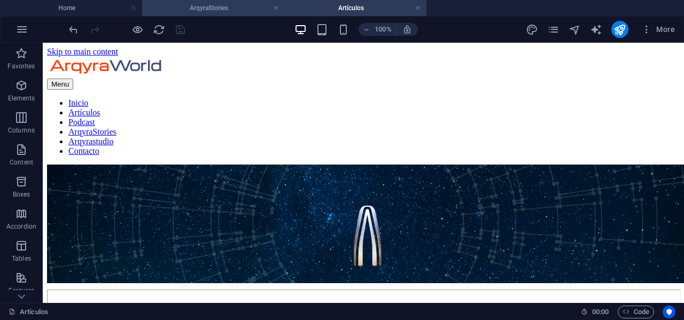
scroll to position [238, 0]
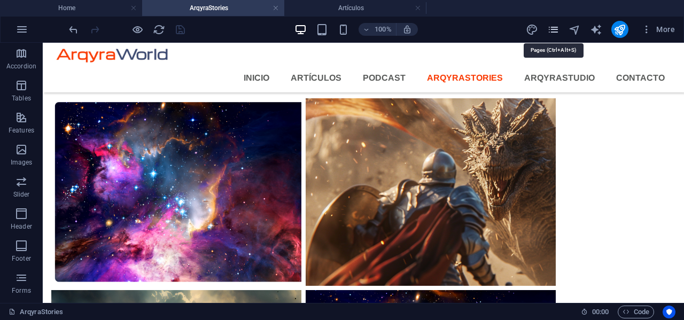
click at [556, 29] on icon "pages" at bounding box center [553, 30] width 12 height 12
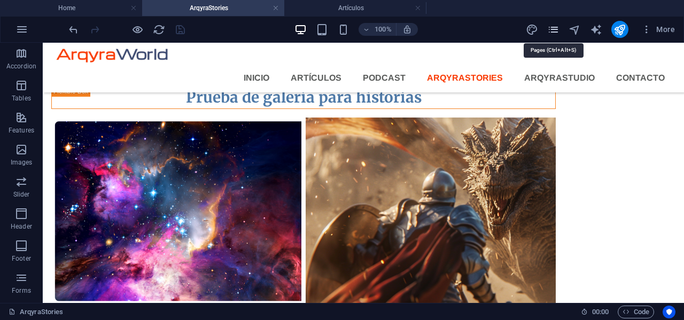
scroll to position [127, 0]
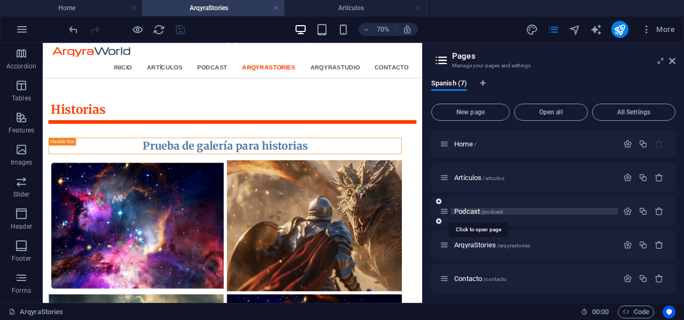
click at [497, 213] on span "/podcast" at bounding box center [492, 212] width 22 height 6
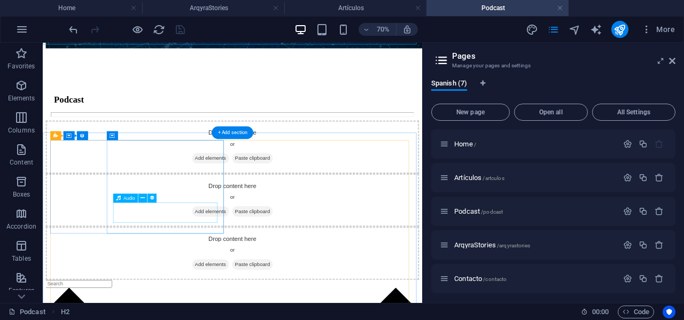
scroll to position [311, 0]
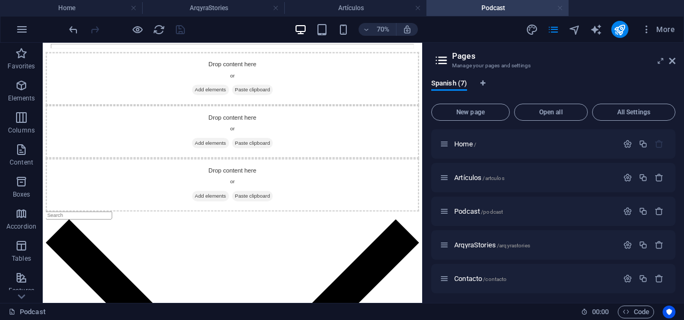
click at [562, 10] on link at bounding box center [560, 8] width 6 height 10
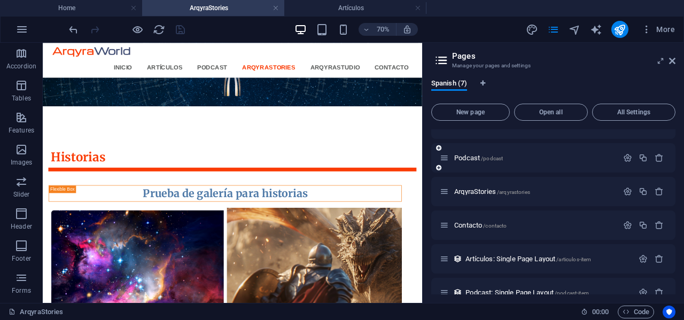
scroll to position [0, 0]
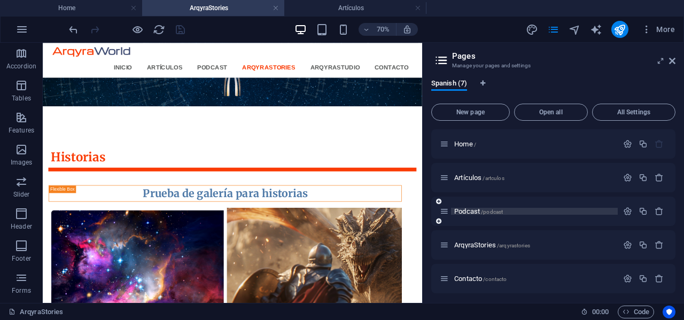
click at [504, 211] on p "Podcast /podcast" at bounding box center [534, 211] width 160 height 7
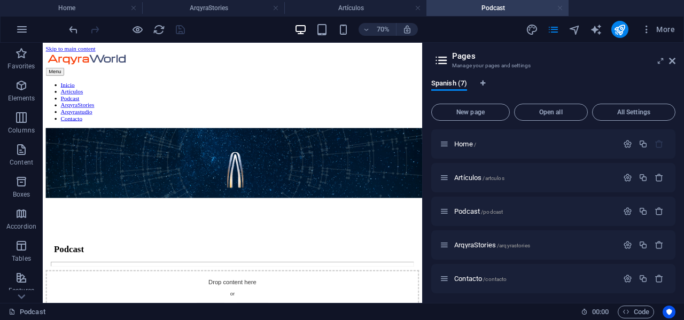
click at [559, 9] on link at bounding box center [560, 8] width 6 height 10
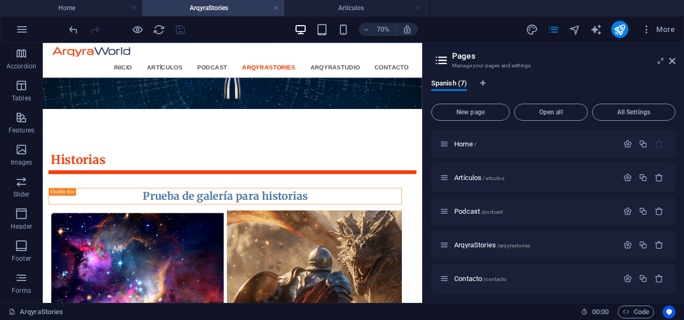
scroll to position [53, 0]
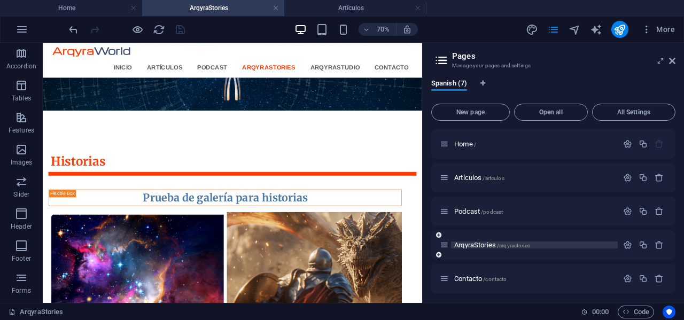
click at [478, 243] on span "ArqyraStories /arqyrastories" at bounding box center [492, 245] width 76 height 8
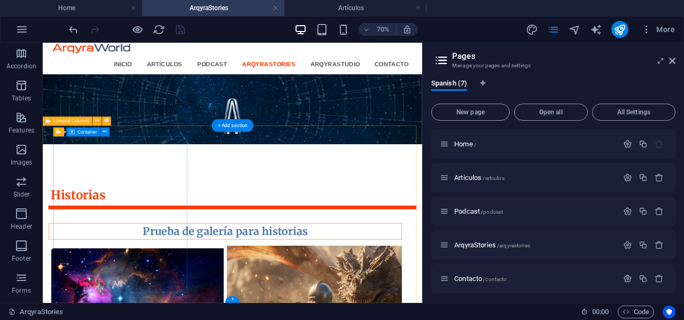
scroll to position [0, 0]
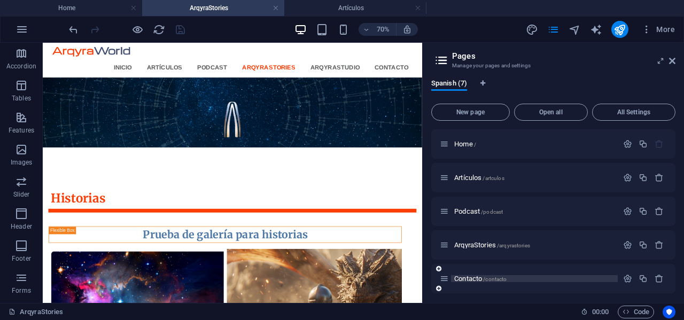
click at [472, 278] on span "Contacto /contacto" at bounding box center [480, 279] width 52 height 8
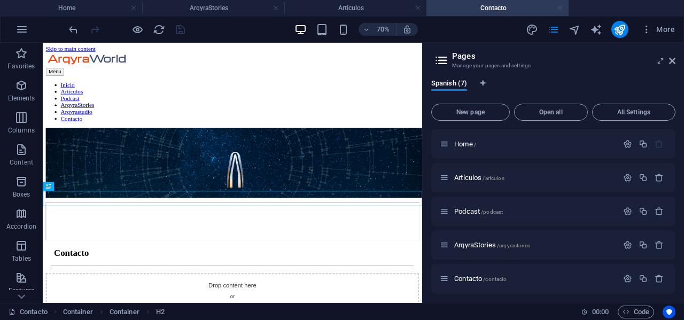
click at [560, 11] on link at bounding box center [560, 8] width 6 height 10
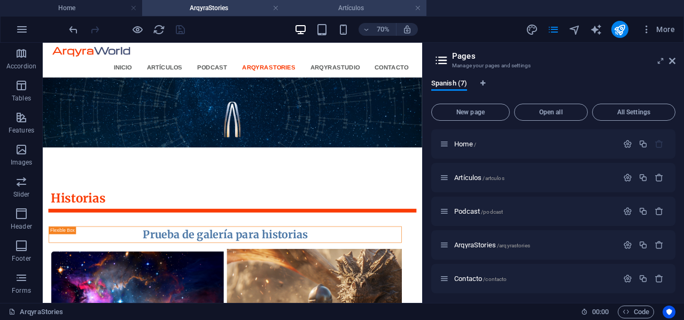
click at [350, 10] on h4 "Artículos" at bounding box center [355, 8] width 142 height 12
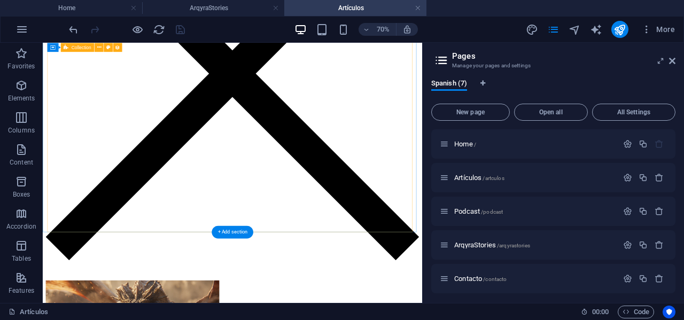
scroll to position [804, 0]
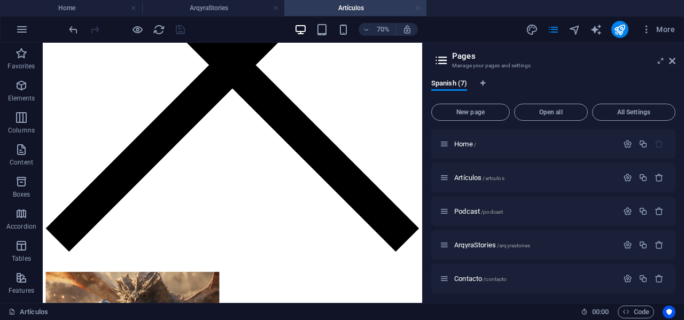
click at [419, 7] on link at bounding box center [418, 8] width 6 height 10
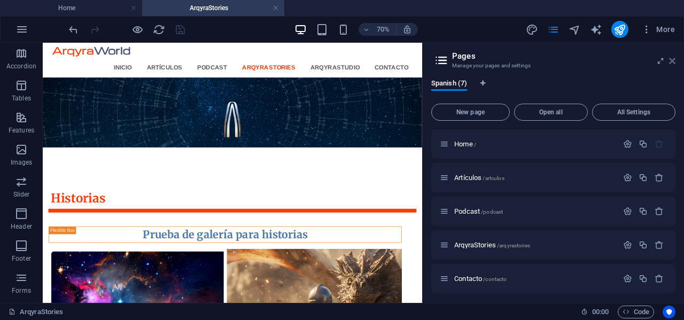
click at [674, 62] on icon at bounding box center [672, 61] width 6 height 9
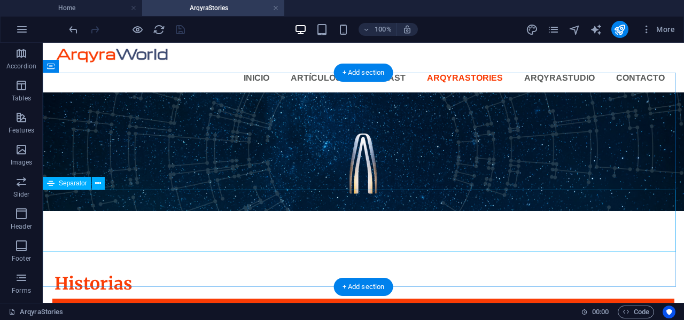
scroll to position [238, 0]
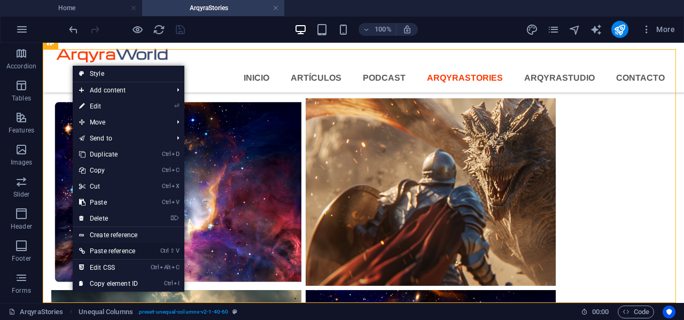
click at [100, 251] on link "Ctrl ⇧ V Paste reference" at bounding box center [109, 251] width 72 height 16
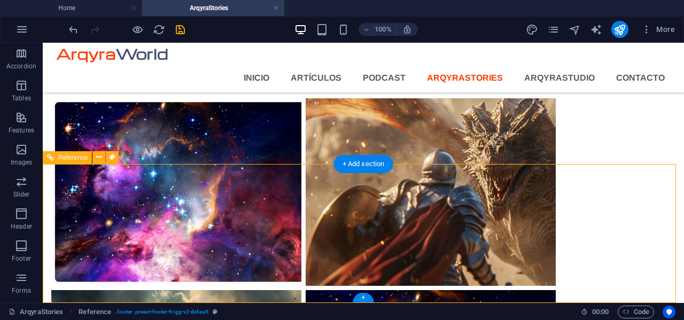
scroll to position [377, 0]
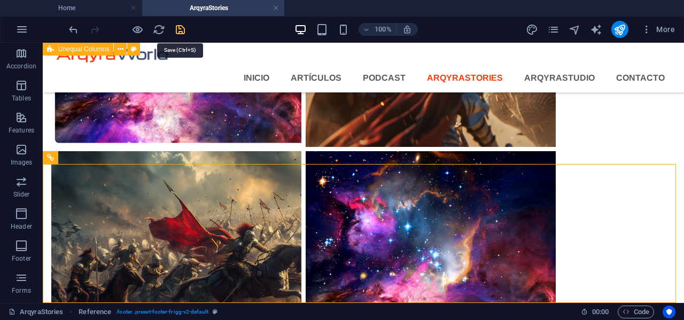
click at [181, 31] on icon "save" at bounding box center [180, 30] width 12 height 12
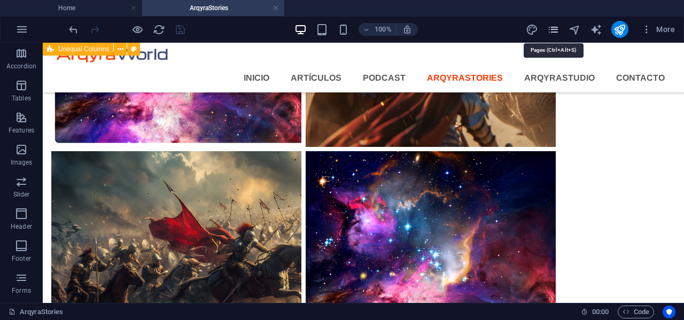
click at [557, 30] on icon "pages" at bounding box center [553, 30] width 12 height 12
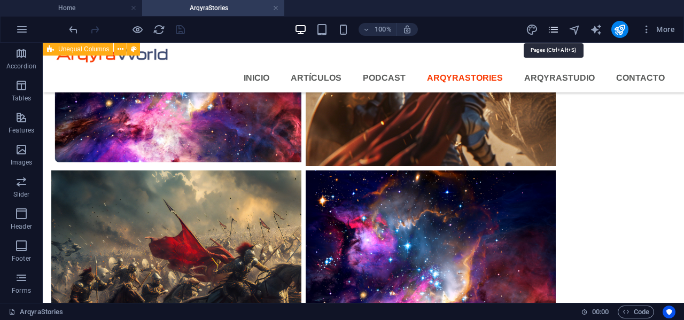
scroll to position [266, 0]
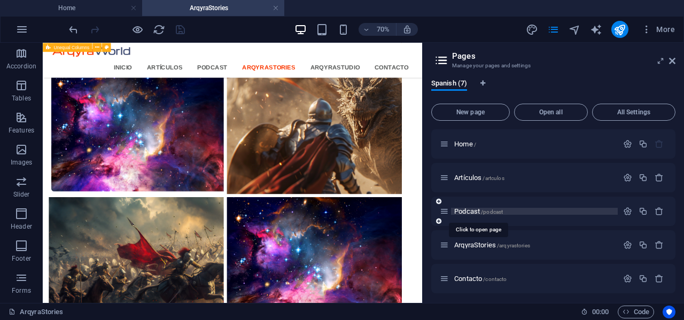
click at [499, 212] on span "/podcast" at bounding box center [492, 212] width 22 height 6
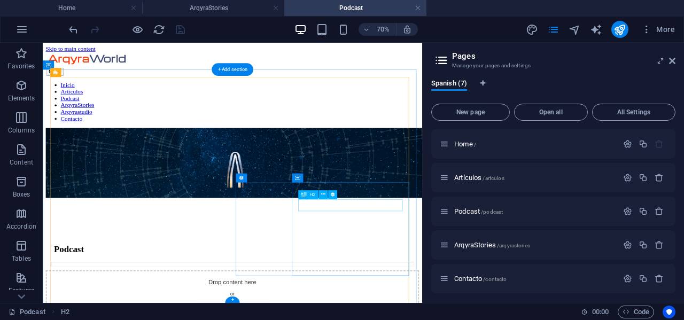
scroll to position [311, 0]
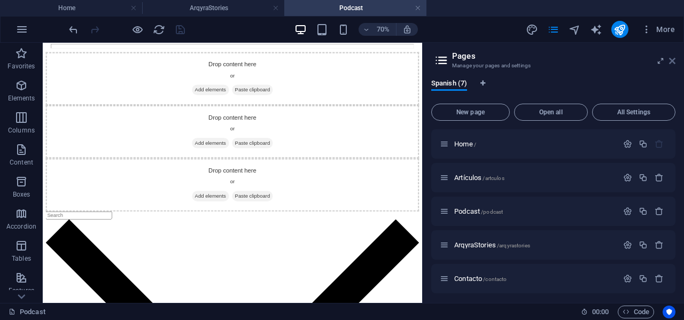
click at [670, 60] on icon at bounding box center [672, 61] width 6 height 9
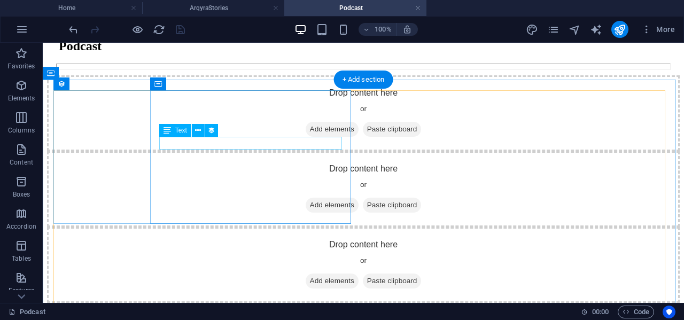
scroll to position [422, 0]
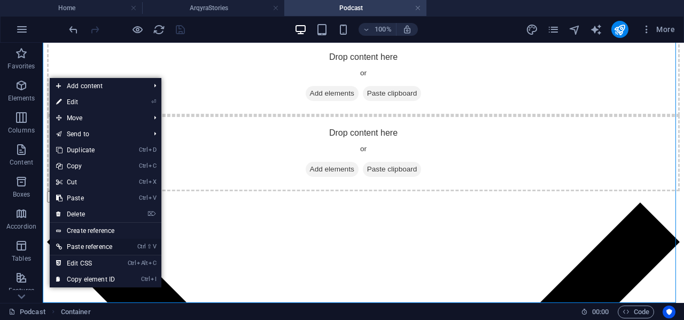
click at [77, 247] on link "Ctrl ⇧ V Paste reference" at bounding box center [86, 247] width 72 height 16
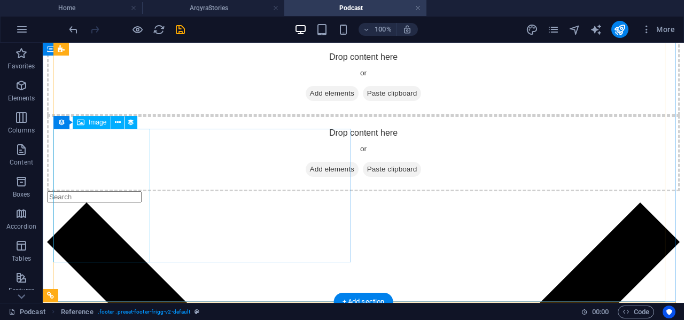
scroll to position [561, 0]
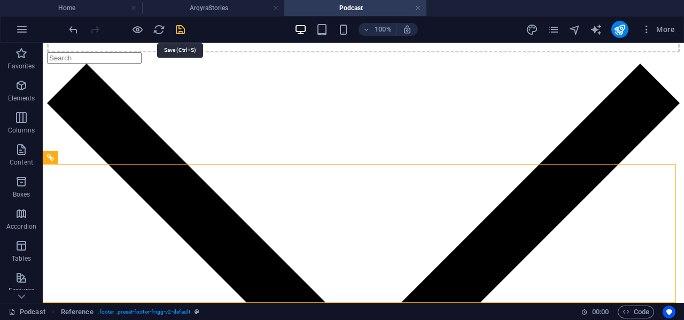
click at [175, 27] on icon "save" at bounding box center [180, 30] width 12 height 12
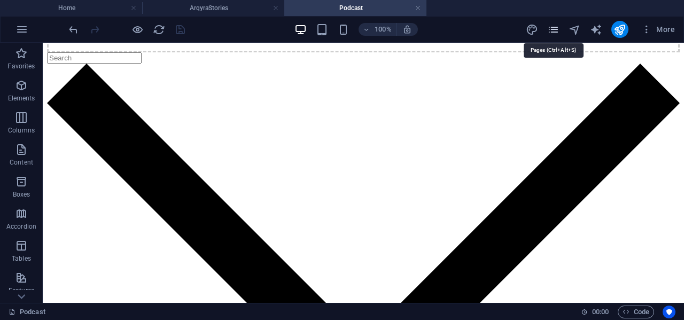
click at [556, 27] on icon "pages" at bounding box center [553, 30] width 12 height 12
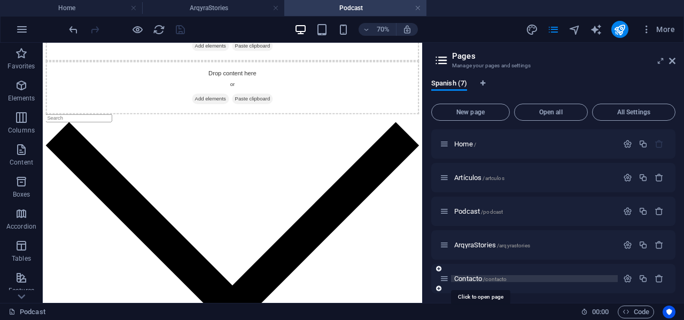
click at [494, 277] on span "/contacto" at bounding box center [495, 279] width 24 height 6
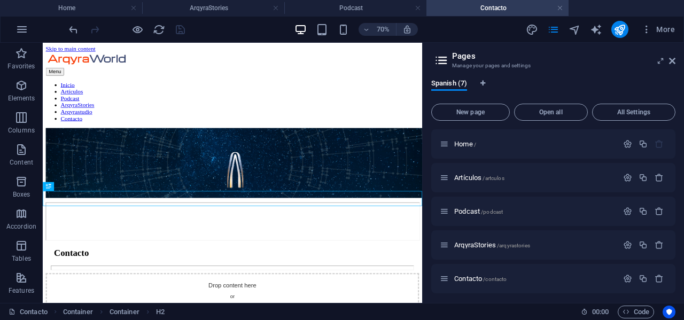
scroll to position [0, 0]
click at [676, 59] on aside "Pages Manage your pages and settings Spanish (7) New page Open all All Settings…" at bounding box center [553, 173] width 262 height 260
click at [672, 63] on icon at bounding box center [672, 61] width 6 height 9
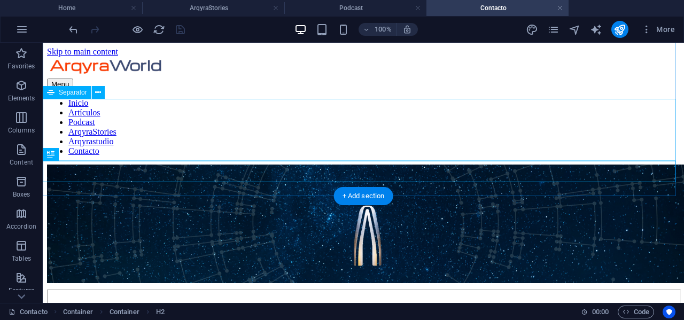
scroll to position [91, 0]
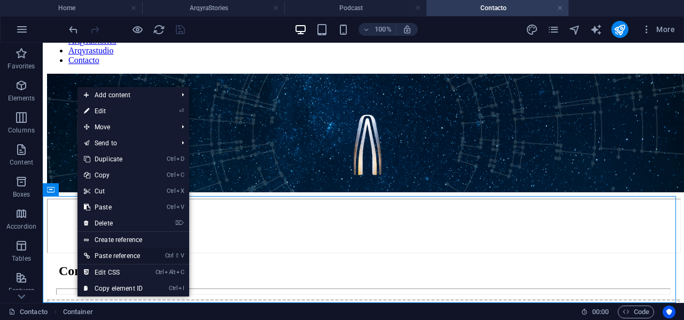
click at [99, 252] on link "Ctrl ⇧ V Paste reference" at bounding box center [113, 256] width 72 height 16
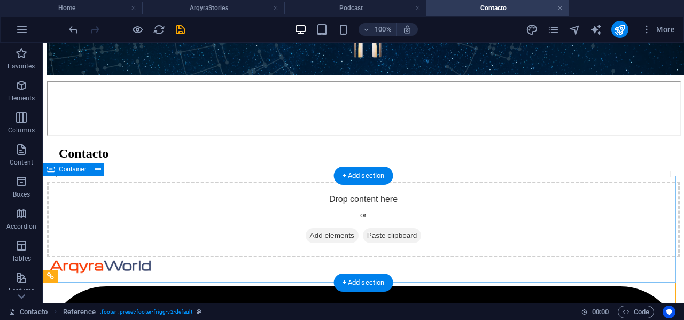
scroll to position [230, 0]
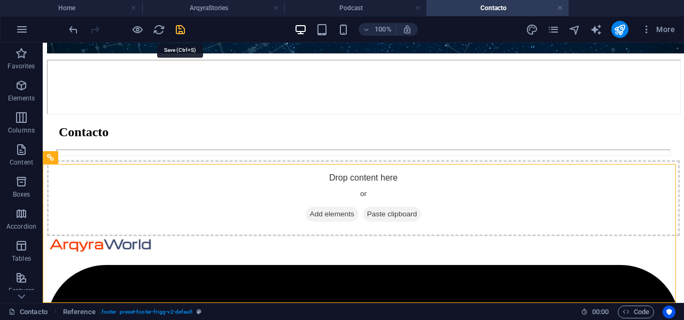
click at [183, 28] on icon "save" at bounding box center [180, 30] width 12 height 12
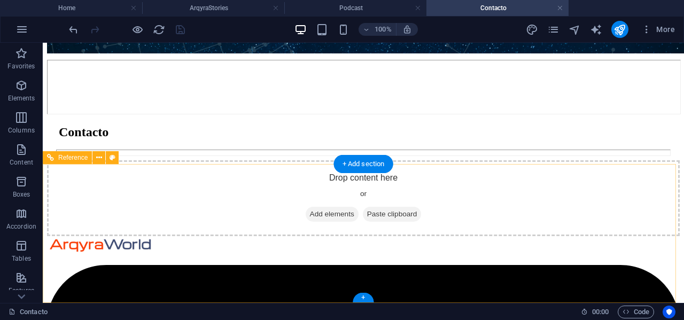
scroll to position [0, 0]
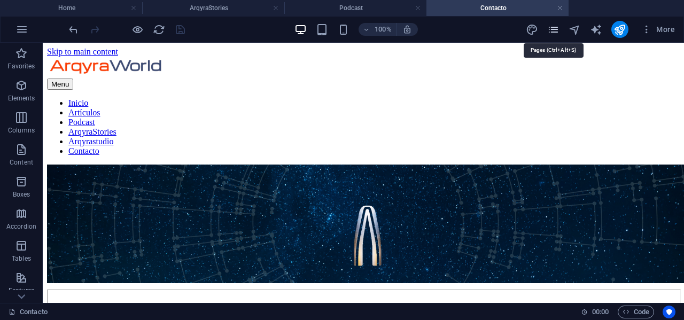
click at [555, 30] on icon "pages" at bounding box center [553, 30] width 12 height 12
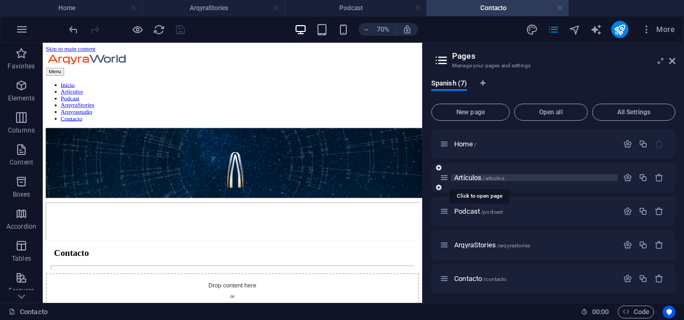
click at [488, 178] on span "/artculos" at bounding box center [492, 178] width 21 height 6
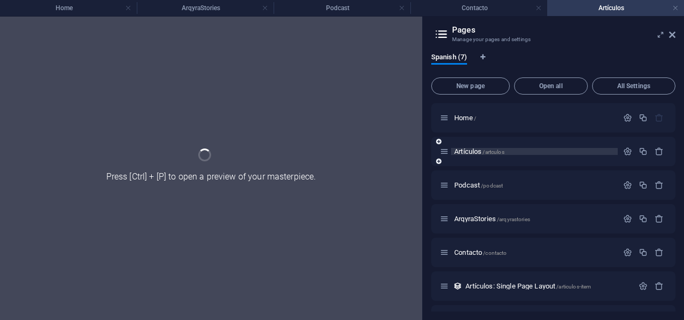
click at [488, 178] on div "Podcast /podcast" at bounding box center [553, 184] width 244 height 29
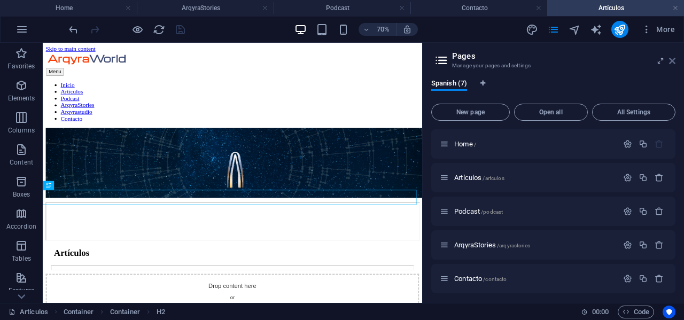
drag, startPoint x: 675, startPoint y: 60, endPoint x: 631, endPoint y: 18, distance: 60.4
click at [675, 60] on icon at bounding box center [672, 61] width 6 height 9
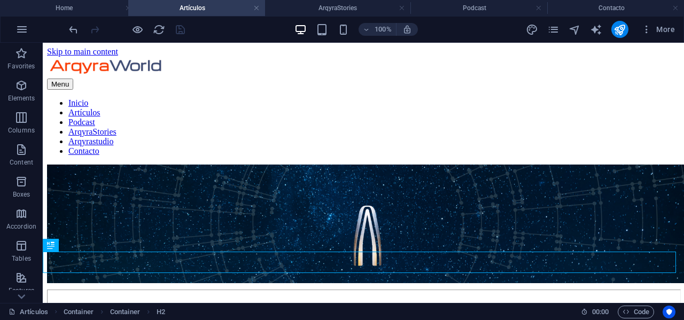
drag, startPoint x: 609, startPoint y: 6, endPoint x: 191, endPoint y: 33, distance: 419.7
drag, startPoint x: 474, startPoint y: 6, endPoint x: 314, endPoint y: 7, distance: 160.3
click at [196, 12] on h4 "Artículos" at bounding box center [205, 8] width 137 height 12
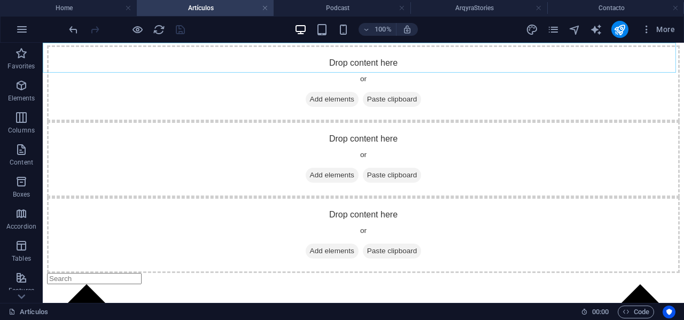
scroll to position [327, 0]
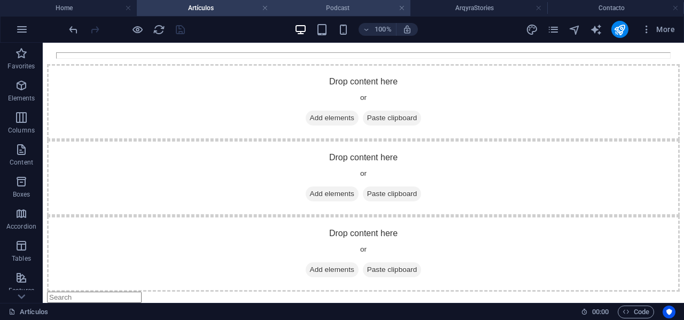
click at [311, 8] on h4 "Podcast" at bounding box center [341, 8] width 137 height 12
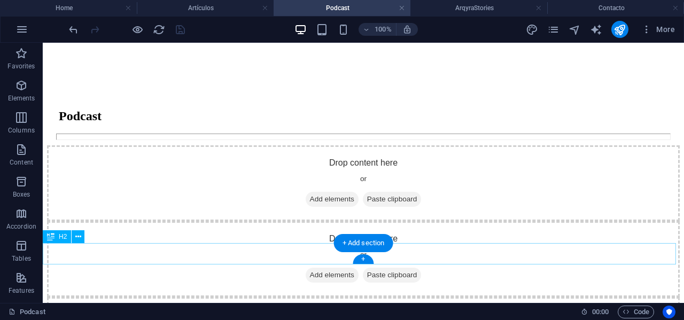
scroll to position [0, 0]
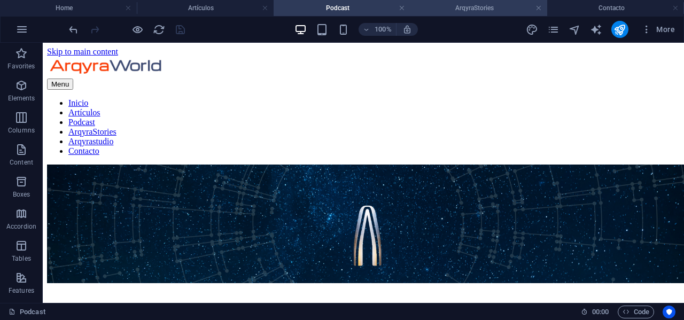
click at [490, 9] on h4 "ArqyraStories" at bounding box center [478, 8] width 137 height 12
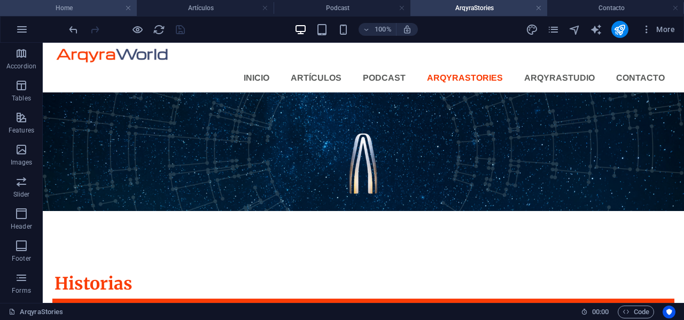
click at [60, 2] on h4 "Home" at bounding box center [68, 8] width 137 height 12
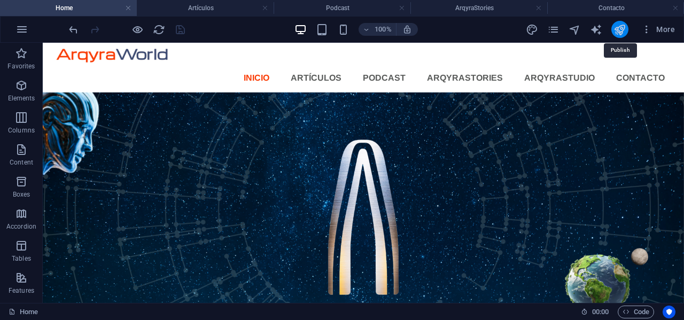
click at [621, 29] on icon "publish" at bounding box center [619, 30] width 12 height 12
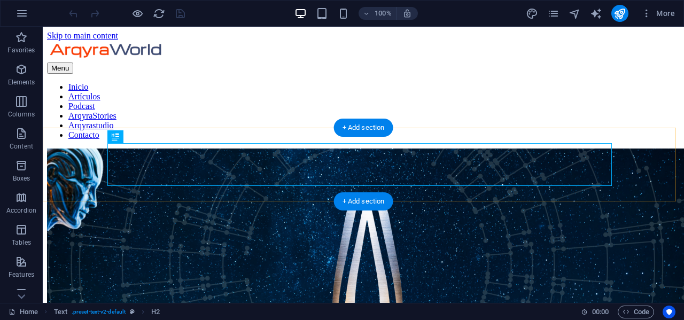
scroll to position [171, 0]
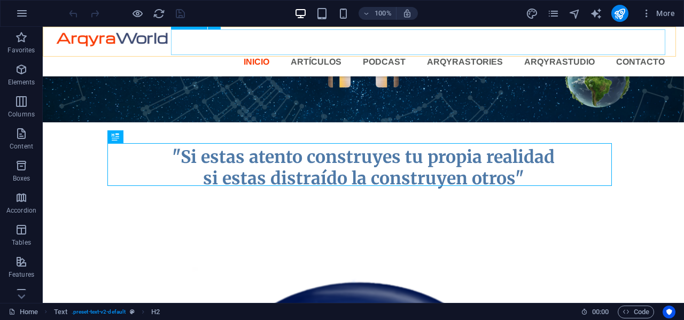
click at [278, 49] on nav "Inicio Artículos Podcast ArqyraStories Arqyrastudio Contacto" at bounding box center [363, 62] width 620 height 26
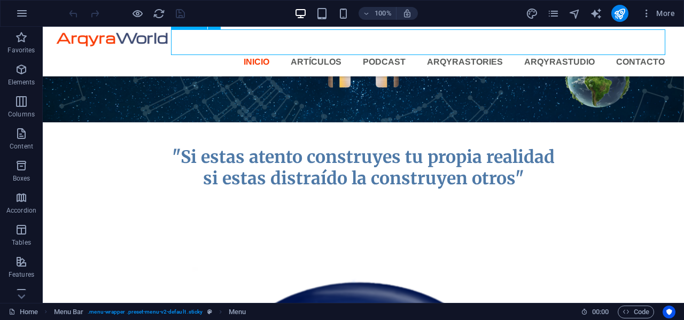
click at [278, 49] on nav "Inicio Artículos Podcast ArqyraStories Arqyrastudio Contacto" at bounding box center [363, 62] width 620 height 26
select select
select select "1"
select select
select select "2"
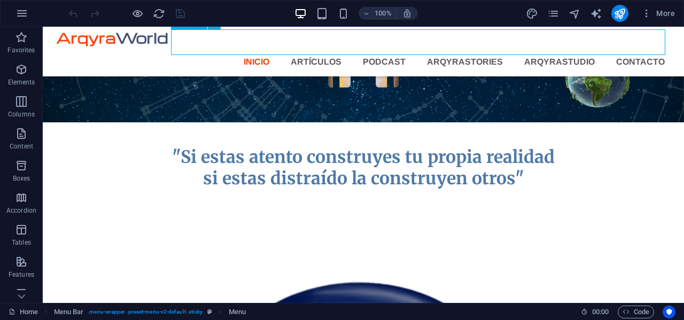
select select
select select "3"
select select
select select "4"
select select
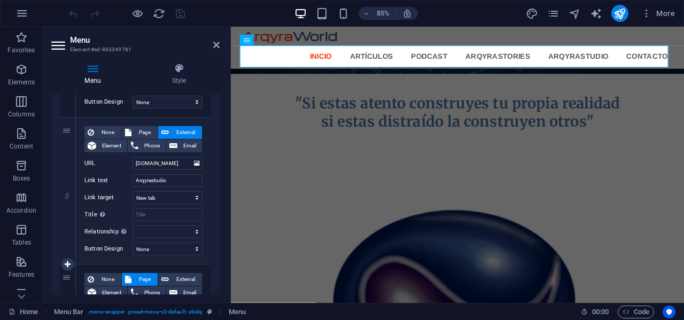
scroll to position [652, 0]
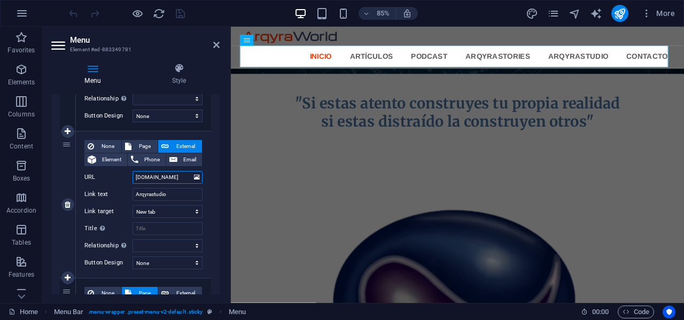
click at [179, 180] on input "arqyrastudio.com" at bounding box center [167, 177] width 70 height 13
type input "a"
select select
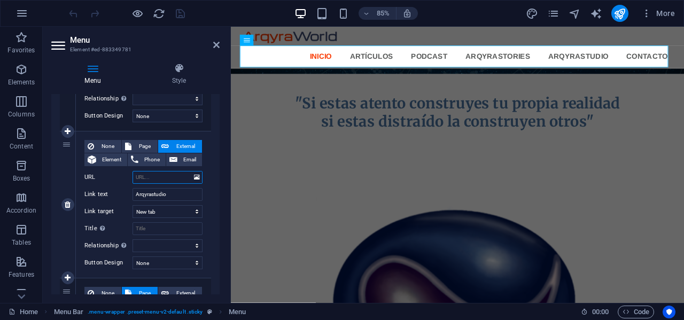
select select
type input "arqyra"
select select
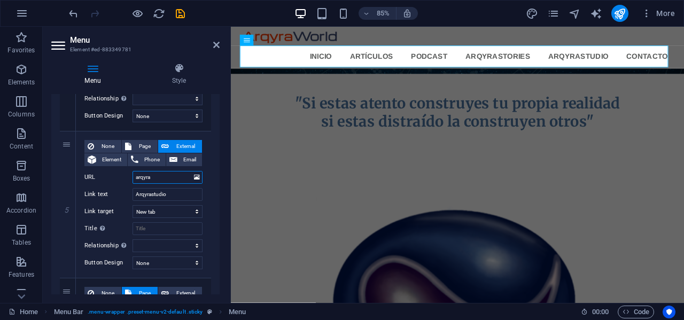
select select
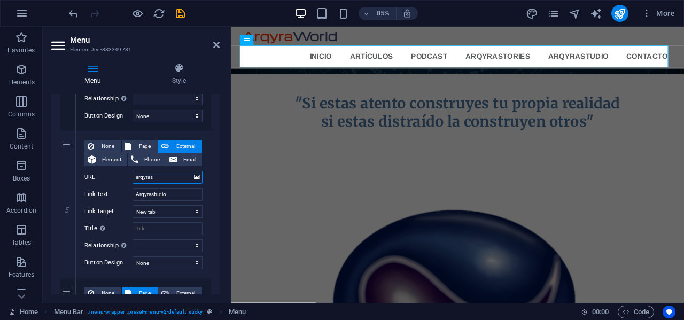
type input "arqyrast"
select select
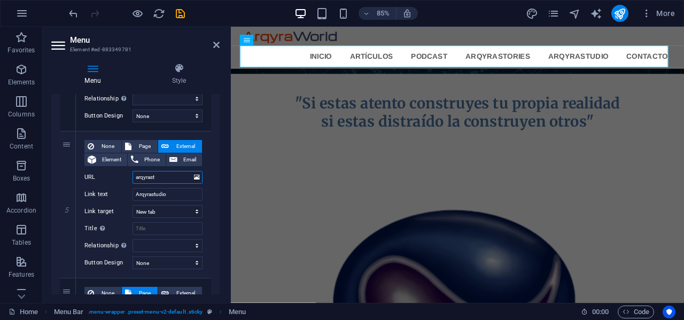
select select
type input "arqyrastudio."
select select
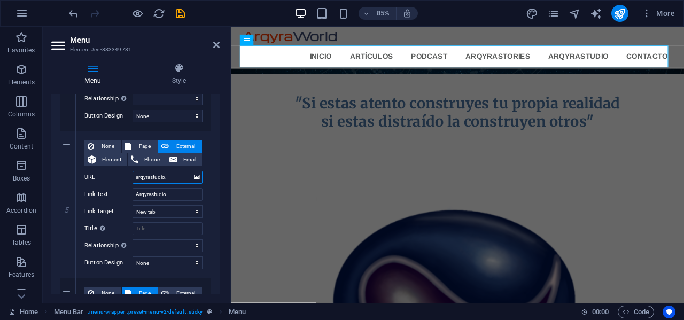
select select
type input "arqyrastudio.cpm"
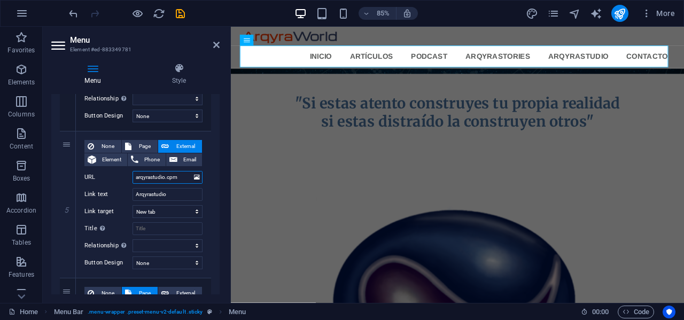
select select
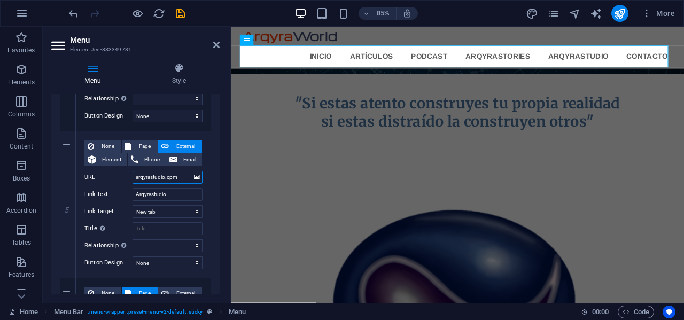
select select
type input "arqyrastudio.c"
select select
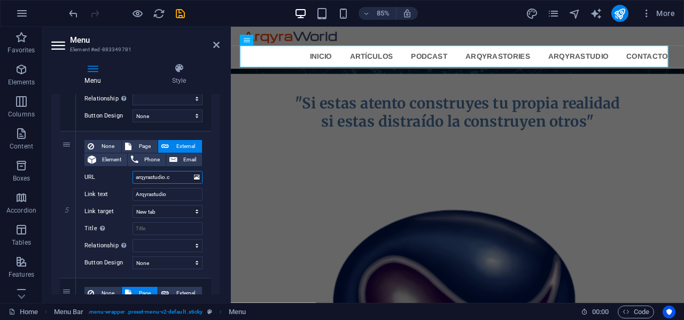
select select
type input "arqyrastudio.com"
select select
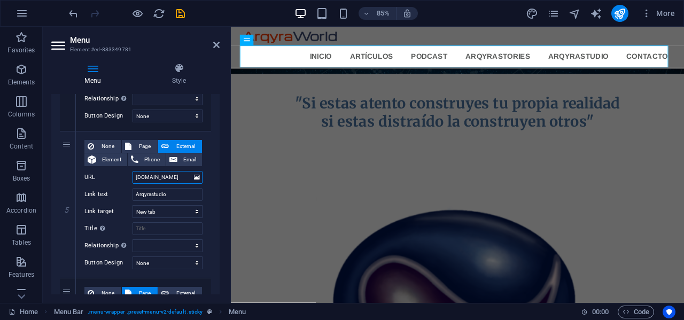
select select
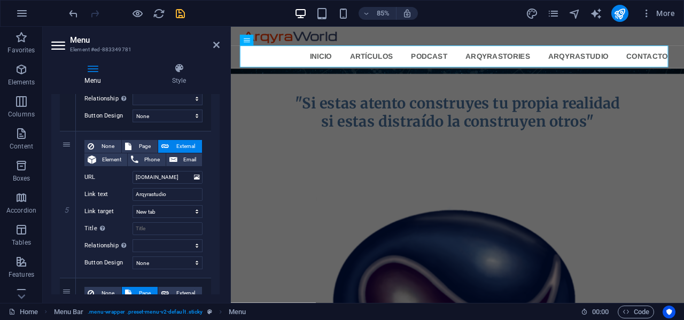
click at [183, 11] on icon "save" at bounding box center [180, 13] width 12 height 12
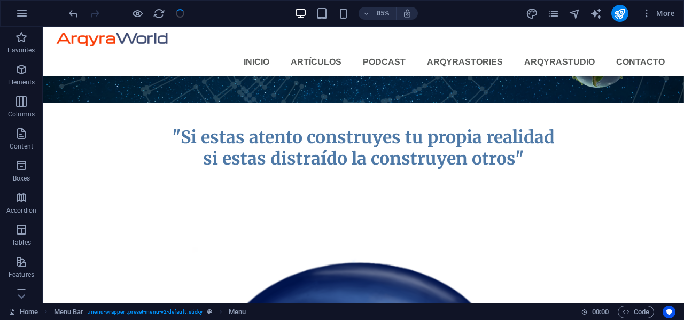
scroll to position [171, 0]
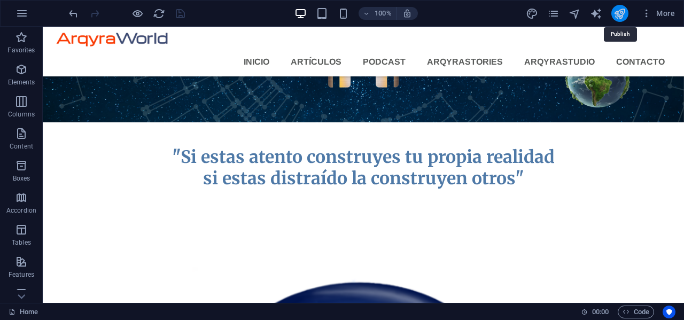
click at [623, 13] on icon "publish" at bounding box center [619, 13] width 12 height 12
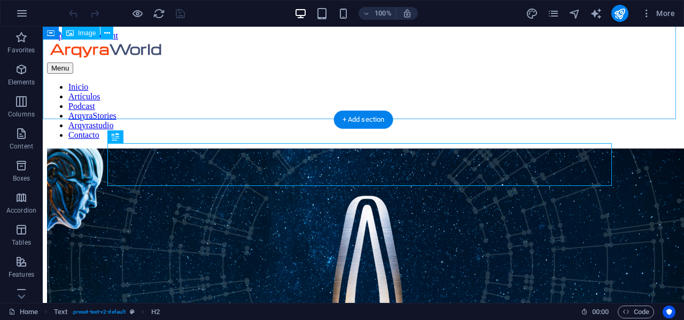
scroll to position [171, 0]
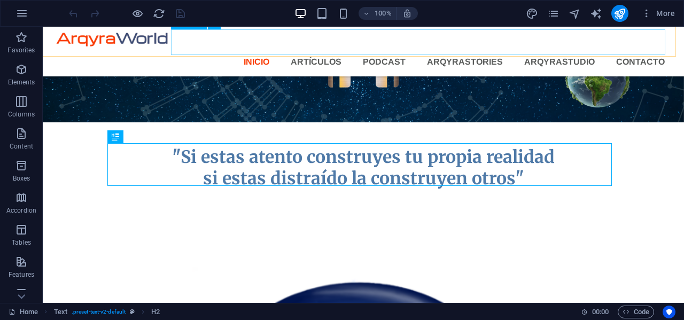
click at [283, 49] on nav "Inicio Artículos Podcast ArqyraStories Arqyrastudio Contacto" at bounding box center [363, 62] width 620 height 26
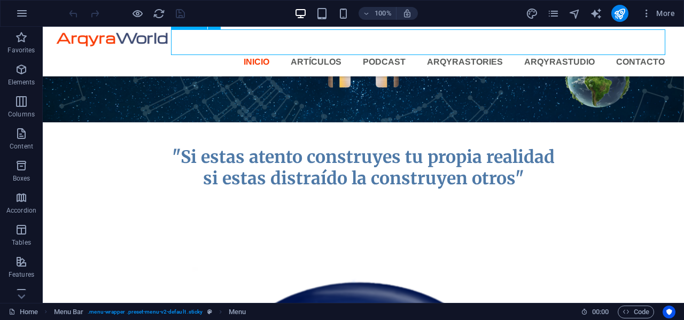
click at [283, 49] on nav "Inicio Artículos Podcast ArqyraStories Arqyrastudio Contacto" at bounding box center [363, 62] width 620 height 26
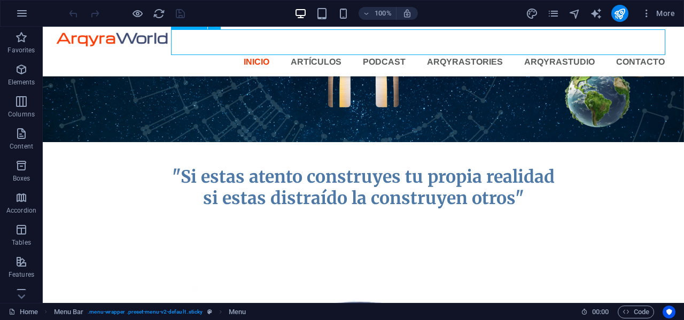
select select
select select "1"
select select
select select "2"
select select
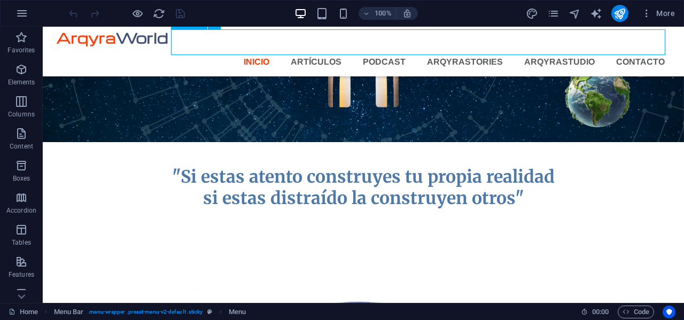
select select "3"
select select
select select "4"
select select
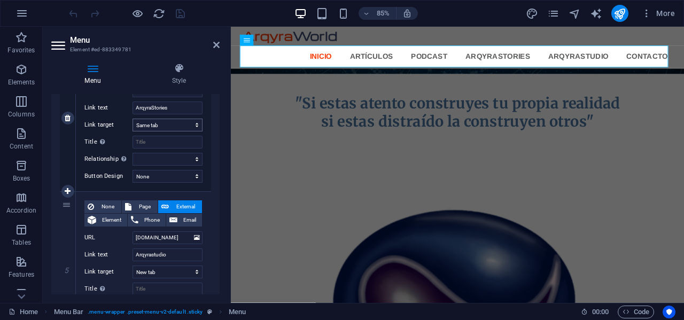
scroll to position [641, 0]
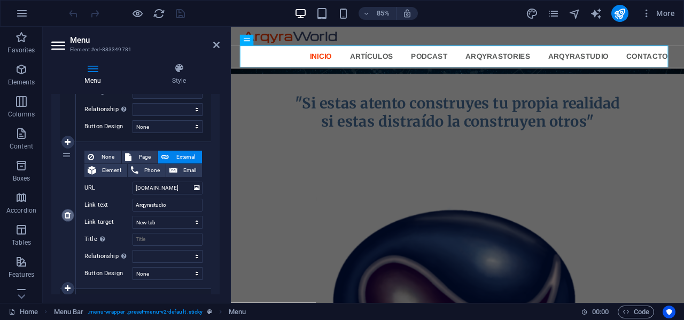
click at [67, 215] on icon at bounding box center [68, 215] width 6 height 7
select select
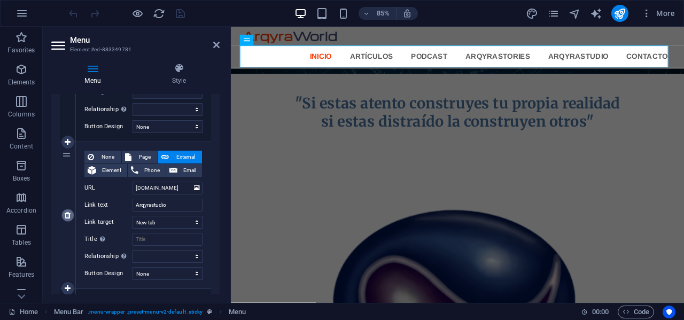
select select "4"
type input "Contacto"
select select
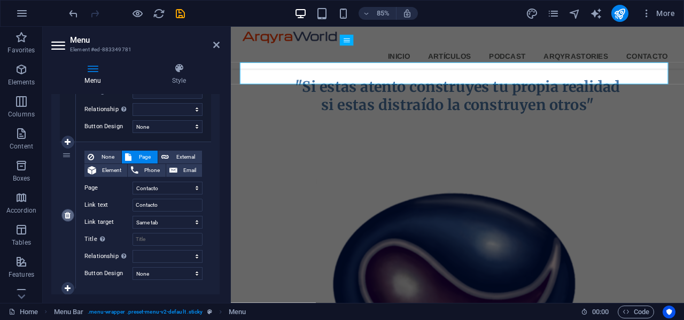
scroll to position [171, 0]
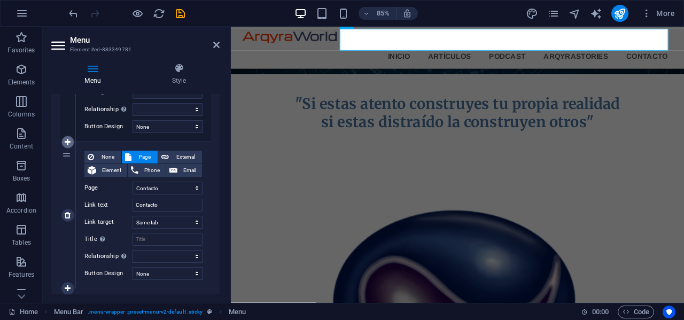
click at [68, 140] on icon at bounding box center [68, 141] width 6 height 7
select select
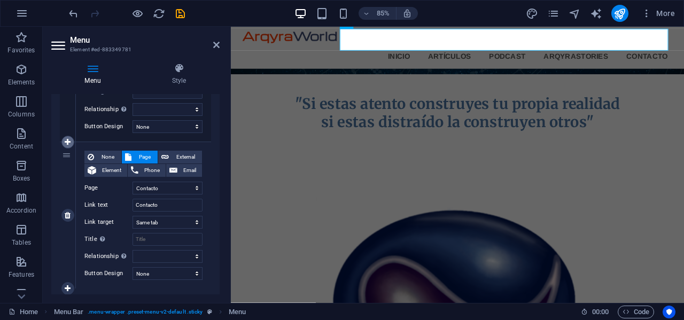
select select
select select "4"
select select
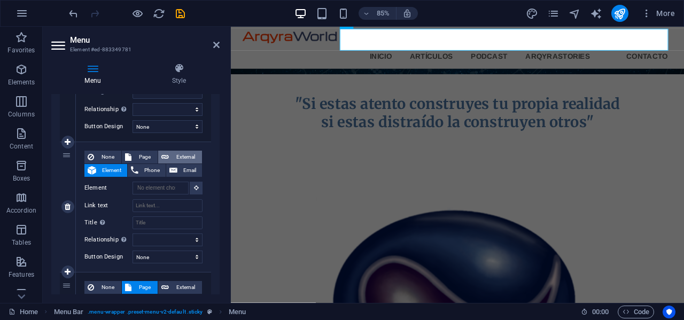
click at [178, 154] on span "External" at bounding box center [185, 157] width 27 height 13
select select
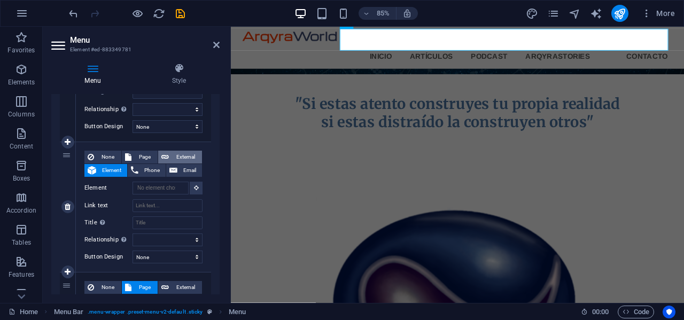
select select "blank"
select select
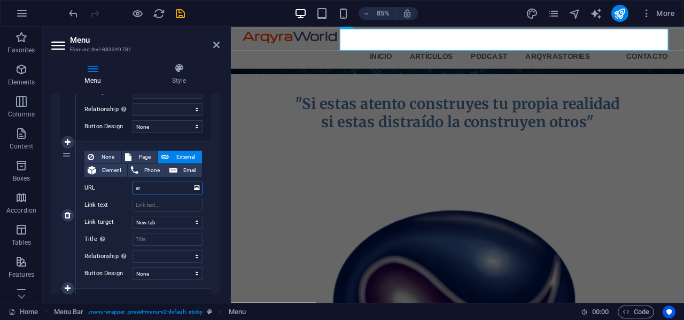
type input "arq"
select select
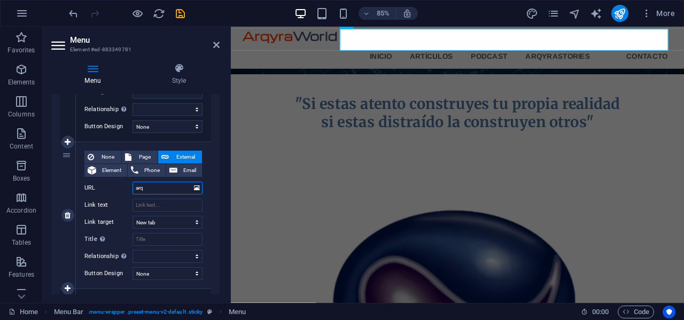
select select
type input "arqyrast"
select select
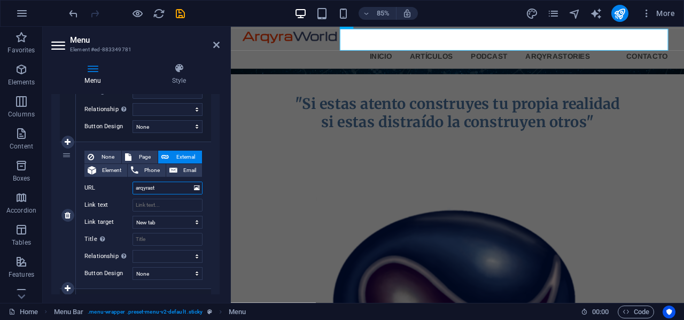
select select
type input "arqyrastudio"
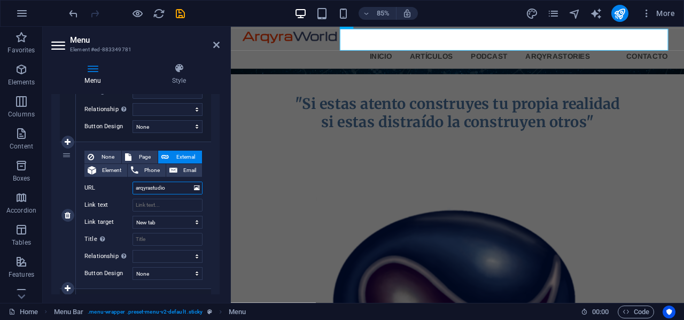
select select
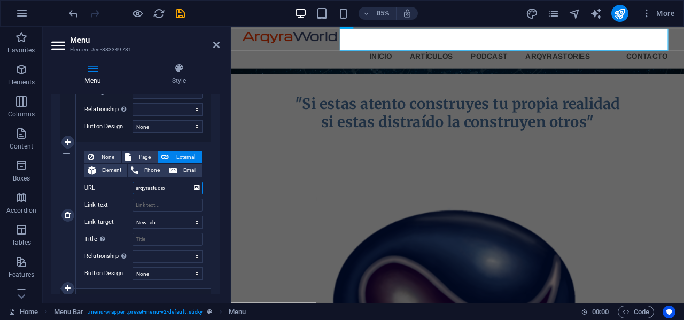
select select
type input "[DOMAIN_NAME]"
select select
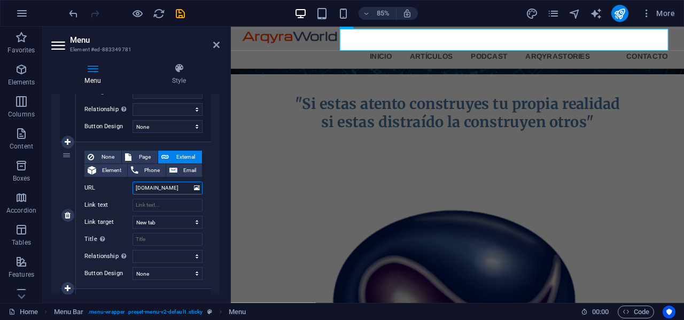
select select
type input "[DOMAIN_NAME]"
select select
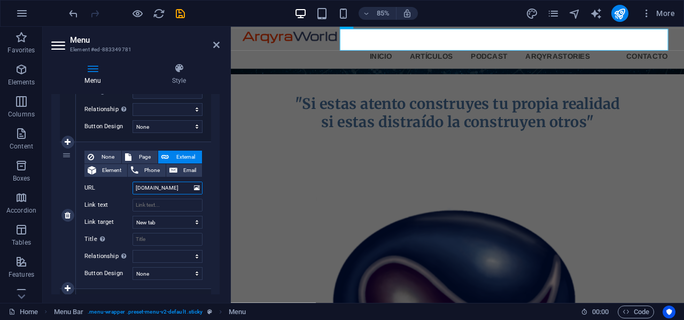
select select
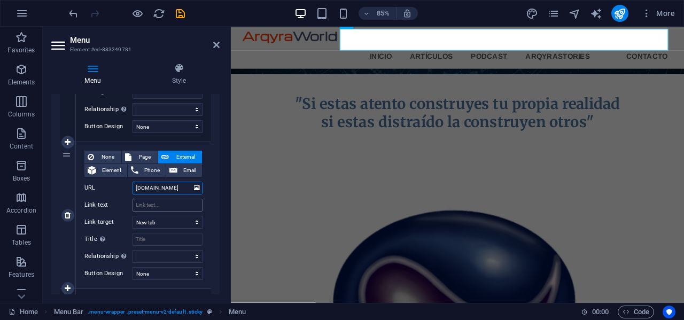
type input "[DOMAIN_NAME]"
click at [155, 203] on input "Link text" at bounding box center [167, 205] width 70 height 13
type input "arqyrastudio"
select select
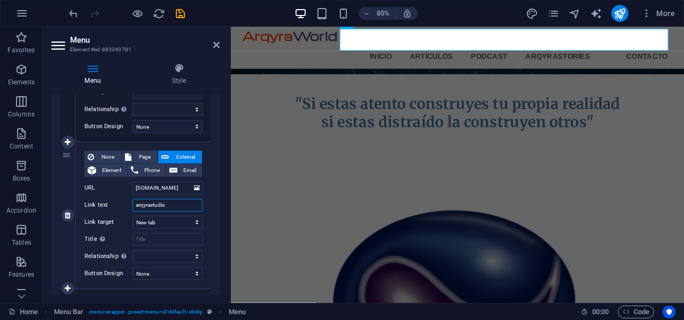
select select
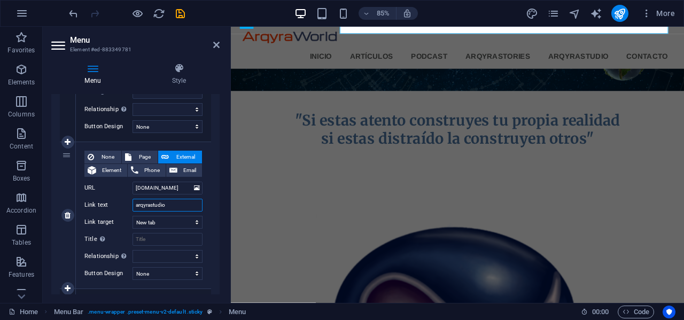
scroll to position [191, 0]
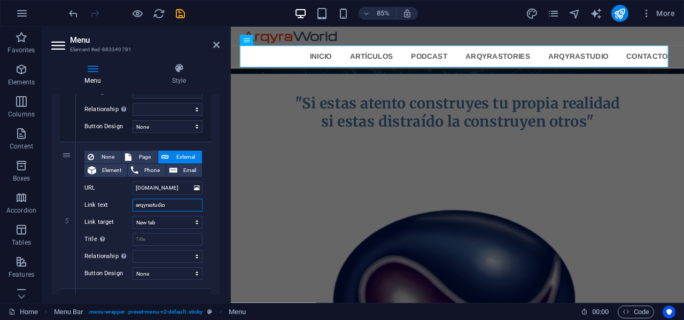
type input "arqyrastudio"
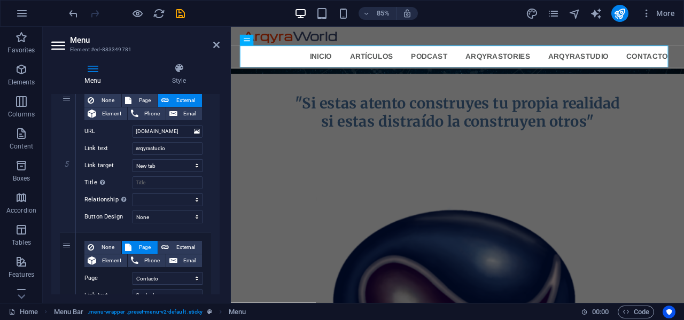
scroll to position [694, 0]
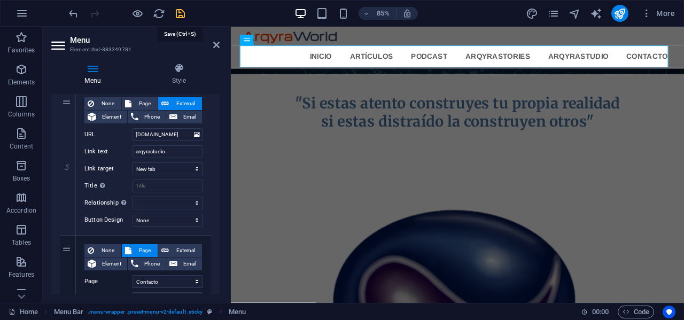
click at [176, 14] on icon "save" at bounding box center [180, 13] width 12 height 12
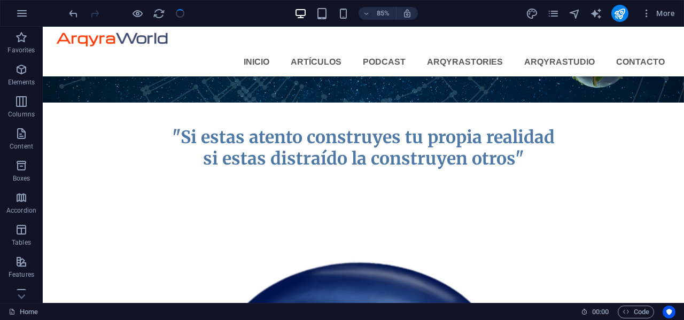
scroll to position [171, 0]
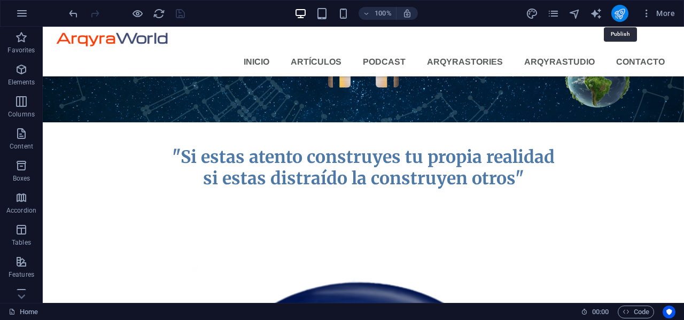
click at [619, 14] on icon "publish" at bounding box center [619, 13] width 12 height 12
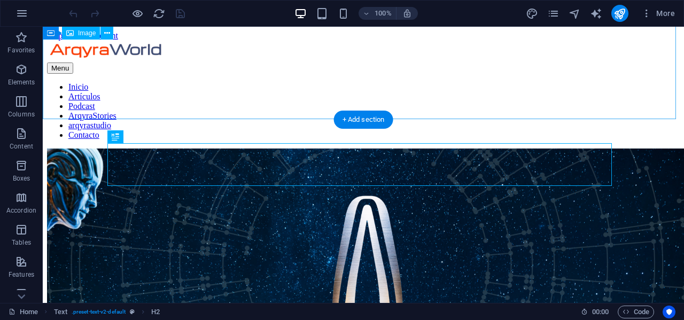
scroll to position [171, 0]
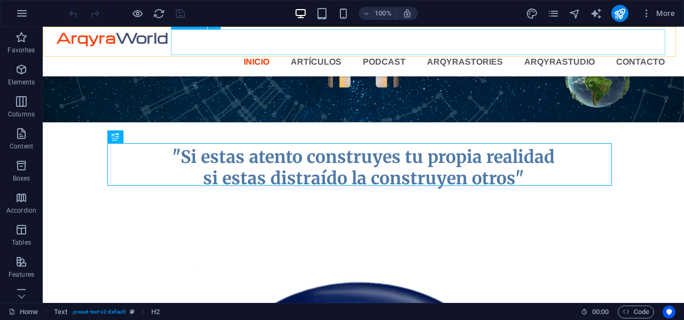
click at [354, 49] on nav "Inicio Artículos Podcast ArqyraStories arqyrastudio Contacto" at bounding box center [363, 62] width 620 height 26
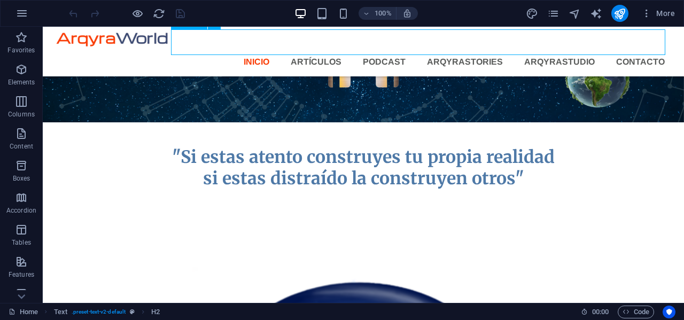
click at [354, 49] on nav "Inicio Artículos Podcast ArqyraStories arqyrastudio Contacto" at bounding box center [363, 62] width 620 height 26
select select
select select "1"
select select
select select "2"
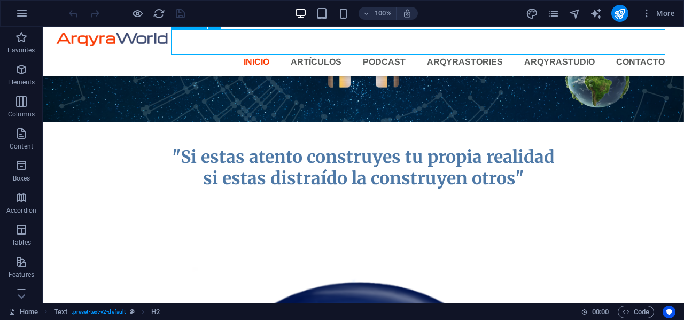
select select
select select "3"
select select
select select "4"
select select
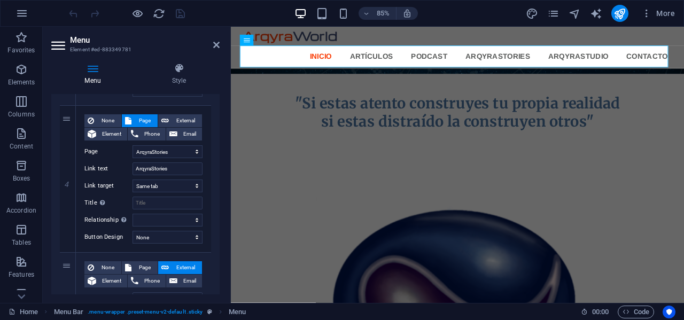
scroll to position [534, 0]
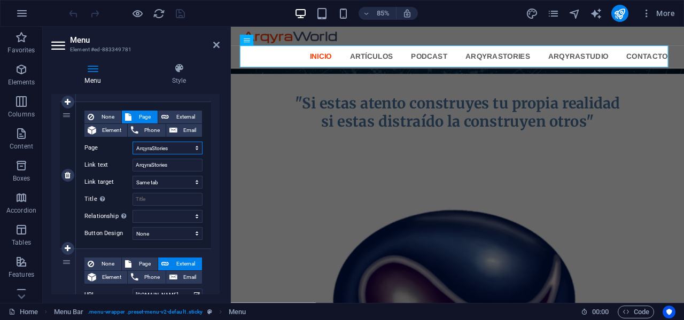
click at [196, 146] on select "Home Artículos Podcast ArqyraStories Contacto" at bounding box center [167, 148] width 70 height 13
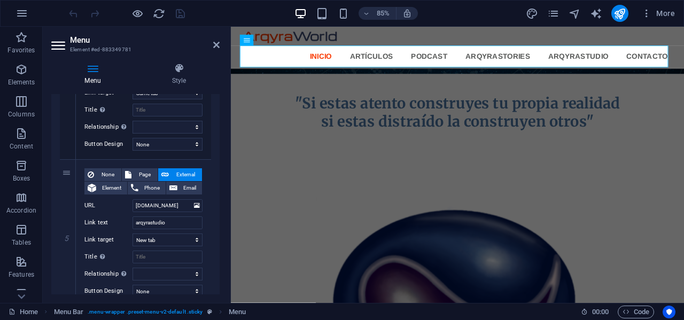
scroll to position [641, 0]
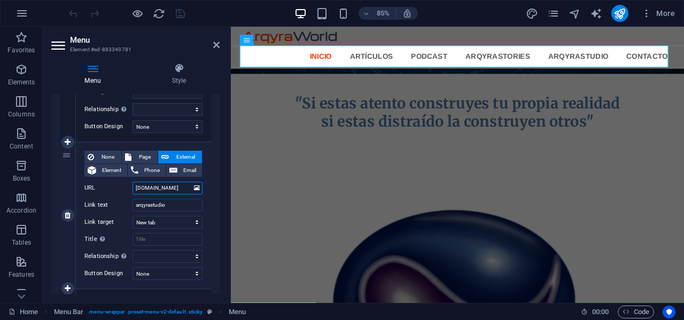
click at [161, 185] on input "[DOMAIN_NAME]" at bounding box center [167, 188] width 70 height 13
click at [182, 186] on input "[DOMAIN_NAME]" at bounding box center [167, 188] width 70 height 13
type input "a"
select select
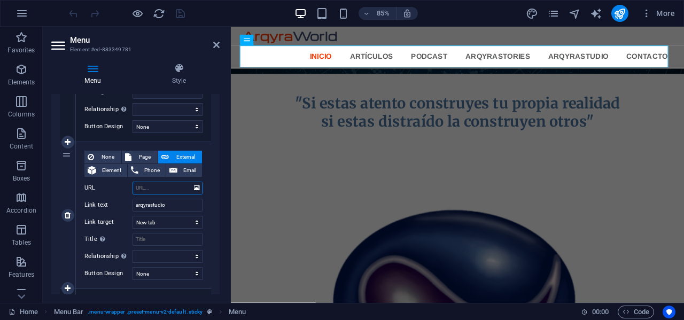
select select
paste input "[URL][DOMAIN_NAME]"
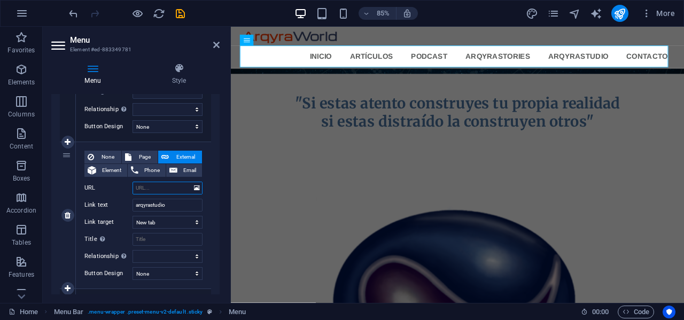
type input "[URL][DOMAIN_NAME]"
select select
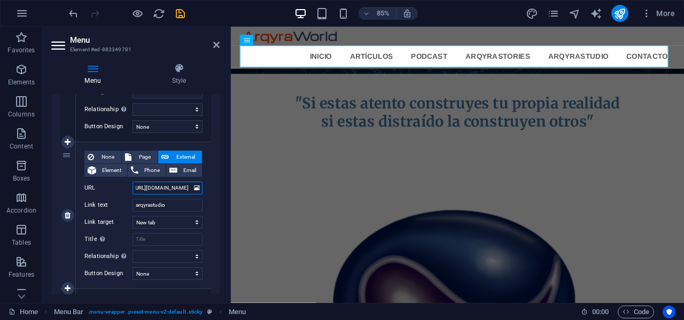
select select
type input "[URL][DOMAIN_NAME]"
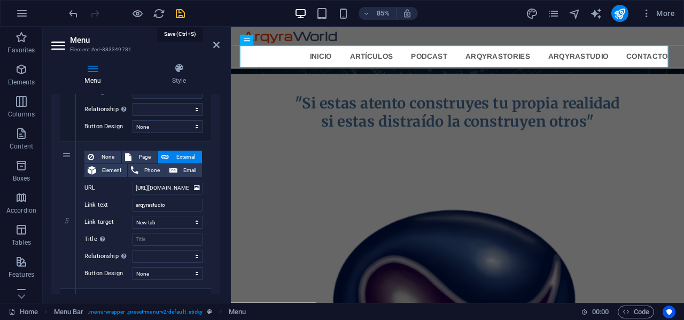
click at [179, 13] on icon "save" at bounding box center [180, 13] width 12 height 12
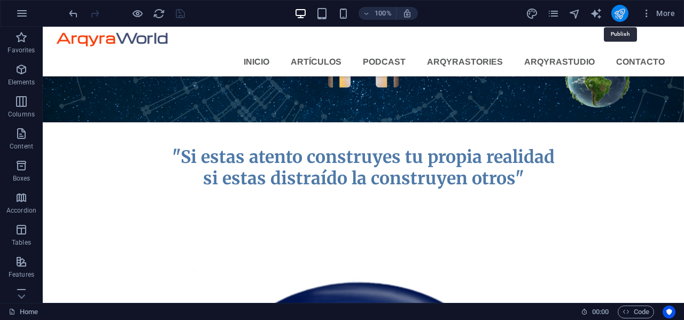
click at [623, 13] on icon "publish" at bounding box center [619, 13] width 12 height 12
